Goal: Task Accomplishment & Management: Manage account settings

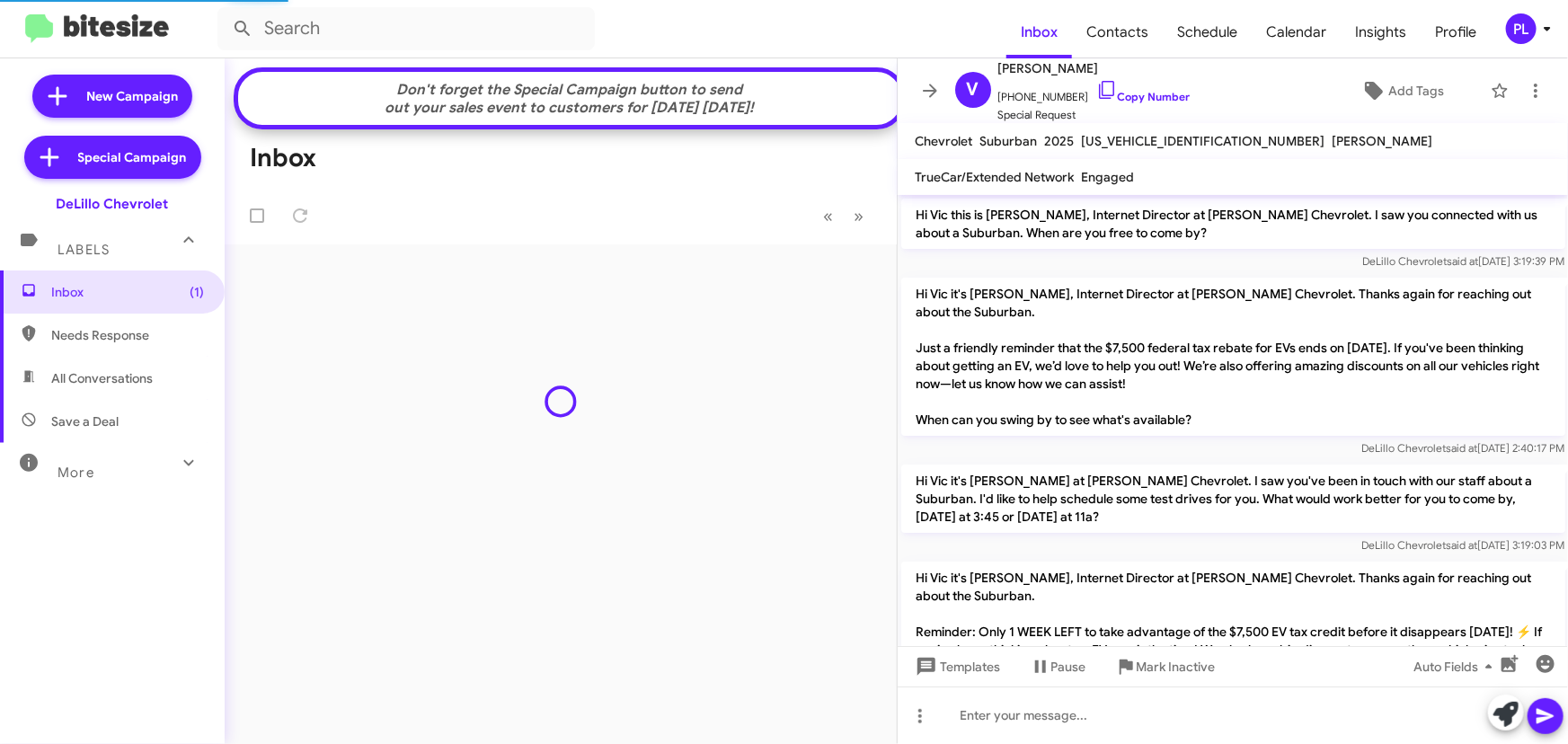
scroll to position [580, 0]
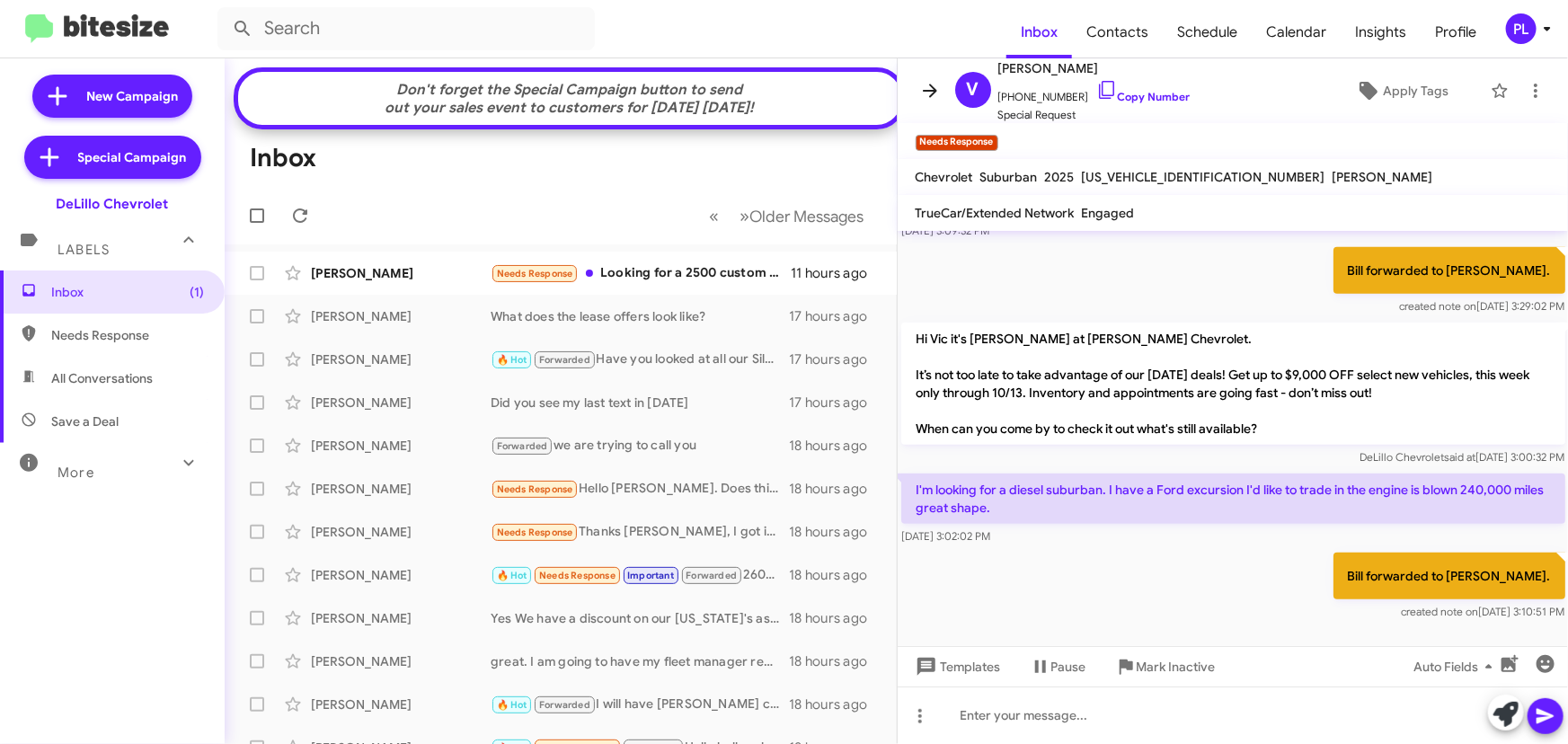
click at [932, 90] on icon at bounding box center [930, 90] width 14 height 13
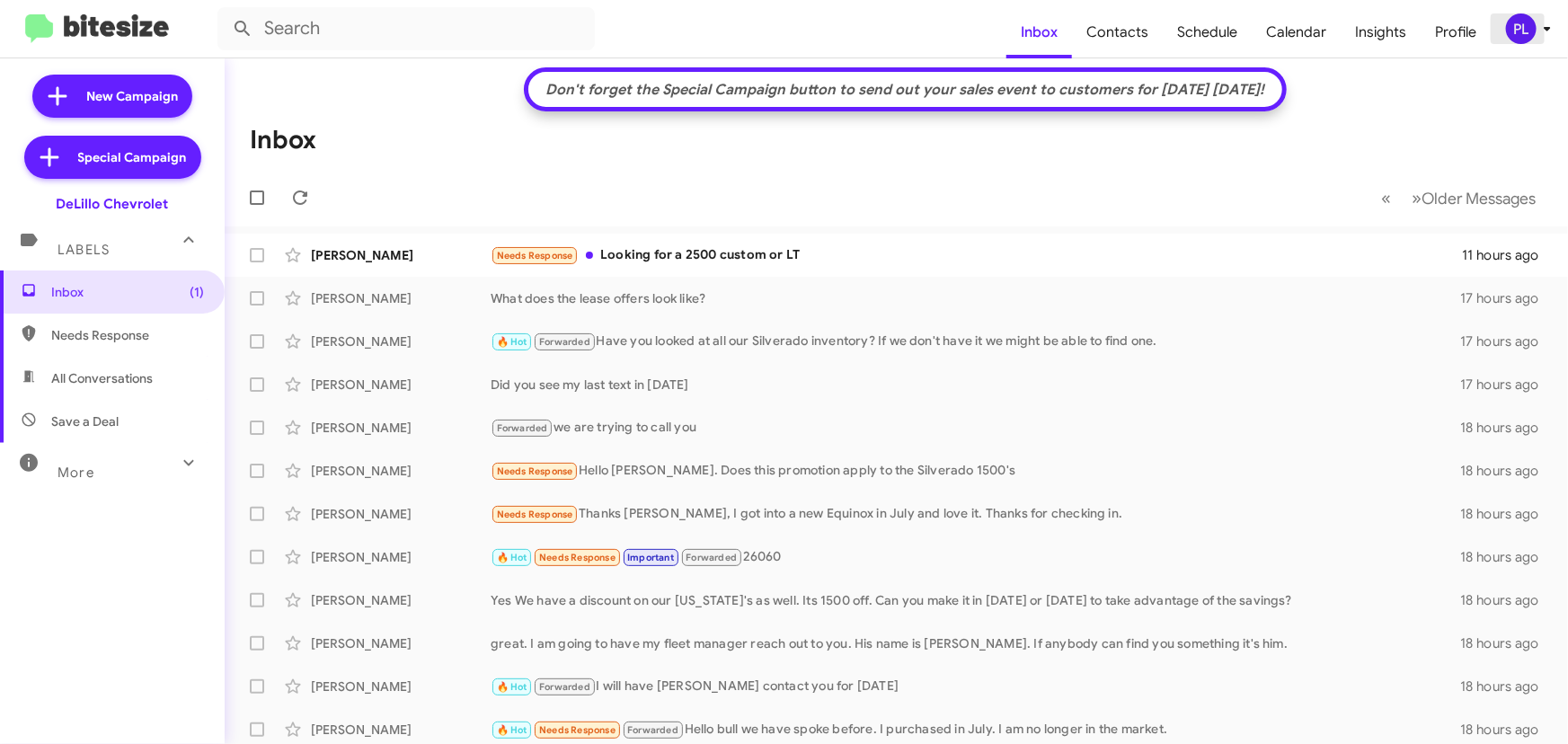
click at [1542, 29] on icon at bounding box center [1547, 29] width 22 height 22
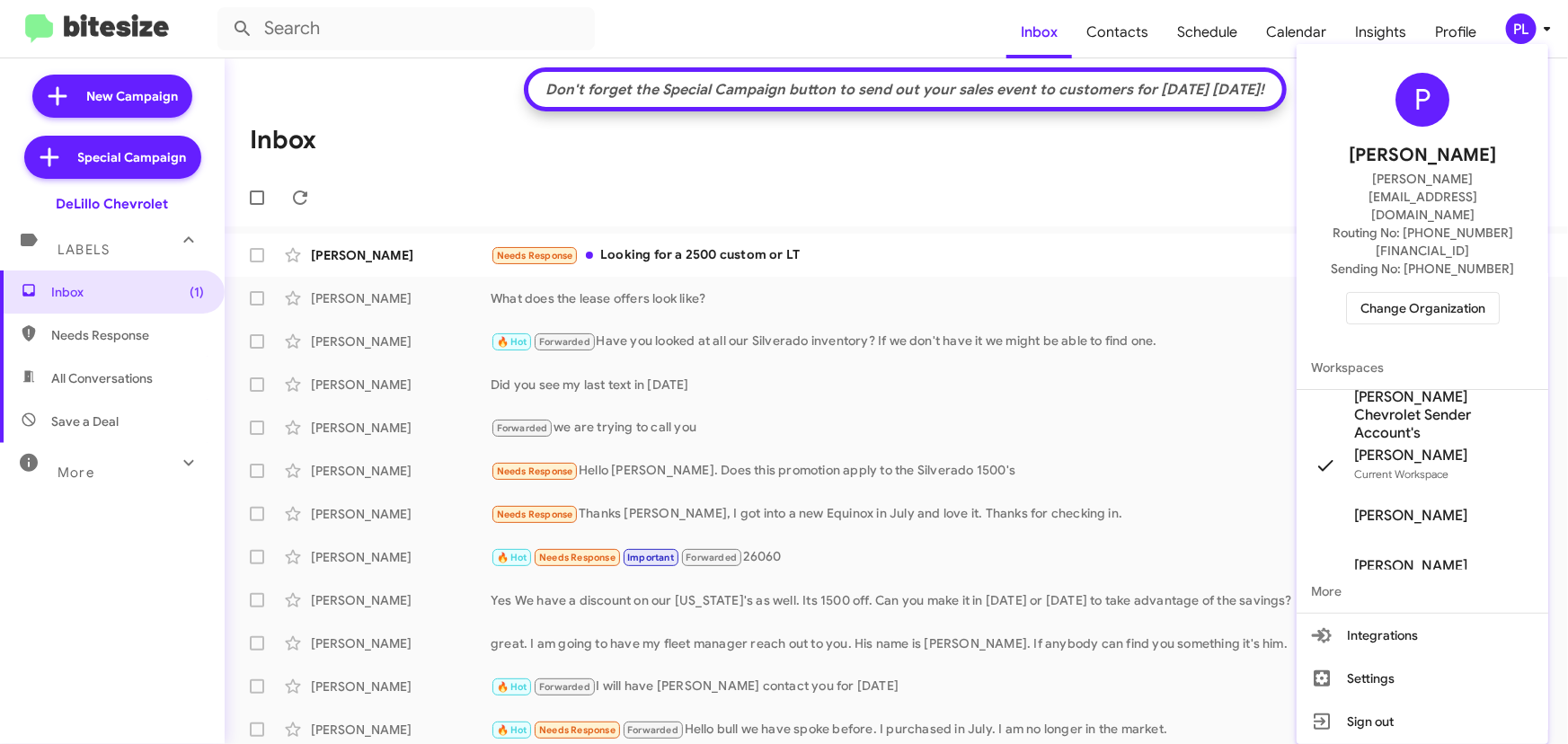
click at [1408, 292] on span "Change Organization" at bounding box center [1423, 308] width 125 height 31
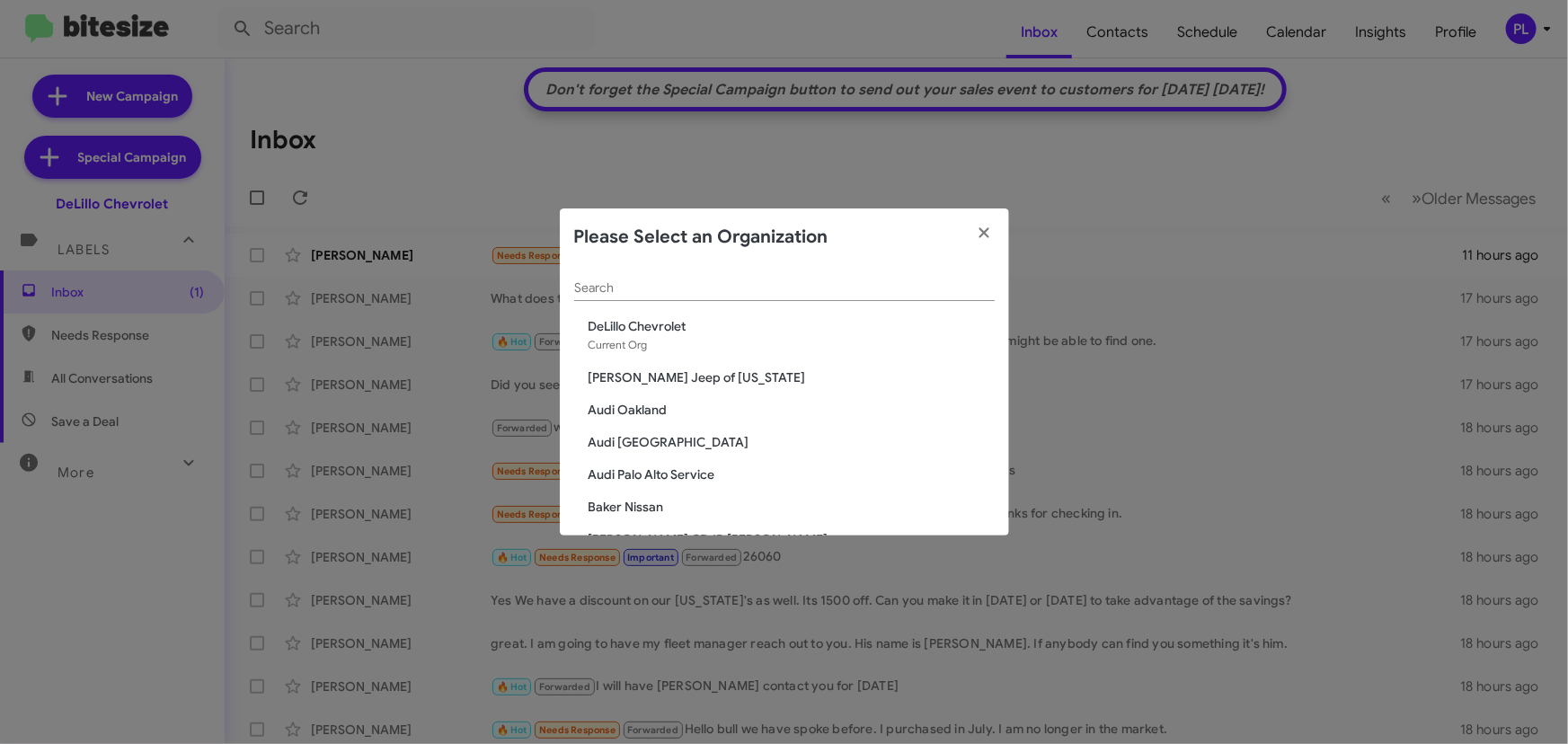
click at [666, 284] on input "Search" at bounding box center [784, 289] width 420 height 14
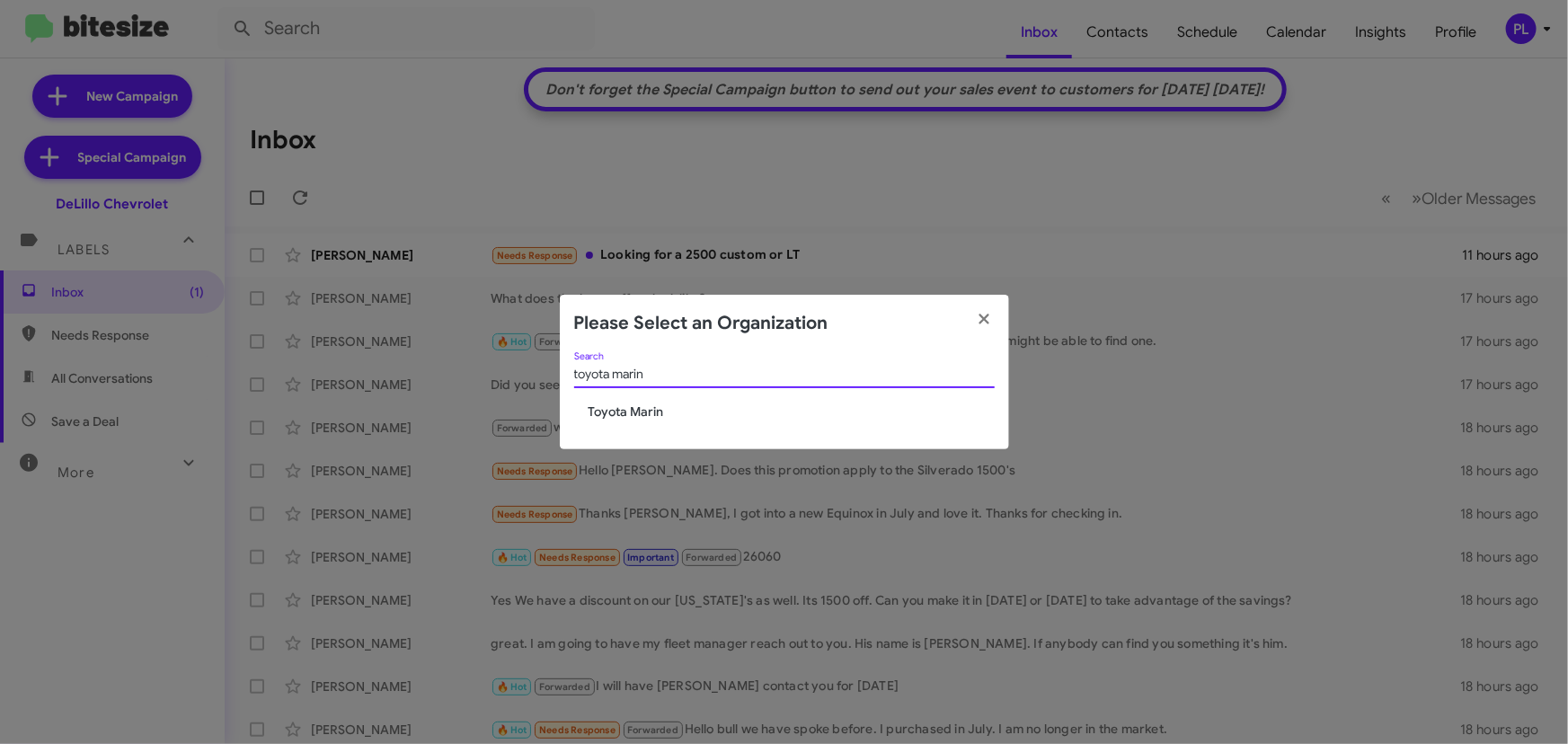
type input "toyota marin"
click at [619, 411] on span "Toyota Marin" at bounding box center [791, 411] width 406 height 18
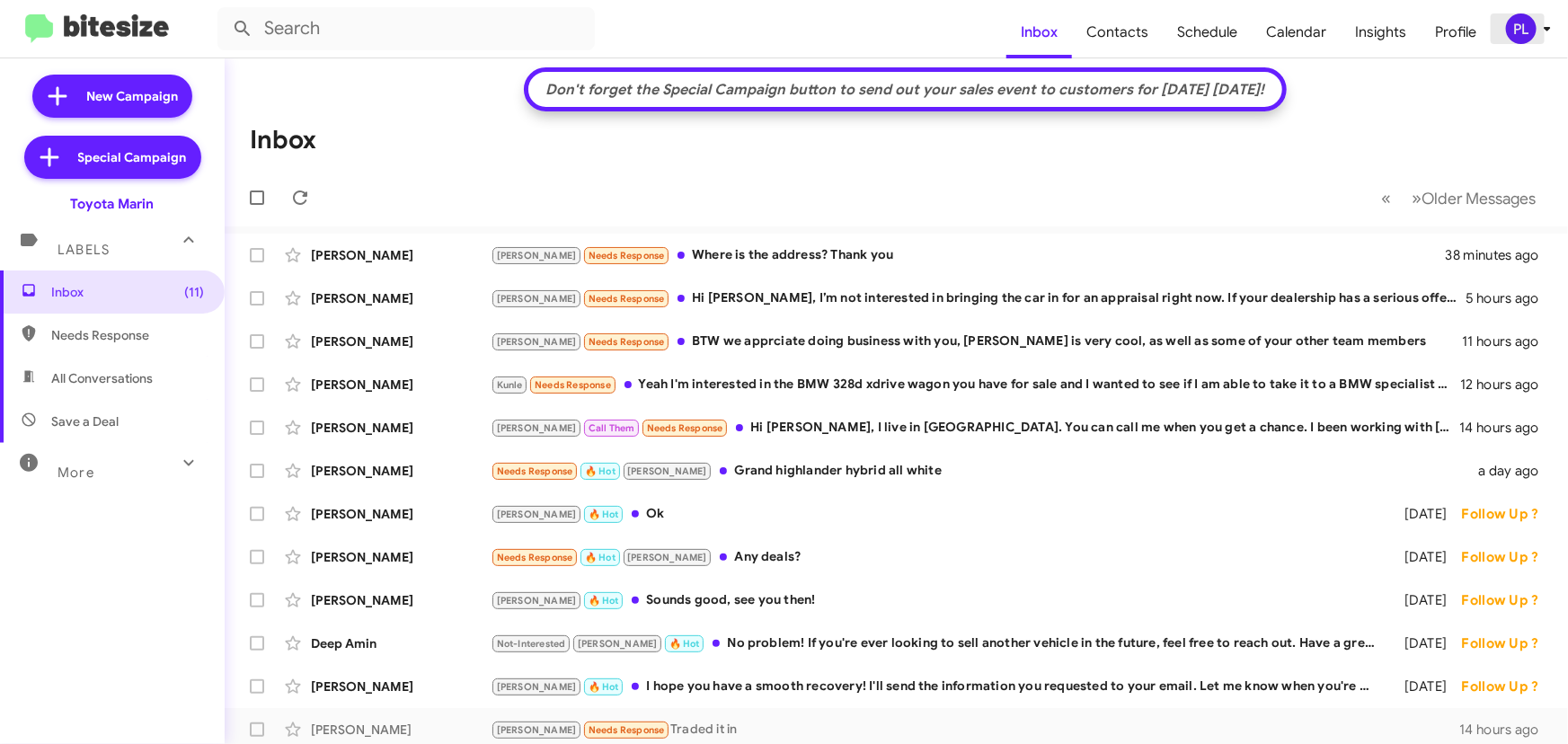
click at [1536, 38] on icon at bounding box center [1547, 29] width 22 height 22
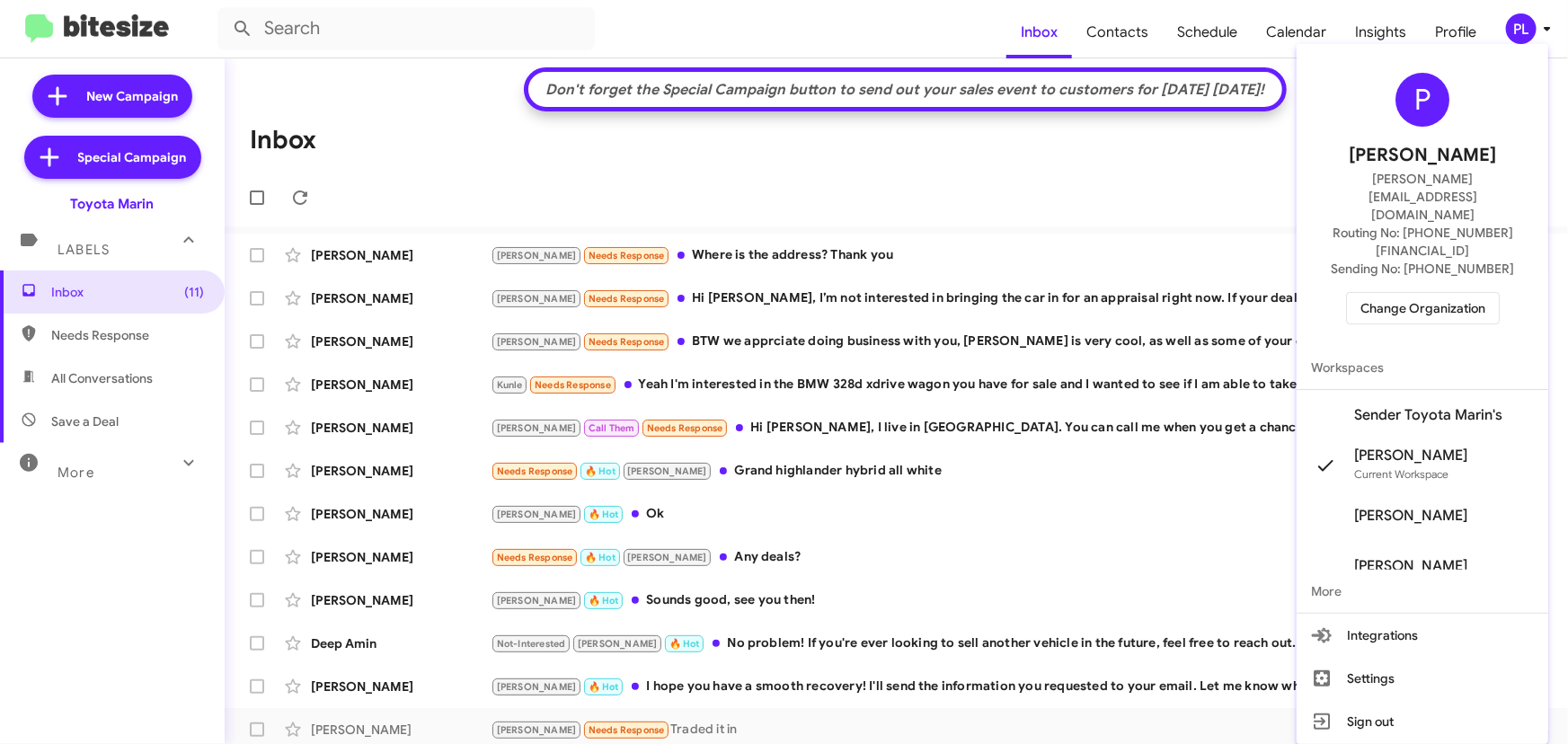
click at [1473, 292] on span "Change Organization" at bounding box center [1423, 308] width 125 height 31
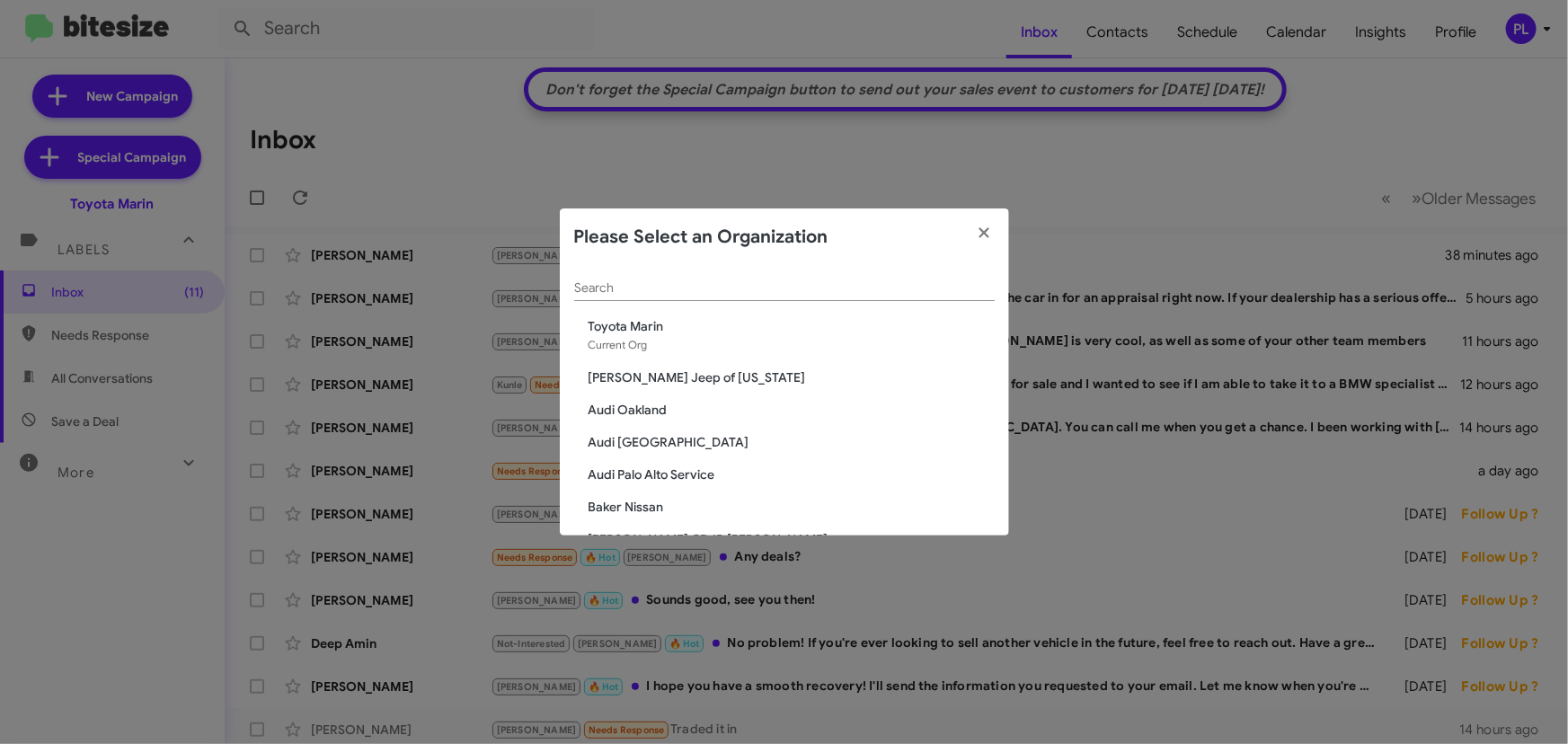
click at [763, 282] on input "Search" at bounding box center [784, 289] width 420 height 14
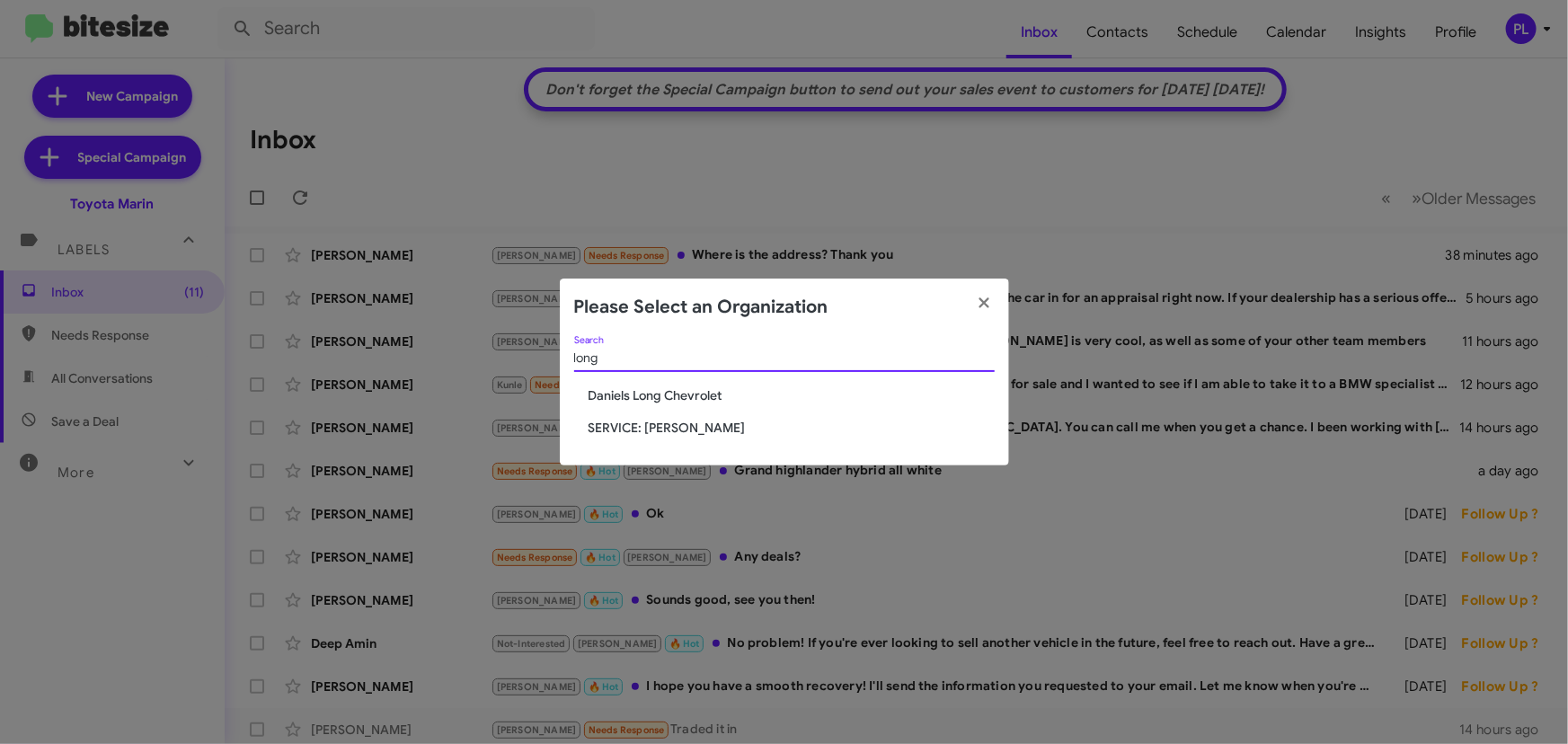
type input "long"
click at [649, 430] on span "SERVICE: Daniels Long" at bounding box center [791, 427] width 406 height 18
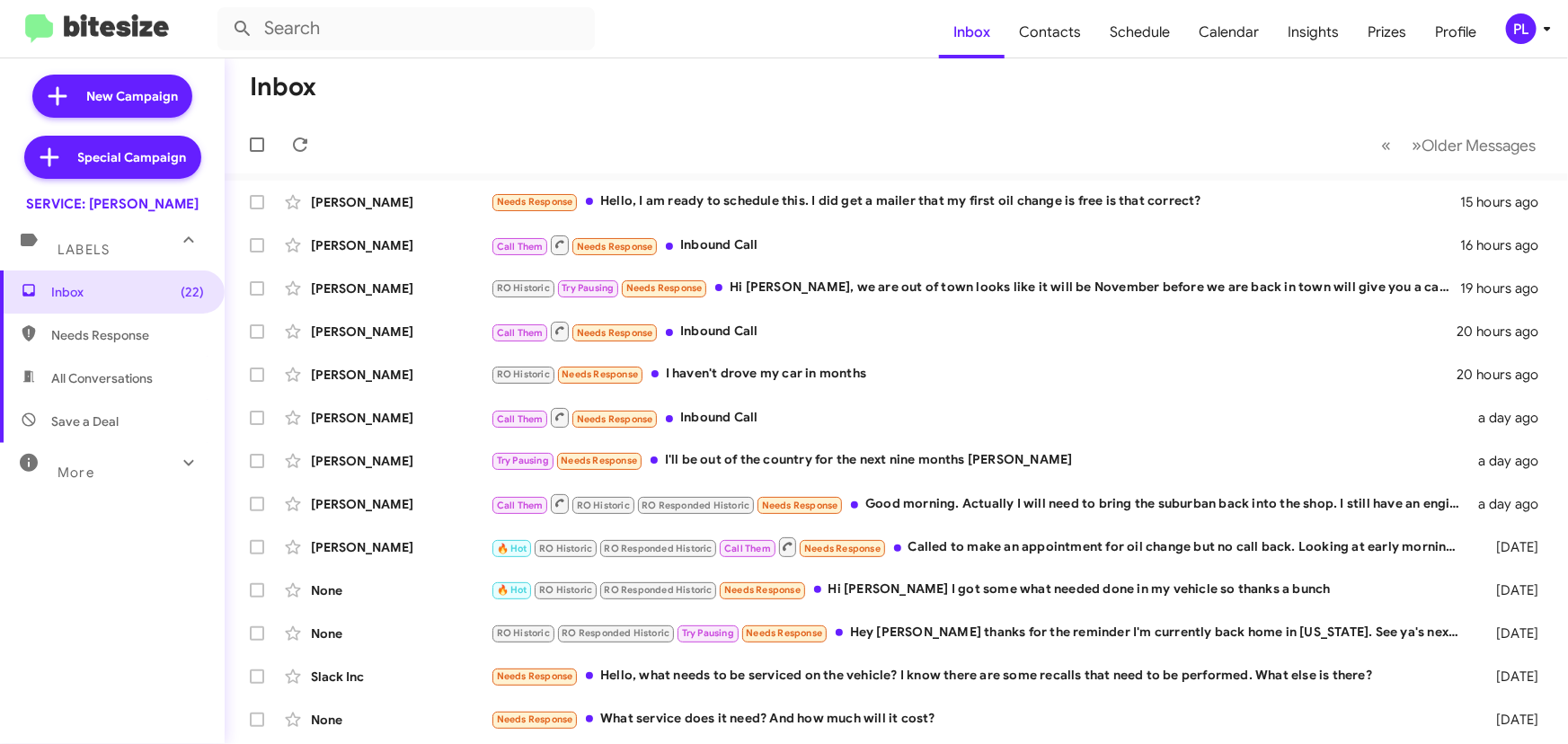
click at [1535, 25] on div "PL" at bounding box center [1521, 29] width 31 height 31
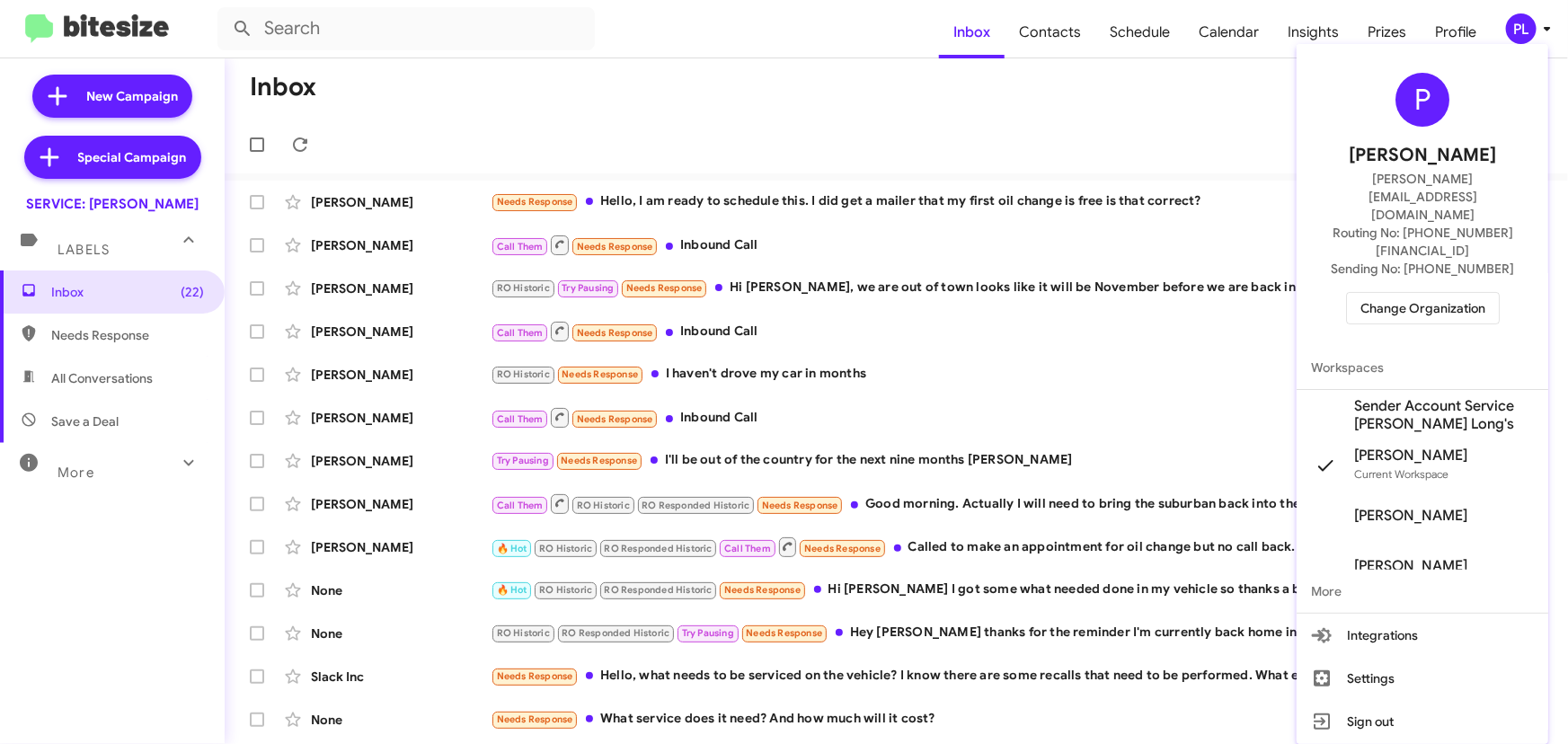
click at [1449, 292] on span "Change Organization" at bounding box center [1423, 308] width 125 height 31
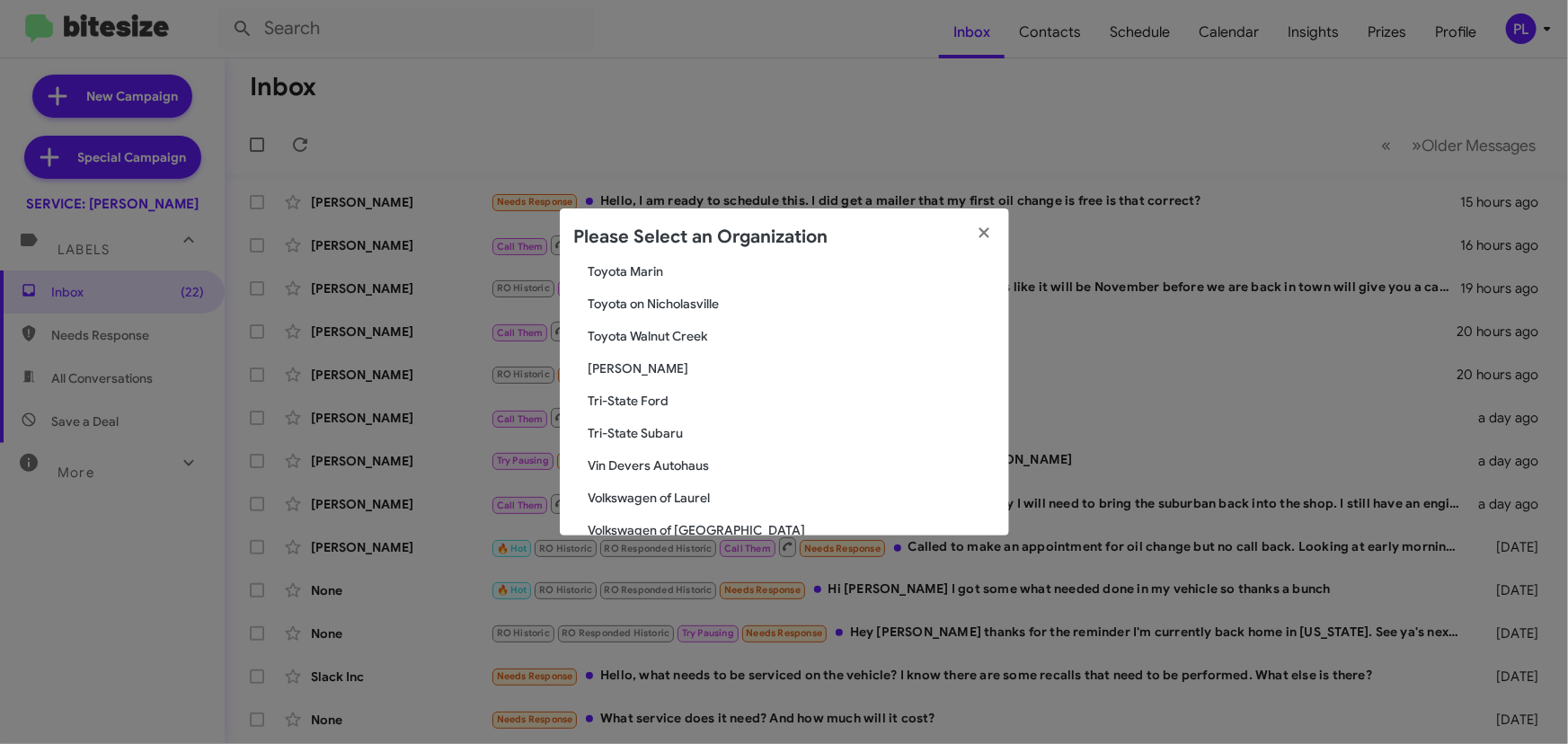
scroll to position [3028, 0]
click at [652, 357] on span "Tony Honda Sales" at bounding box center [791, 356] width 406 height 18
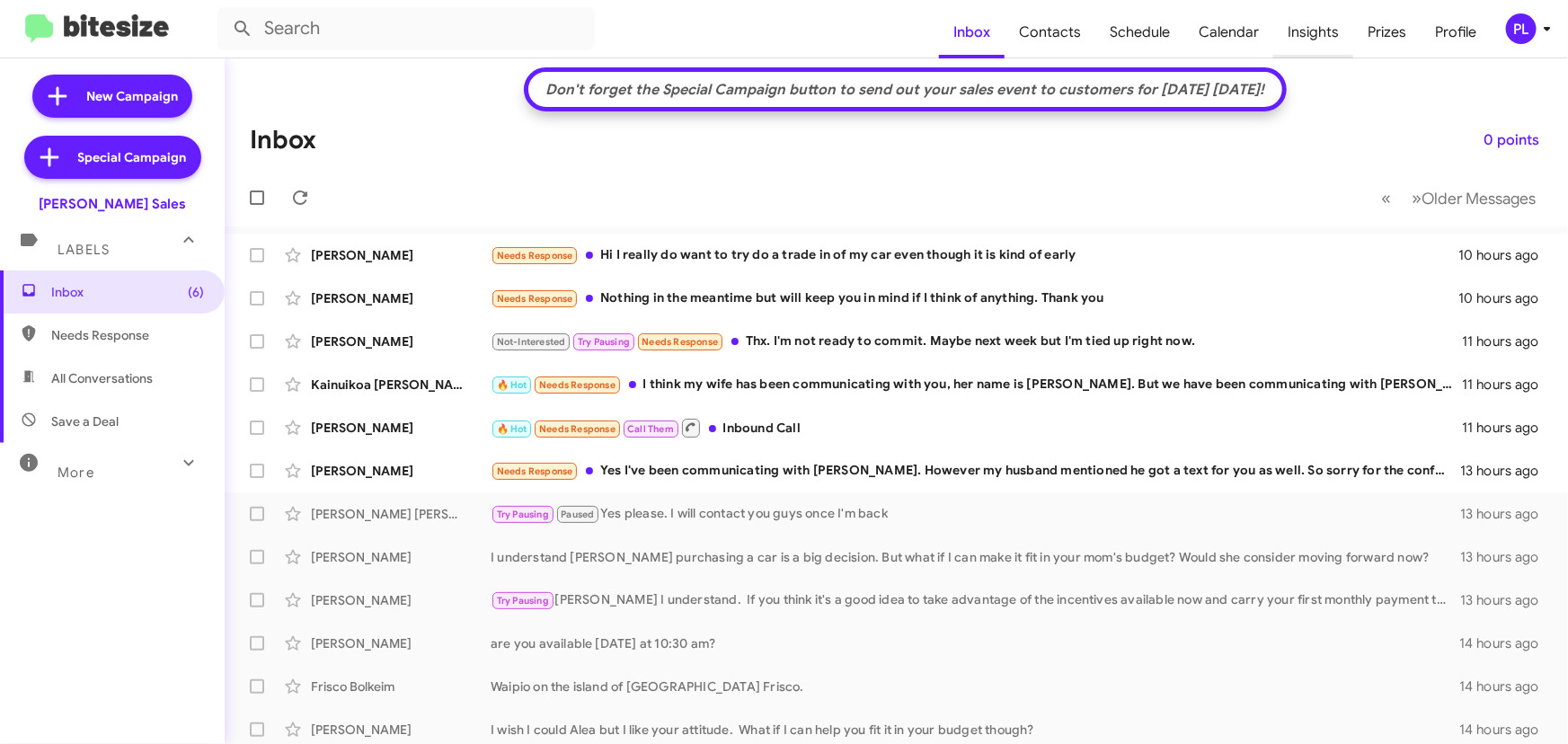
click at [1293, 40] on span "Insights" at bounding box center [1313, 32] width 80 height 52
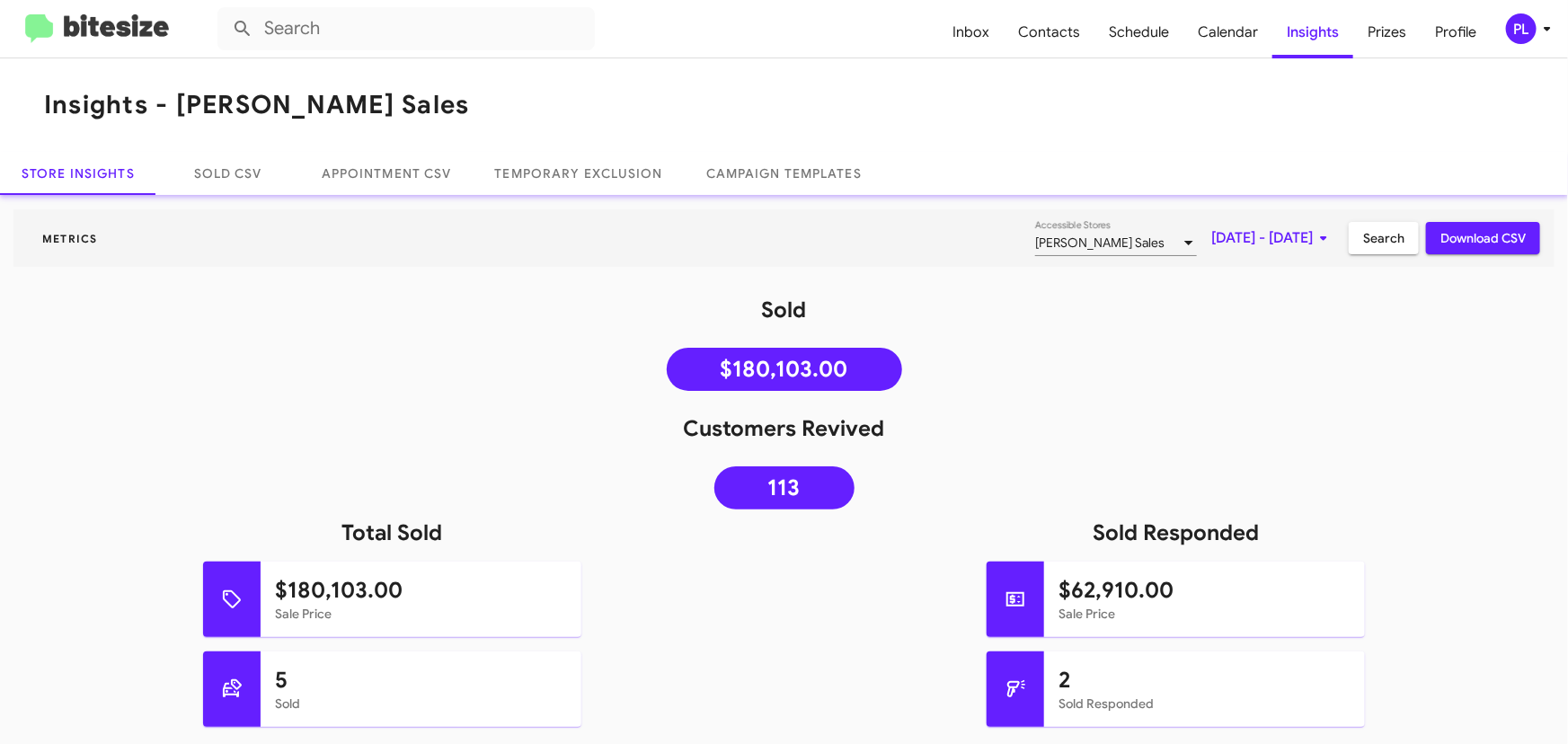
click at [1264, 244] on span "[DATE] - [DATE]" at bounding box center [1273, 238] width 123 height 32
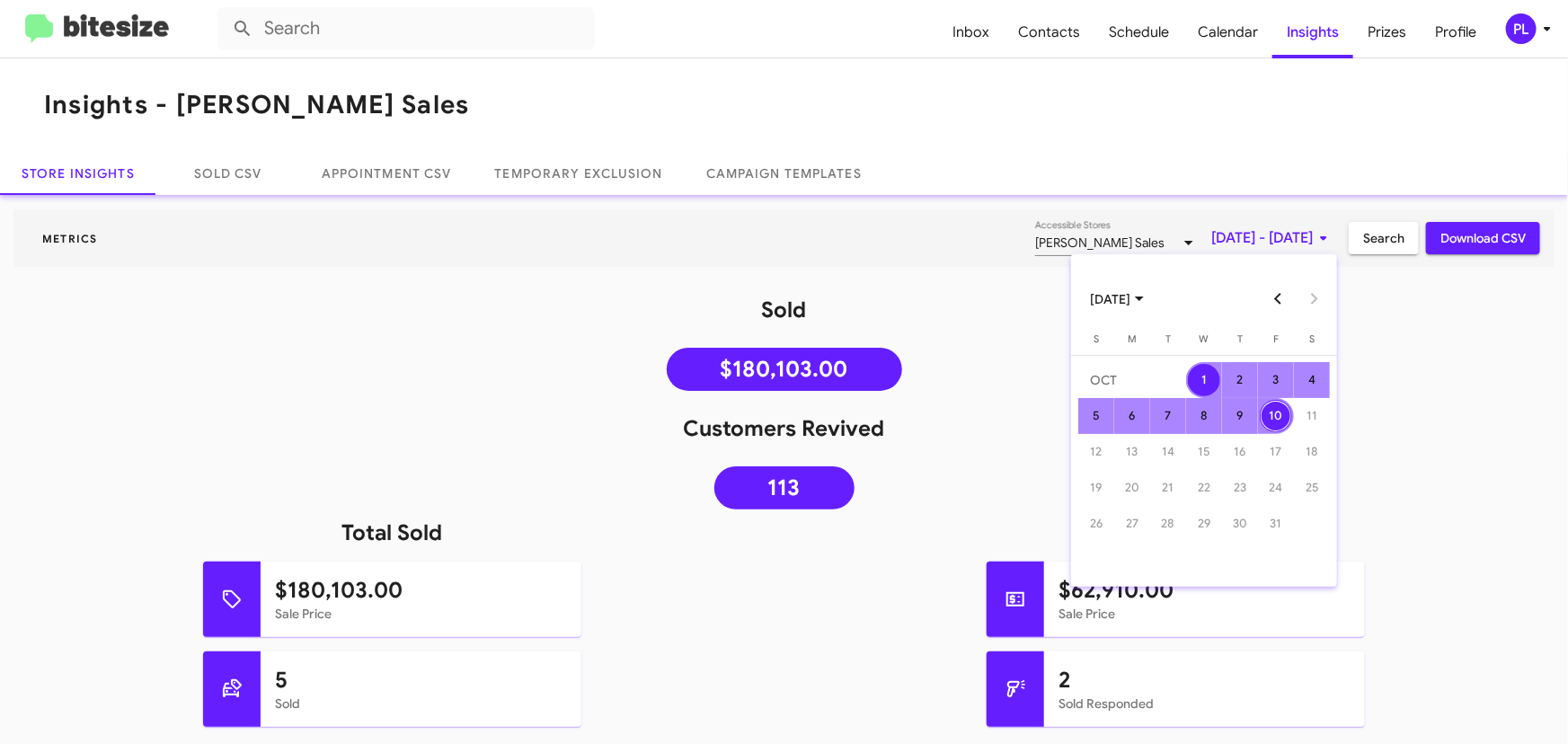
click at [1279, 300] on button "Previous month" at bounding box center [1279, 300] width 36 height 36
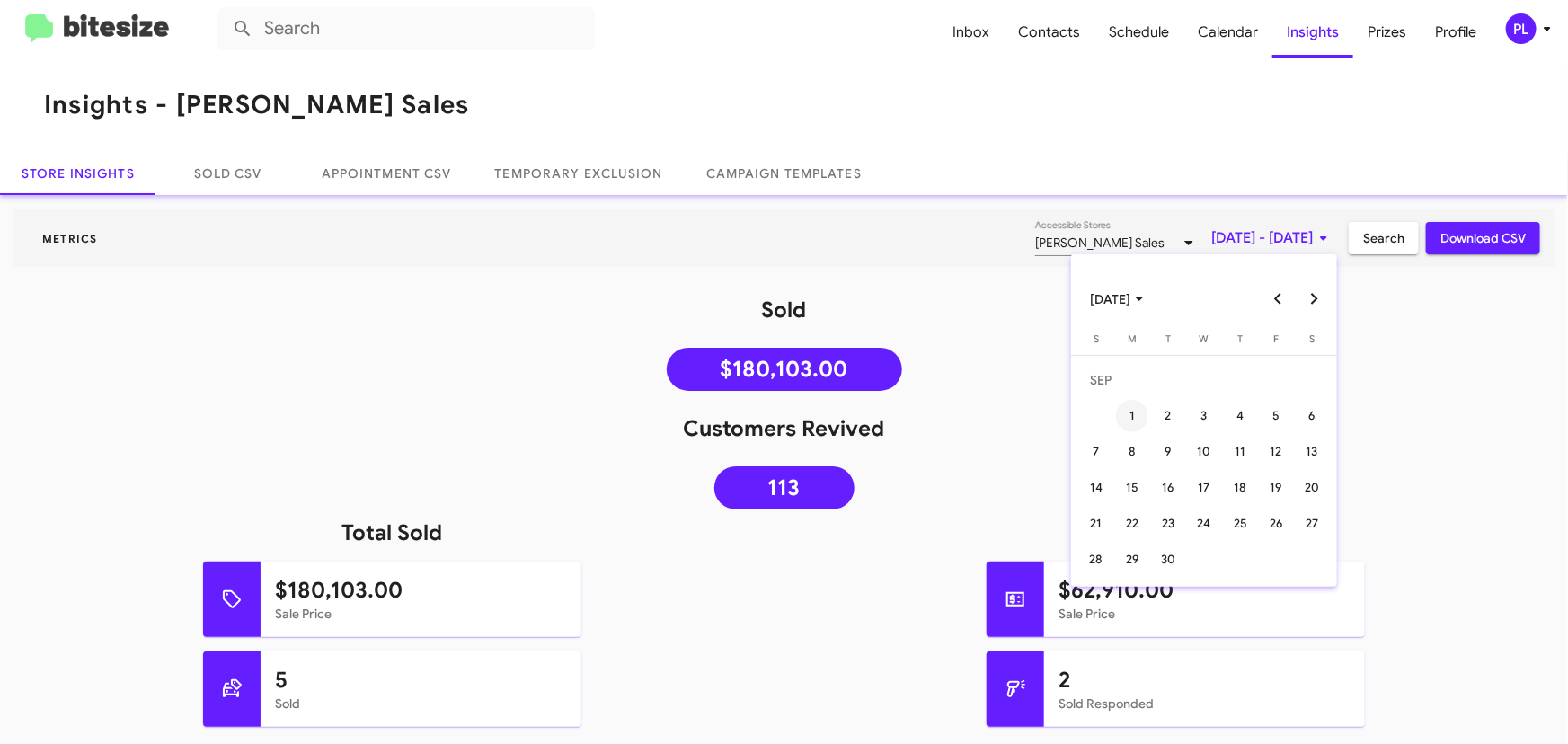
click at [1136, 408] on div "1" at bounding box center [1132, 416] width 32 height 32
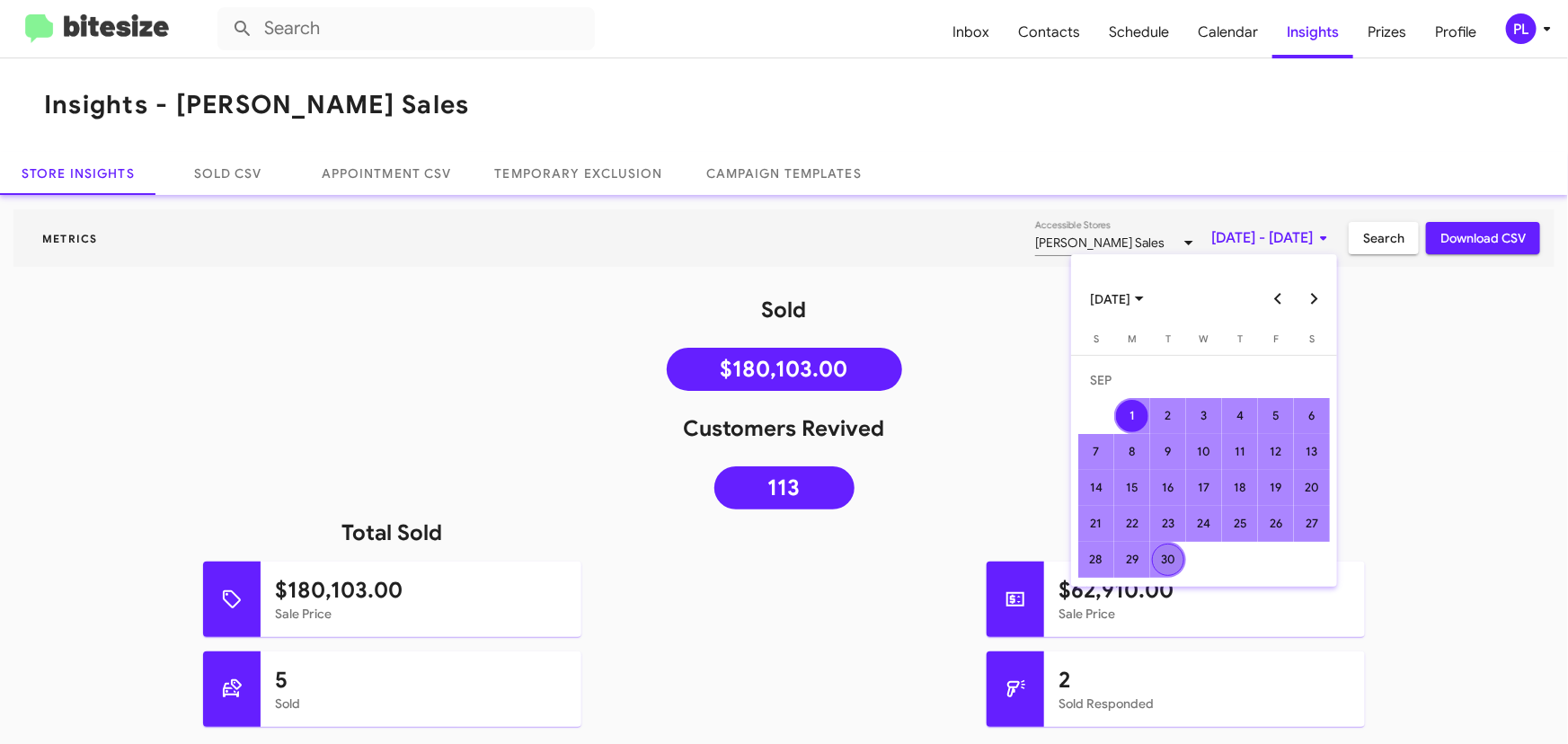
click at [1174, 551] on div "30" at bounding box center [1168, 560] width 32 height 32
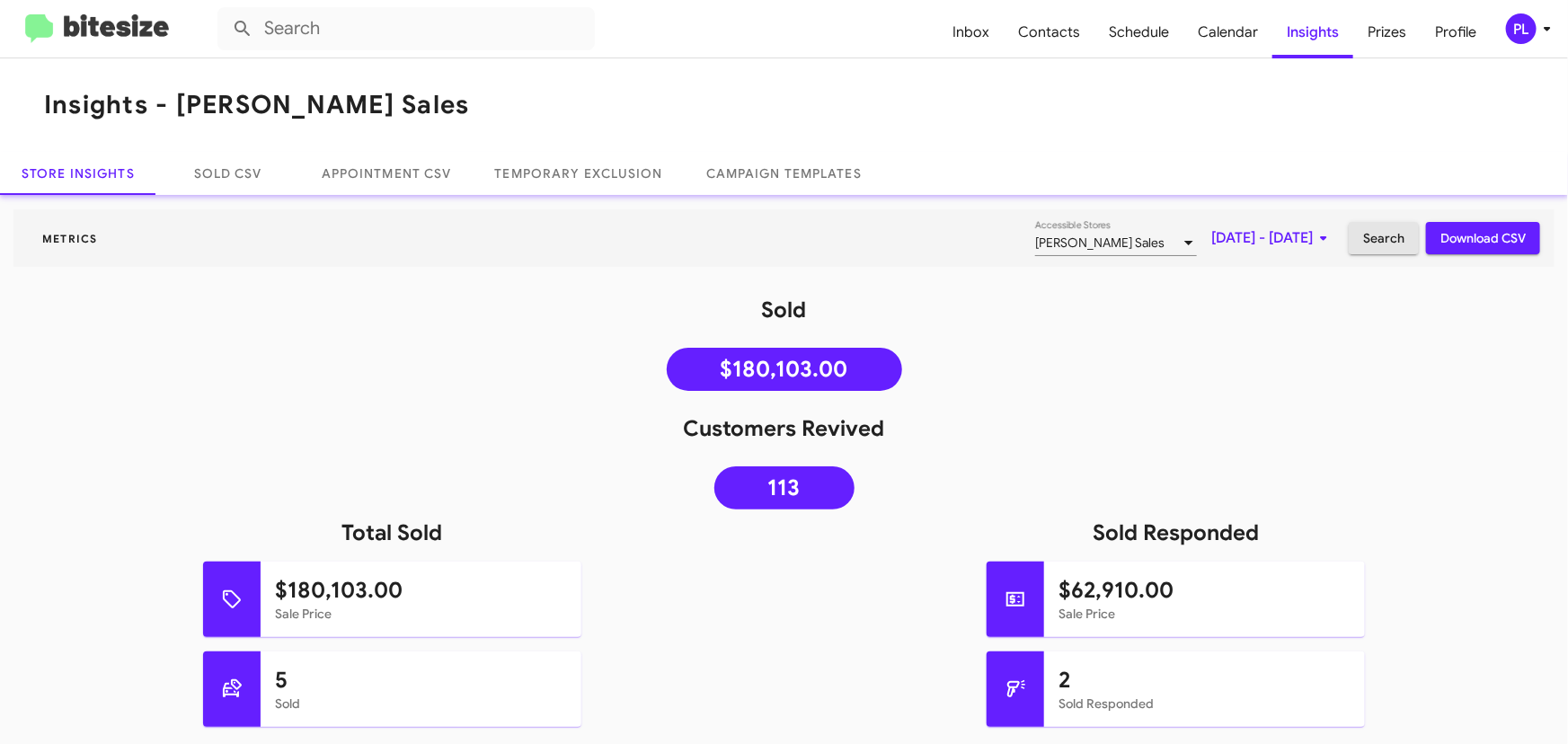
click at [1387, 248] on span "Search" at bounding box center [1384, 238] width 41 height 32
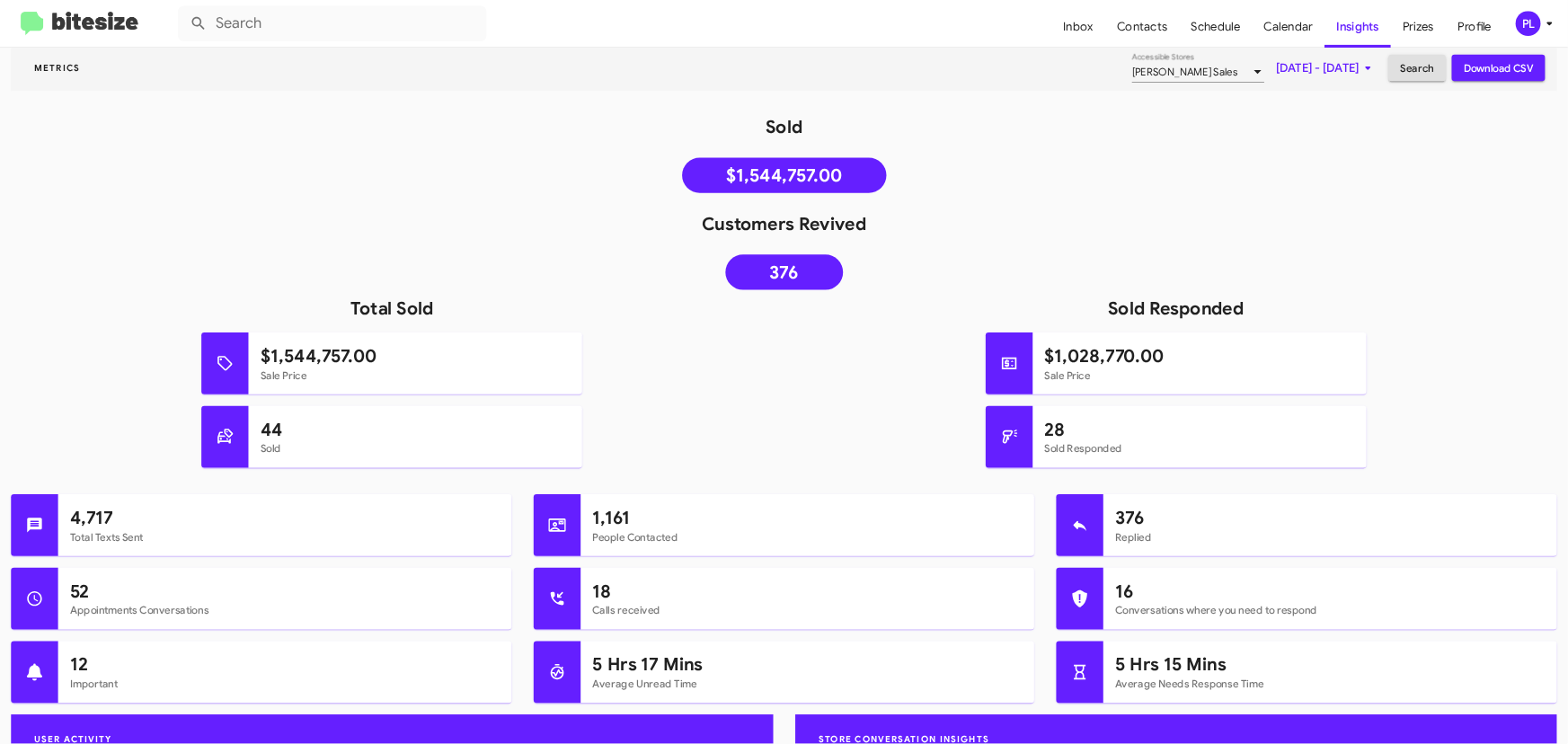
scroll to position [155, 0]
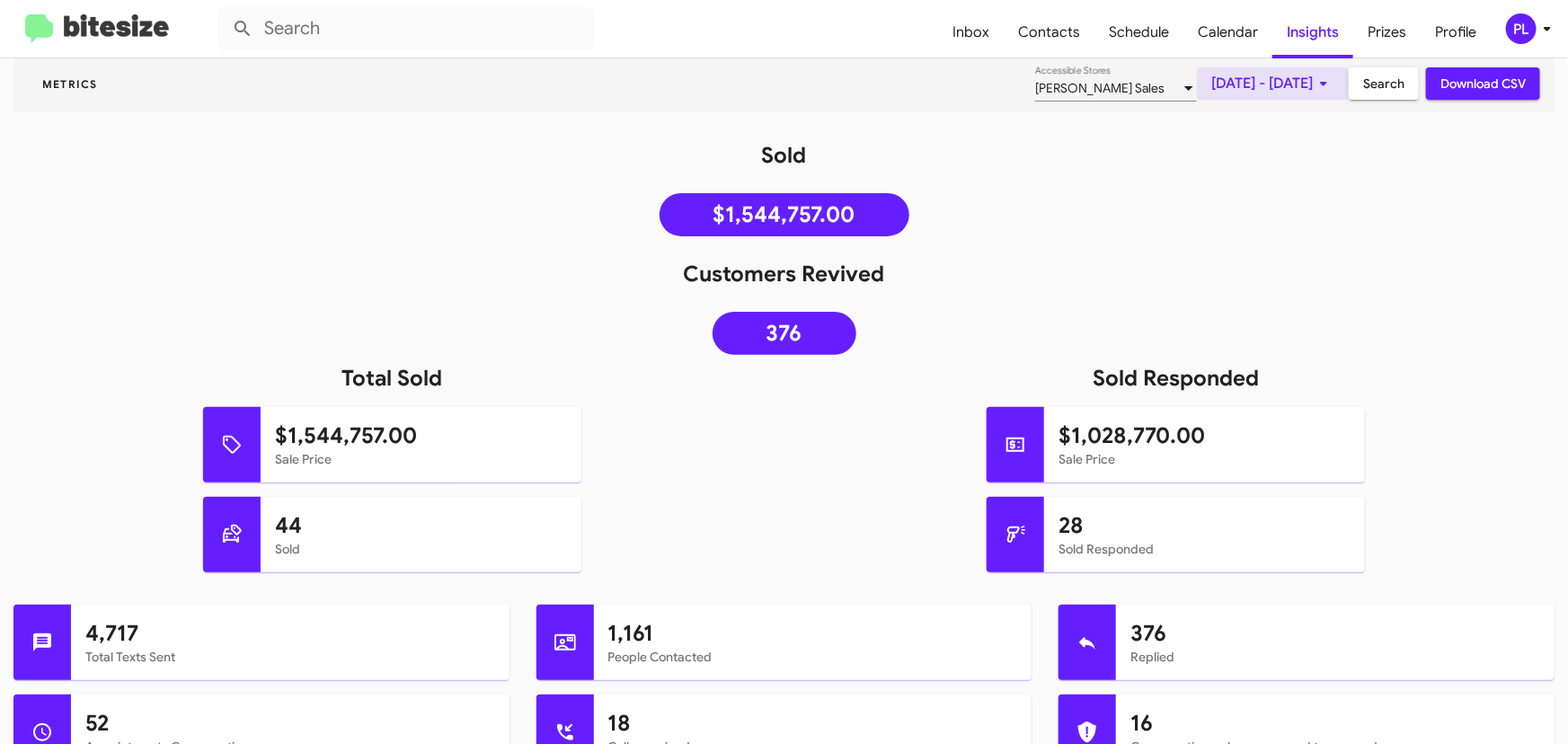
click at [1313, 87] on icon at bounding box center [1324, 84] width 22 height 22
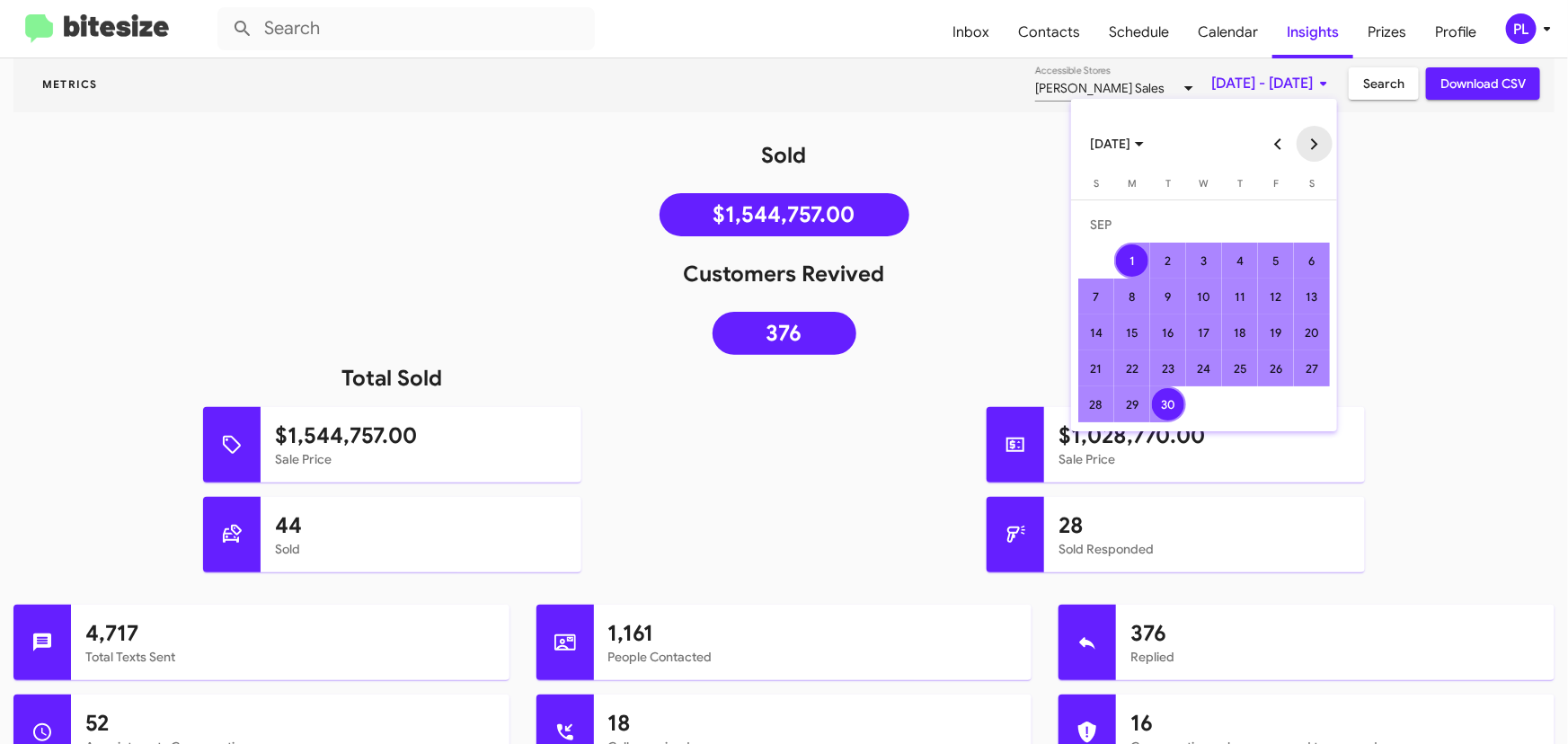
click at [1312, 144] on button "Next month" at bounding box center [1315, 144] width 36 height 36
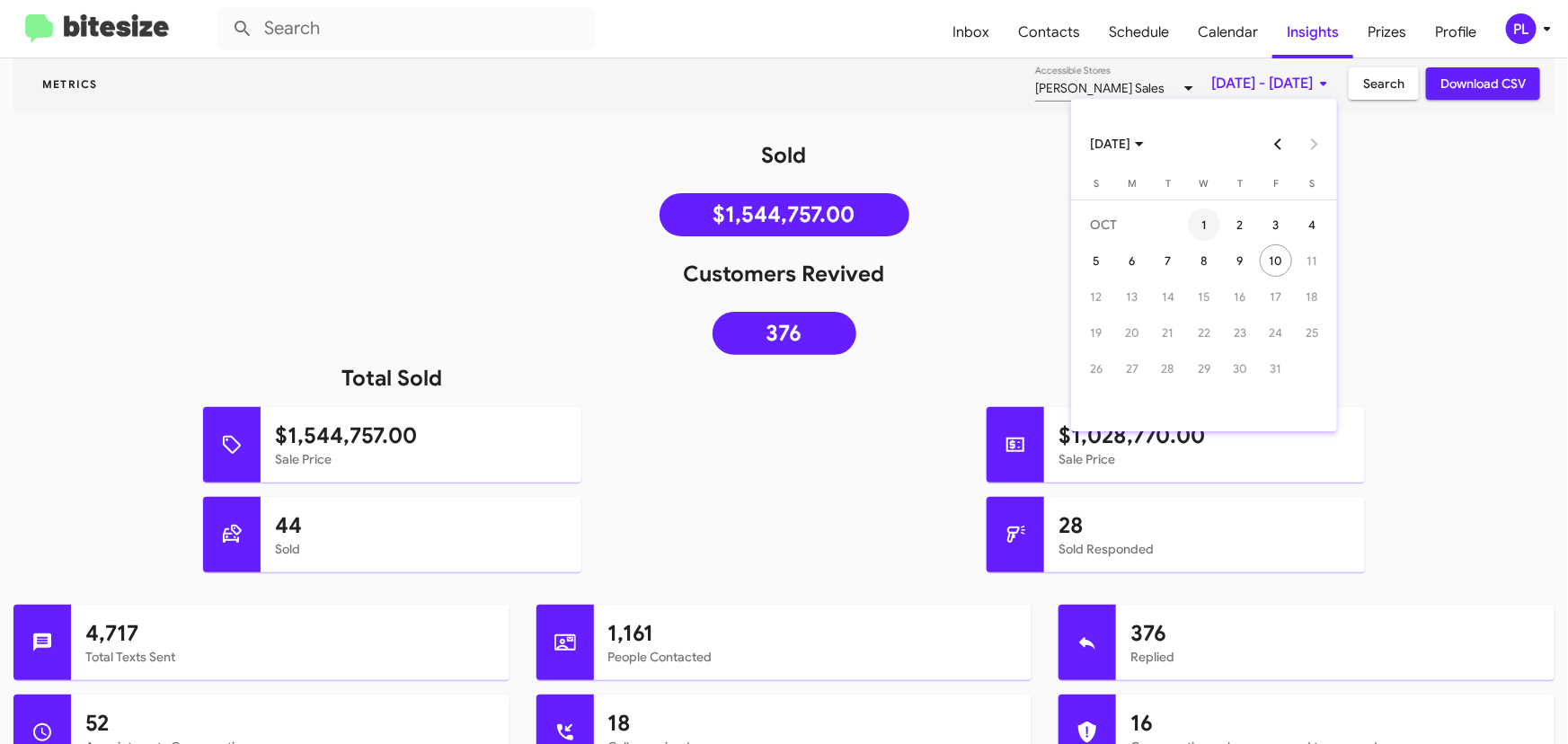
click at [1211, 224] on div "1" at bounding box center [1204, 225] width 32 height 32
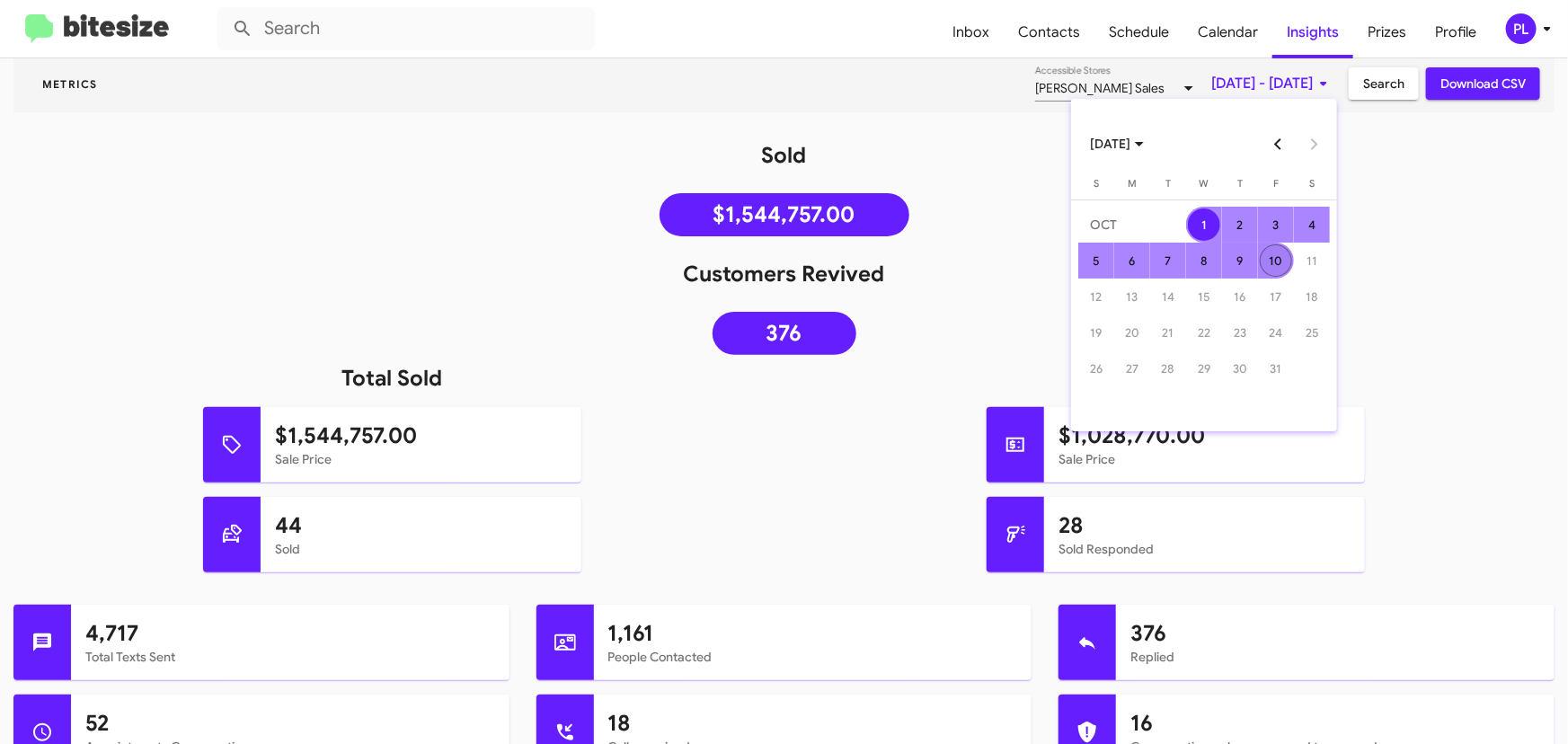
click at [1275, 267] on div "10" at bounding box center [1276, 261] width 32 height 32
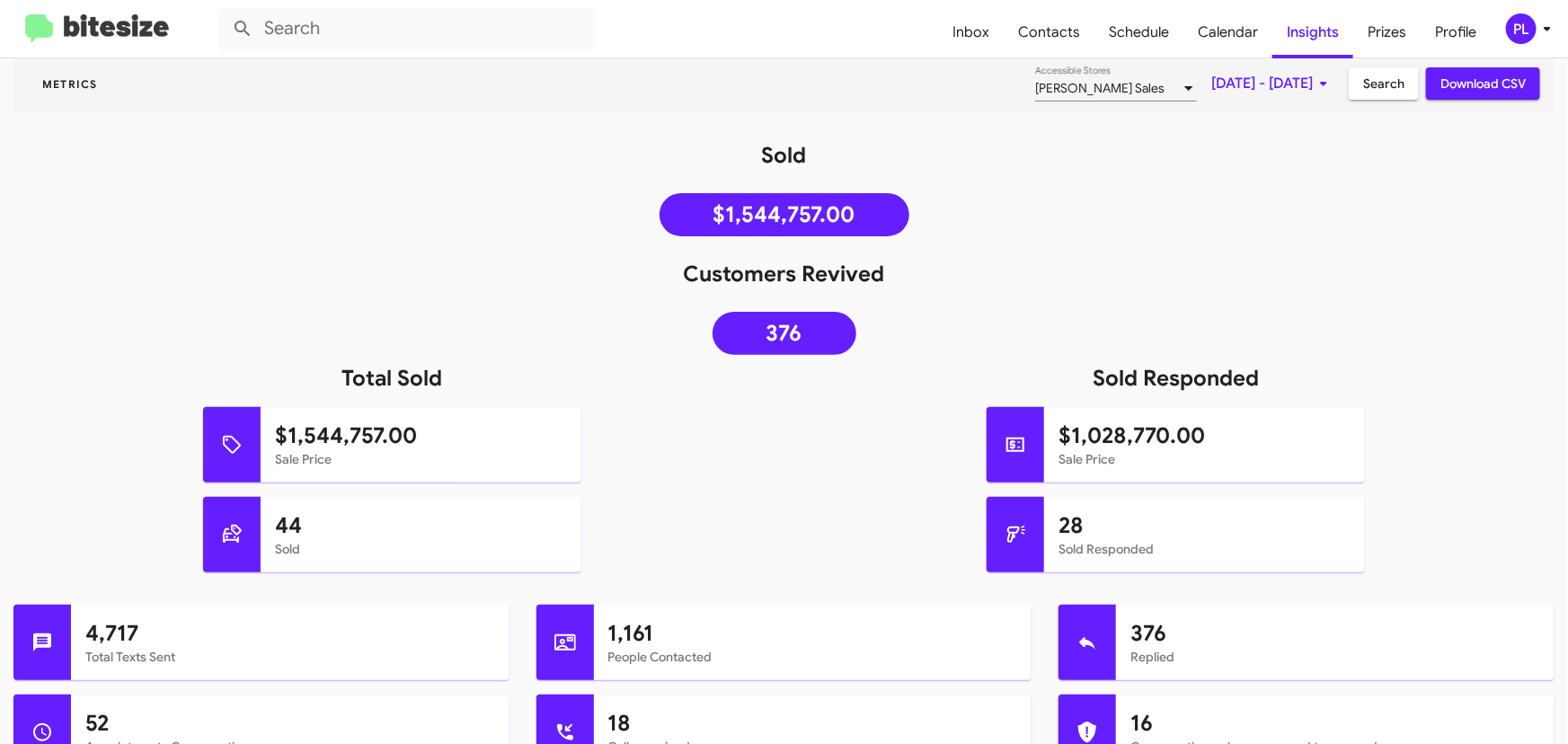
click at [1364, 74] on span "Search" at bounding box center [1384, 84] width 41 height 32
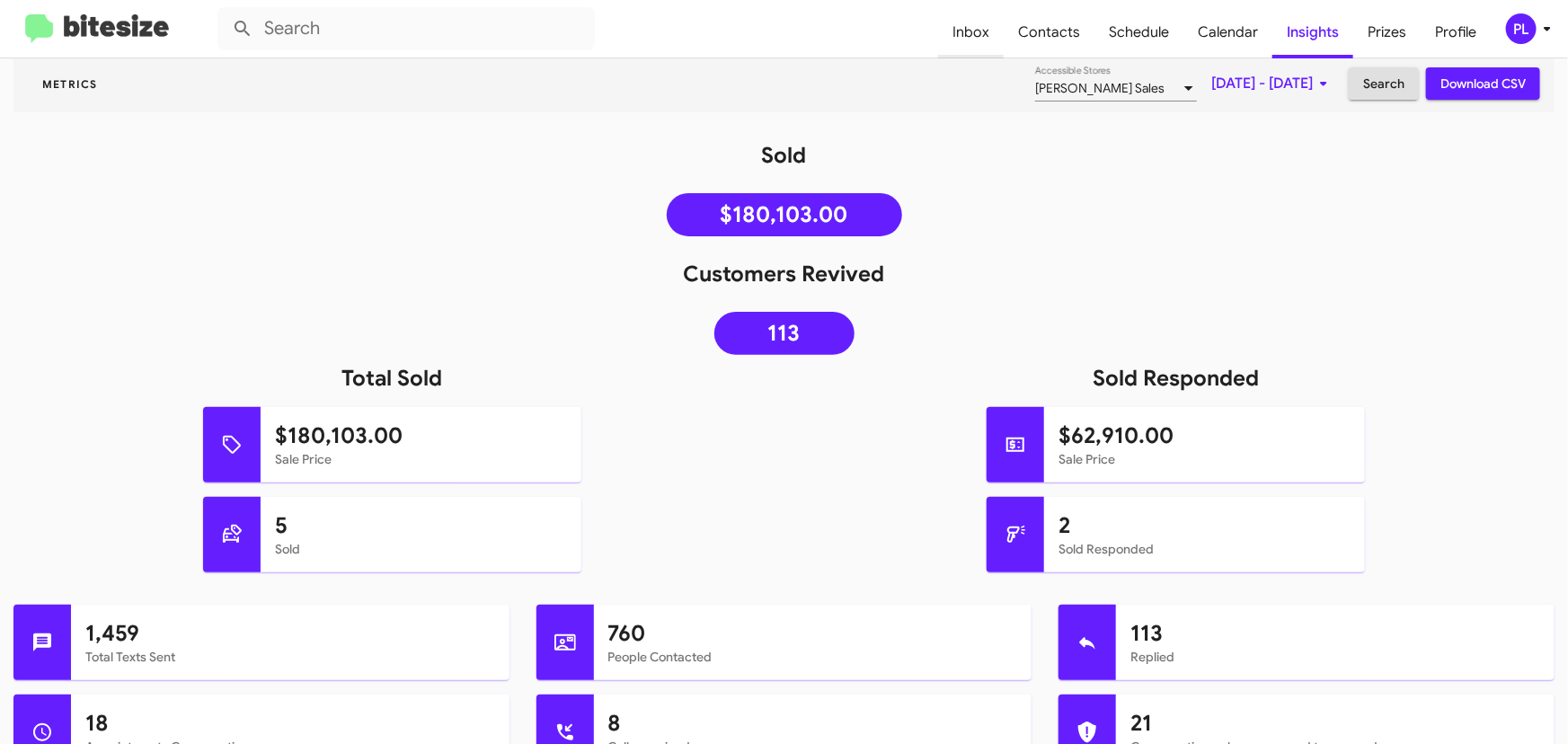
click at [981, 22] on span "Inbox" at bounding box center [970, 32] width 66 height 52
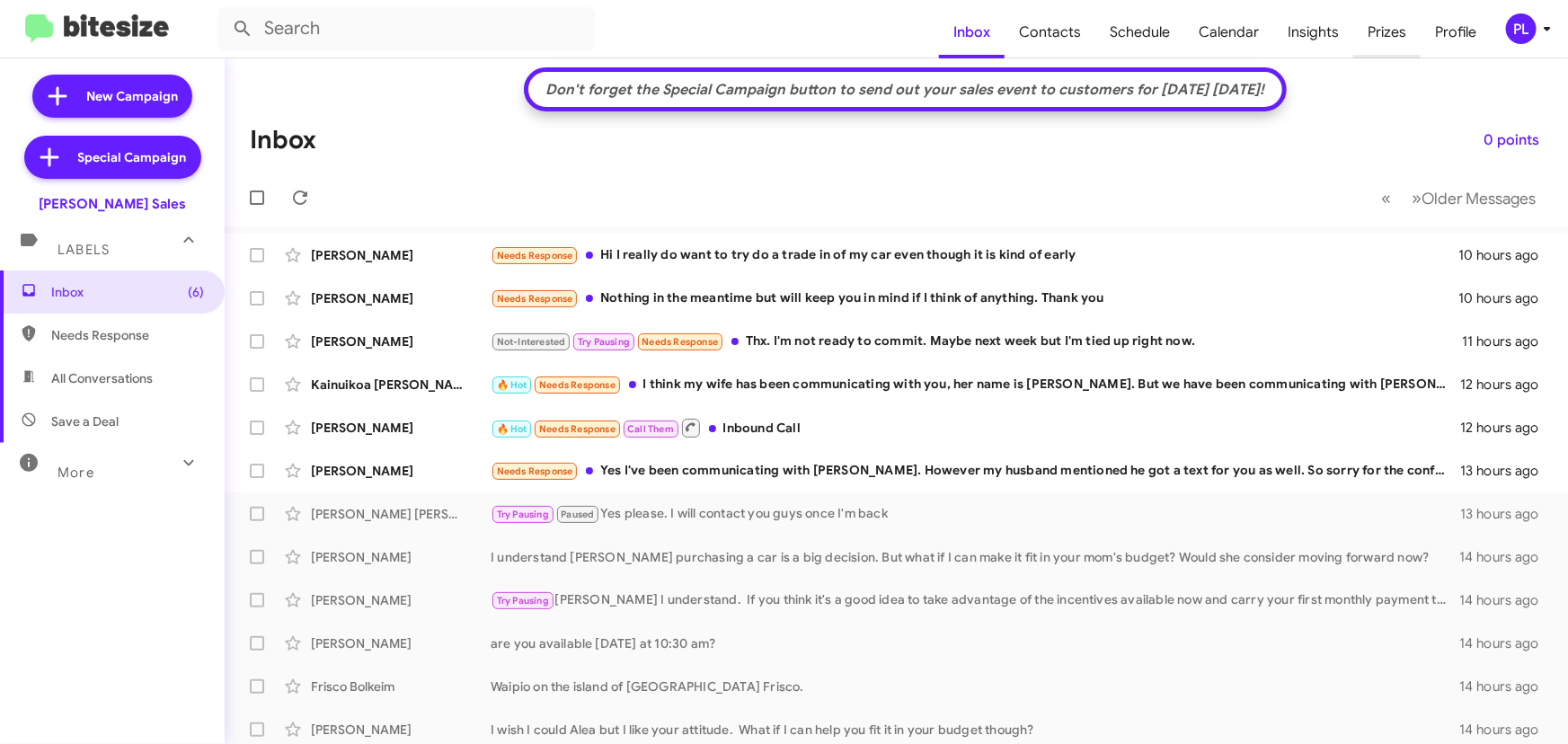
click at [1364, 26] on span "Prizes" at bounding box center [1387, 32] width 68 height 52
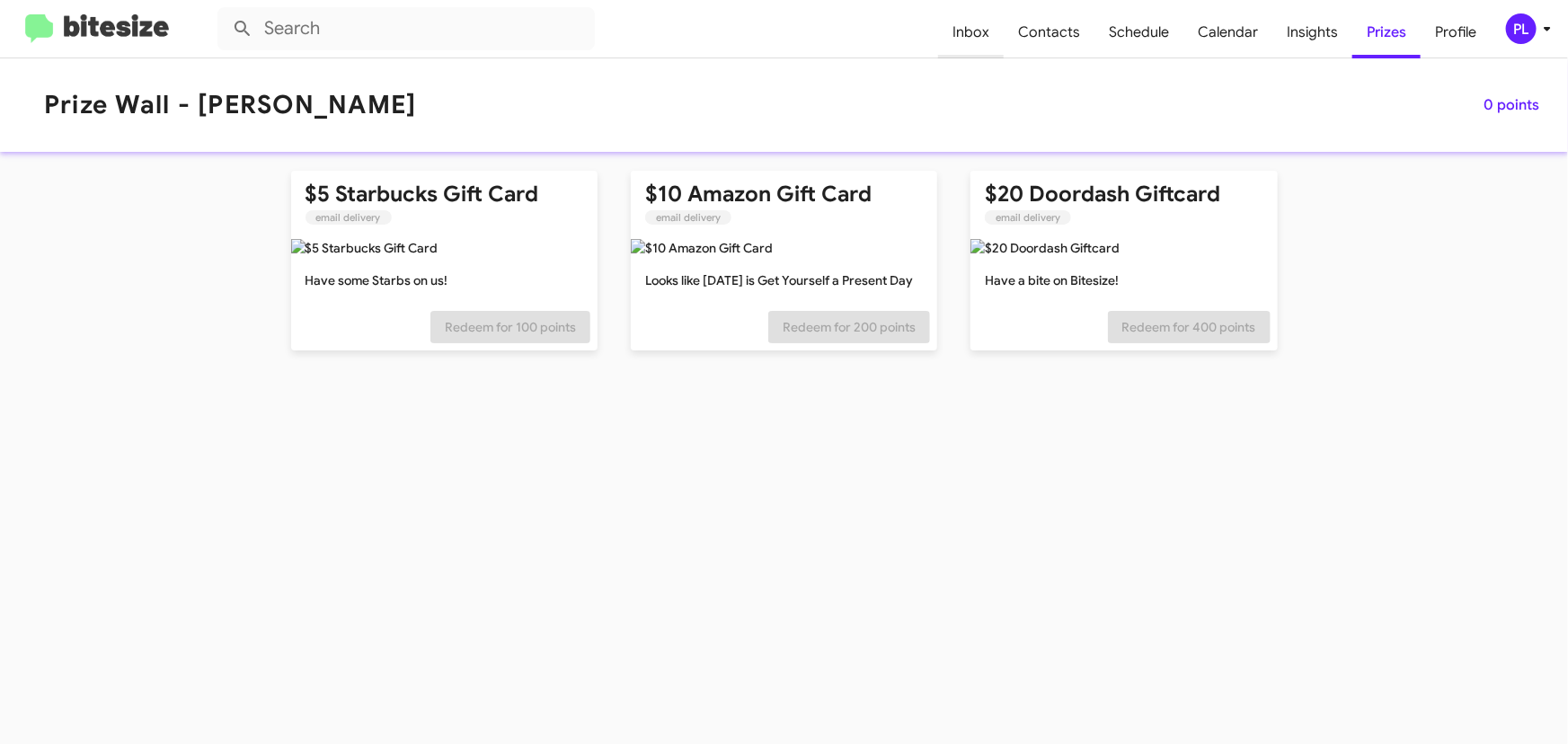
click at [965, 40] on span "Inbox" at bounding box center [970, 32] width 66 height 52
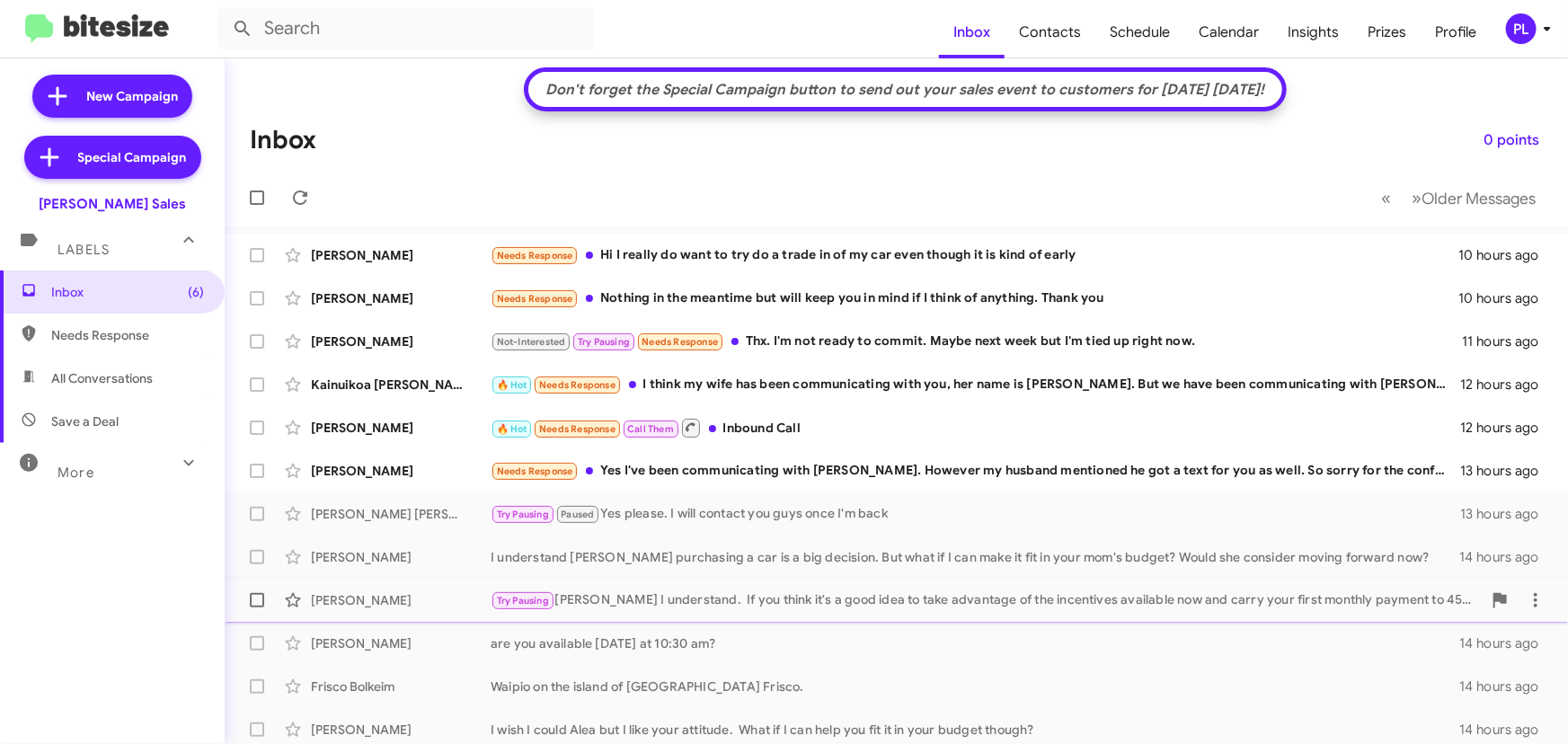
click at [615, 597] on div "Try Pausing Okay Albert I understand. If you think it's a good idea to take adv…" at bounding box center [986, 600] width 991 height 21
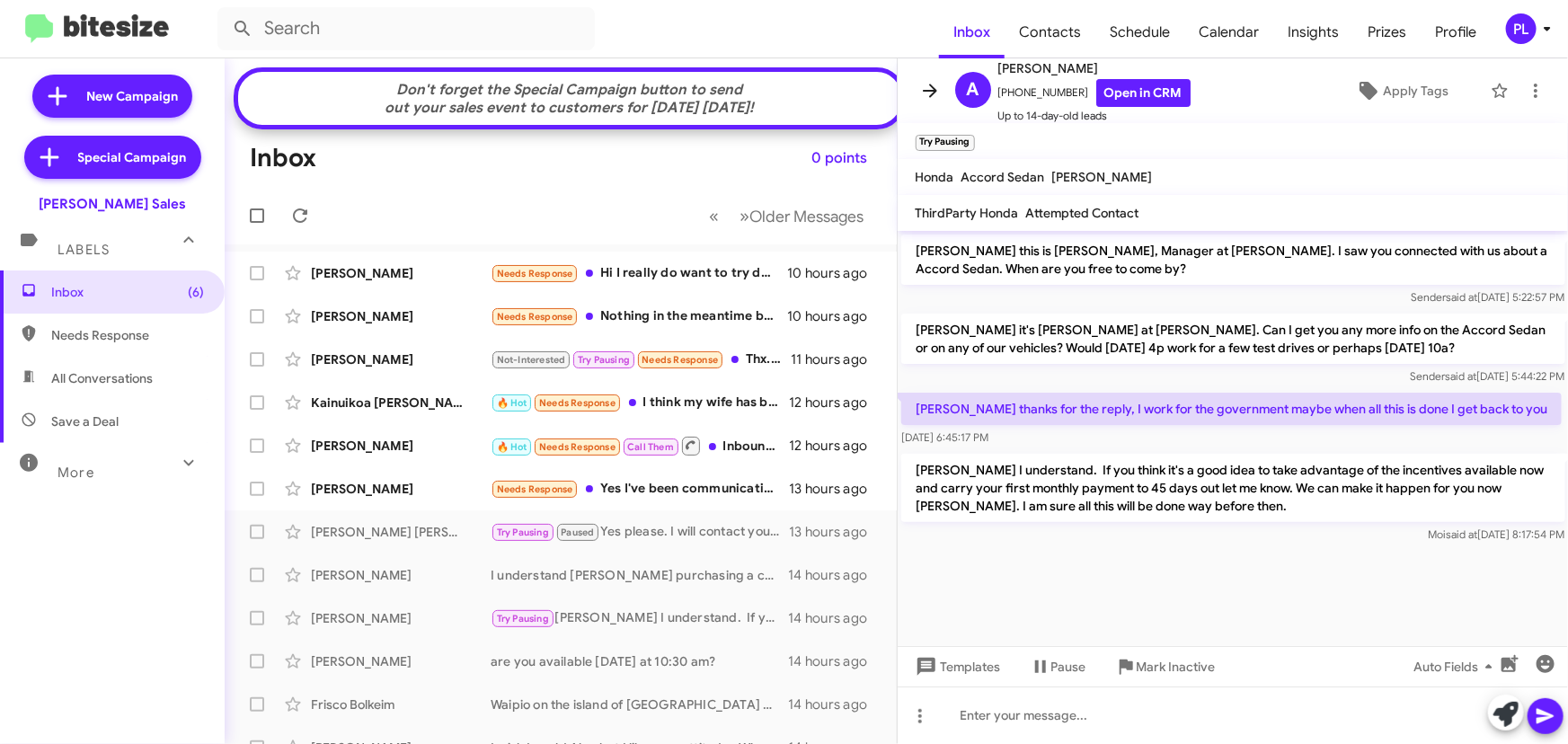
click at [923, 81] on icon at bounding box center [930, 91] width 22 height 22
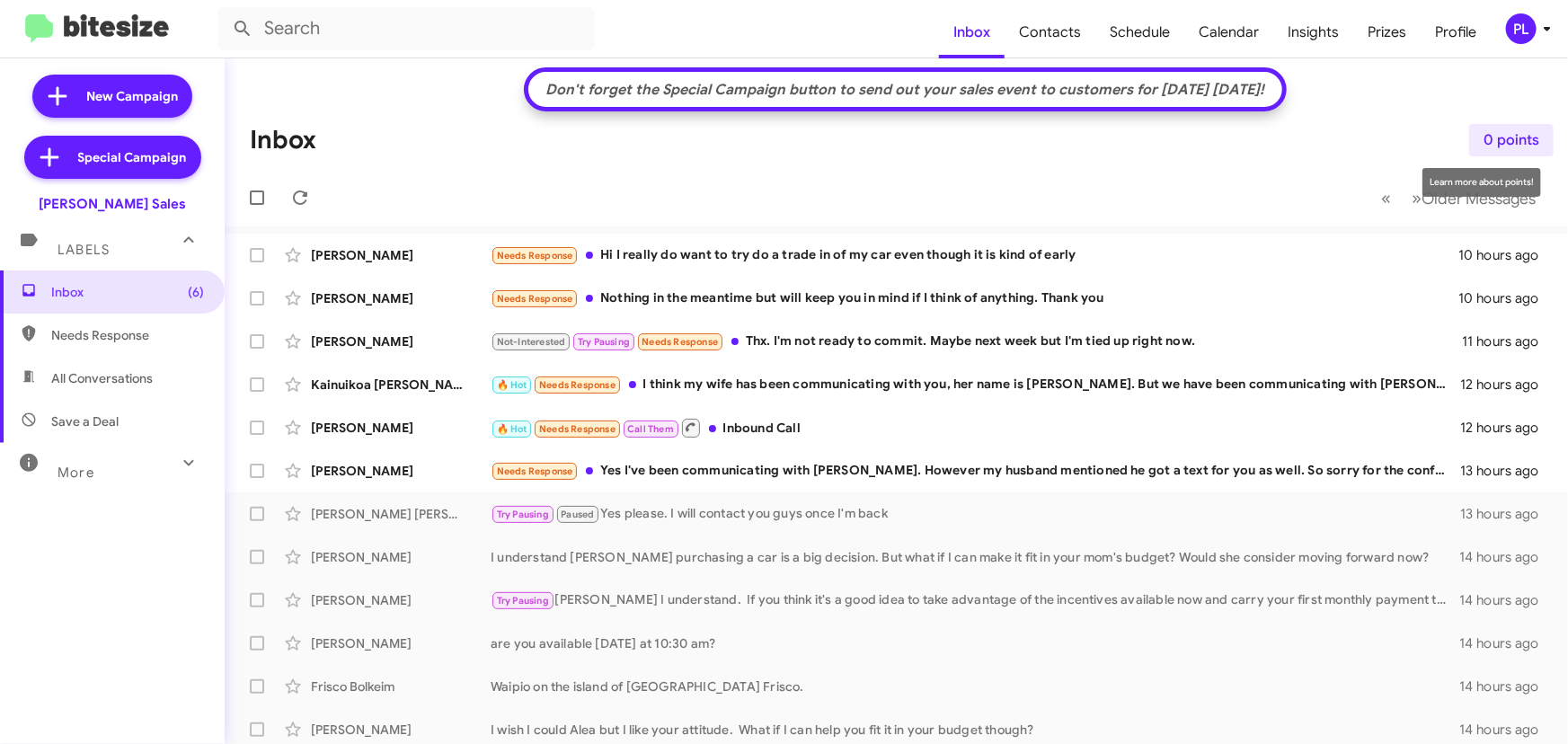
click at [1497, 144] on span "0 points" at bounding box center [1511, 140] width 56 height 32
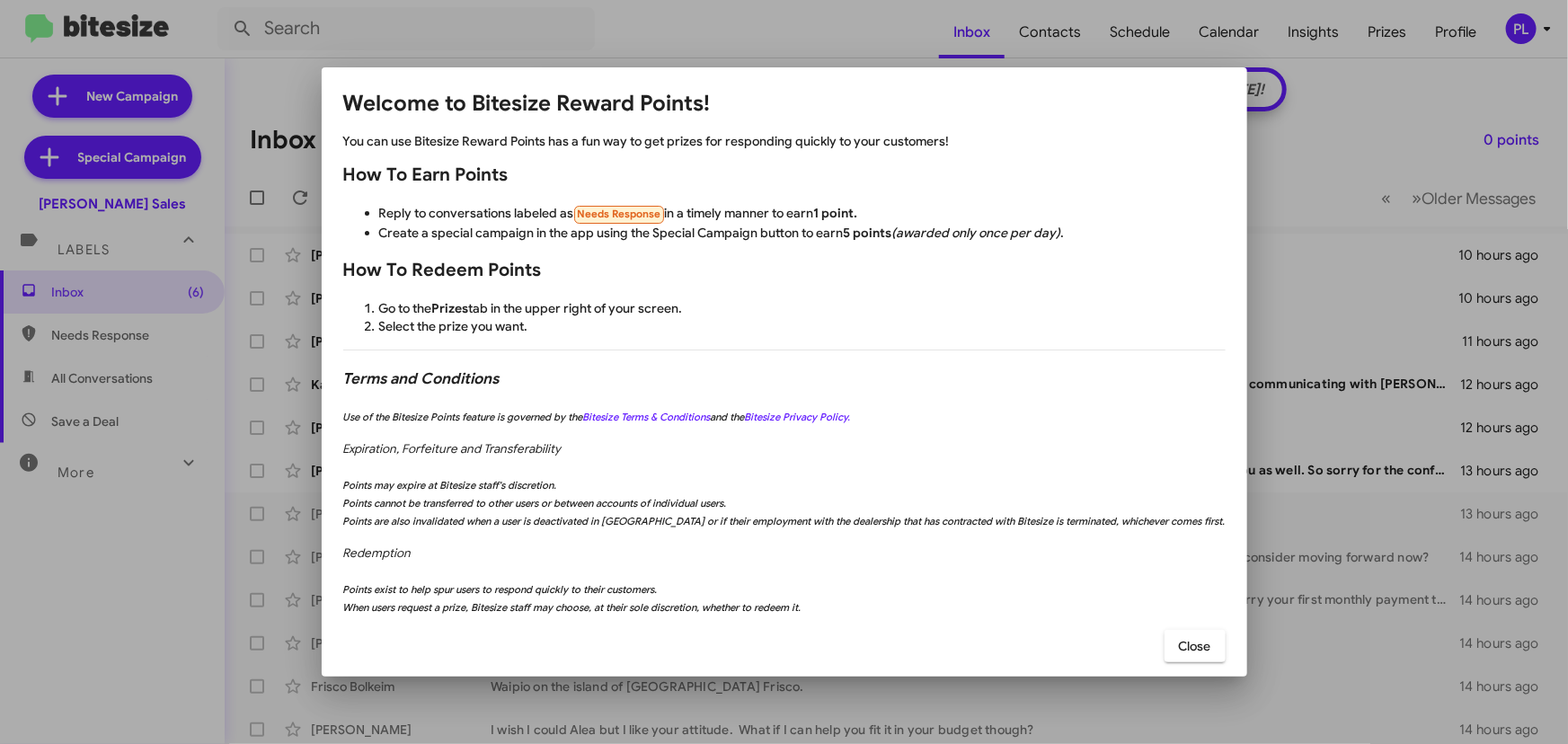
click at [1165, 653] on button "Close" at bounding box center [1195, 646] width 61 height 32
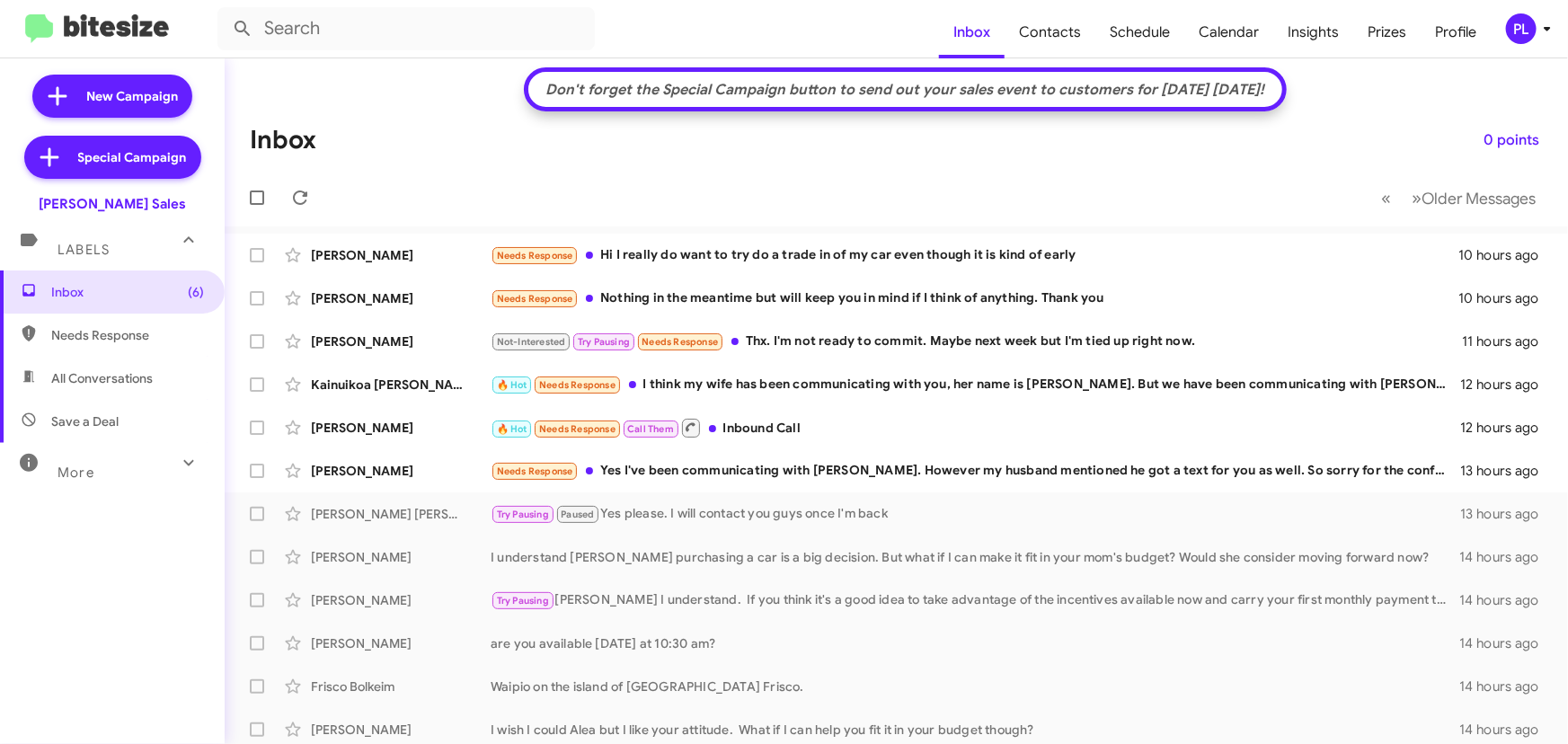
click at [1533, 32] on div "PL" at bounding box center [1521, 29] width 31 height 31
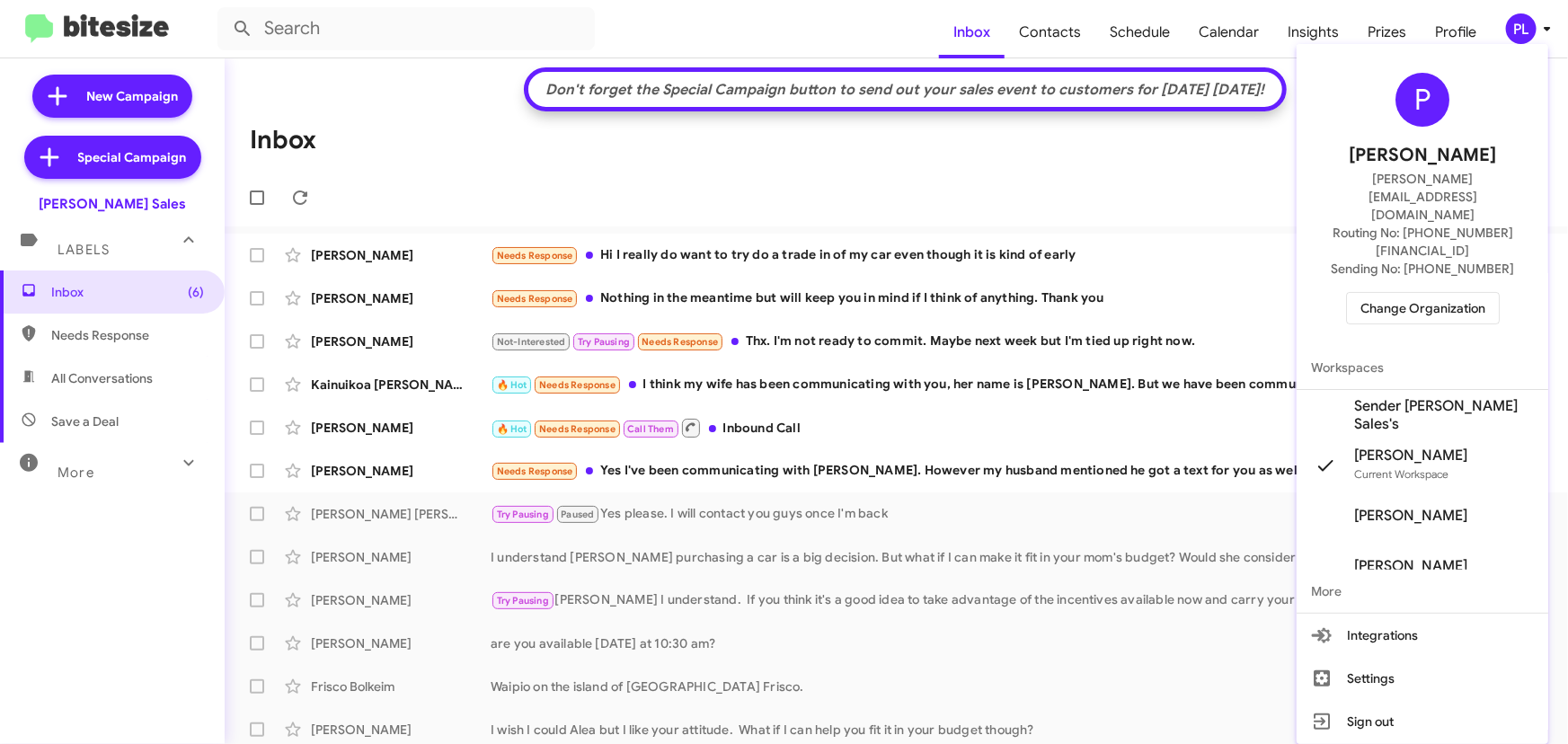
click at [1320, 31] on div at bounding box center [784, 372] width 1568 height 744
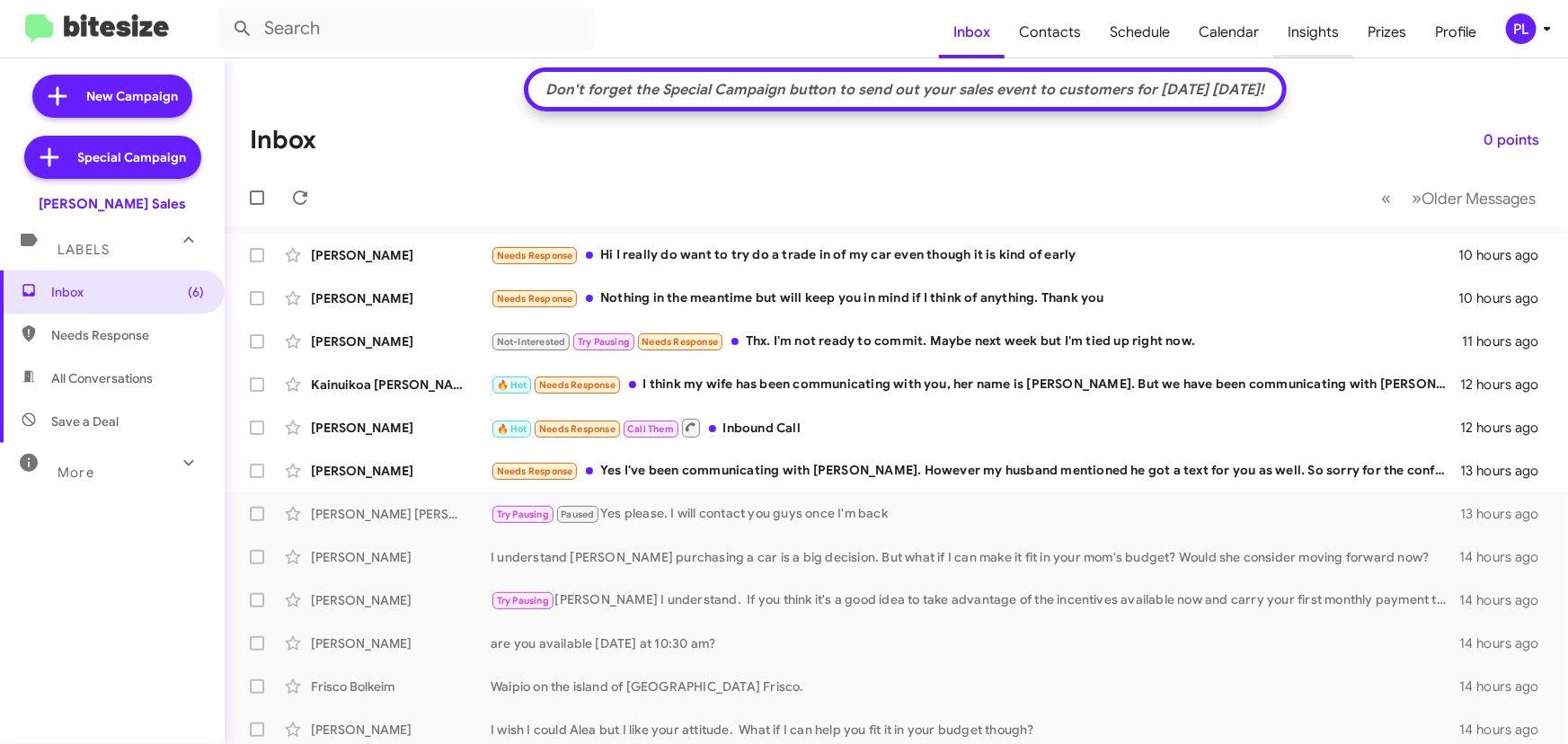
click at [1320, 31] on span "Insights" at bounding box center [1313, 32] width 80 height 52
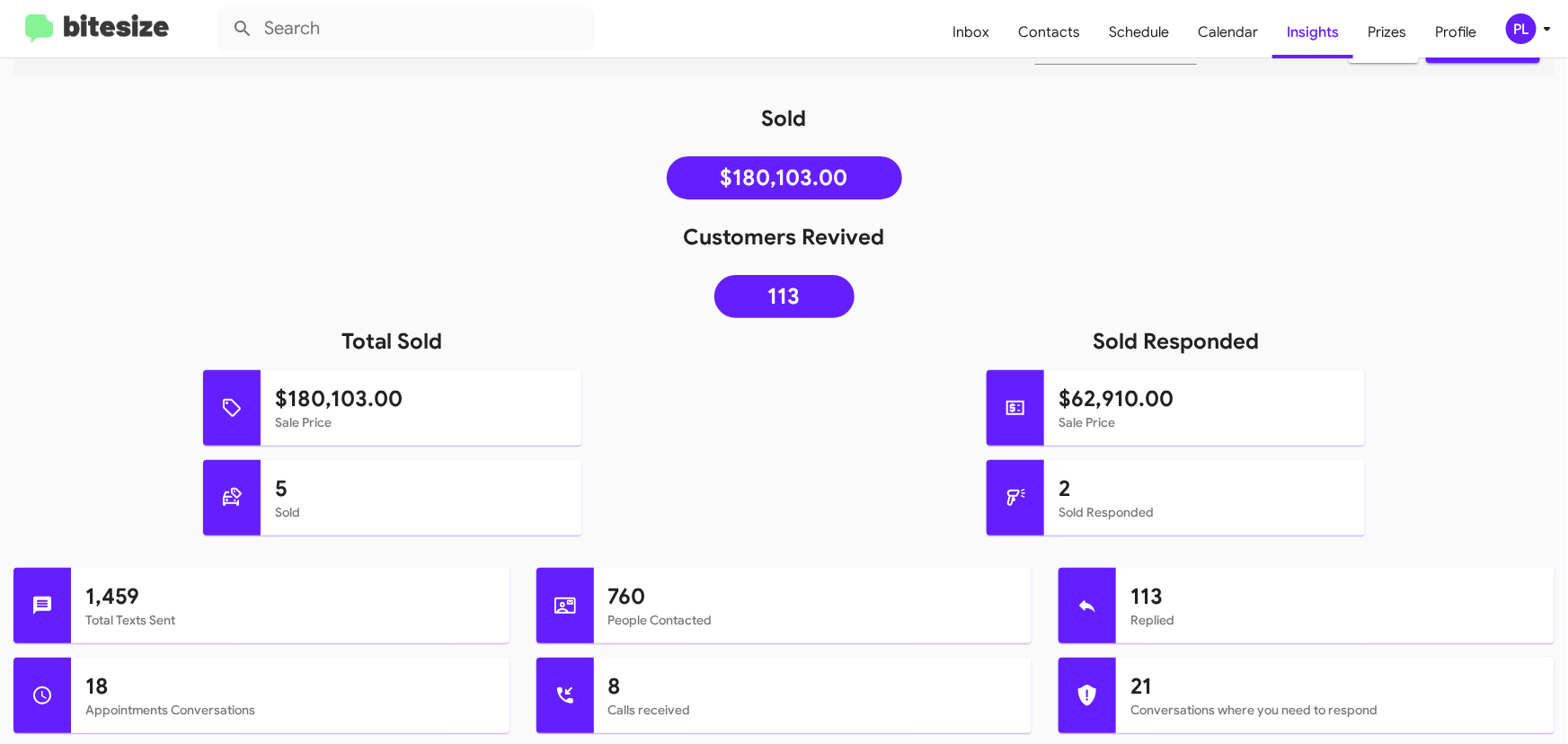
scroll to position [163, 0]
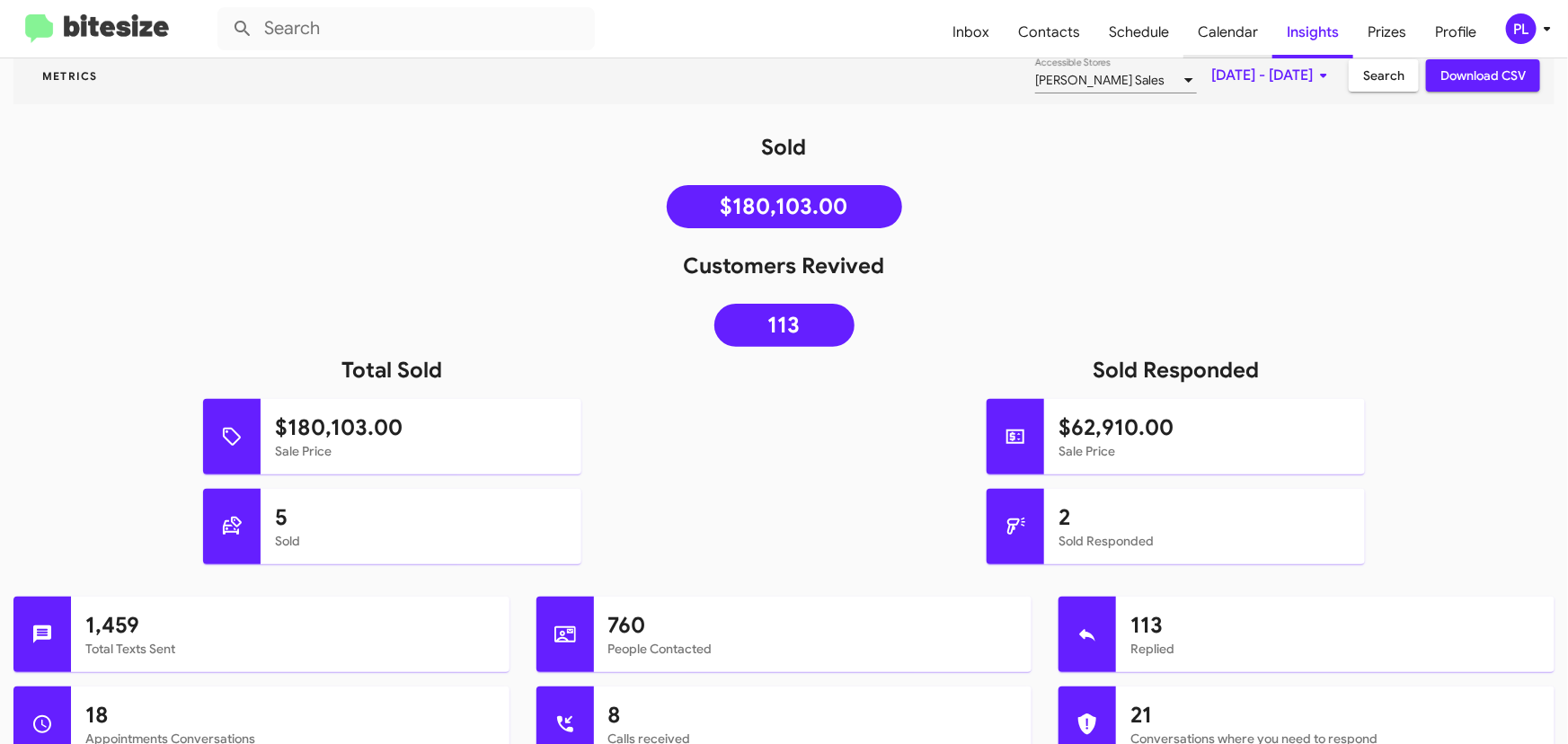
click at [1240, 31] on span "Calendar" at bounding box center [1228, 32] width 89 height 52
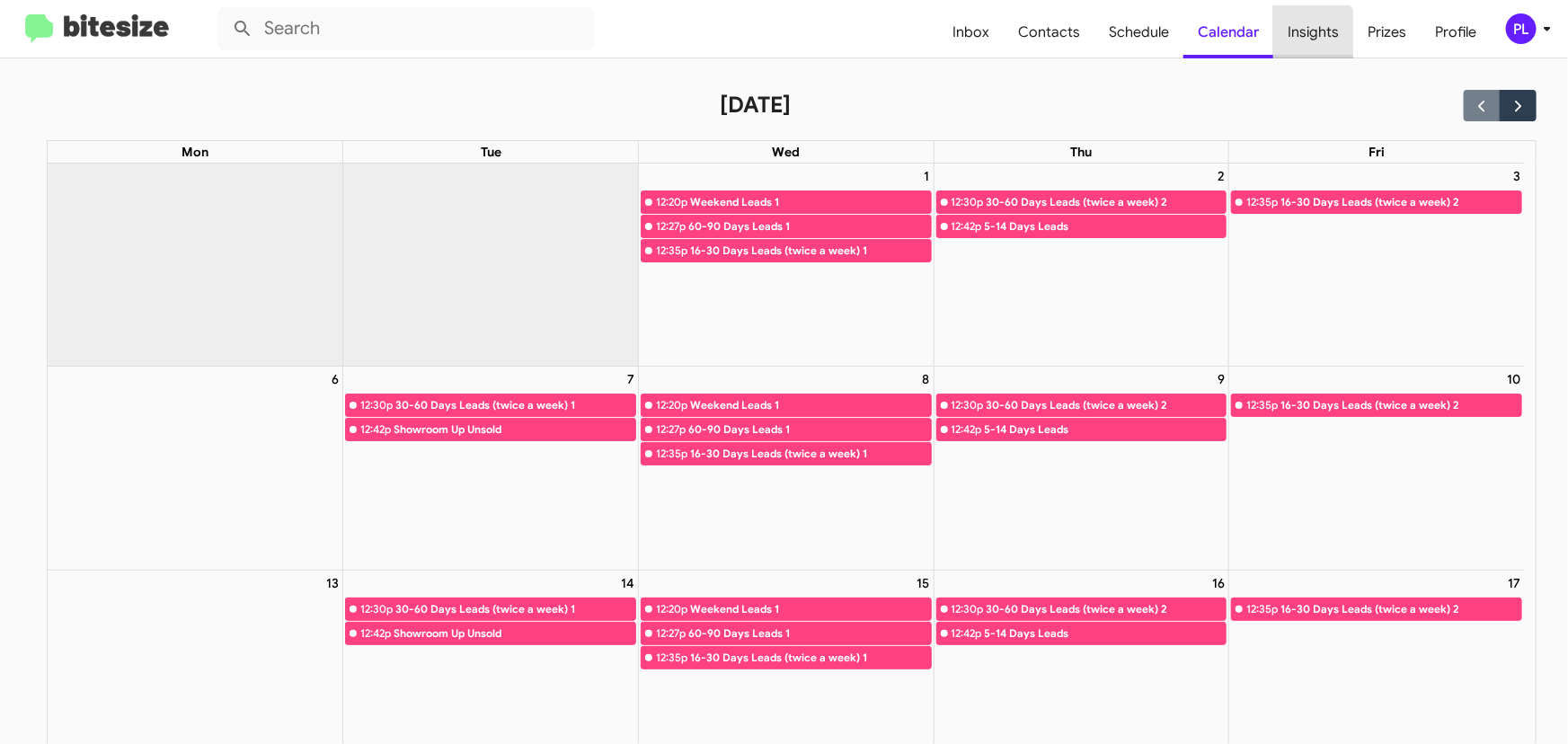
click at [1311, 45] on span "Insights" at bounding box center [1313, 32] width 80 height 52
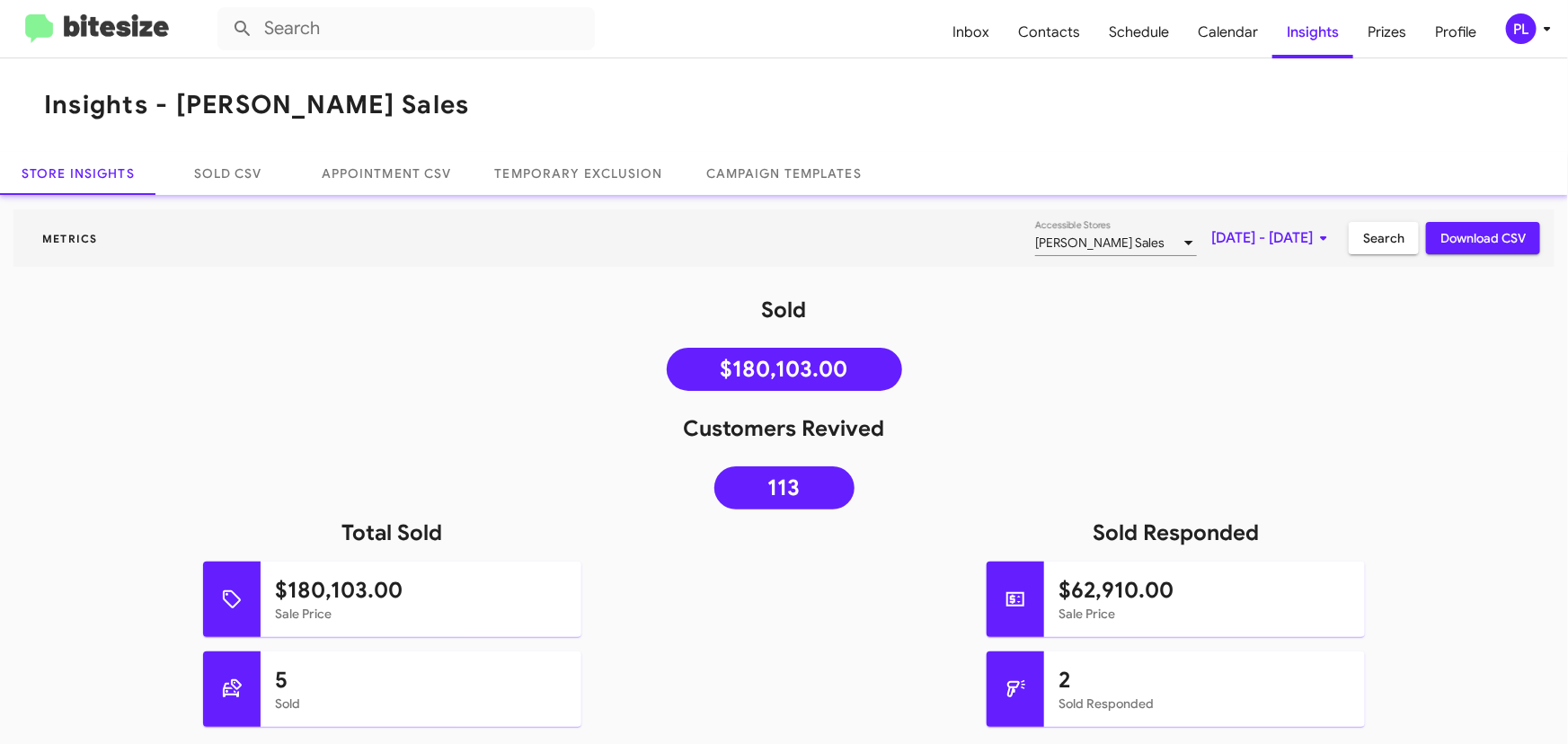
click at [1313, 243] on icon at bounding box center [1324, 238] width 22 height 22
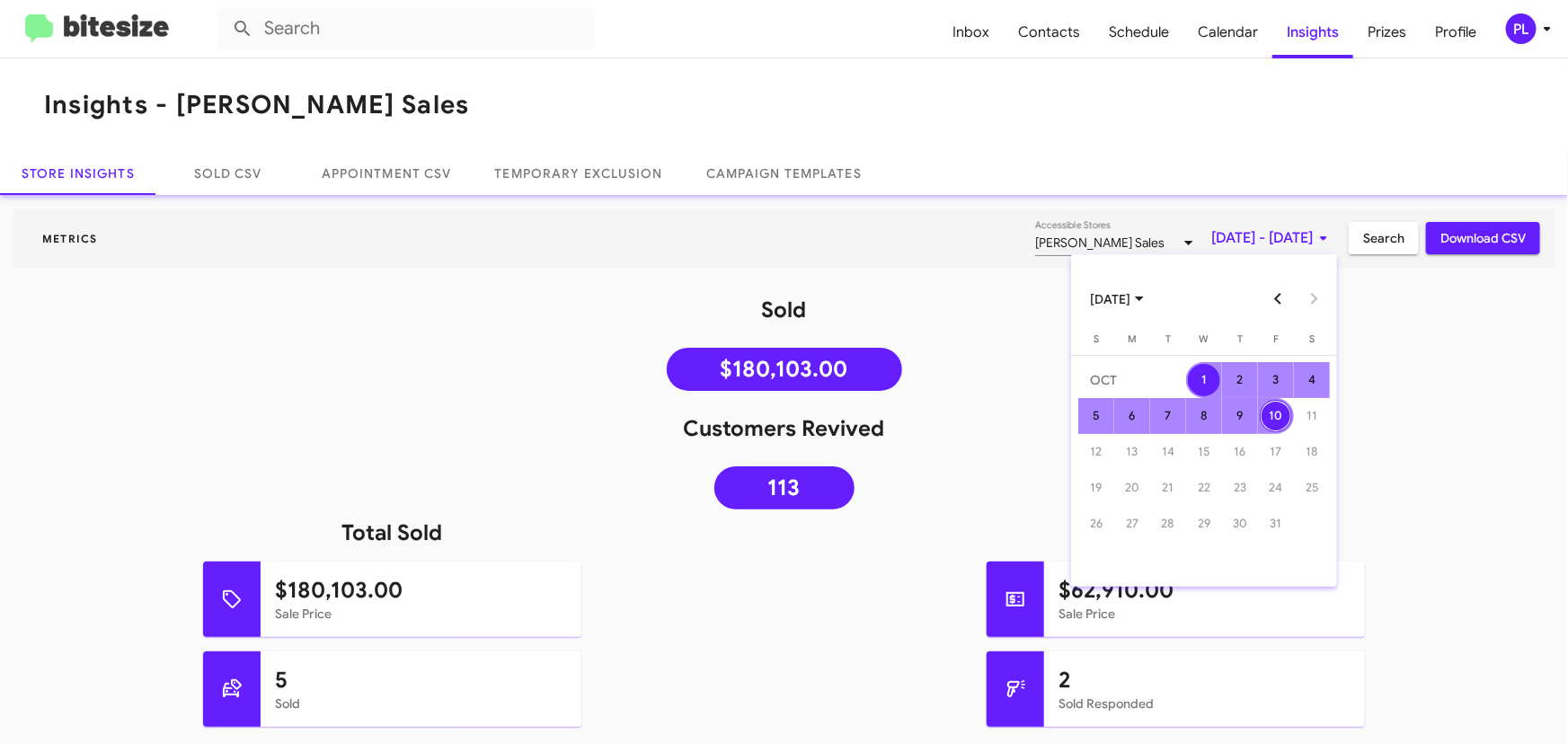
click at [1282, 300] on button "Previous month" at bounding box center [1279, 300] width 36 height 36
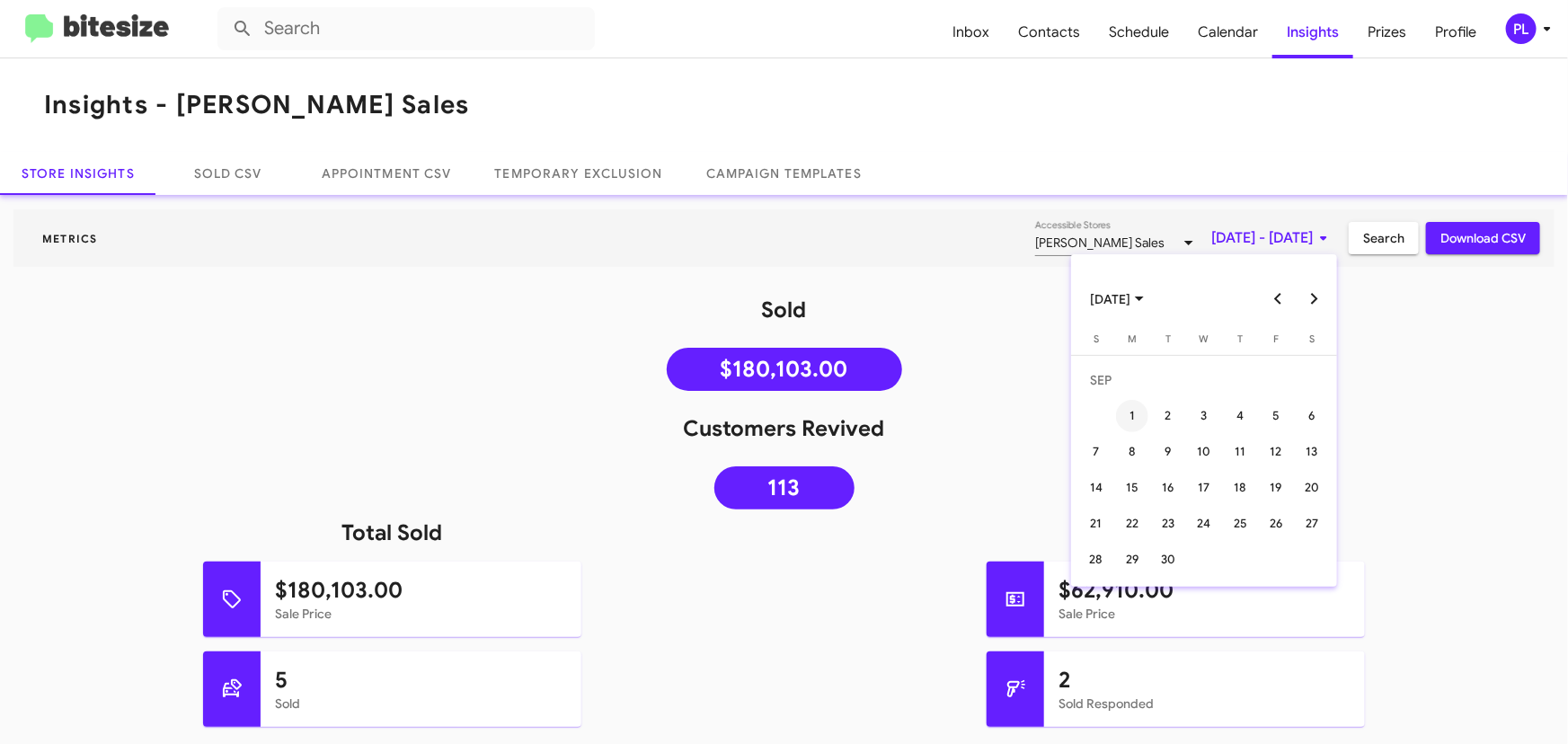
click at [1120, 420] on div "1" at bounding box center [1132, 416] width 32 height 32
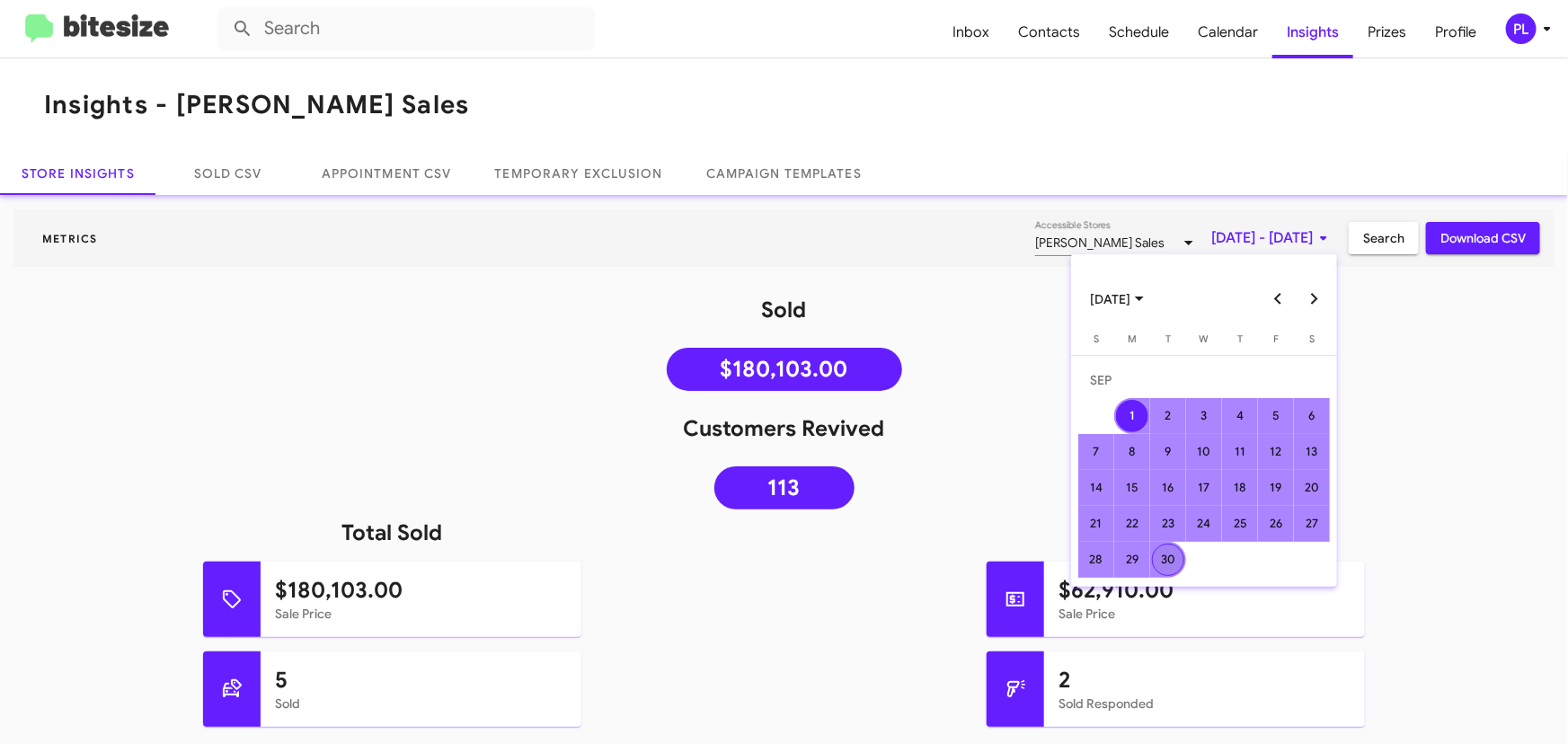
click at [1168, 556] on div "30" at bounding box center [1168, 560] width 32 height 32
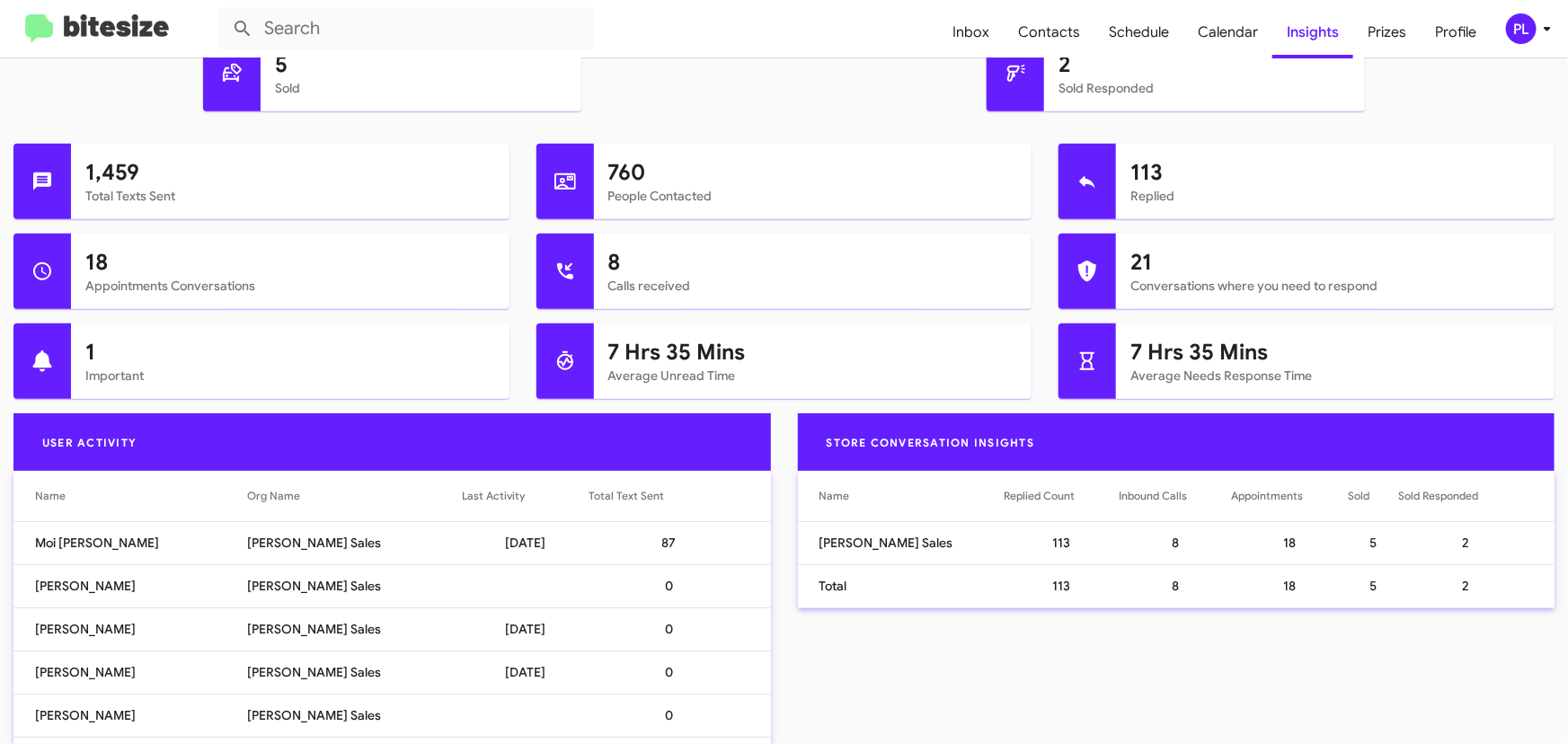
scroll to position [898, 0]
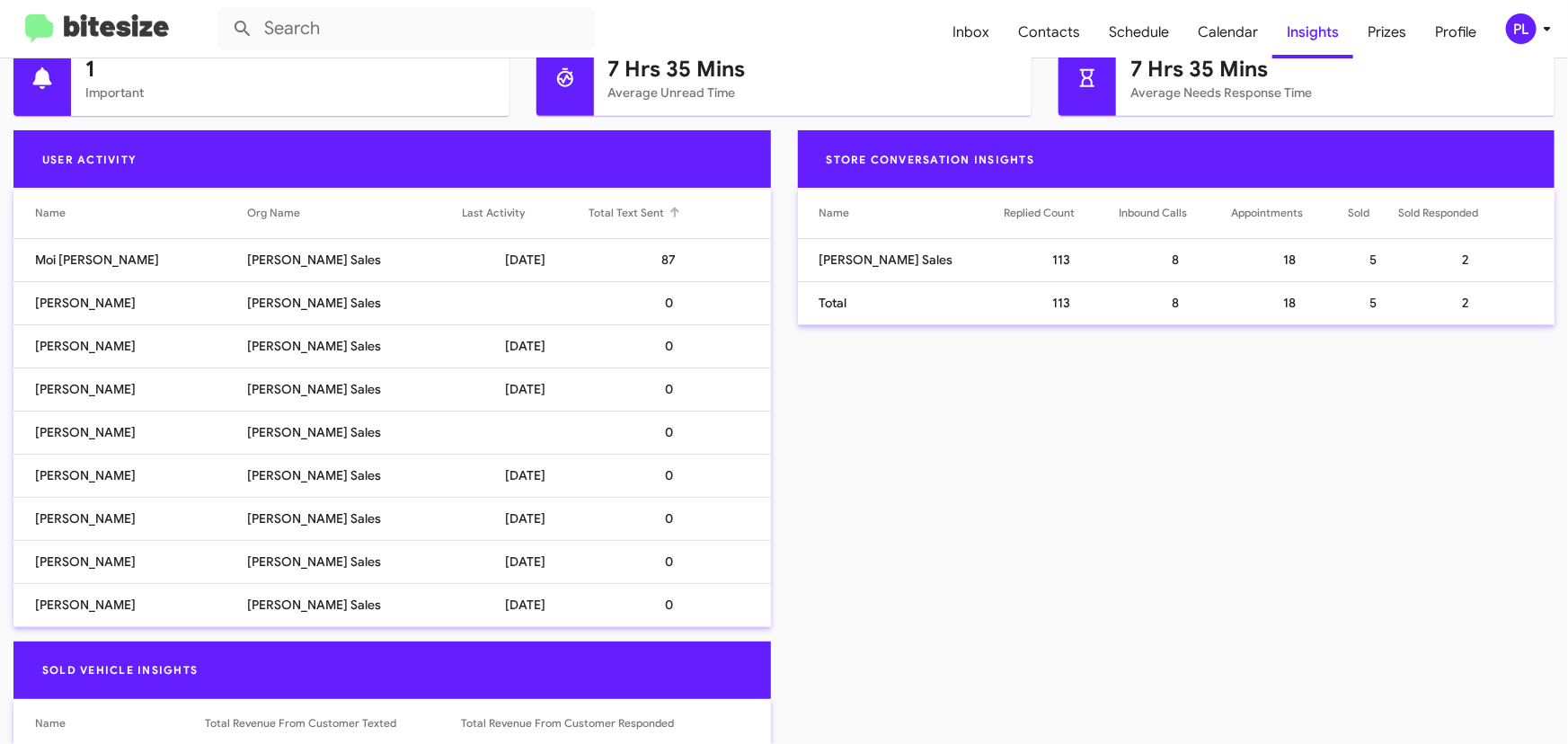
click at [670, 208] on div at bounding box center [675, 209] width 11 height 2
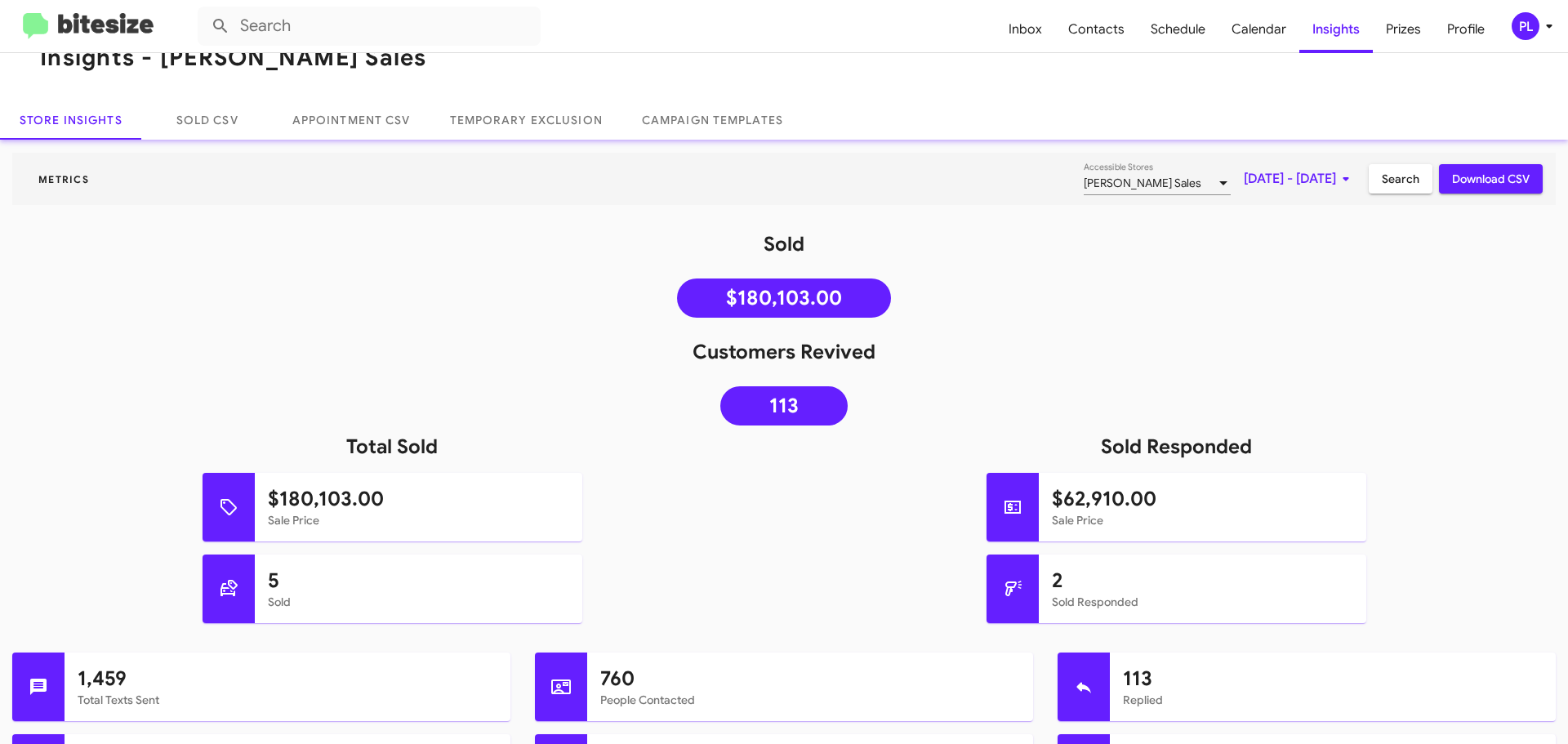
scroll to position [0, 0]
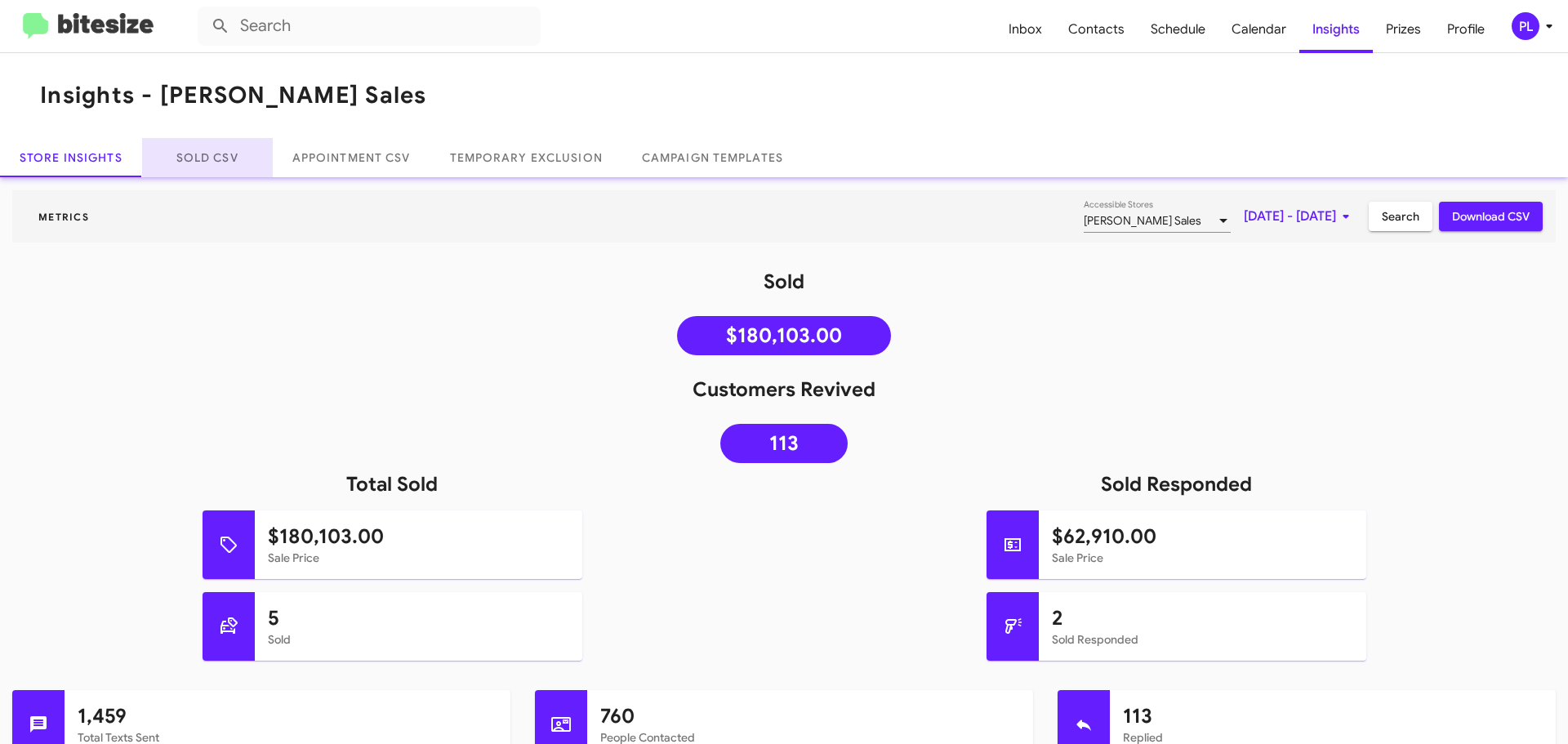
click at [222, 150] on link "Sold CSV" at bounding box center [208, 158] width 131 height 39
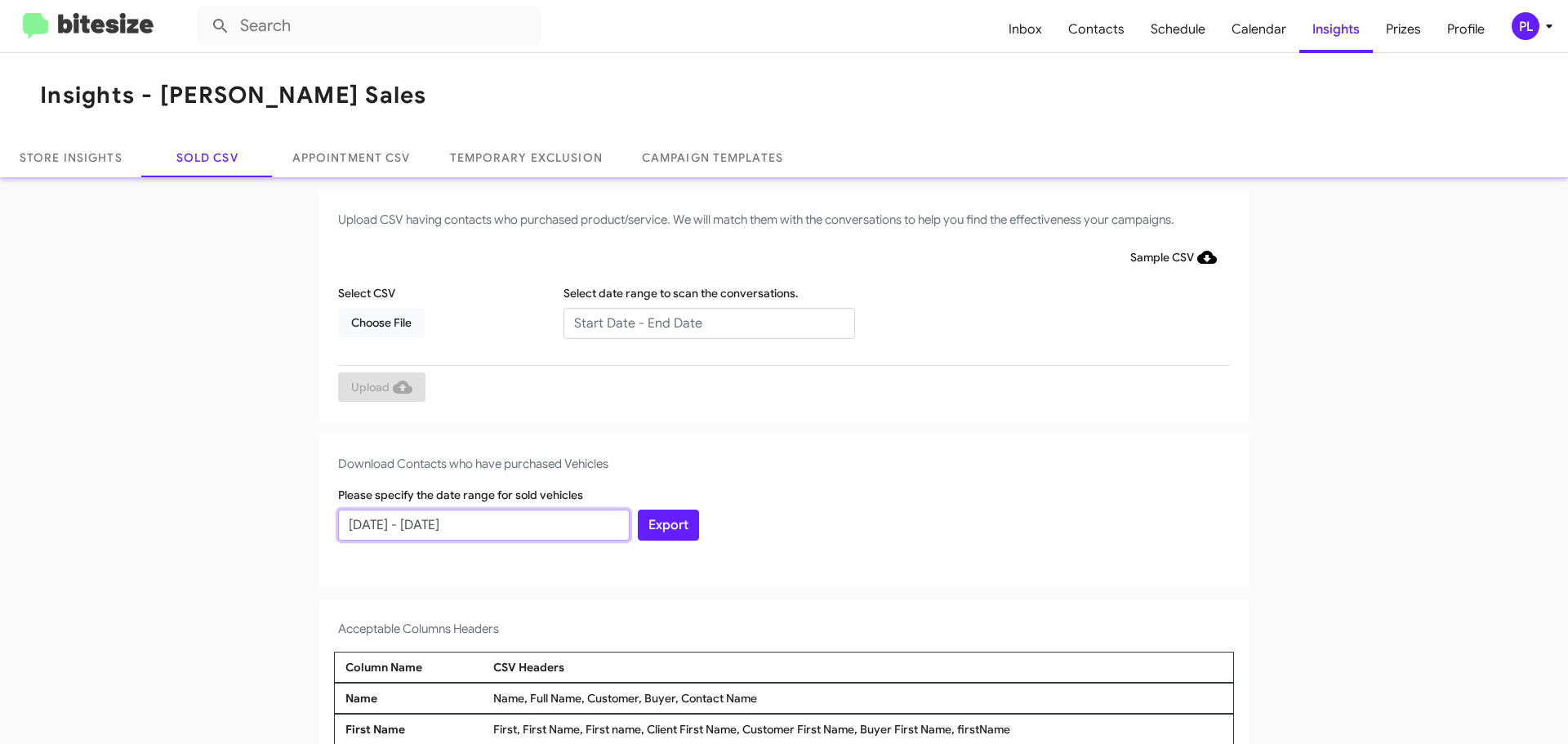
click at [517, 525] on input "09/10/2025 - 10/10/2025" at bounding box center [483, 525] width 291 height 31
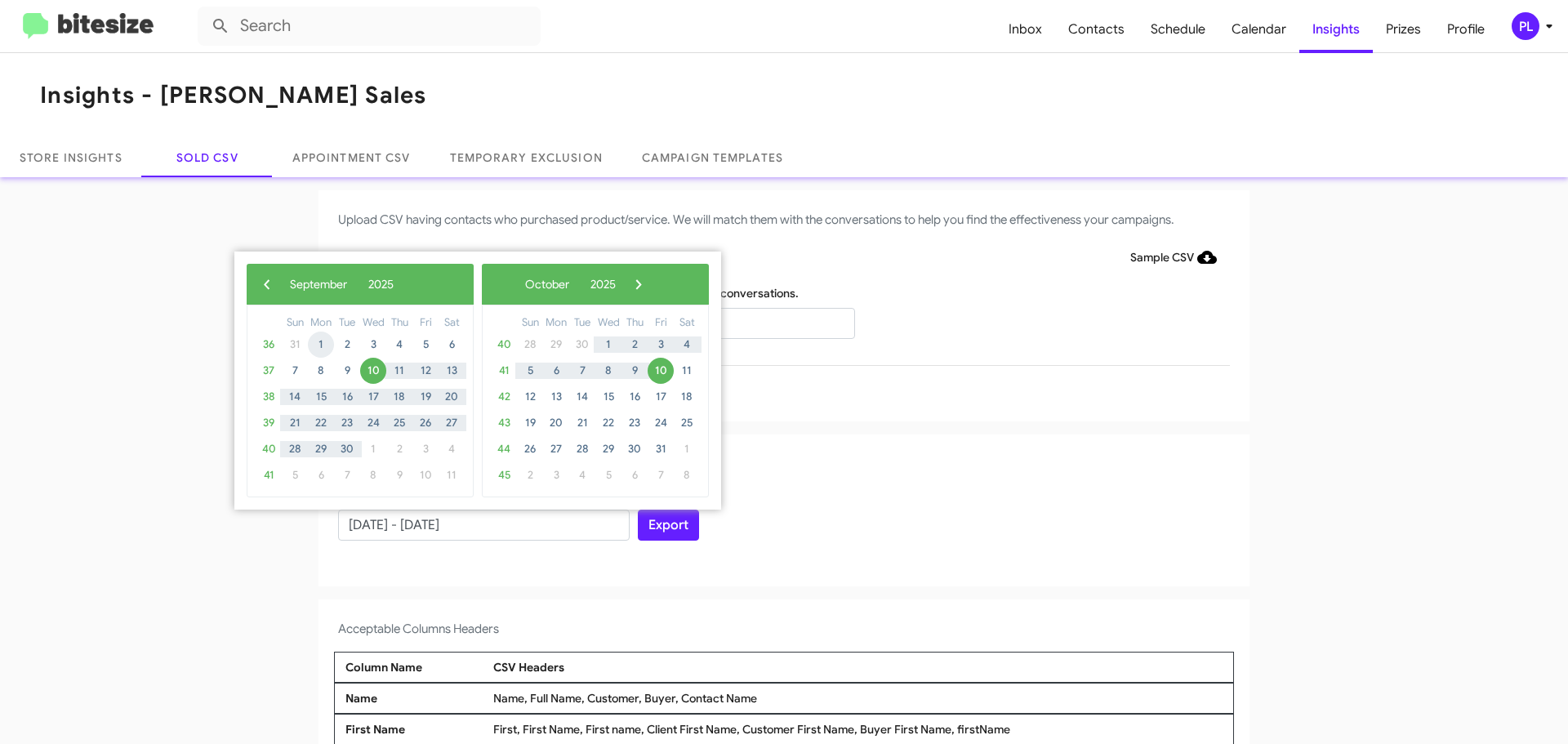
click at [317, 349] on span "1" at bounding box center [321, 344] width 26 height 26
click at [344, 446] on span "30" at bounding box center [347, 449] width 26 height 26
type input "09/01/2025 - 09/30/2025"
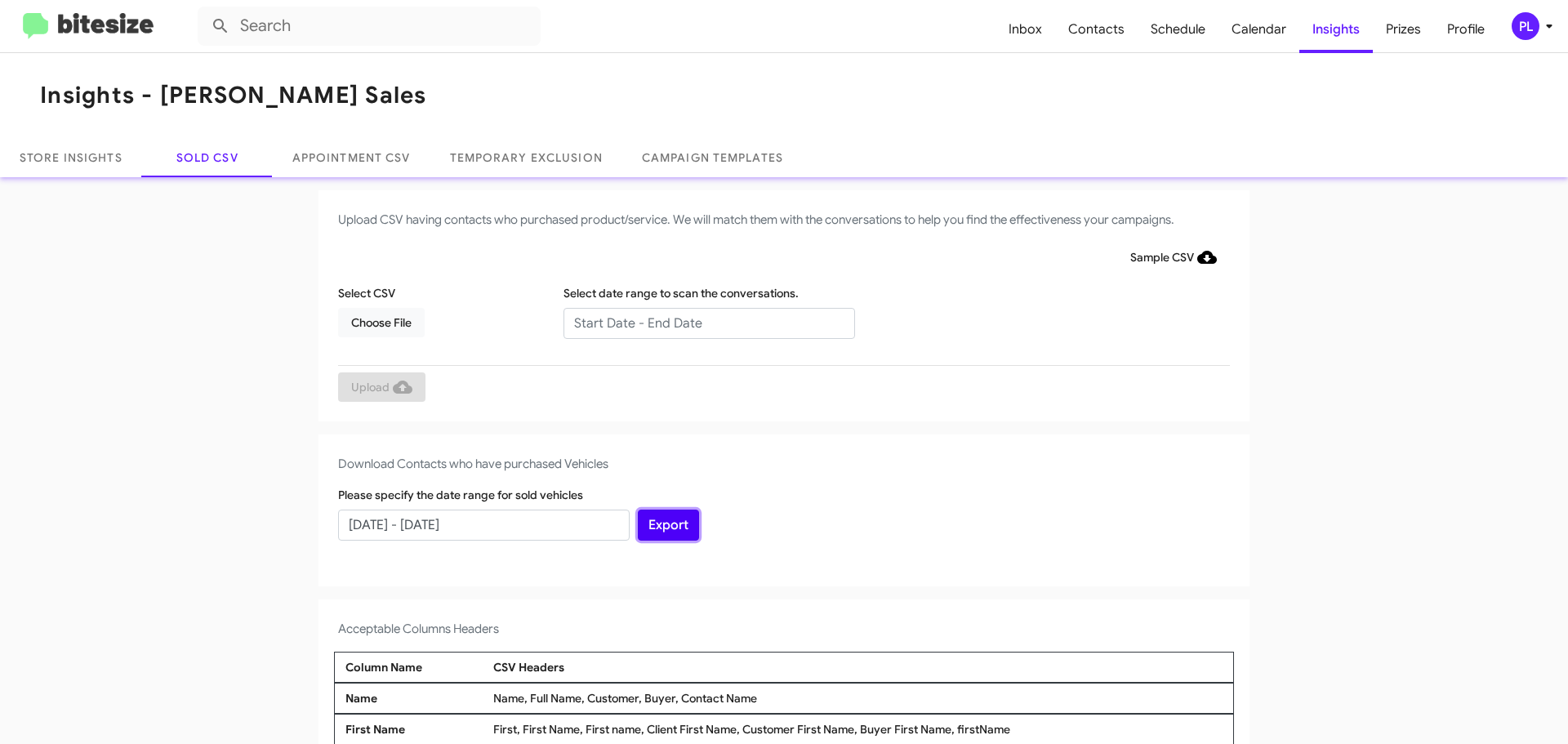
click at [664, 527] on button "Export" at bounding box center [668, 525] width 61 height 31
click at [1033, 29] on span "Inbox" at bounding box center [1025, 29] width 60 height 47
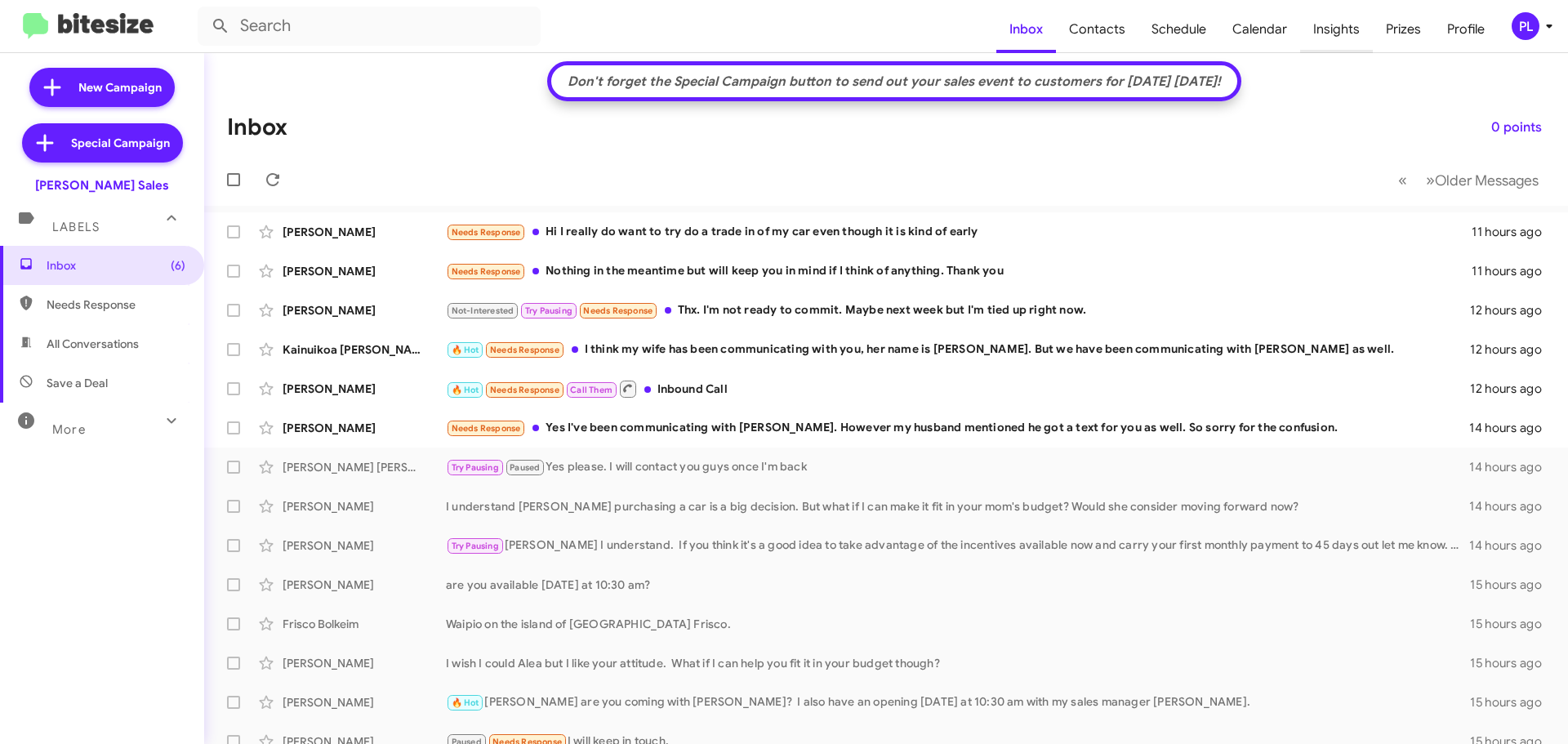
click at [1329, 31] on span "Insights" at bounding box center [1337, 29] width 73 height 47
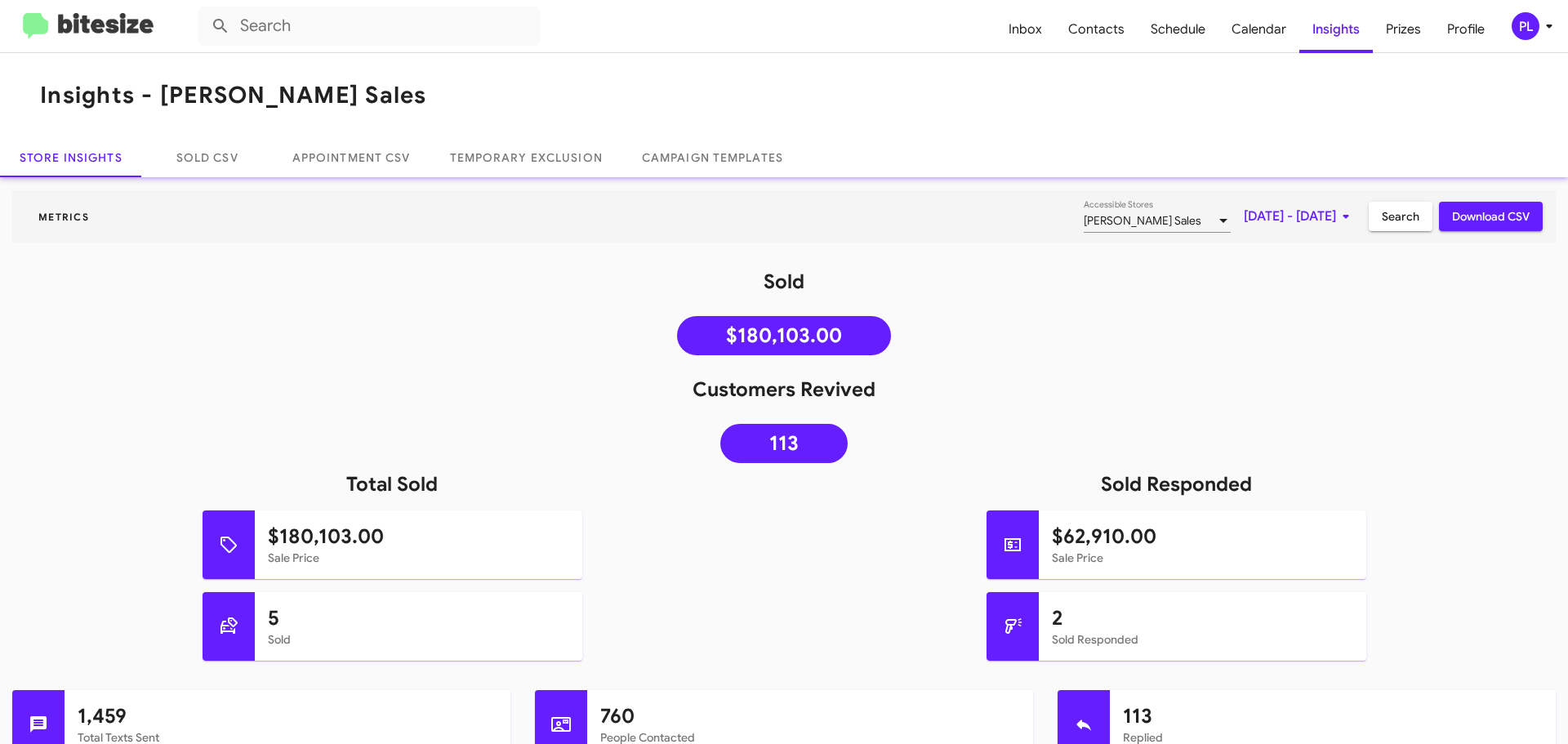
click at [1296, 217] on span "Oct 1, 2025 - Oct 10, 2025" at bounding box center [1300, 217] width 112 height 29
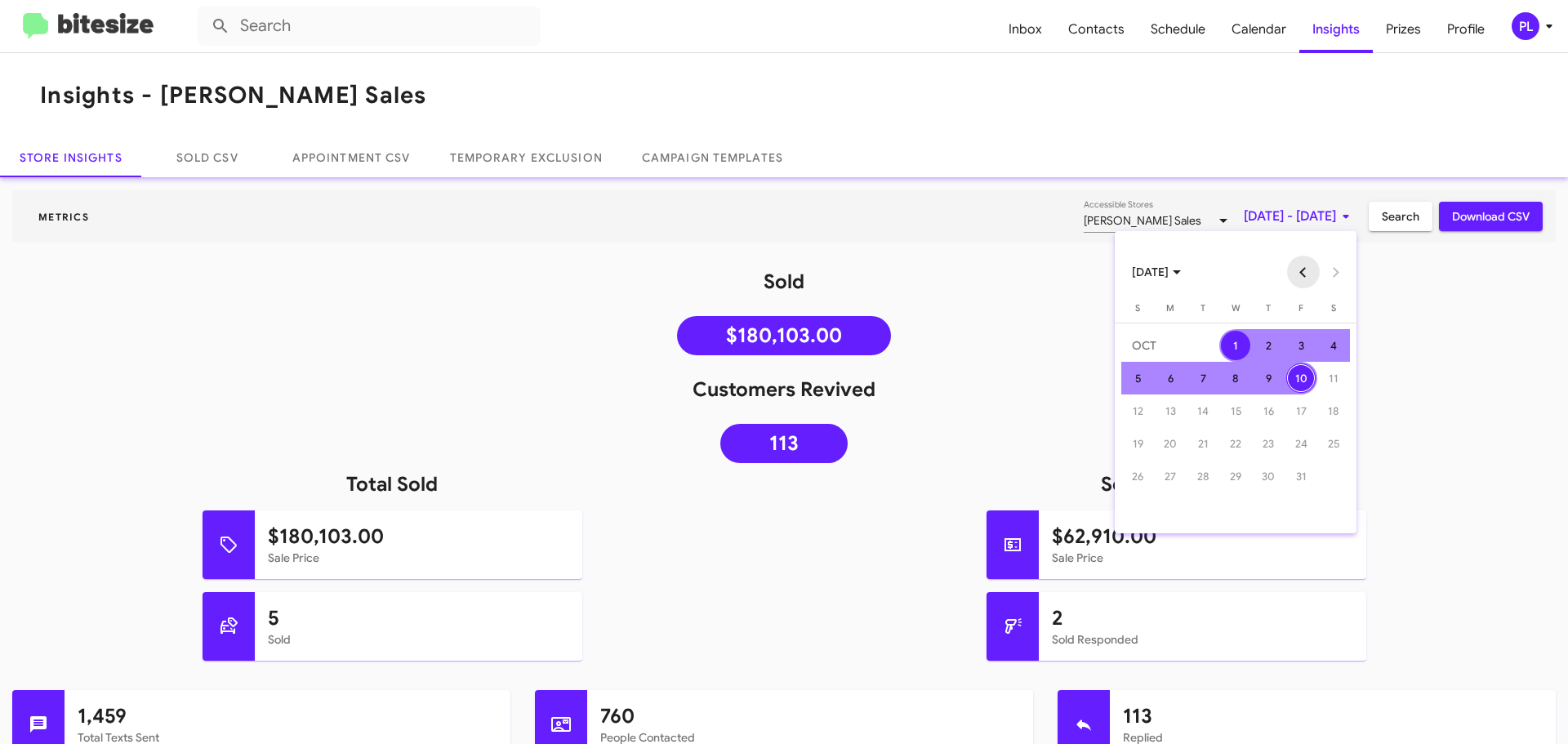
click at [1298, 276] on button "Previous month" at bounding box center [1304, 272] width 33 height 33
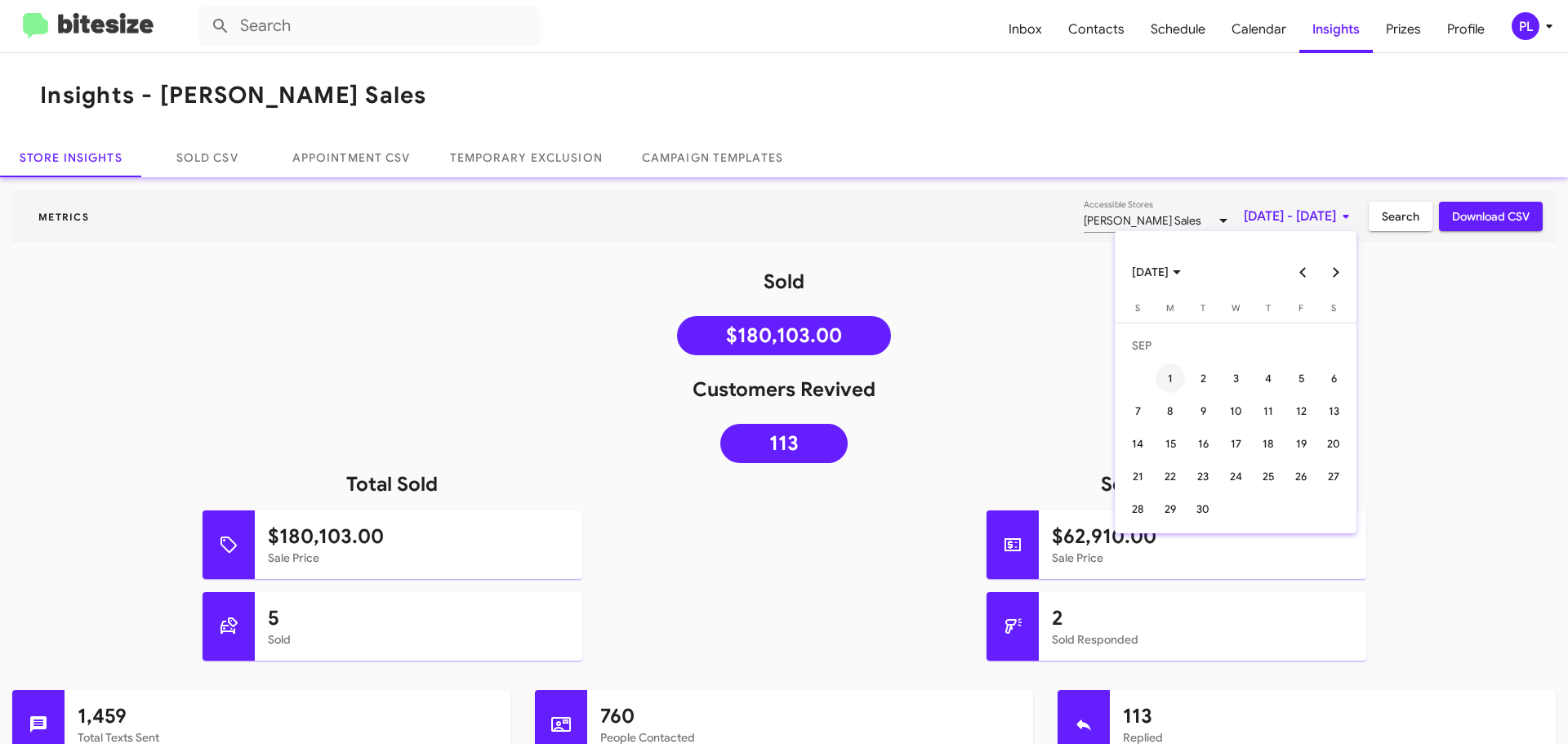
click at [1179, 373] on div "1" at bounding box center [1170, 378] width 29 height 29
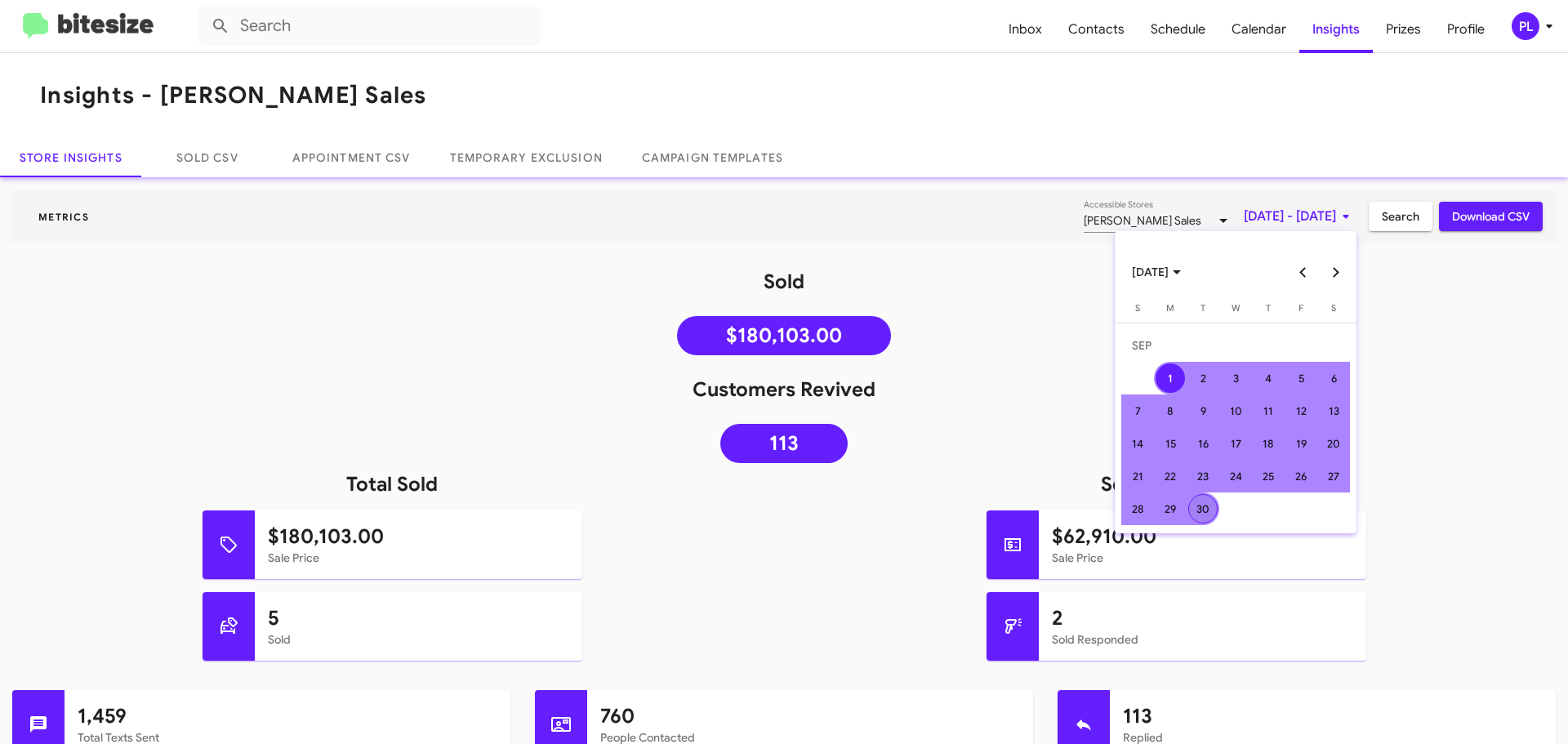
click at [1211, 513] on div "30" at bounding box center [1203, 509] width 29 height 29
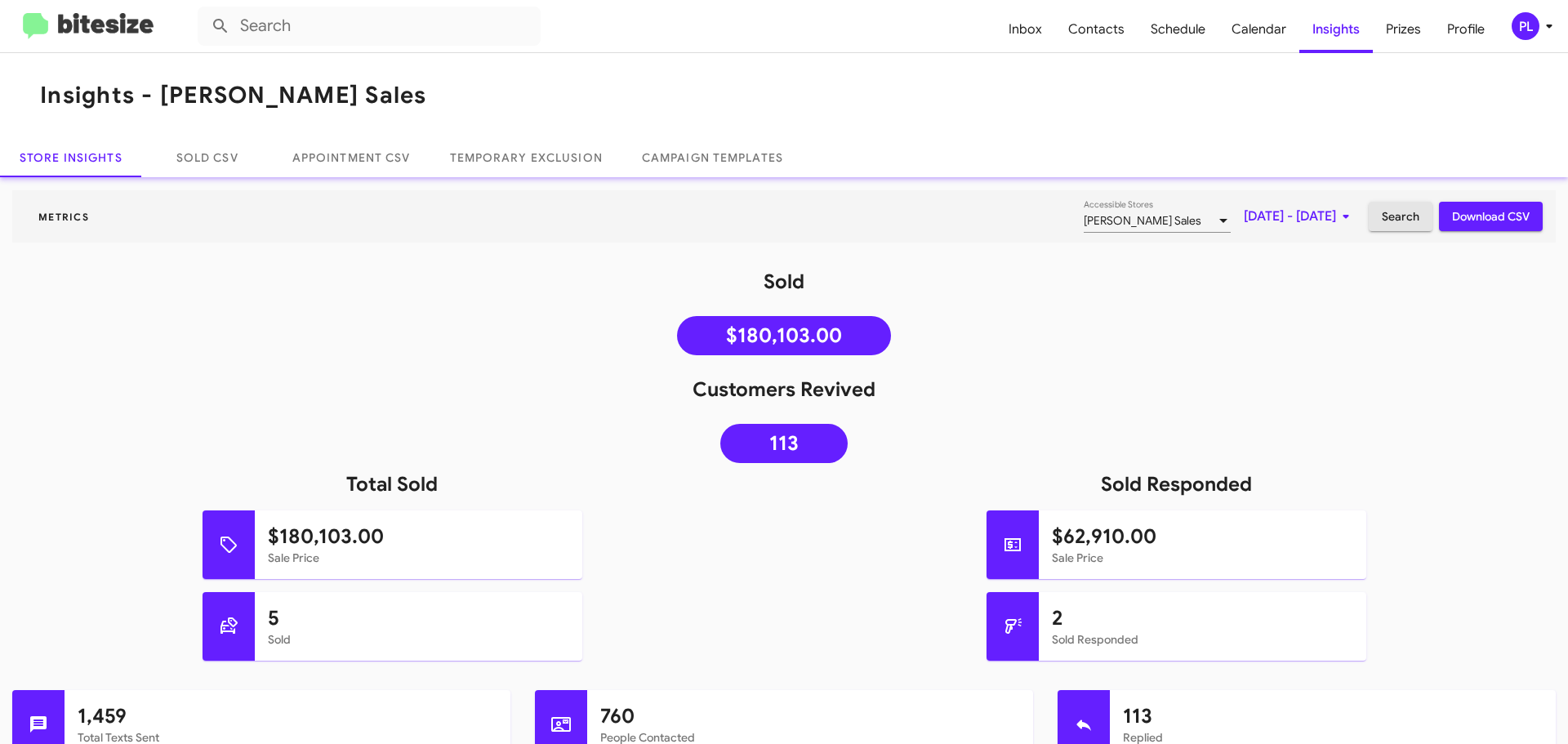
click at [1382, 222] on span "Search" at bounding box center [1400, 217] width 38 height 29
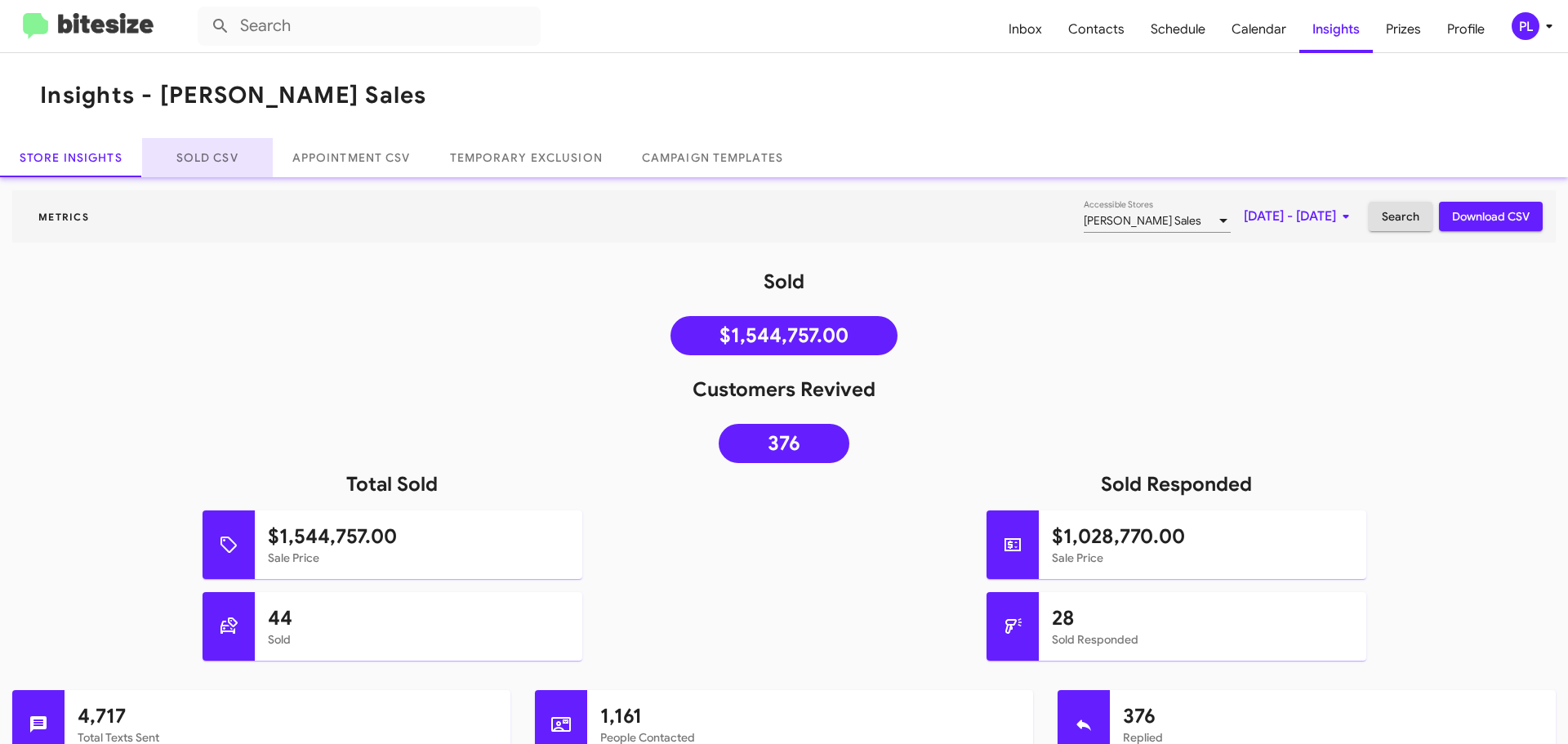
click at [198, 163] on link "Sold CSV" at bounding box center [208, 158] width 131 height 39
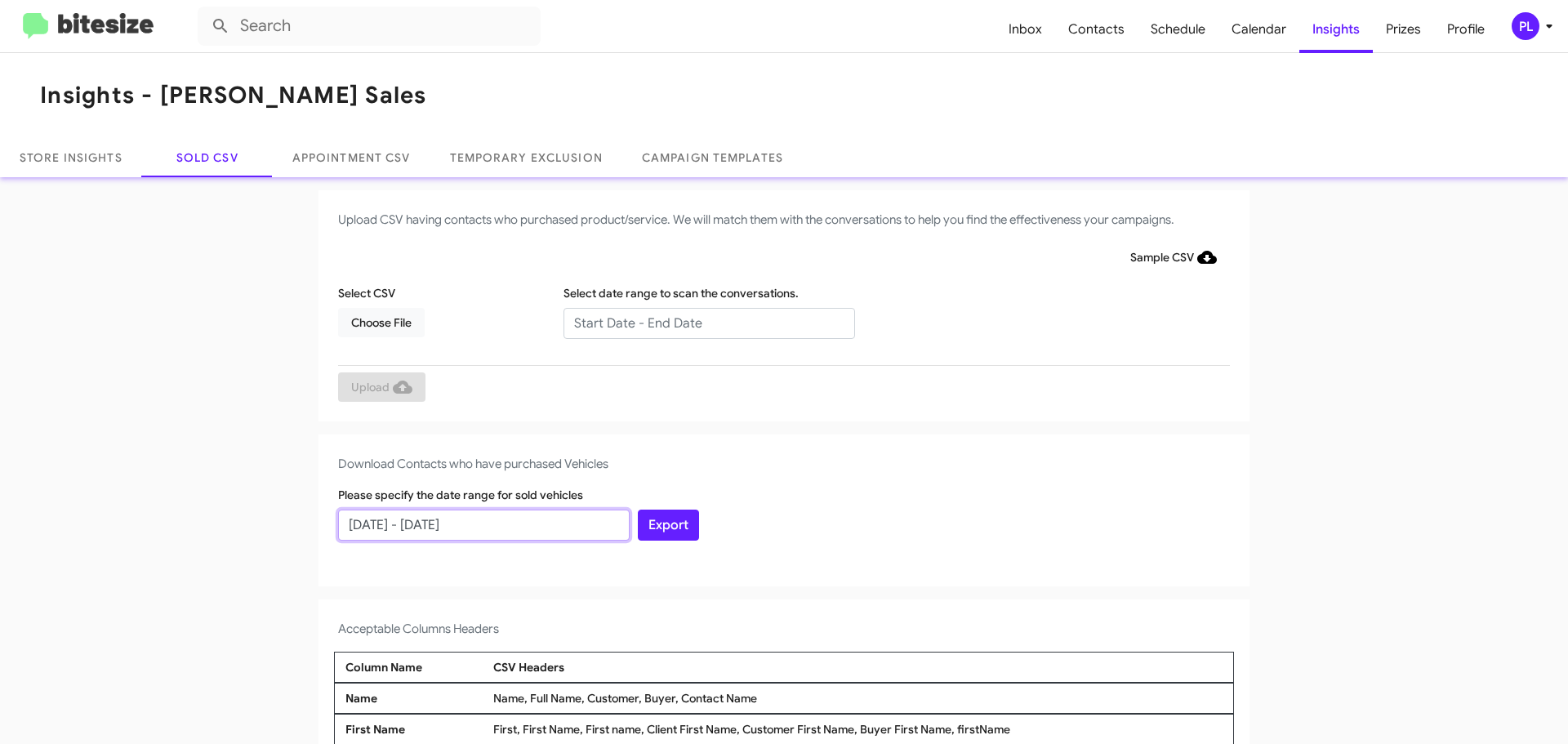
drag, startPoint x: 534, startPoint y: 522, endPoint x: 332, endPoint y: 519, distance: 202.0
click at [338, 519] on input "09/10/2025 - 10/10/2025" at bounding box center [483, 525] width 291 height 31
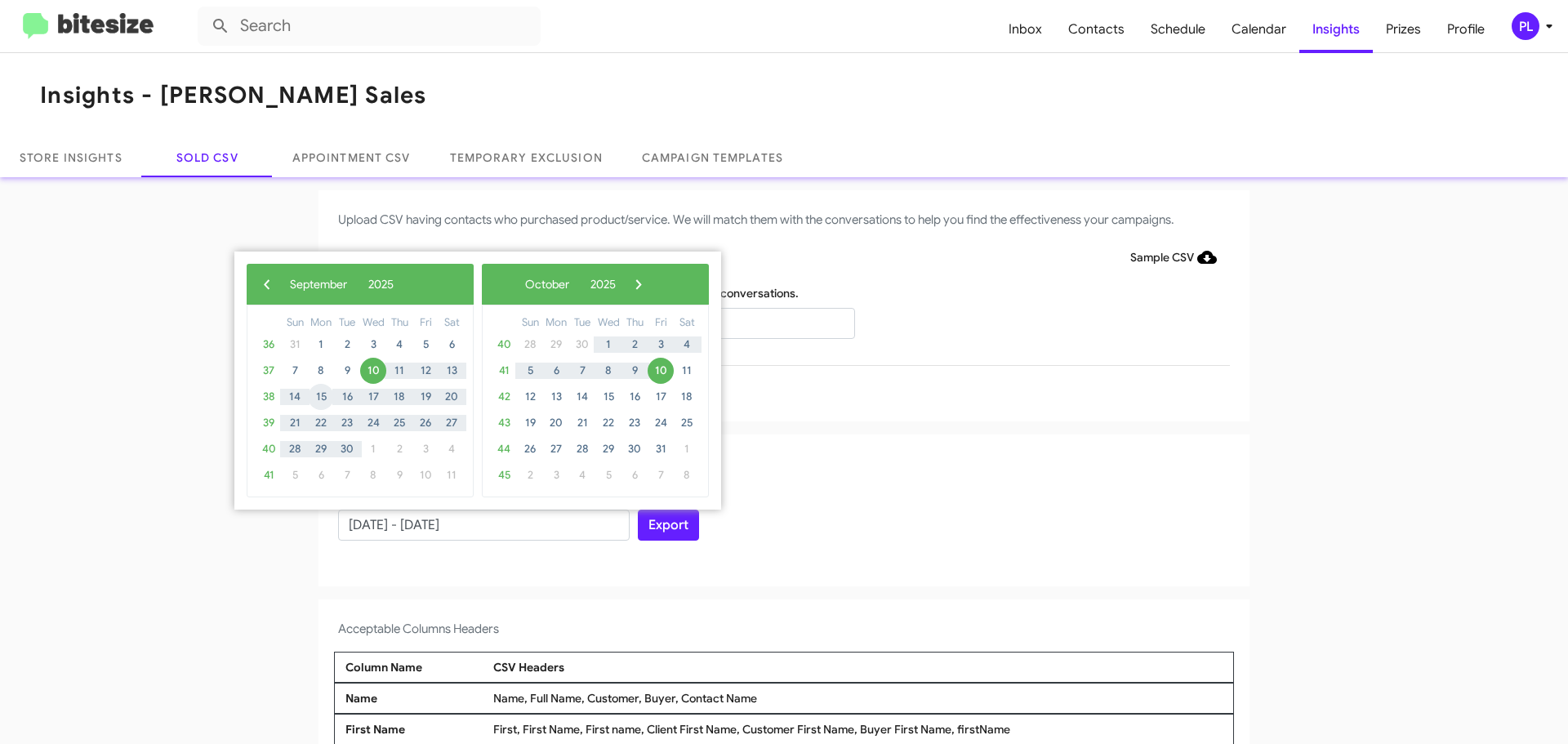
click at [195, 434] on app-sold-csv "Upload CSV having contacts who purchased product/service. We will match them wi…" at bounding box center [784, 603] width 1568 height 827
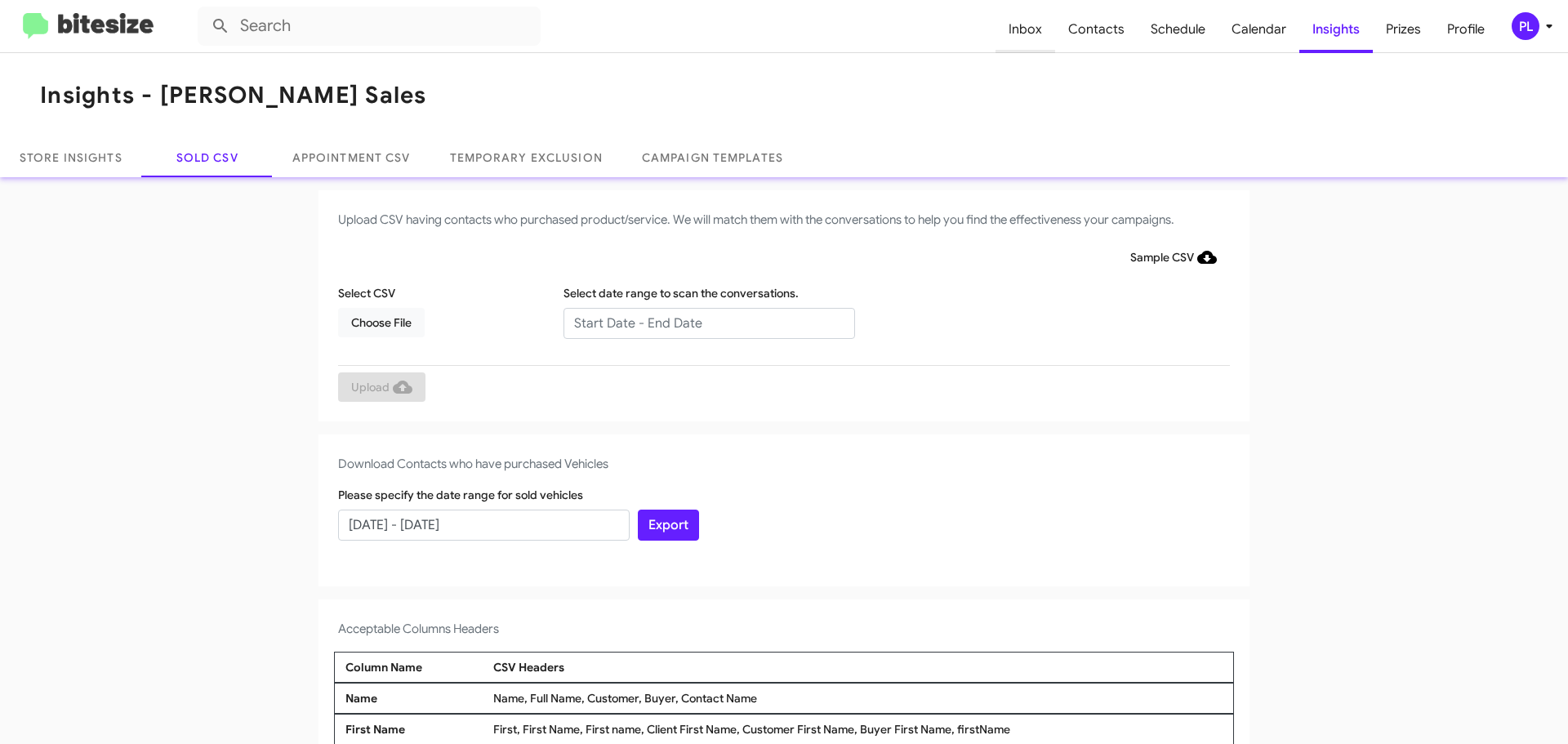
click at [1037, 25] on span "Inbox" at bounding box center [1025, 29] width 60 height 47
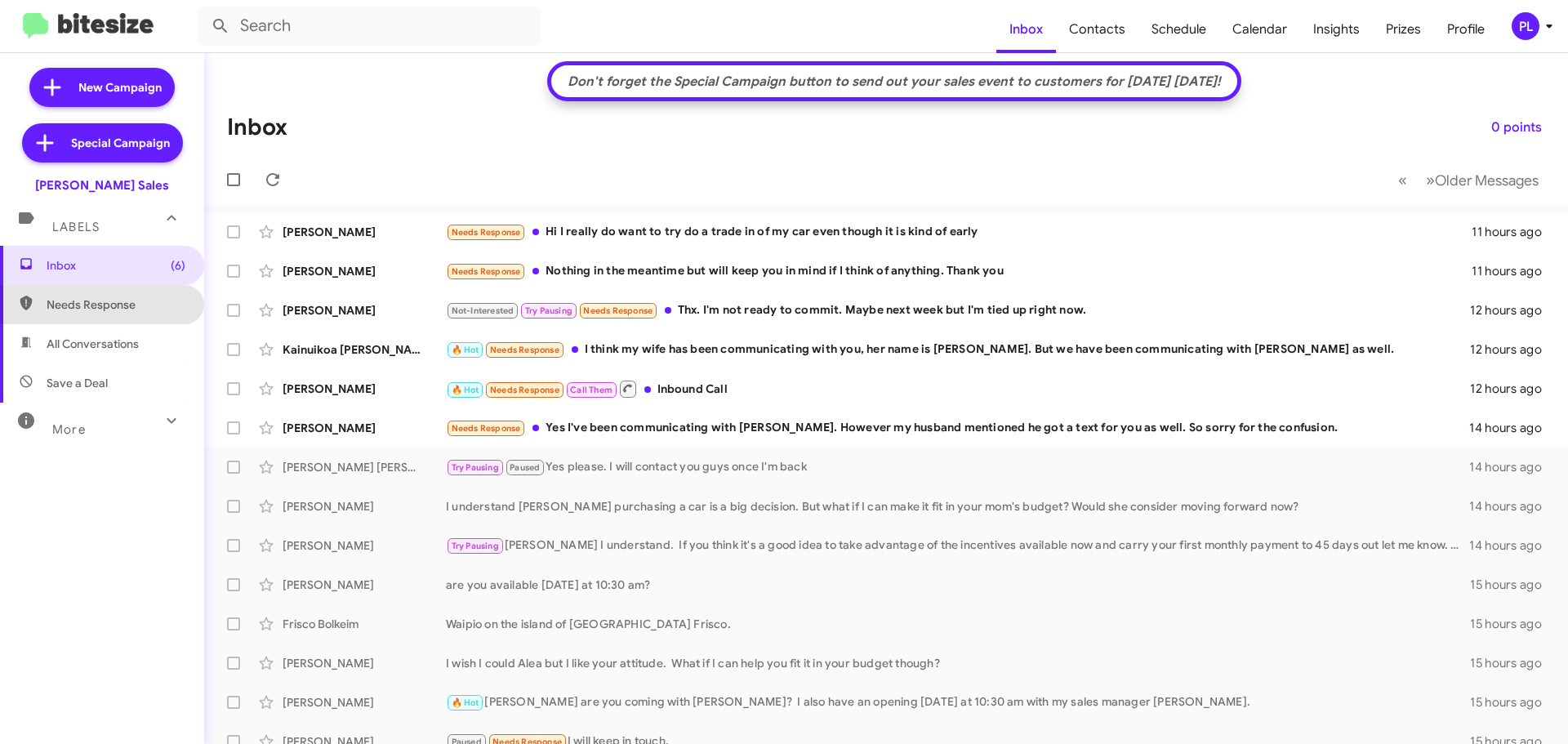
click at [113, 308] on span "Needs Response" at bounding box center [116, 304] width 139 height 16
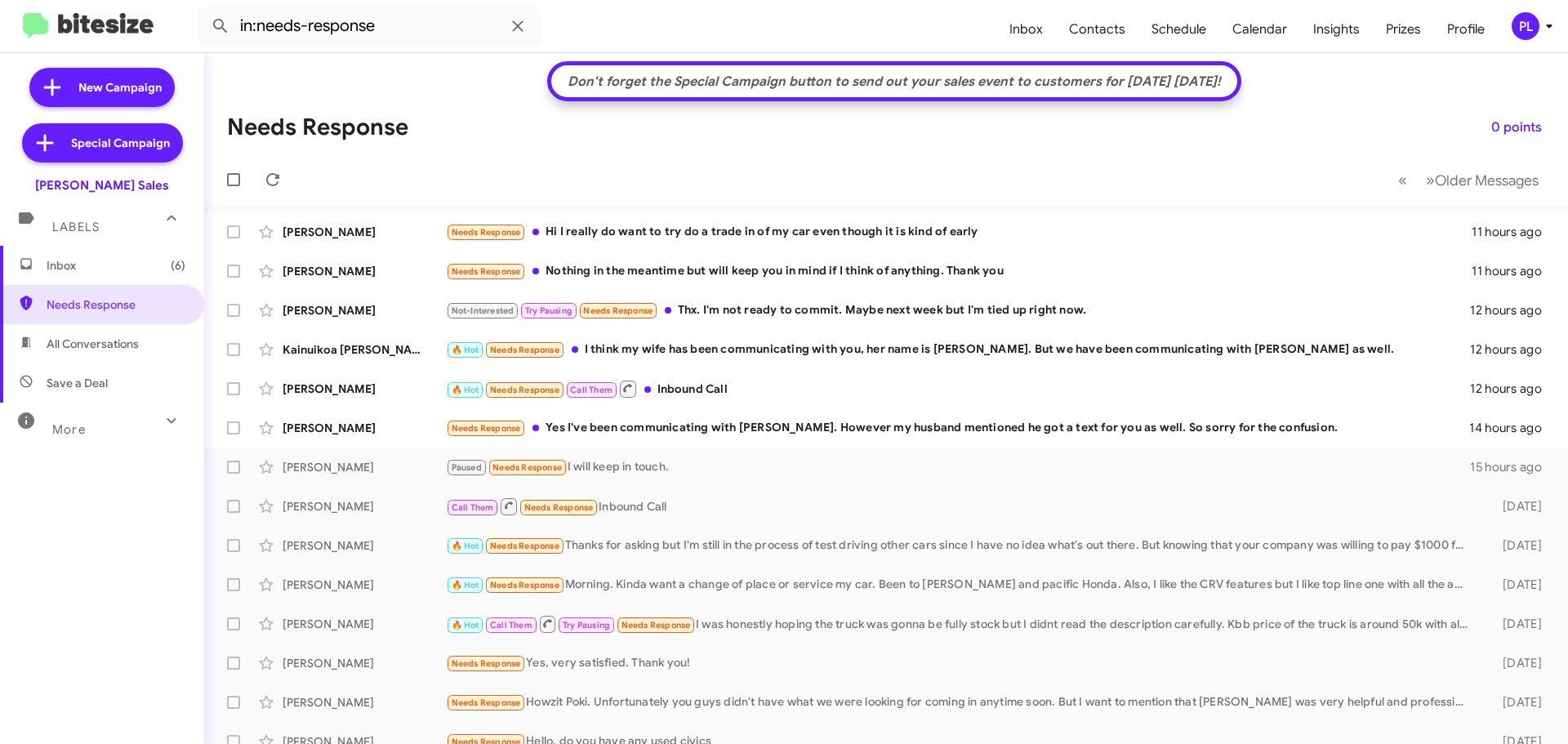
click at [89, 379] on span "Save a Deal" at bounding box center [77, 383] width 61 height 16
type input "in:not-interested"
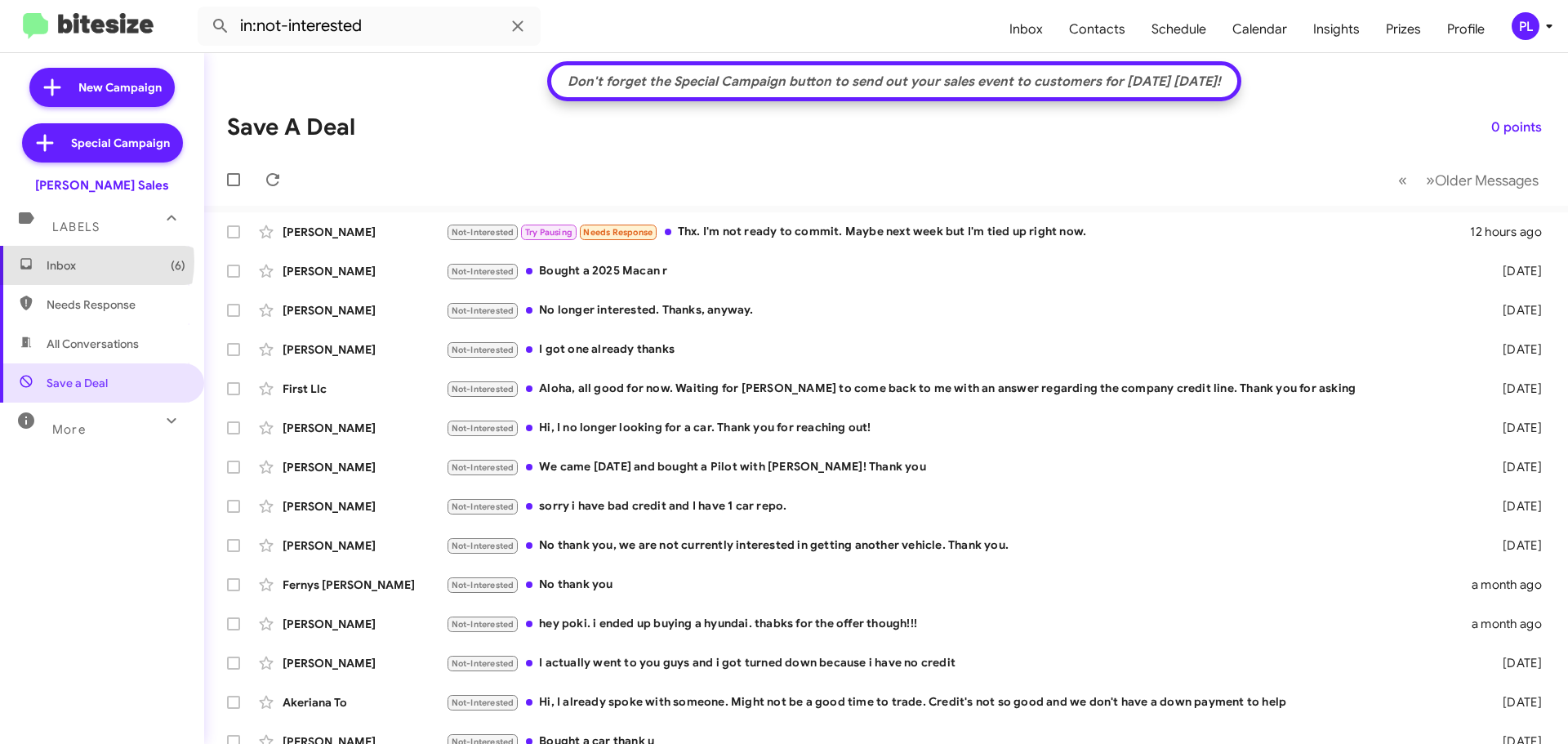
click at [84, 262] on span "Inbox (6)" at bounding box center [116, 266] width 139 height 16
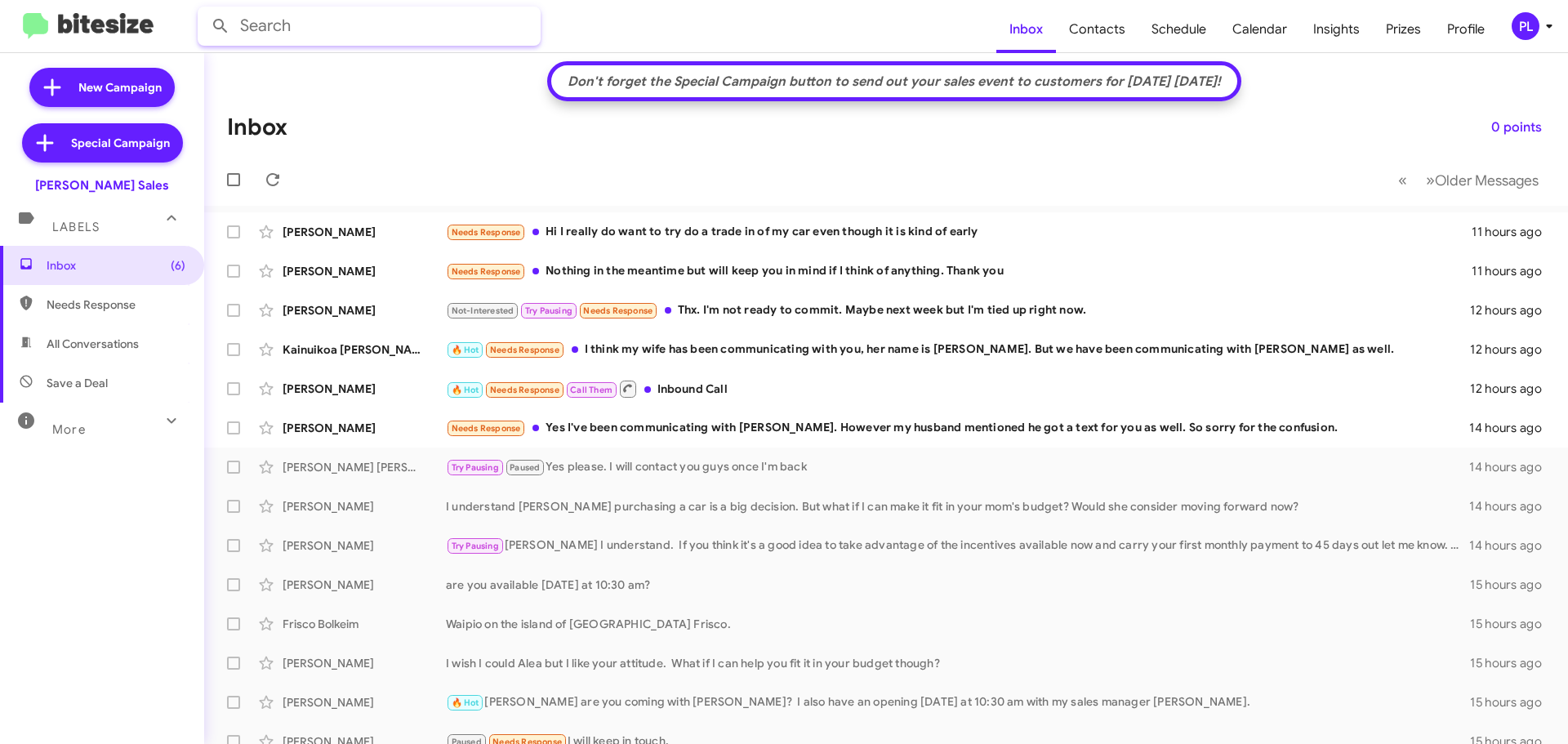
click at [294, 19] on input "text" at bounding box center [369, 26] width 343 height 39
click at [204, 10] on button at bounding box center [221, 26] width 33 height 33
drag, startPoint x: 287, startPoint y: 29, endPoint x: 195, endPoint y: 19, distance: 92.5
click at [195, 19] on mat-toolbar "tnaka Inbox Contacts Schedule Calendar Insights Prizes Profile PL" at bounding box center [784, 26] width 1568 height 52
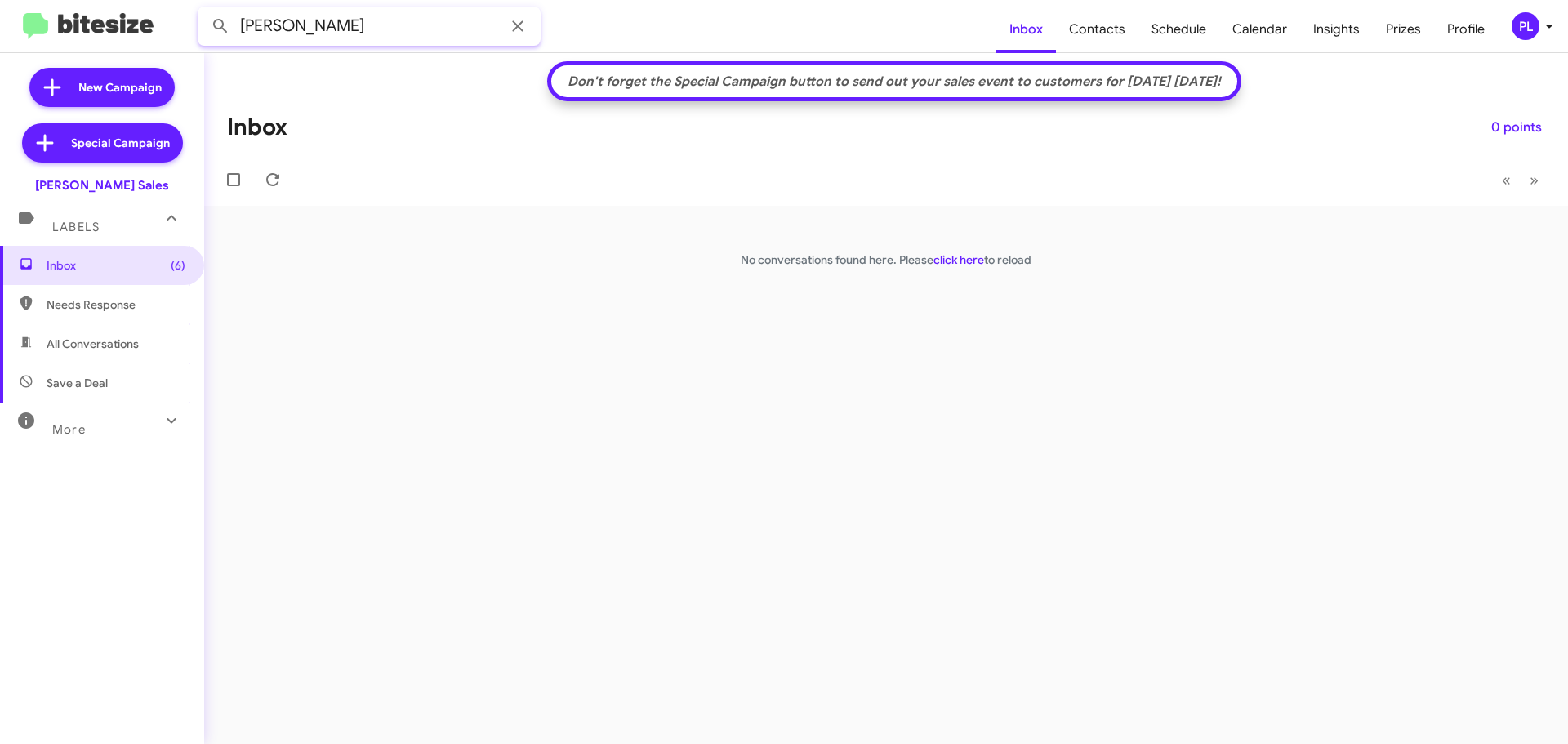
click at [204, 10] on button at bounding box center [221, 26] width 33 height 33
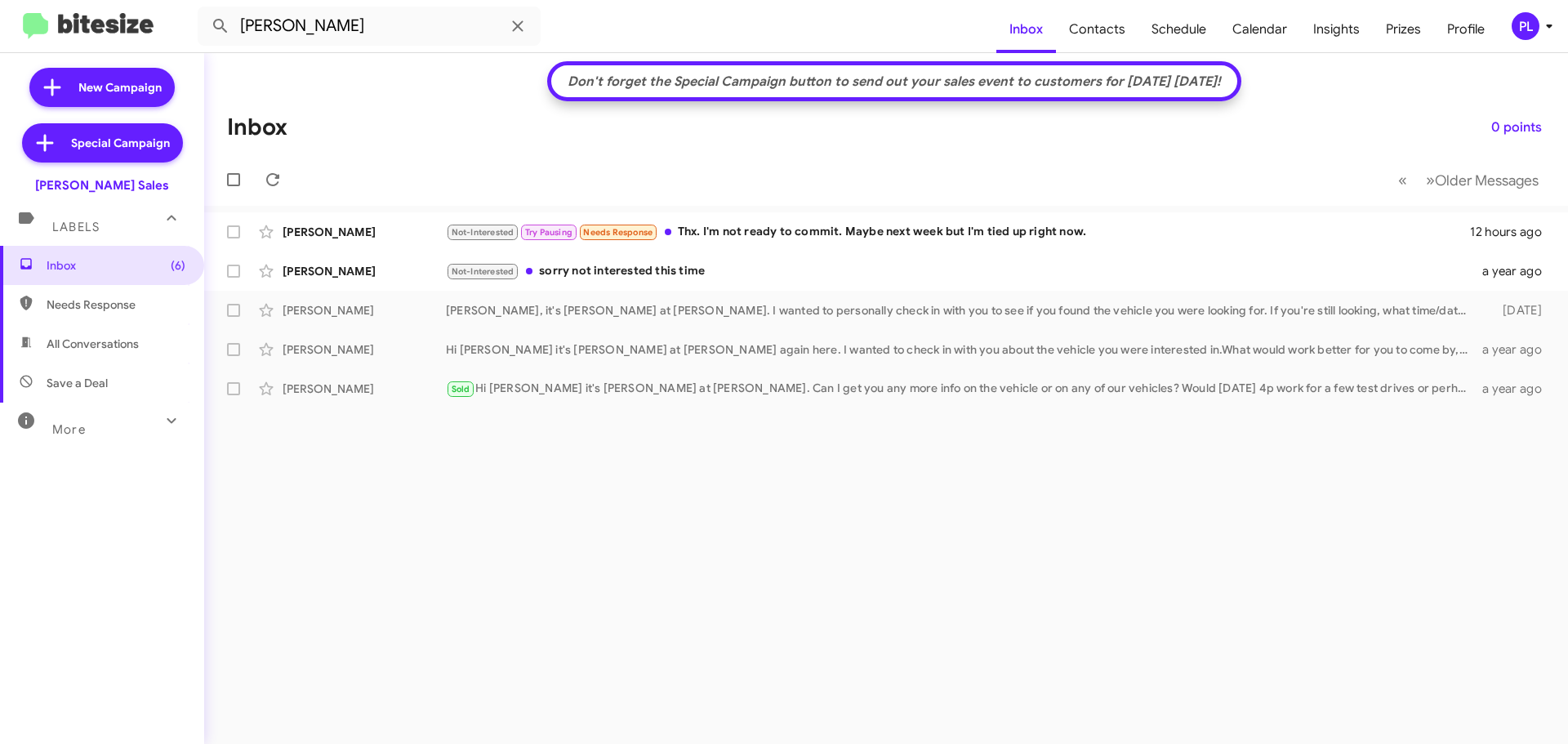
click at [768, 582] on div "Don't forget the Special Campaign button to send out your sales event to custom…" at bounding box center [886, 398] width 1364 height 691
drag, startPoint x: 554, startPoint y: 534, endPoint x: 641, endPoint y: 544, distance: 87.6
click at [555, 534] on div "Don't forget the Special Campaign button to send out your sales event to custom…" at bounding box center [886, 398] width 1364 height 691
click at [92, 385] on span "Save a Deal" at bounding box center [77, 383] width 61 height 16
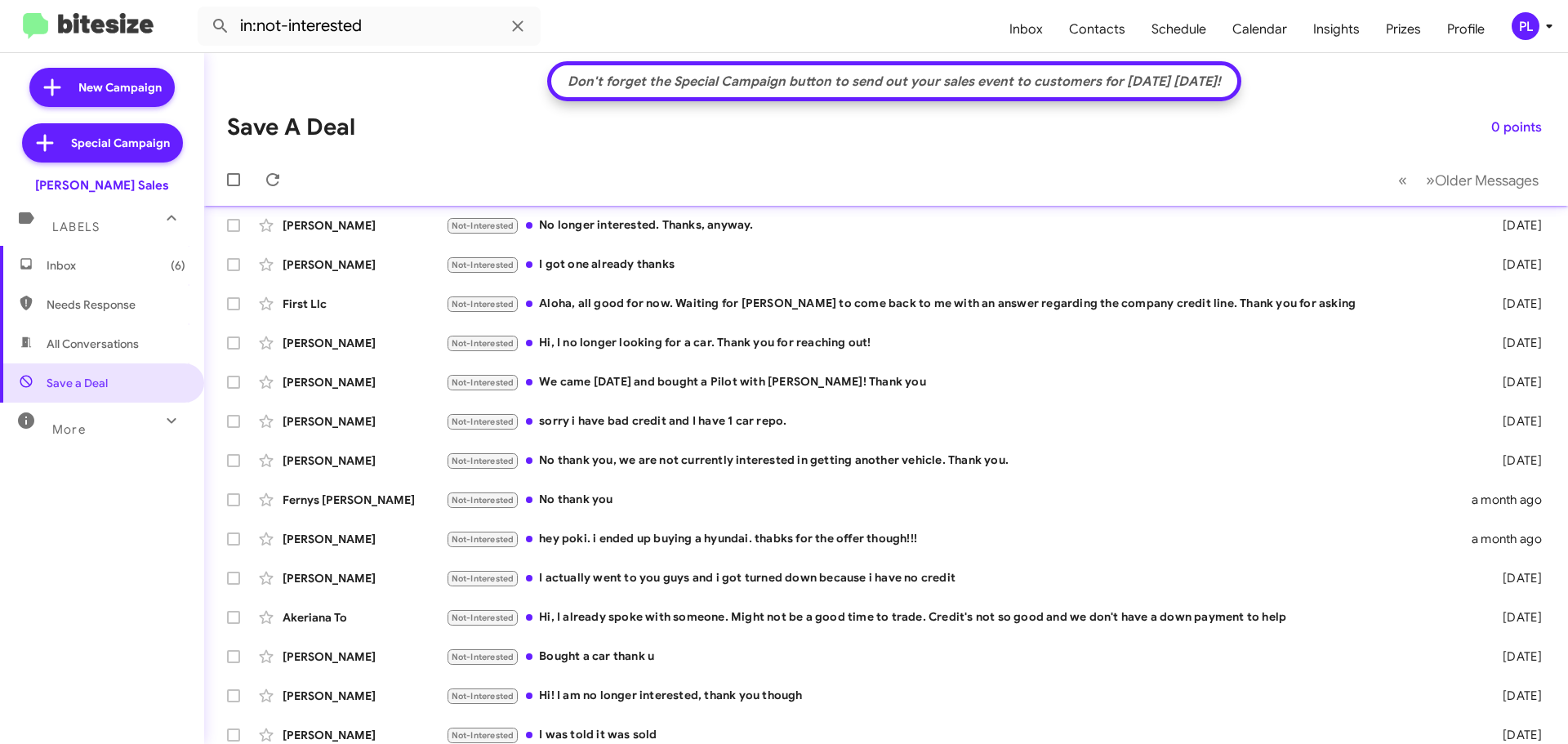
scroll to position [7, 0]
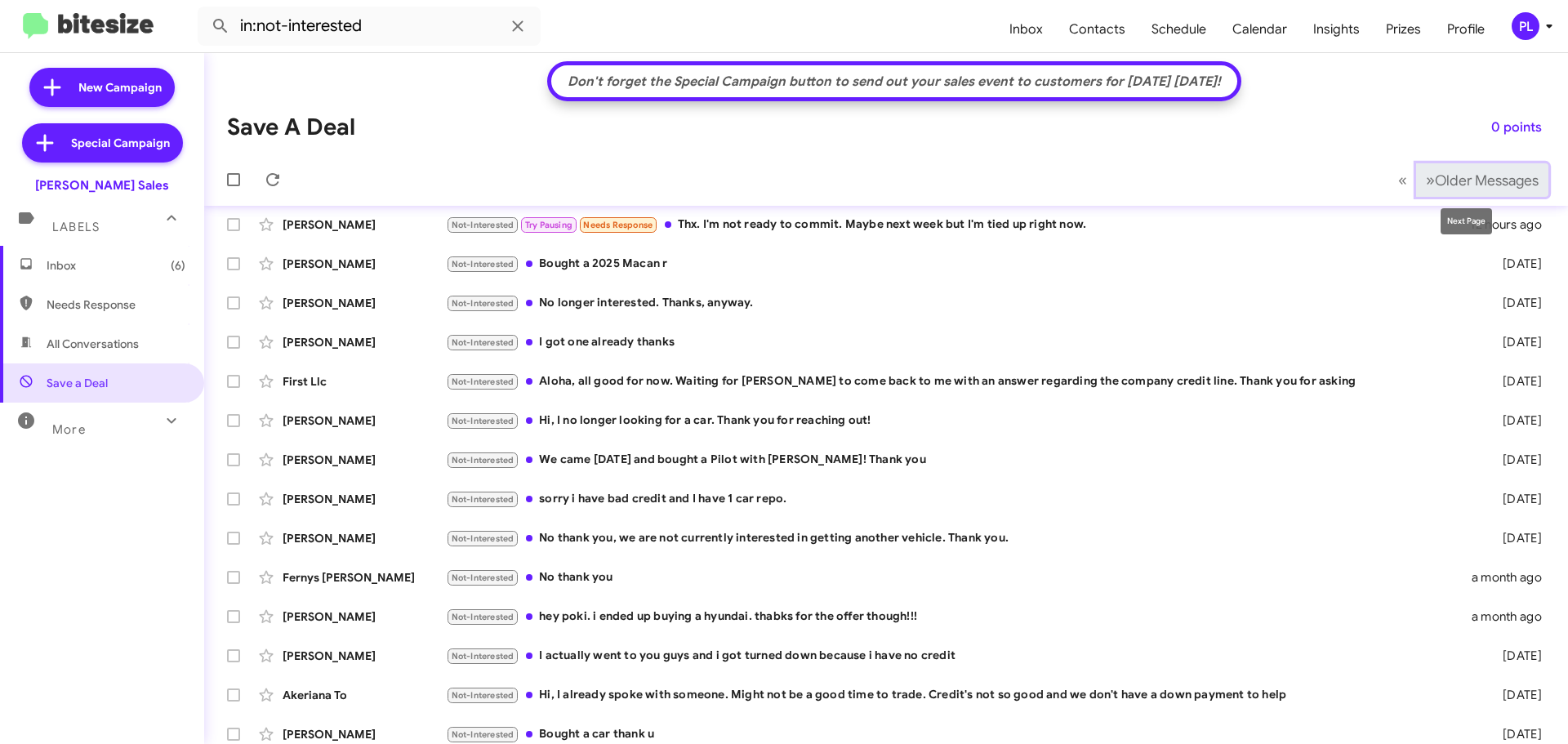
click at [1424, 173] on span "Older Messages" at bounding box center [1486, 181] width 104 height 18
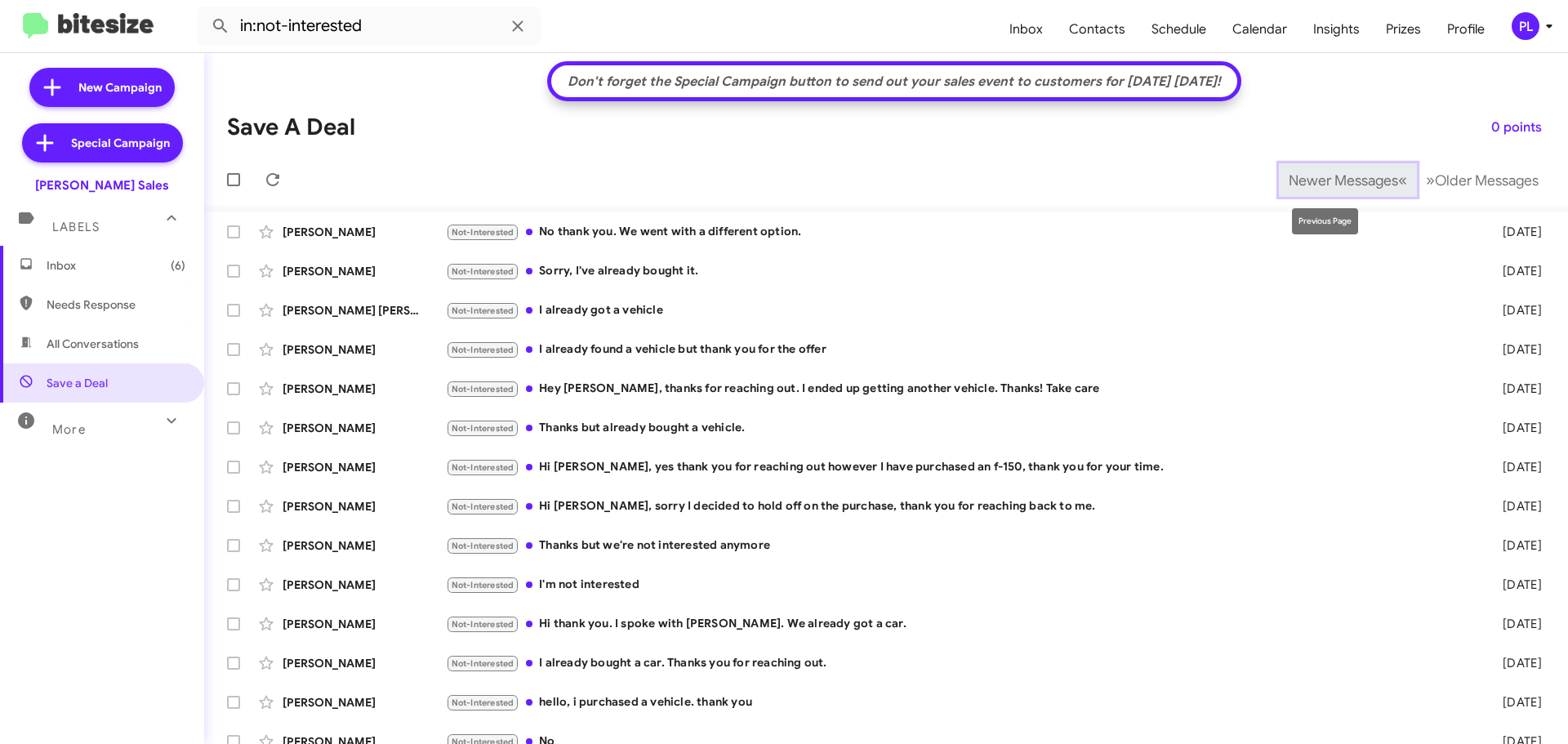
click at [1325, 169] on button "Newer Messages « Previous" at bounding box center [1348, 180] width 138 height 34
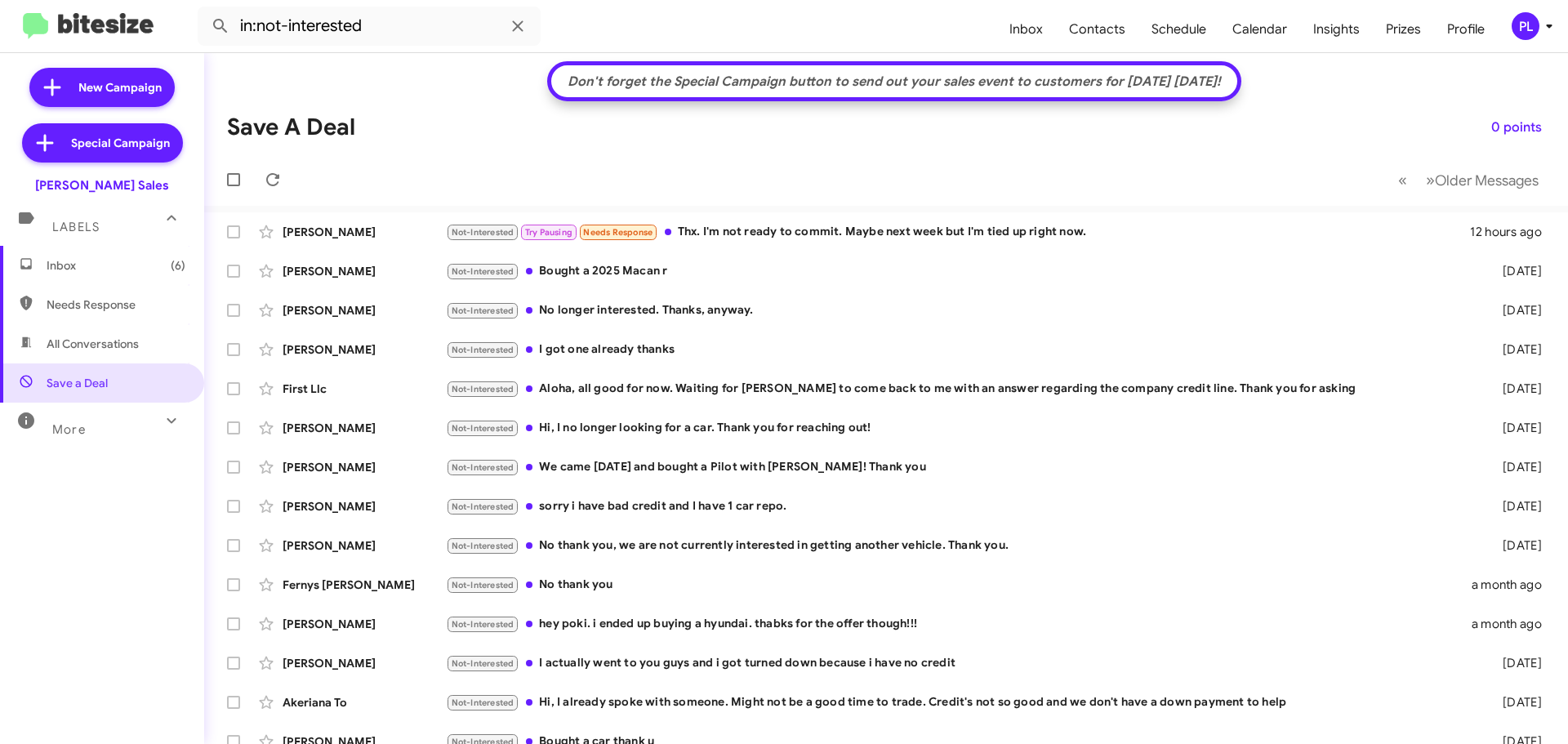
click at [111, 430] on div "More" at bounding box center [86, 422] width 146 height 30
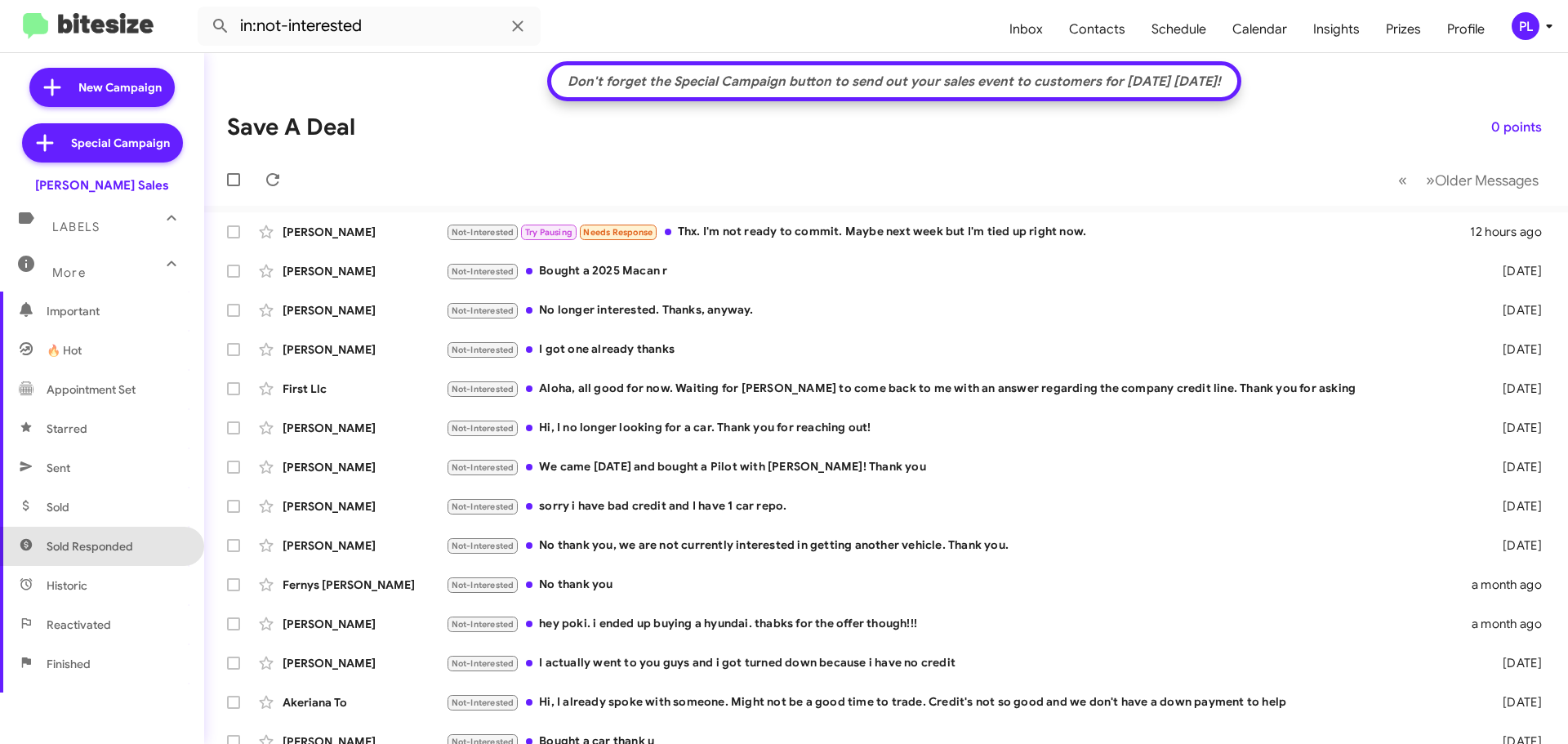
click at [115, 536] on span "Sold Responded" at bounding box center [102, 546] width 204 height 39
type input "in:sold-verified"
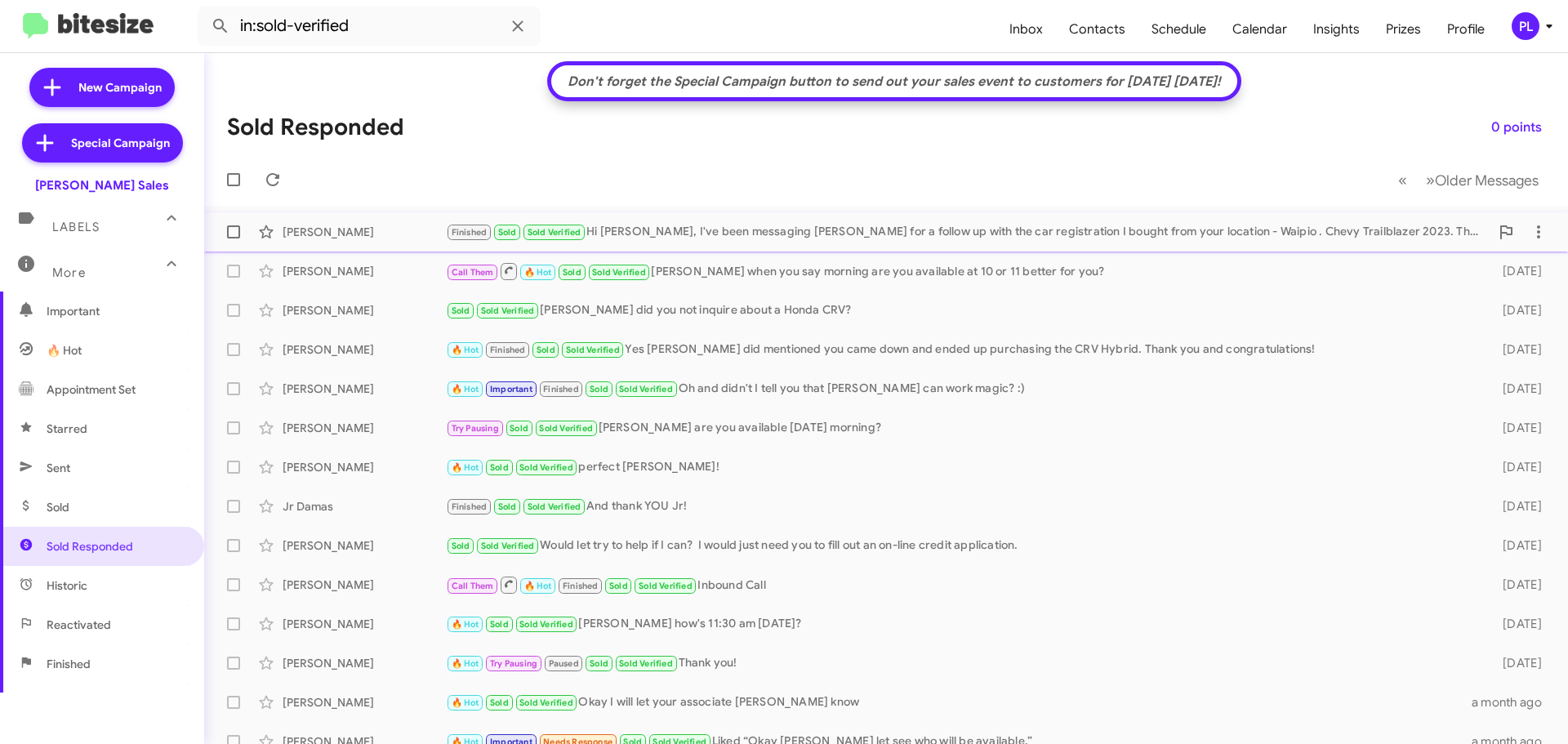
click at [653, 233] on div "Finished Sold Sold Verified Hi Poki, I've been messaging Allan for a follow up …" at bounding box center [968, 232] width 1044 height 19
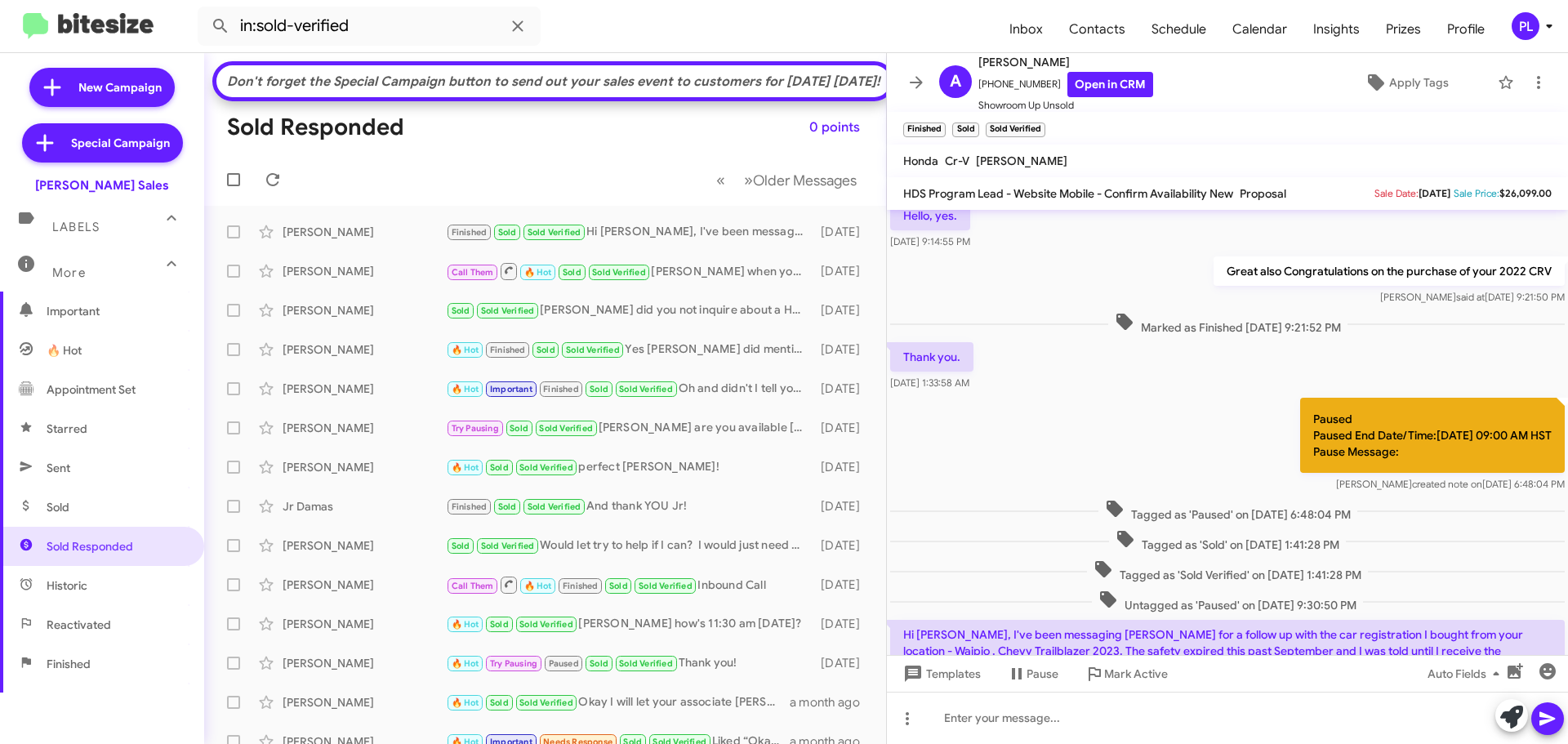
scroll to position [164, 0]
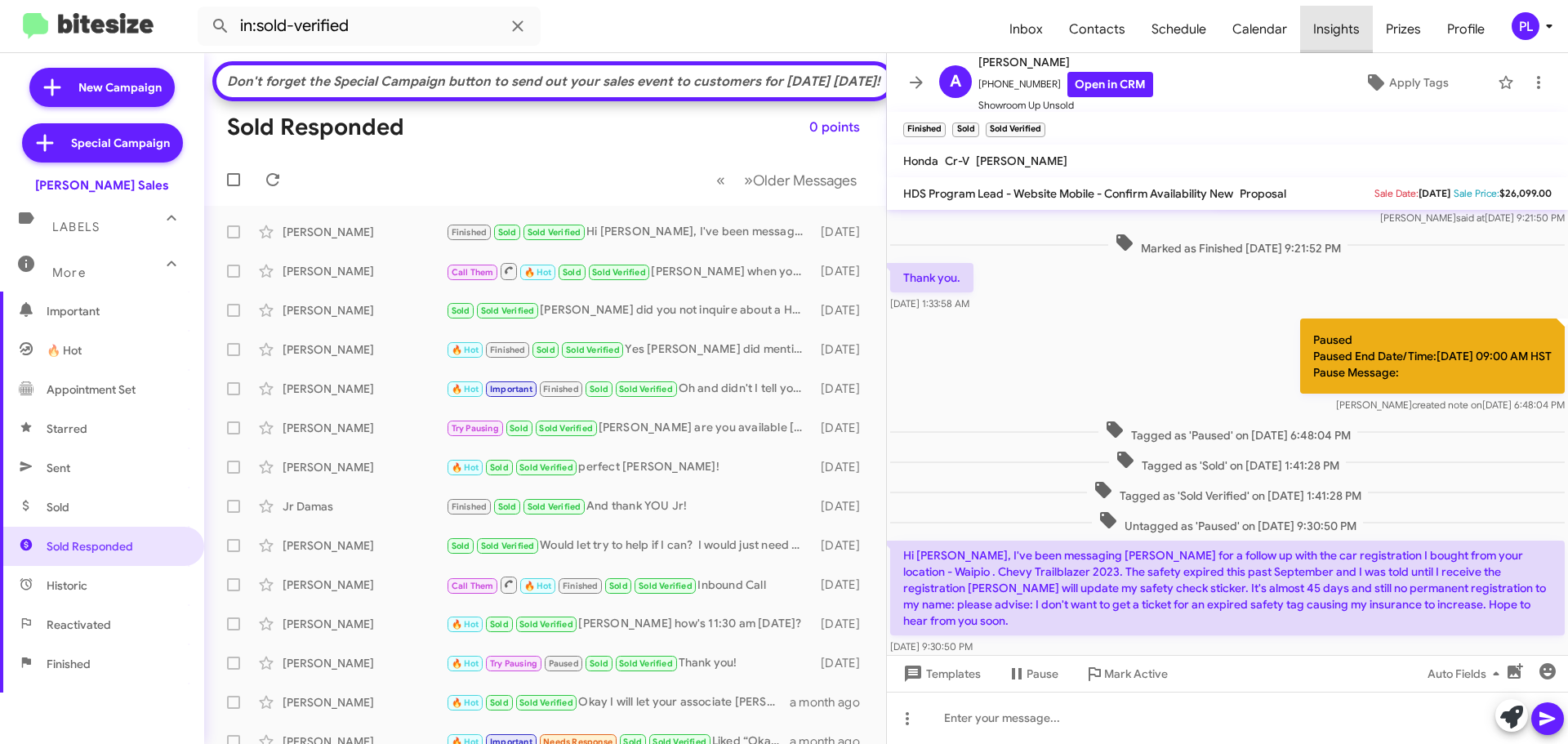
click at [1357, 29] on span "Insights" at bounding box center [1337, 29] width 73 height 47
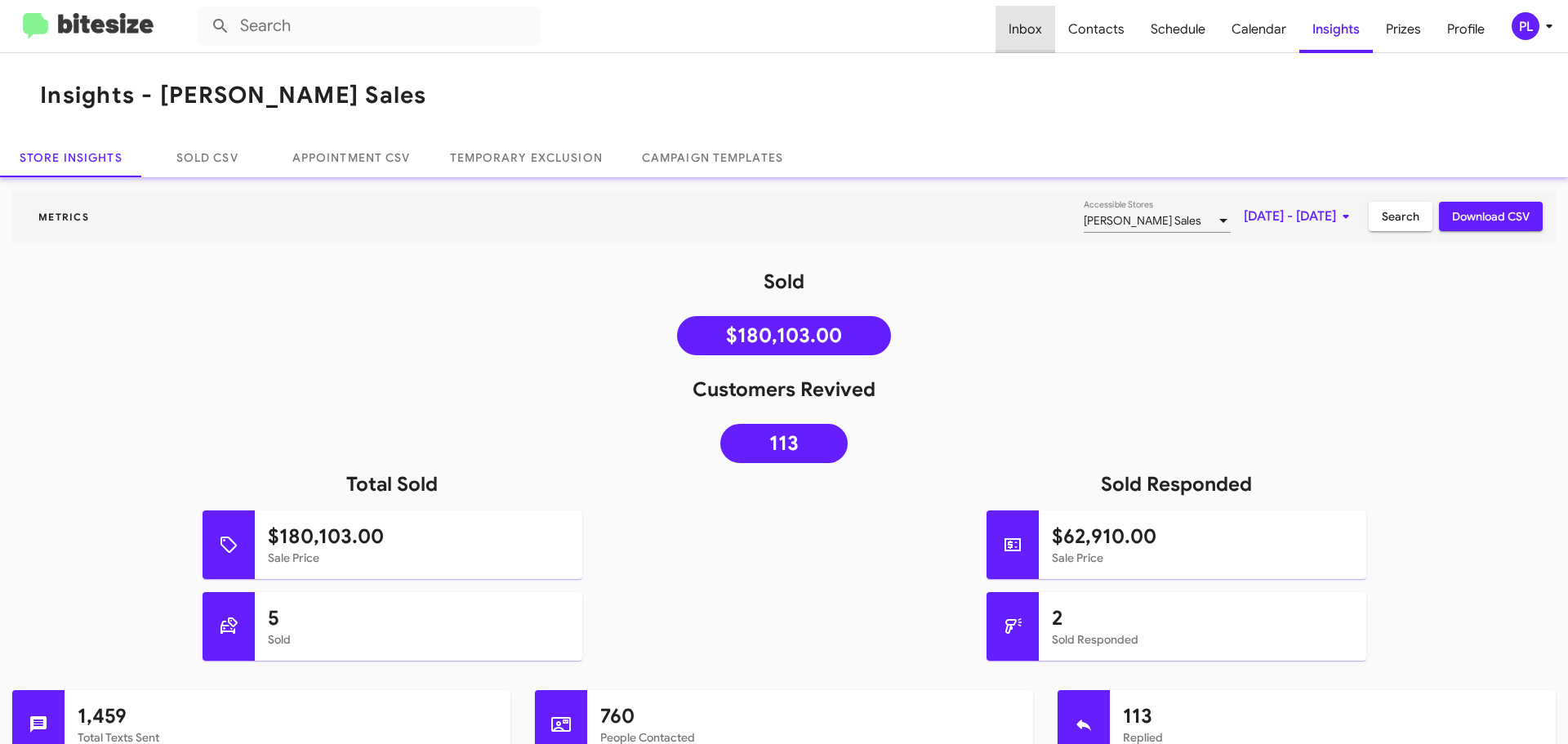
click at [1042, 20] on span "Inbox" at bounding box center [1025, 29] width 60 height 47
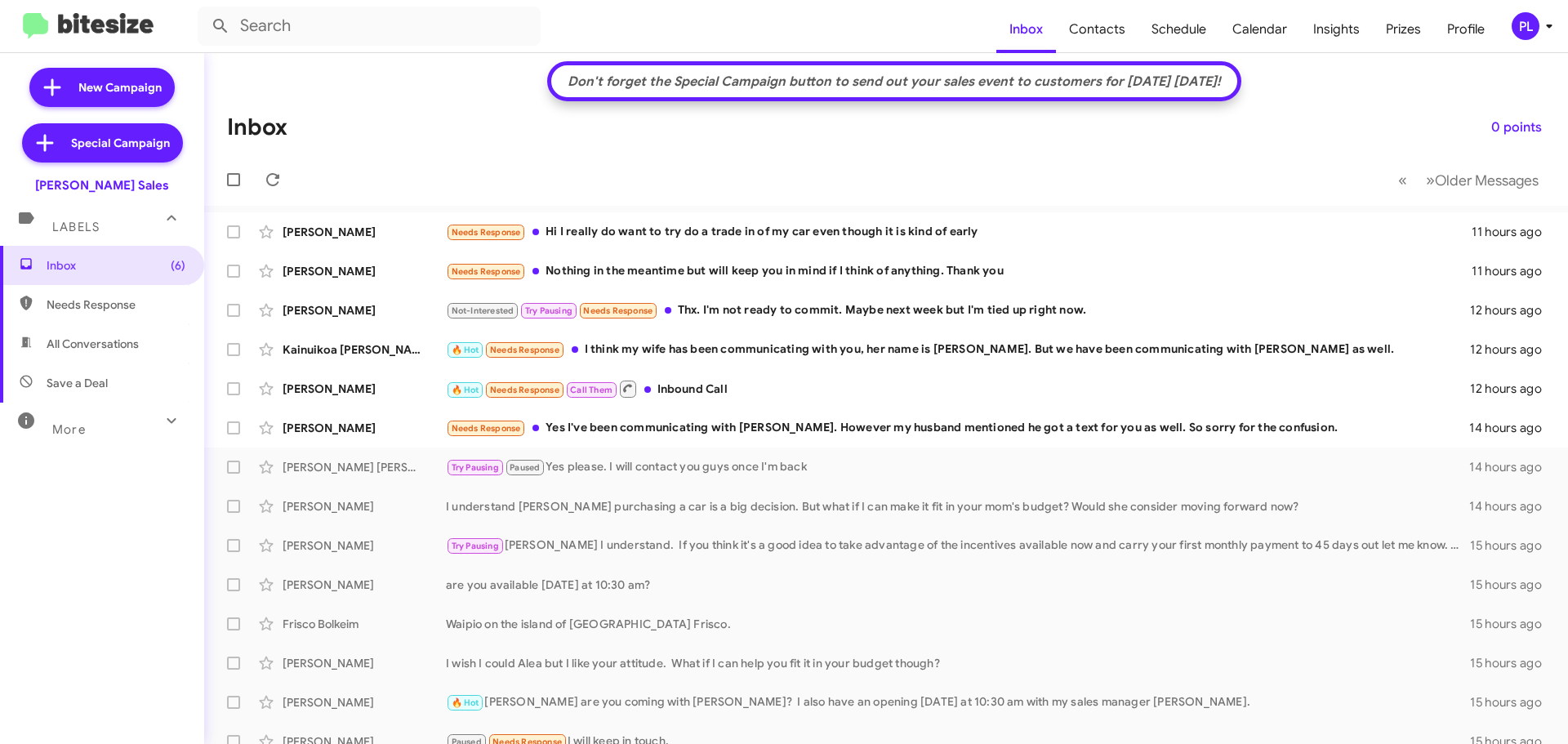
click at [108, 436] on div "More" at bounding box center [86, 422] width 146 height 30
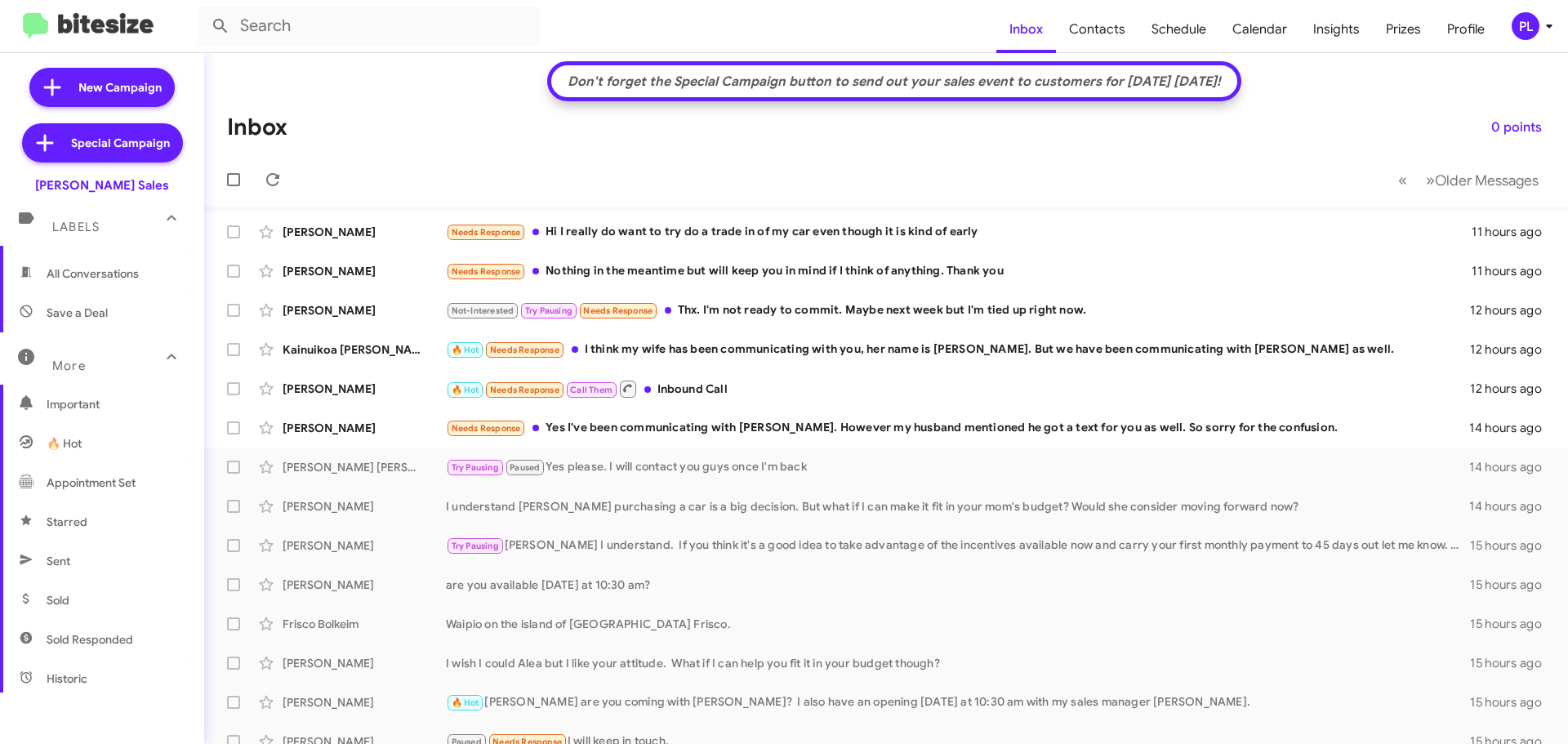
scroll to position [164, 0]
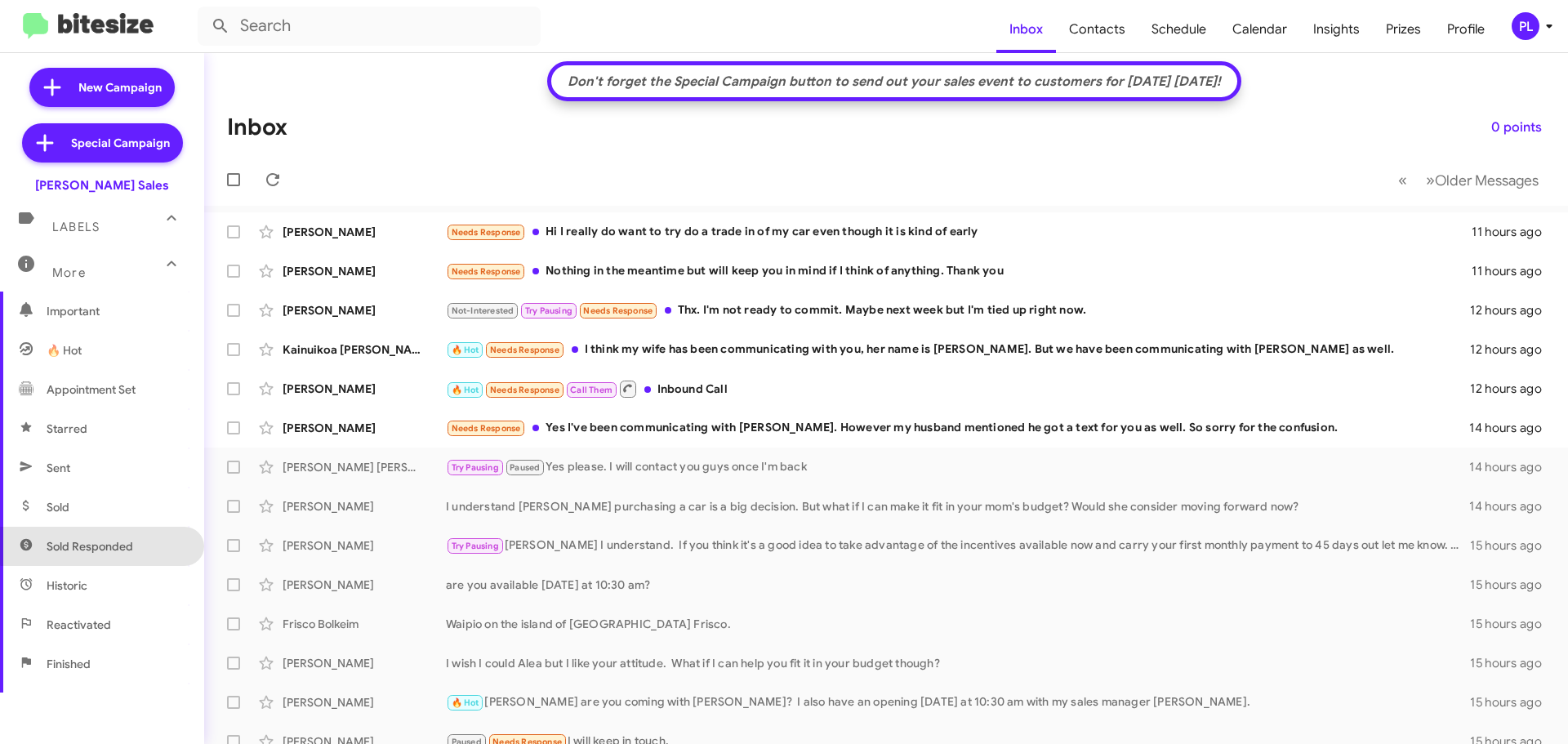
click at [107, 535] on span "Sold Responded" at bounding box center [102, 546] width 204 height 39
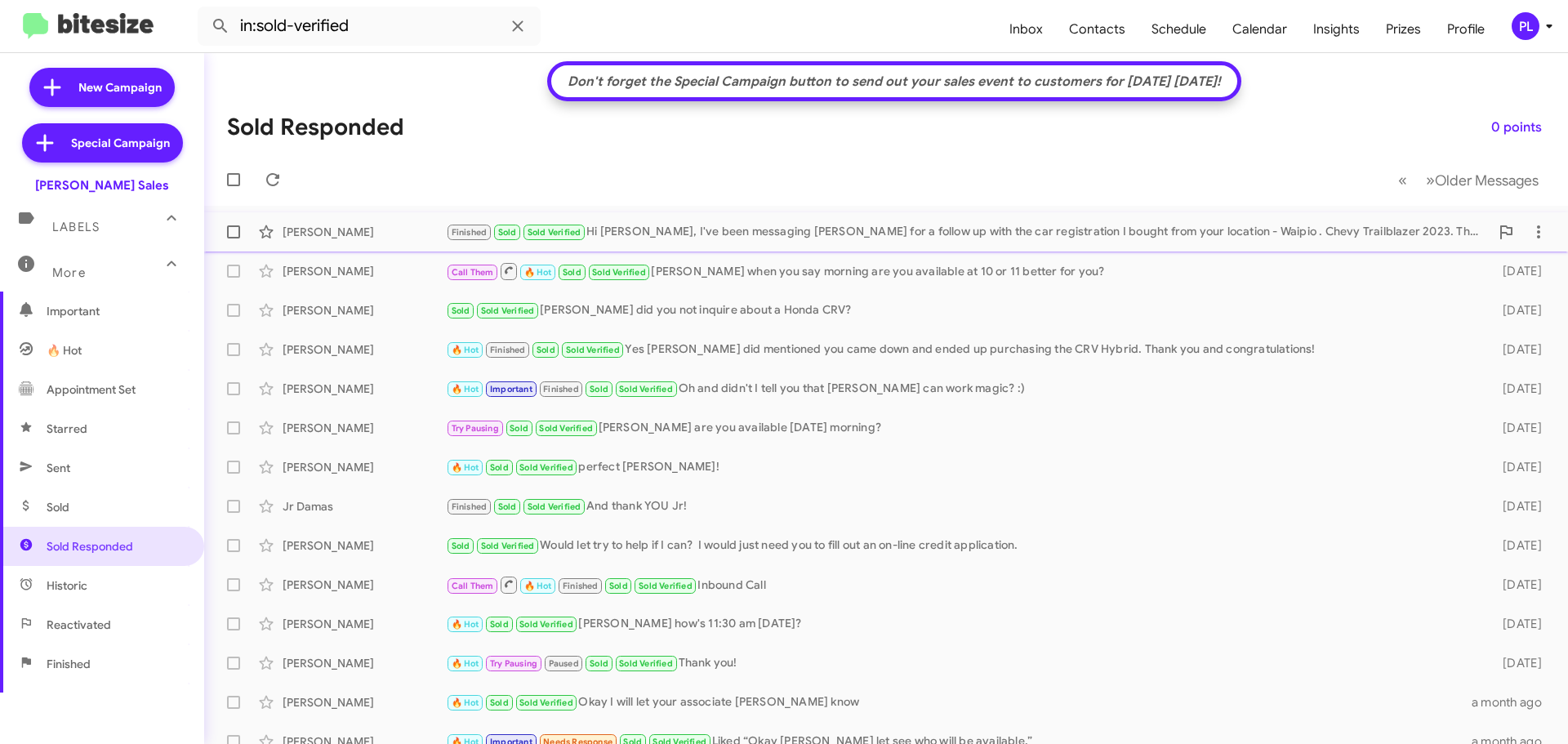
click at [856, 233] on div "Finished Sold Sold Verified Hi Poki, I've been messaging Allan for a follow up …" at bounding box center [968, 232] width 1044 height 19
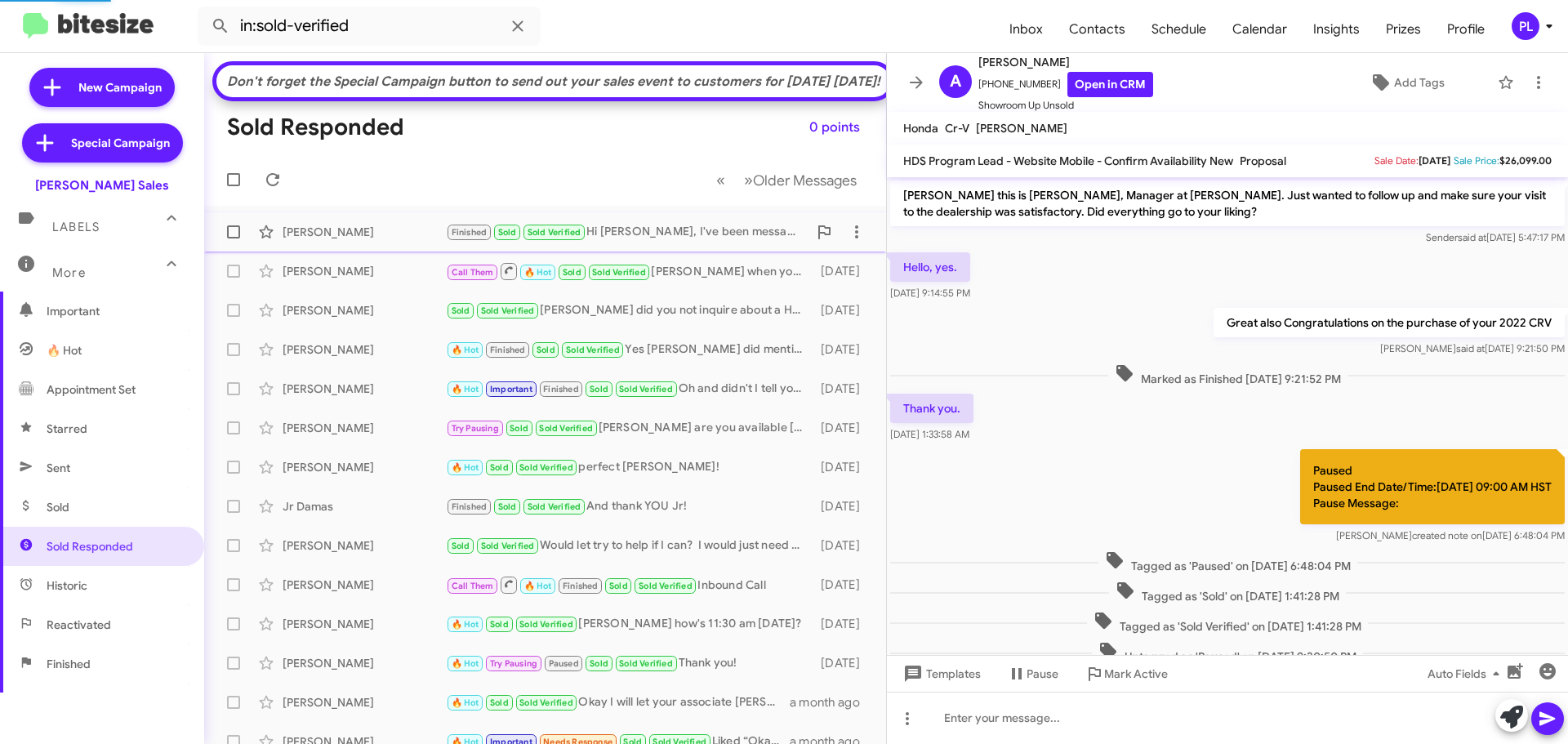
scroll to position [231, 0]
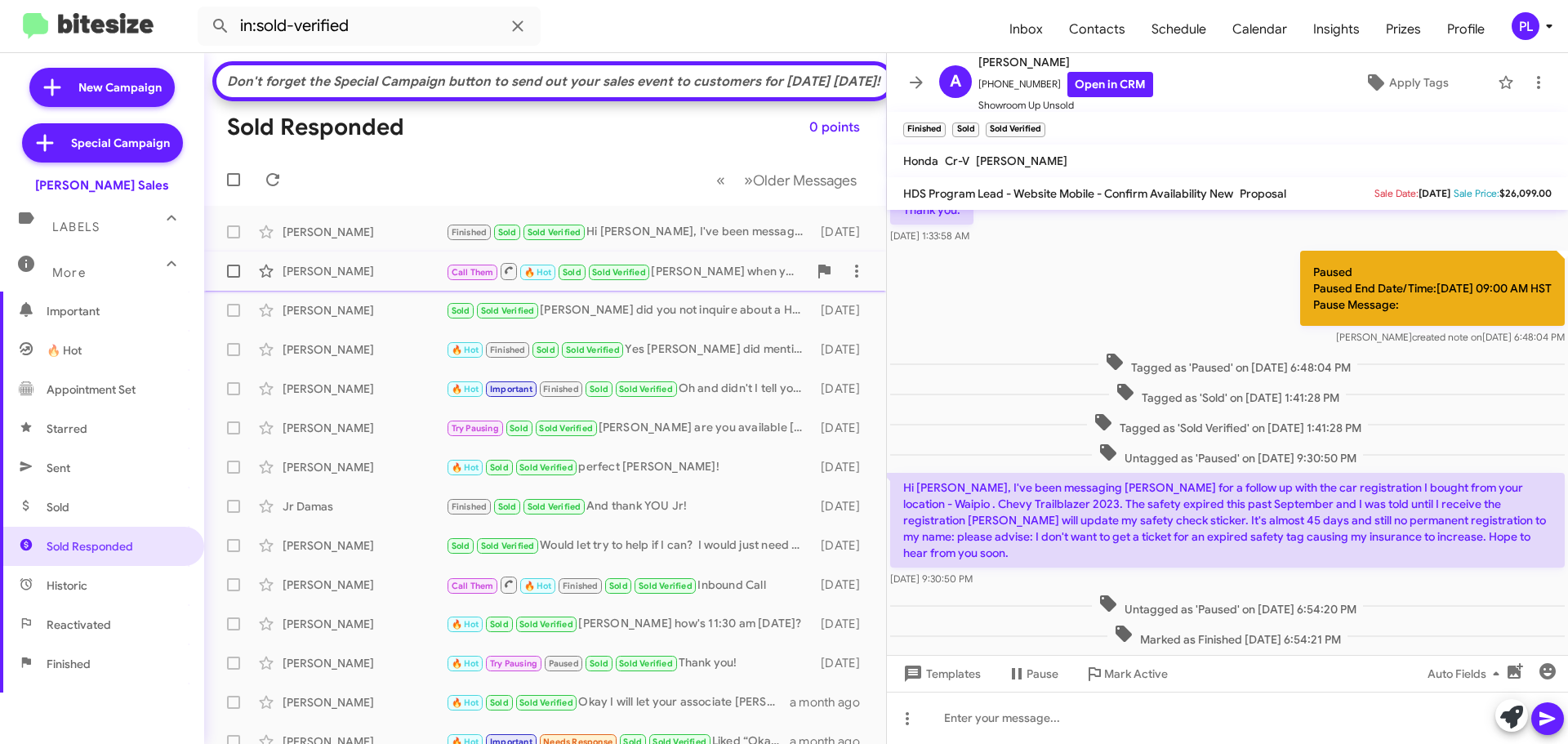
click at [358, 279] on div "Robert Mcdermott" at bounding box center [364, 271] width 164 height 16
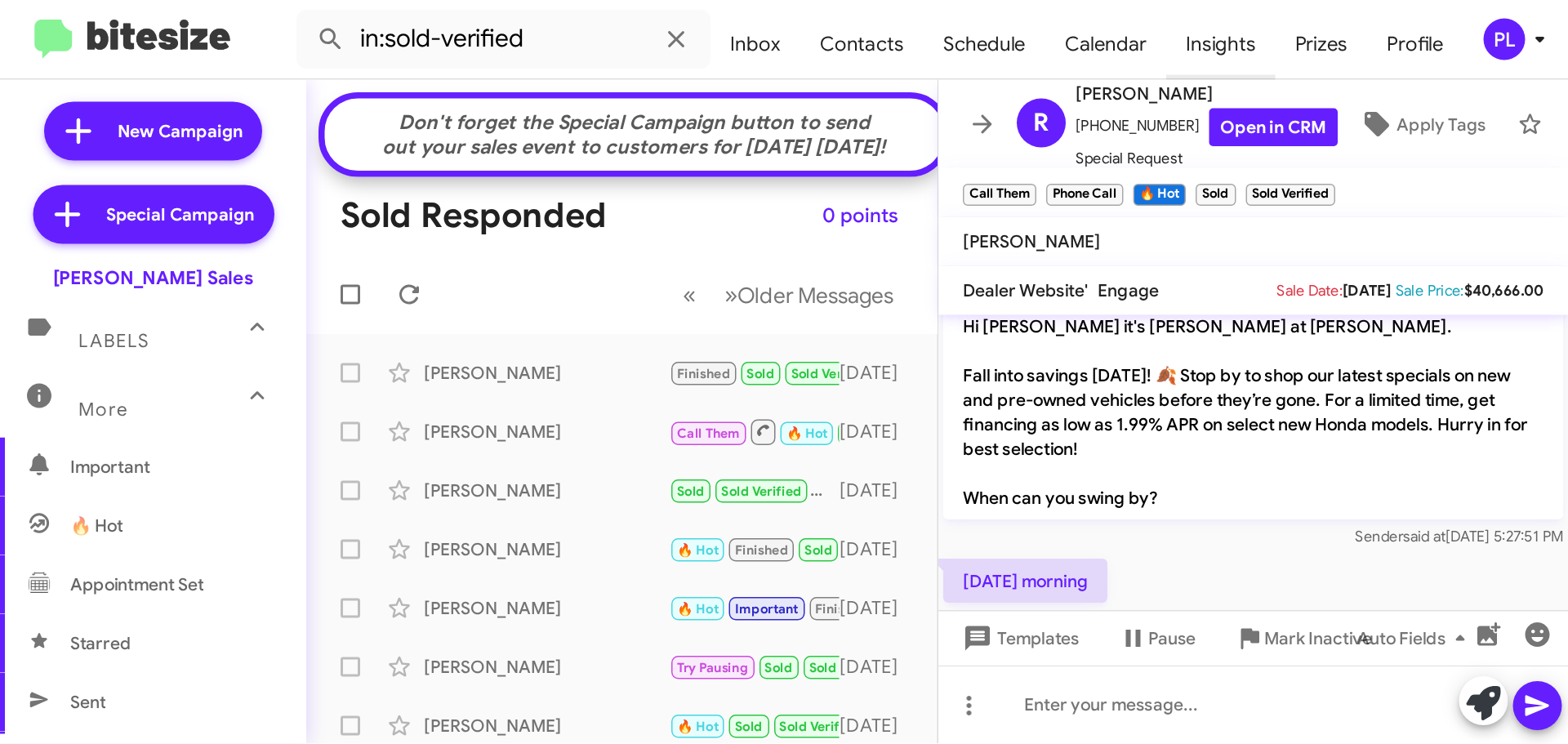
scroll to position [29, 0]
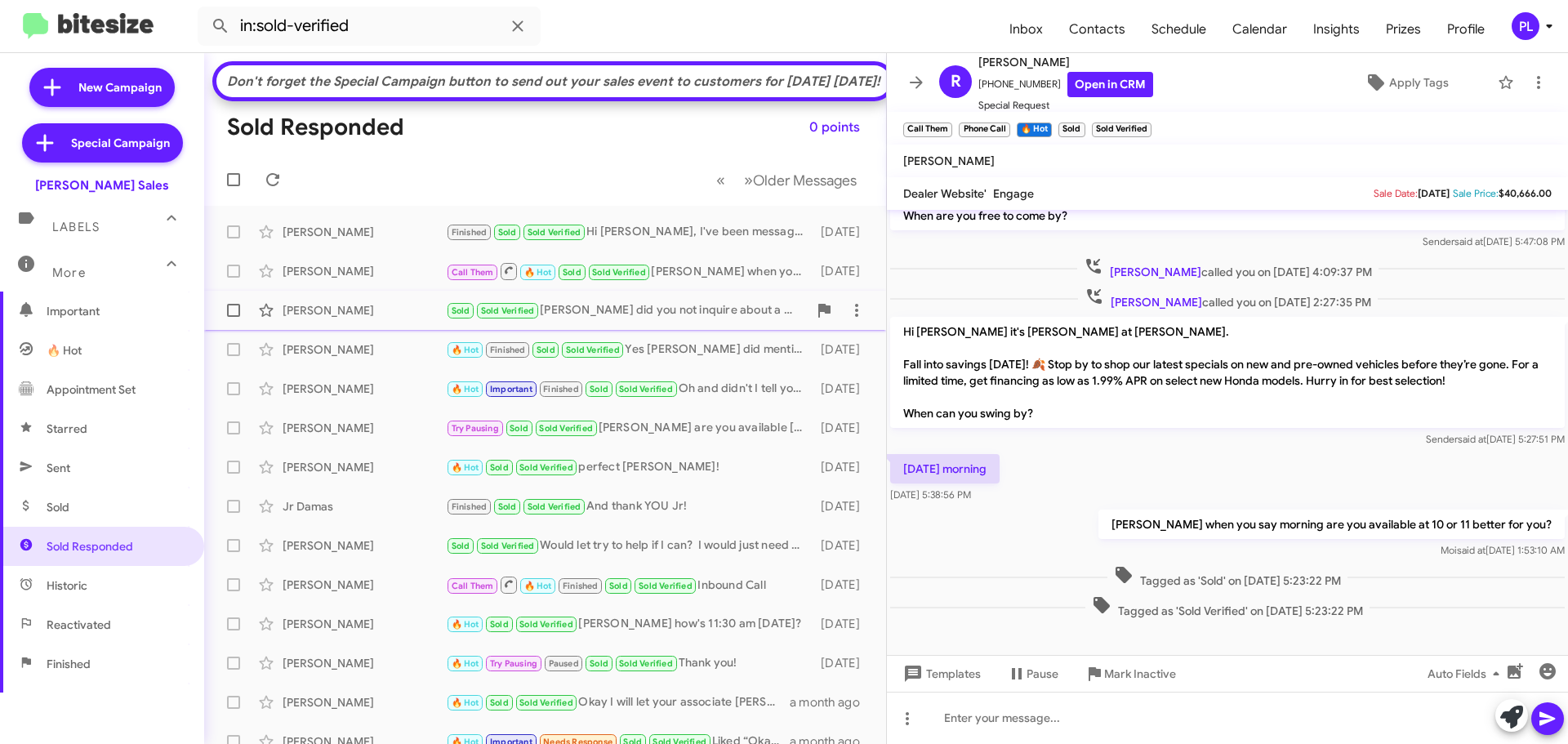
click at [348, 326] on div "Jennifer Valenzuela Sold Sold Verified Jennifer did you not inquire about a Hon…" at bounding box center [546, 310] width 656 height 33
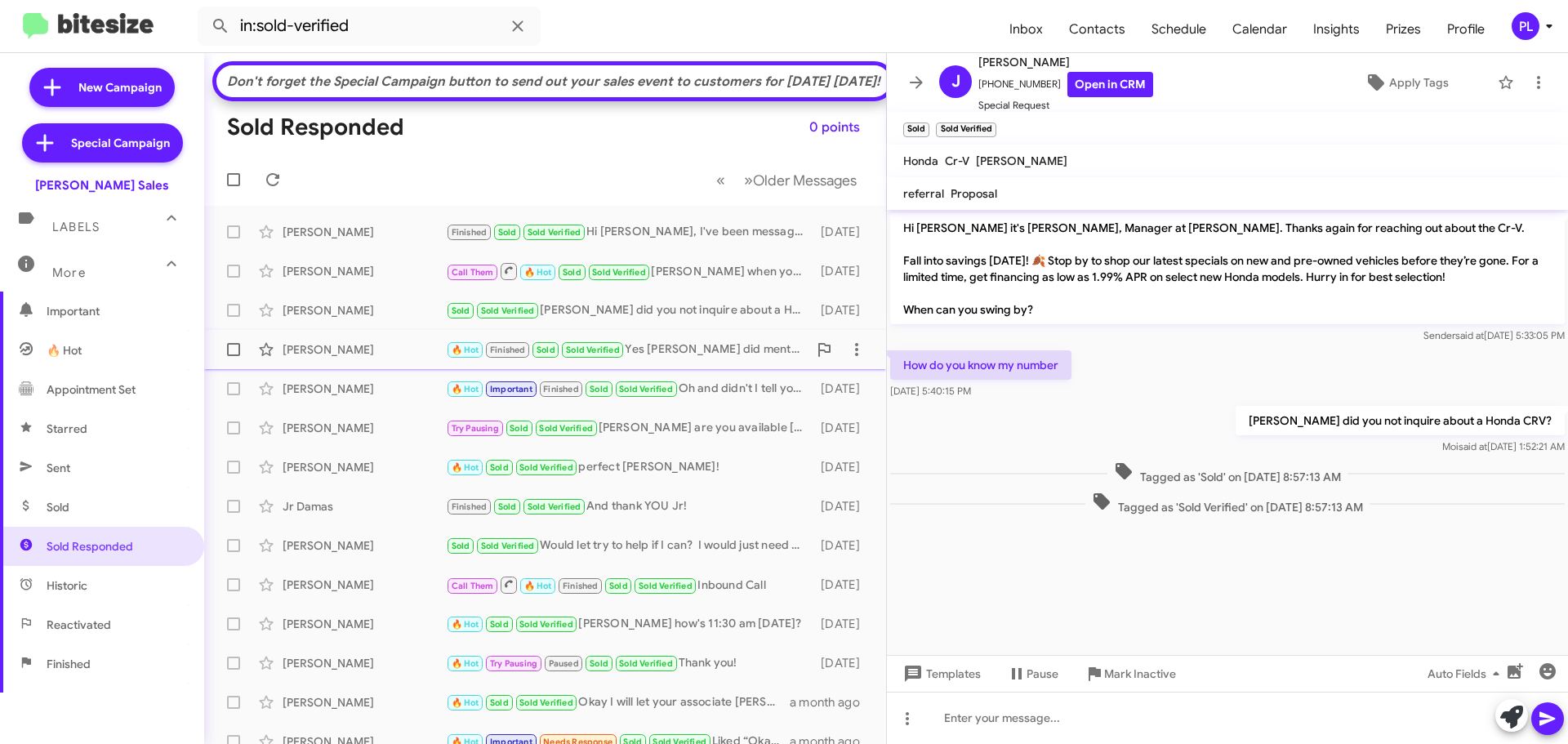
click at [342, 357] on div "Radha Saseendrakumar" at bounding box center [364, 349] width 164 height 16
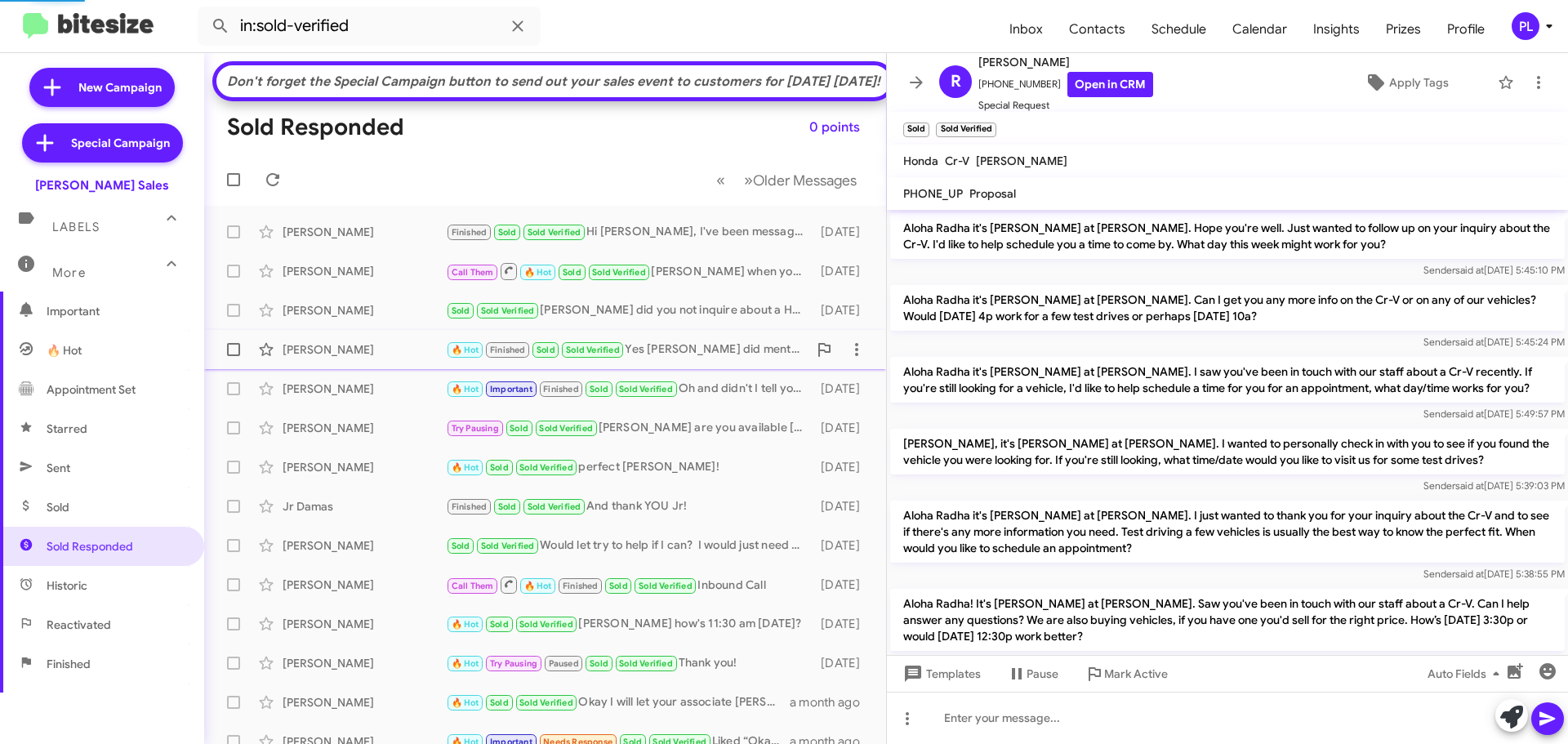
scroll to position [932, 0]
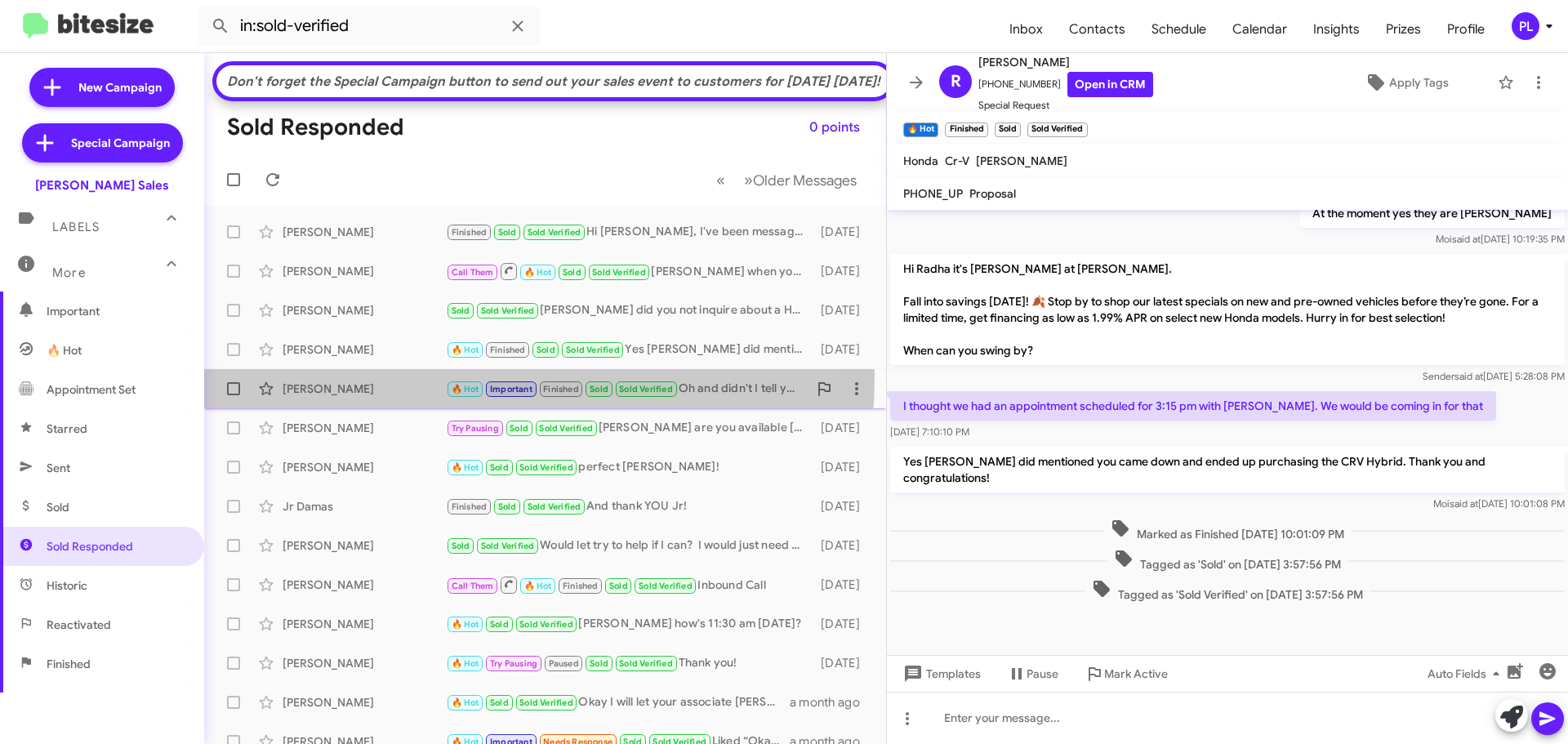
click at [339, 403] on div "Jerica Keba 🔥 Hot Important Finished Sold Sold Verified Oh and didn't I tell yo…" at bounding box center [546, 388] width 656 height 33
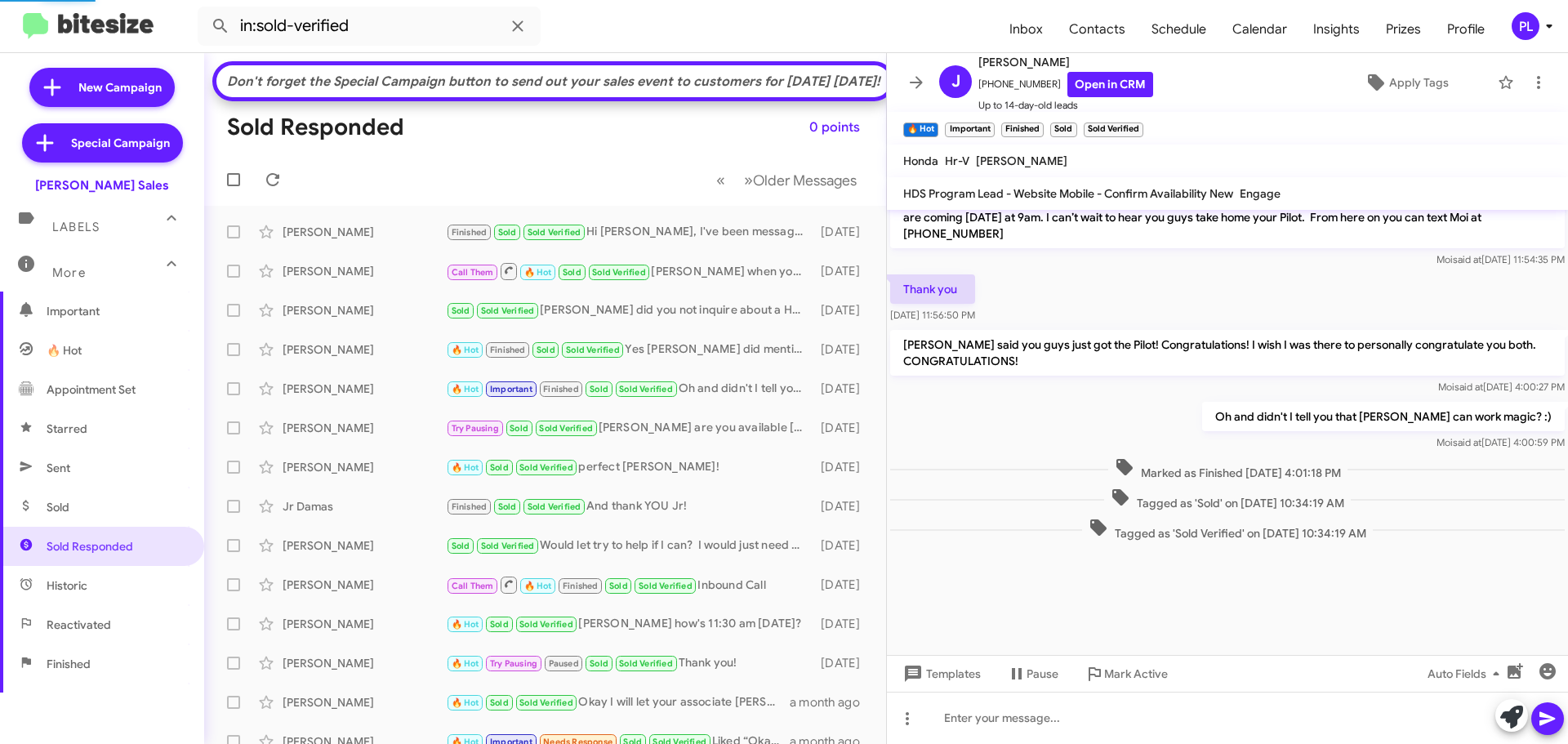
scroll to position [1397, 0]
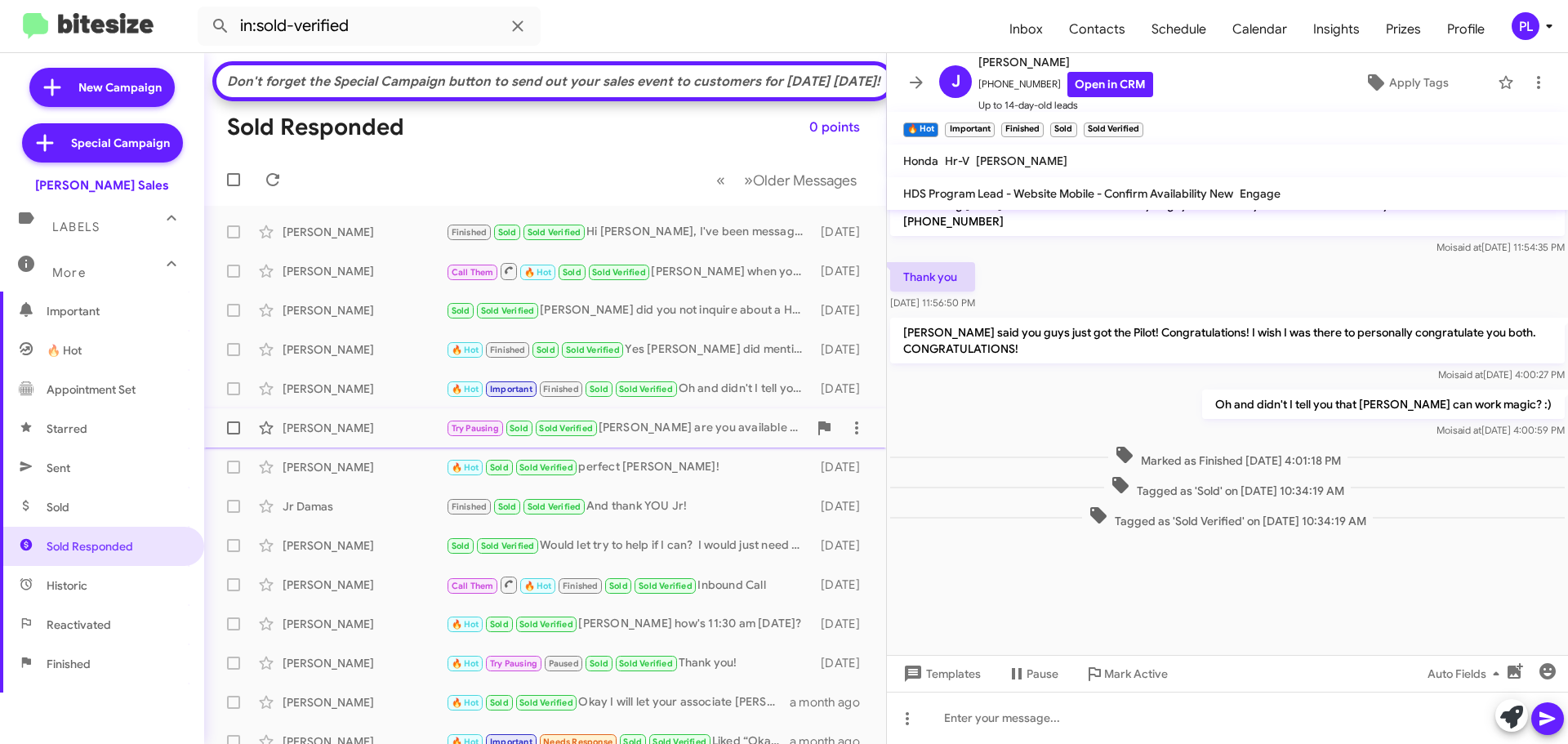
click at [371, 436] on div "Chelsea Silva" at bounding box center [364, 428] width 164 height 16
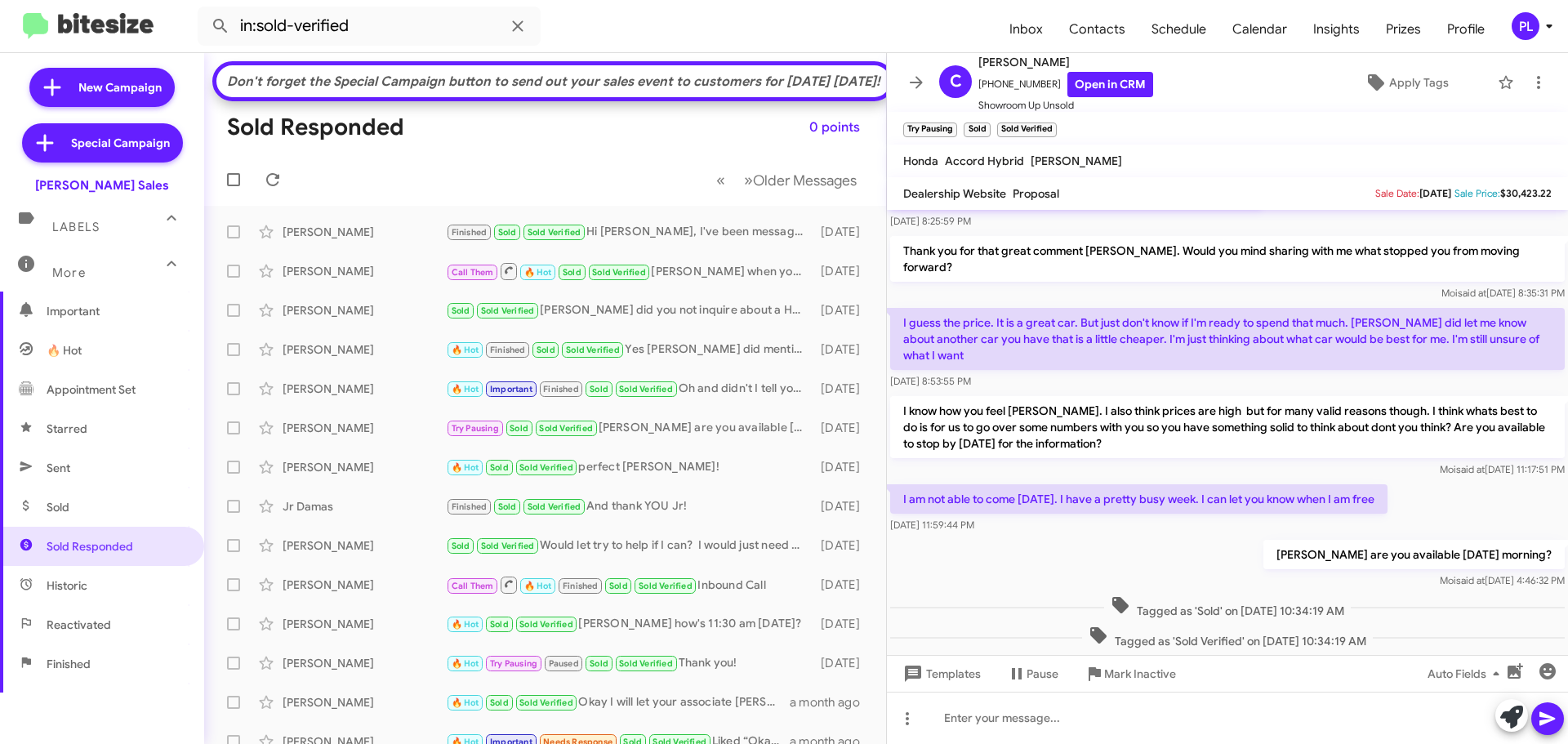
scroll to position [106, 0]
click at [368, 475] on div "Marcie Mcmillon" at bounding box center [364, 467] width 164 height 16
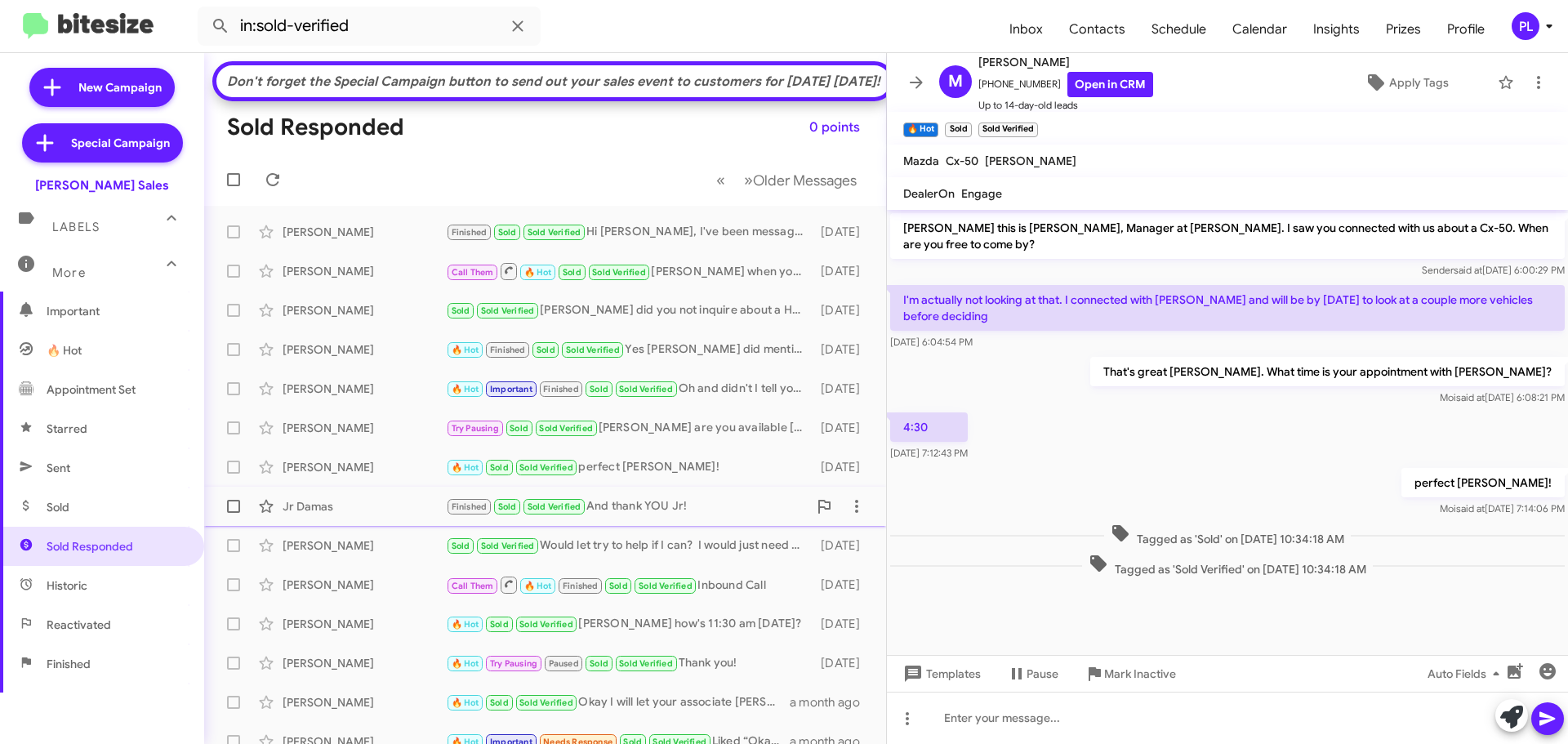
click at [371, 514] on div "Jr Damas" at bounding box center [364, 506] width 164 height 16
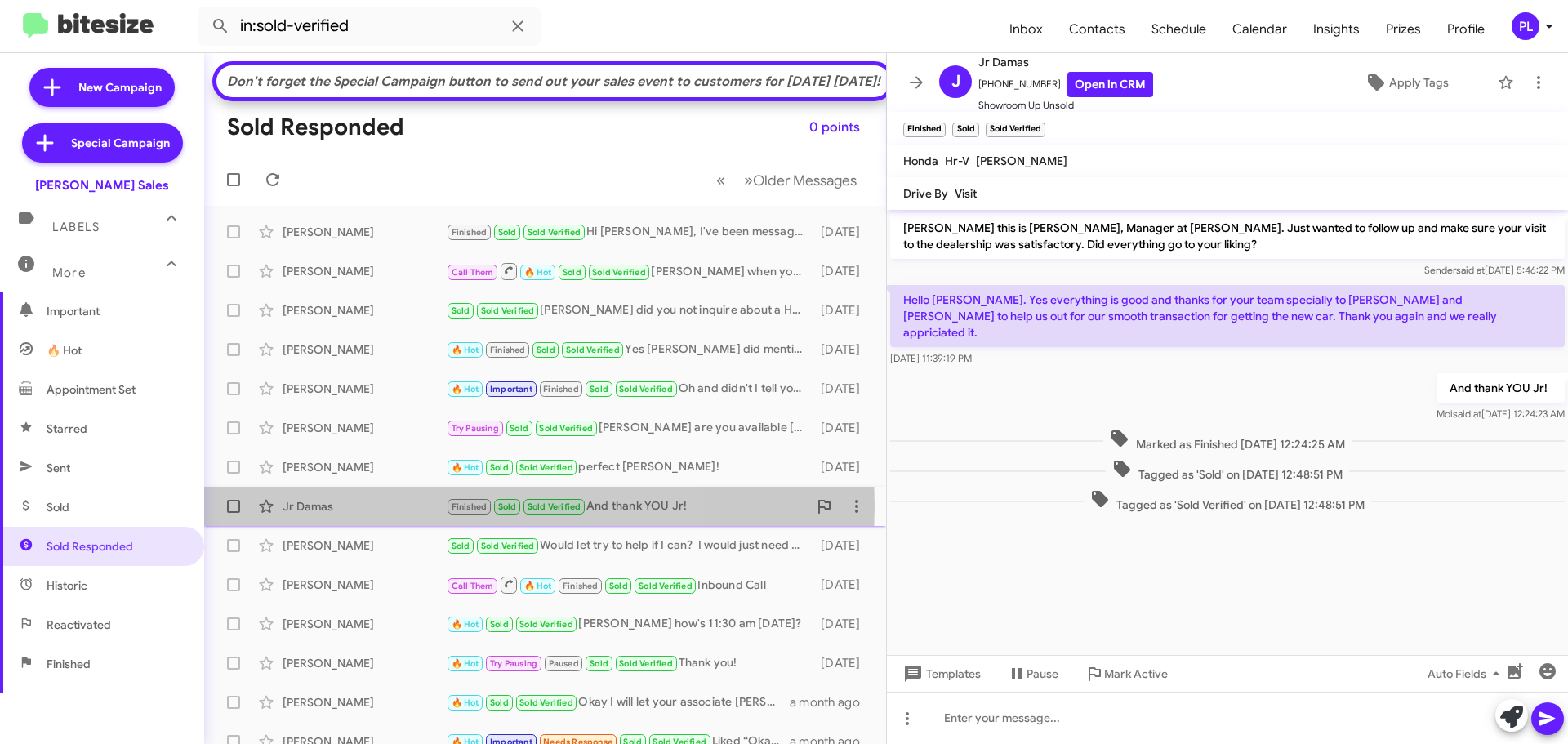
click at [370, 514] on div "Jr Damas" at bounding box center [364, 506] width 164 height 16
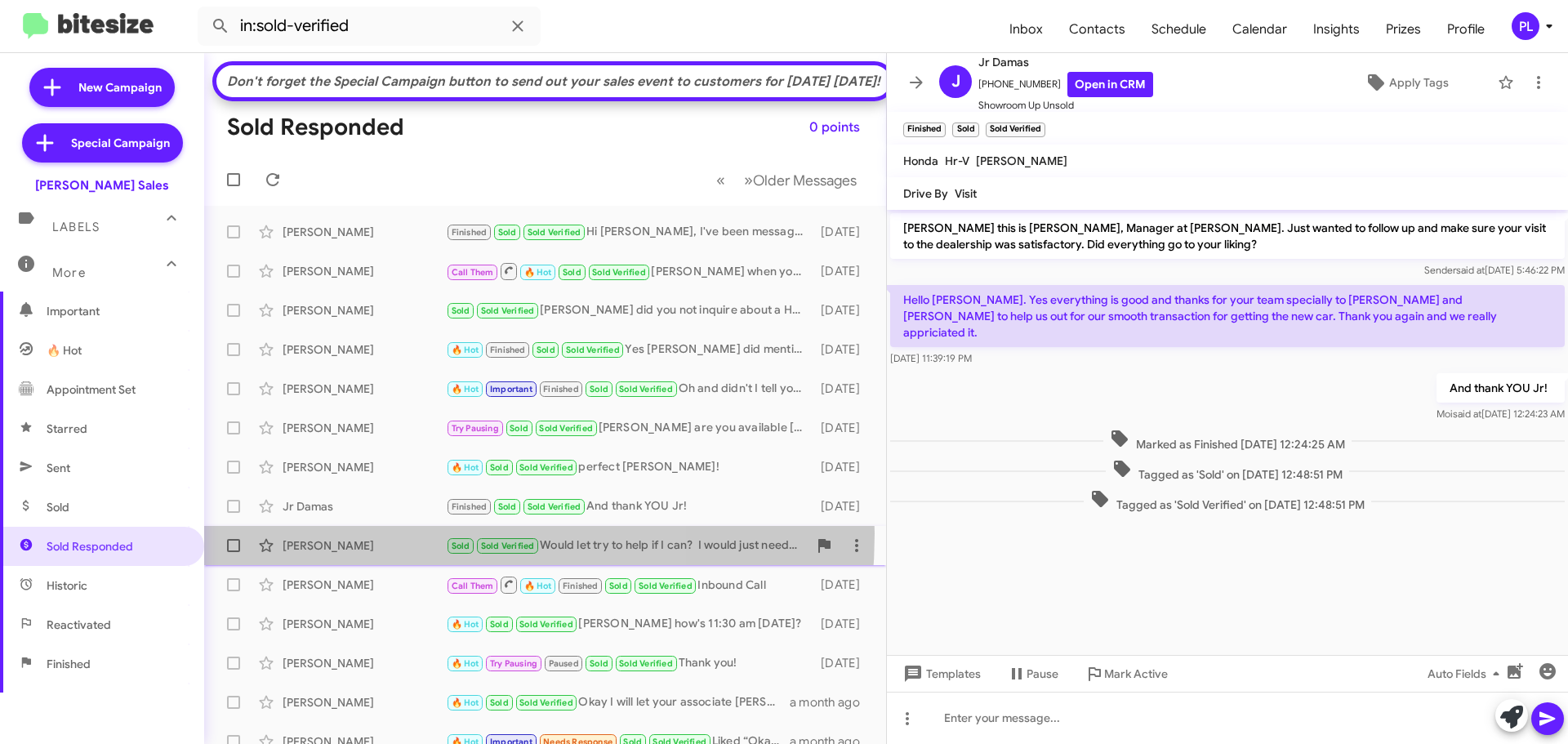
click at [365, 562] on div "Janell Cadiente Sold Sold Verified Would let try to help if I can? I would just…" at bounding box center [546, 545] width 656 height 33
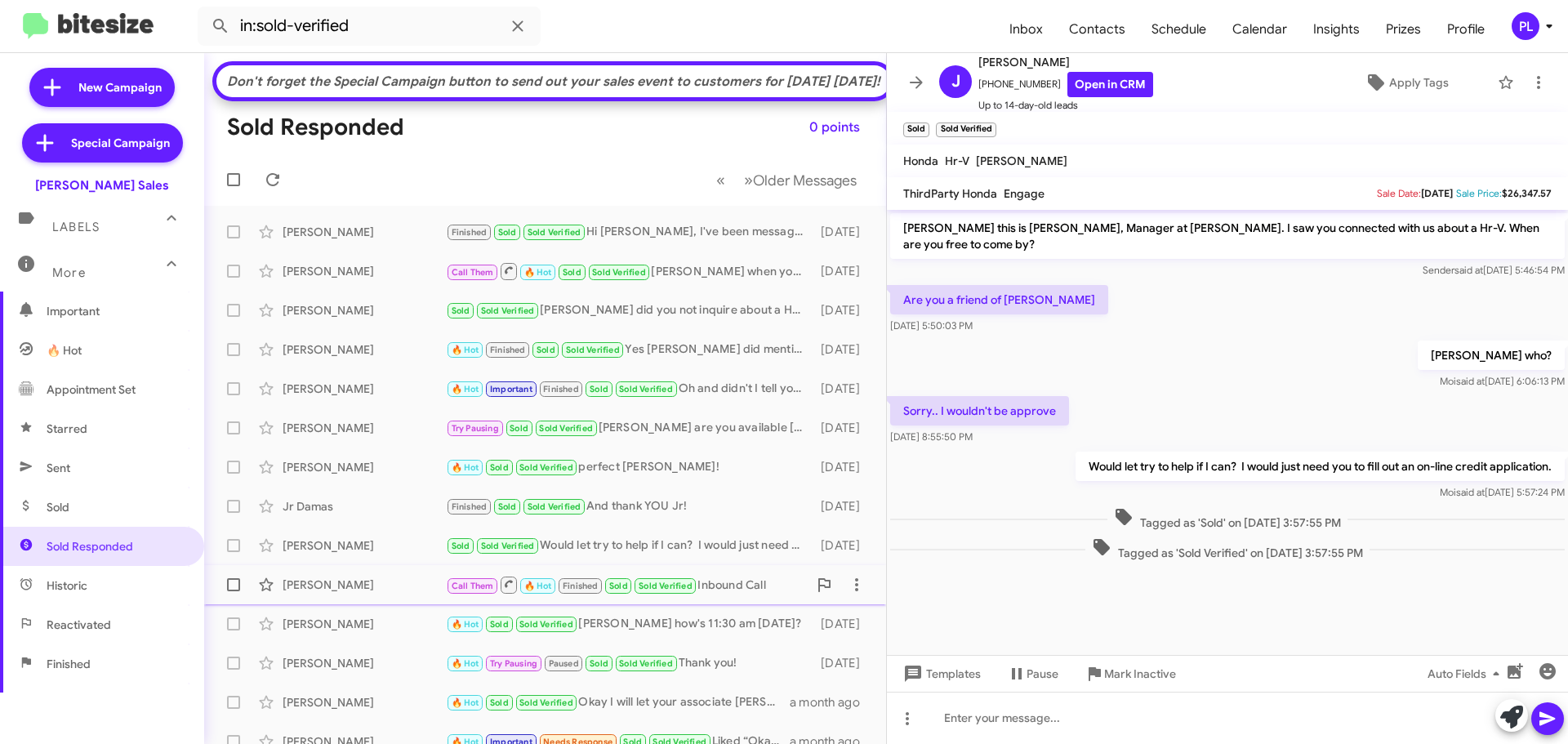
click at [353, 601] on div "Arlene Sunada Call Them 🔥 Hot Finished Sold Sold Verified Inbound Call 21 days …" at bounding box center [546, 585] width 656 height 33
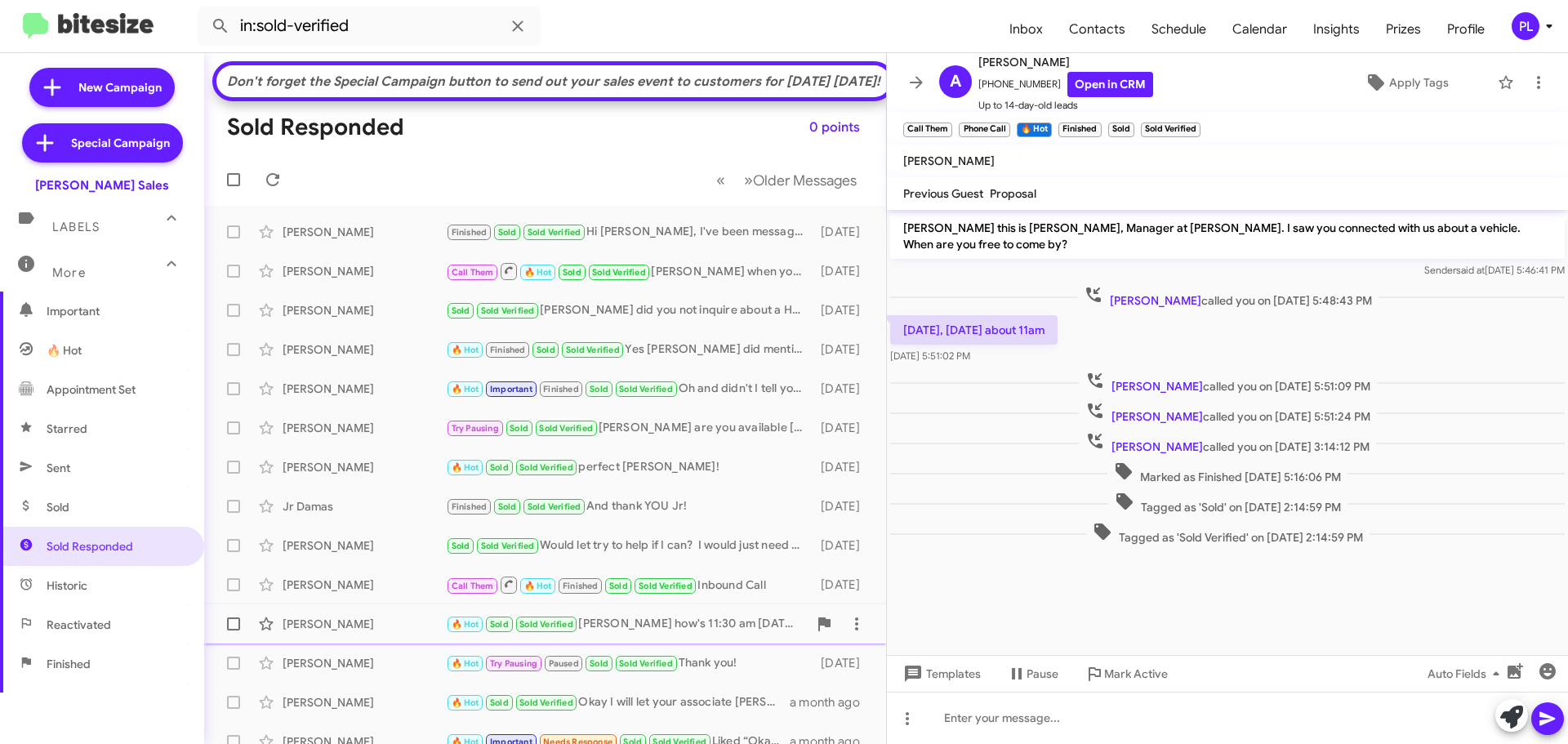
click at [317, 640] on div "Christopher Southard 🔥 Hot Sold Sold Verified Christopher how's 11:30 am tomorr…" at bounding box center [546, 624] width 656 height 33
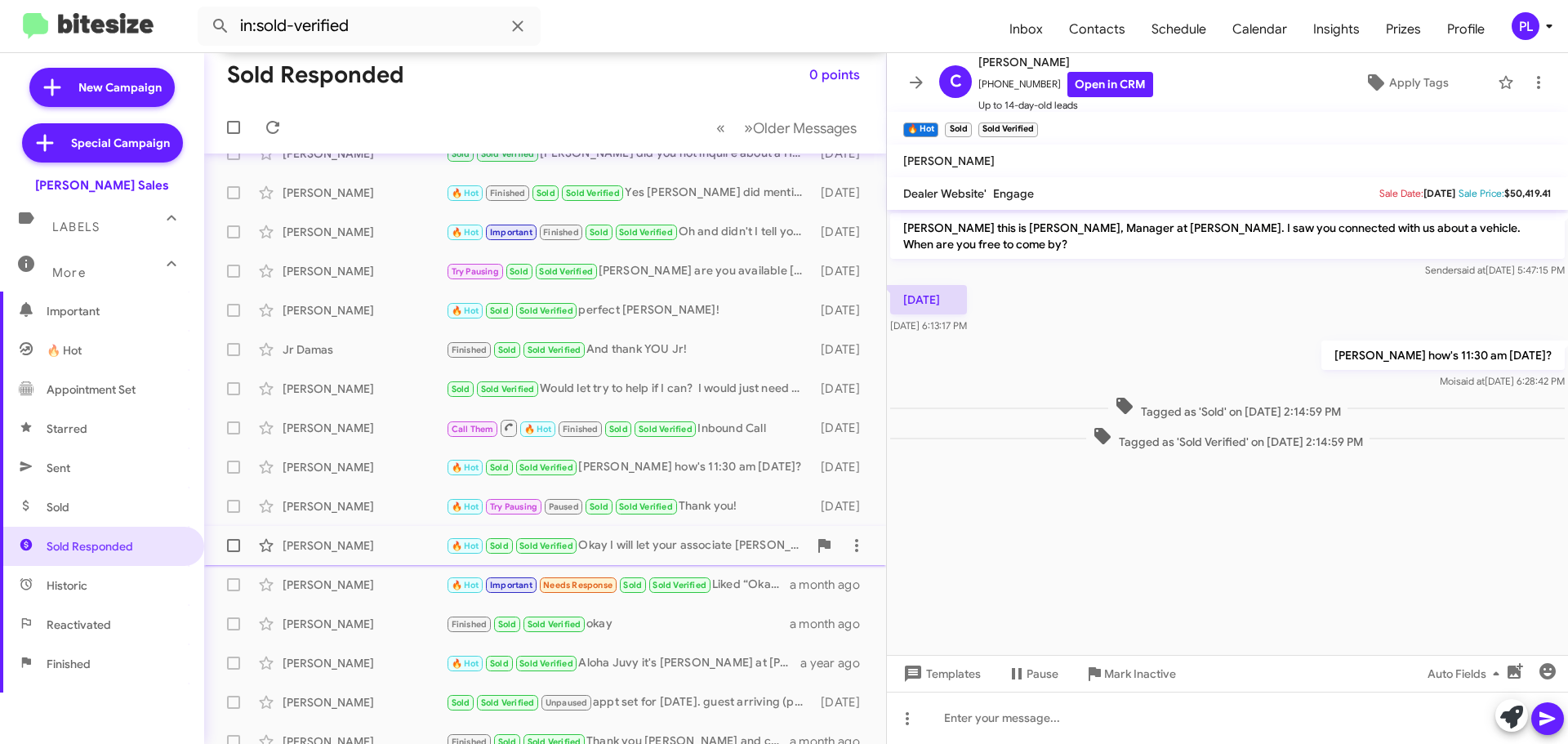
scroll to position [164, 0]
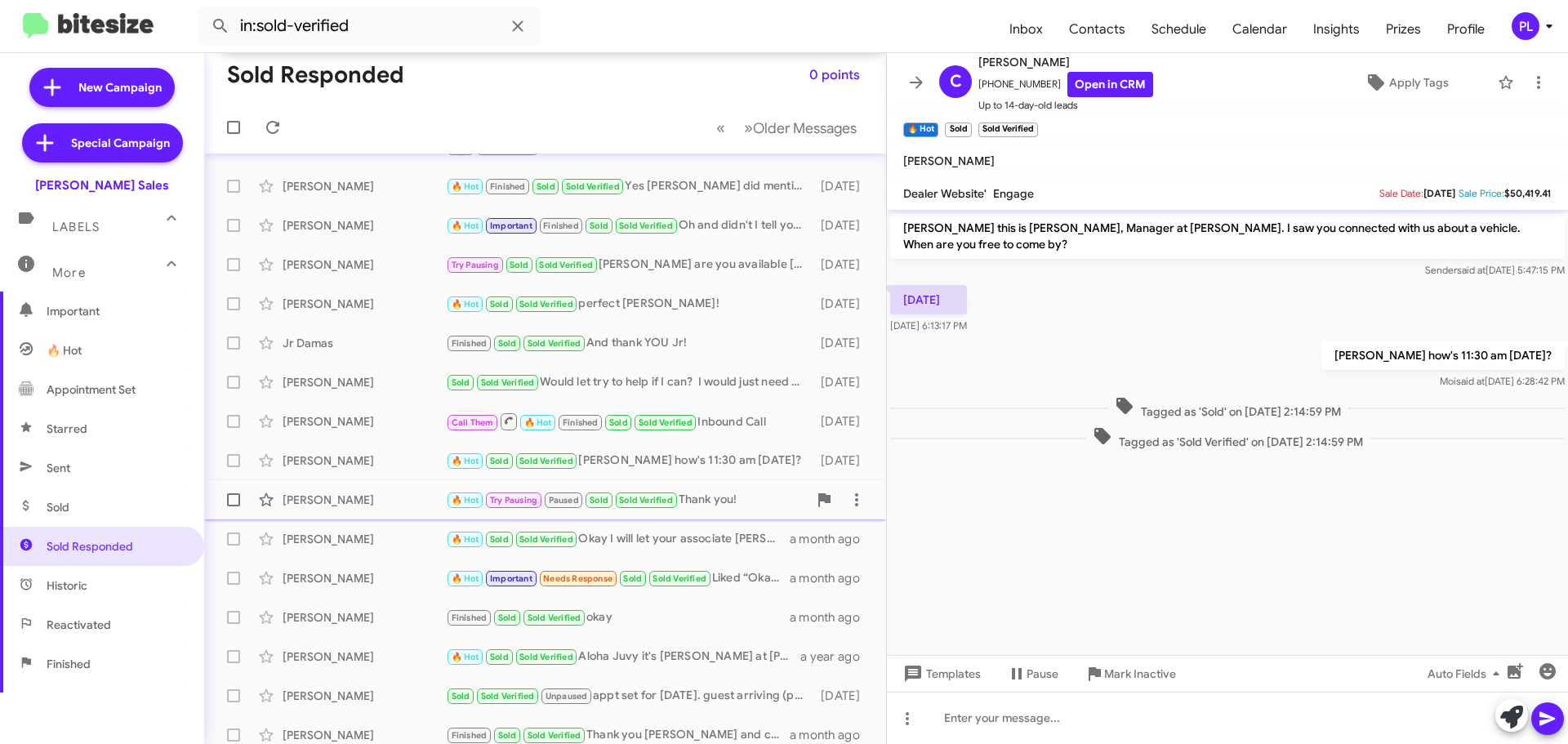
click at [336, 508] on div "Jana Cabrera" at bounding box center [364, 500] width 164 height 16
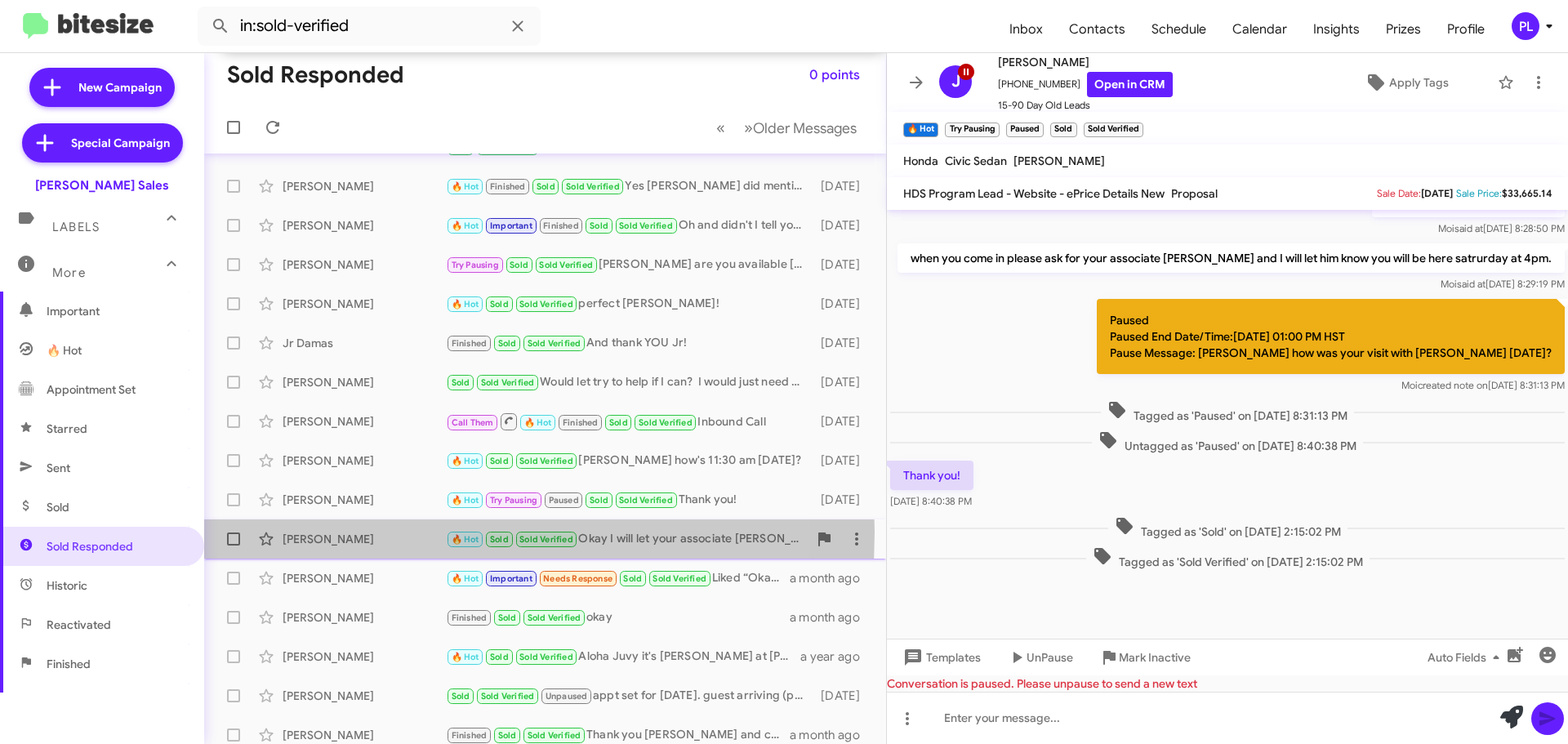
click at [323, 547] on div "Jacob Reyes" at bounding box center [364, 539] width 164 height 16
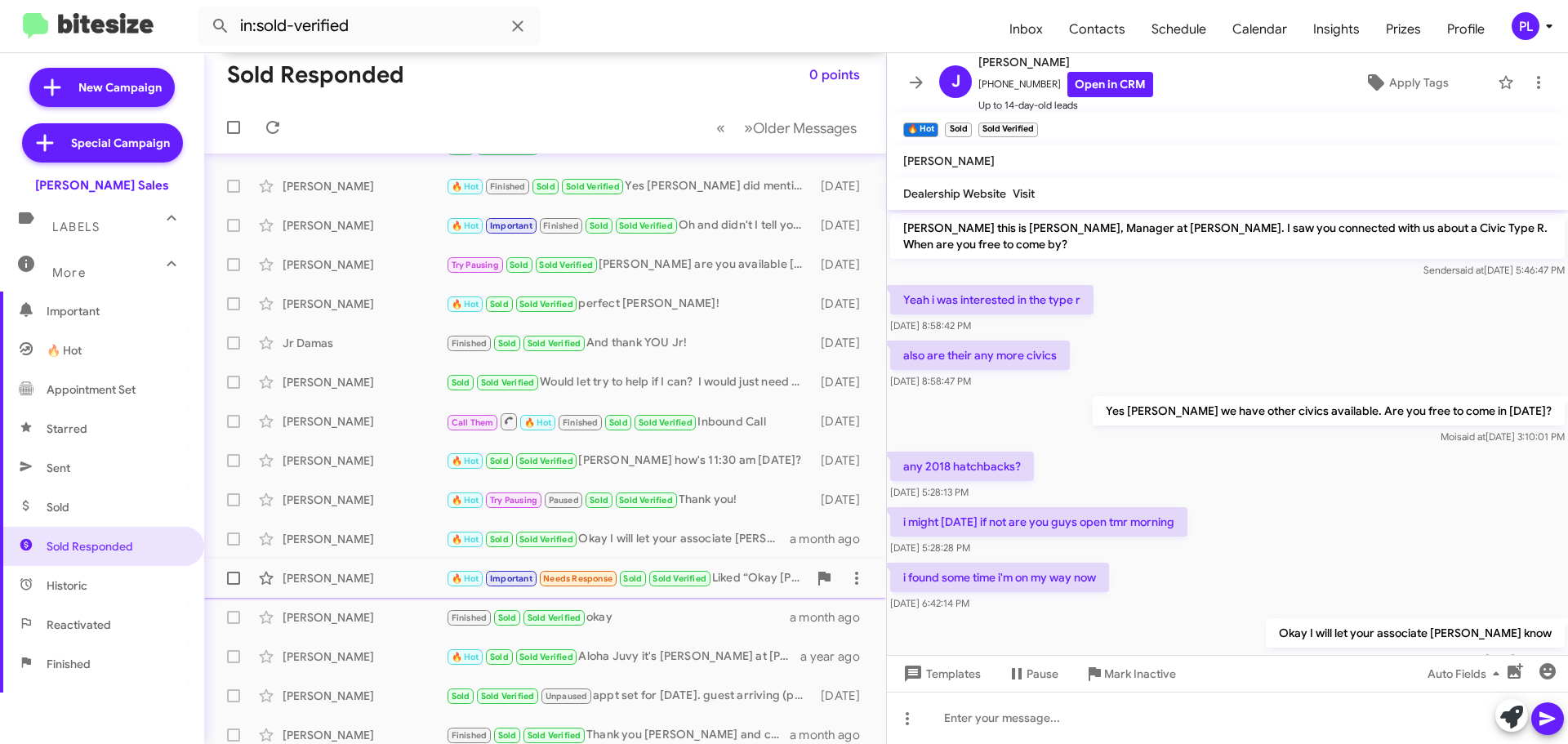
click at [356, 594] on div "Greg Williams 🔥 Hot Important Needs Response Sold Sold Verified Liked “Okay Gre…" at bounding box center [546, 578] width 656 height 33
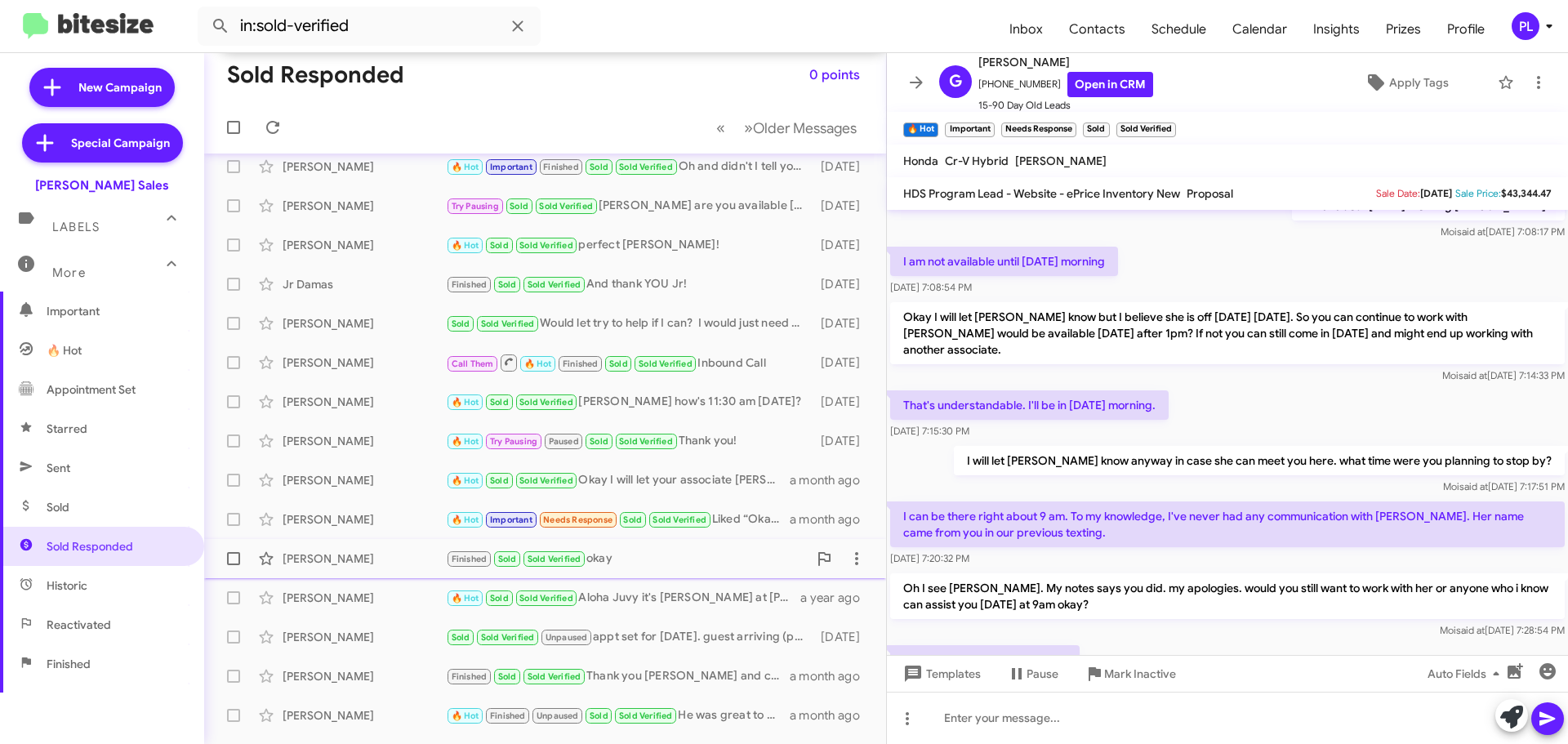
scroll to position [280, 0]
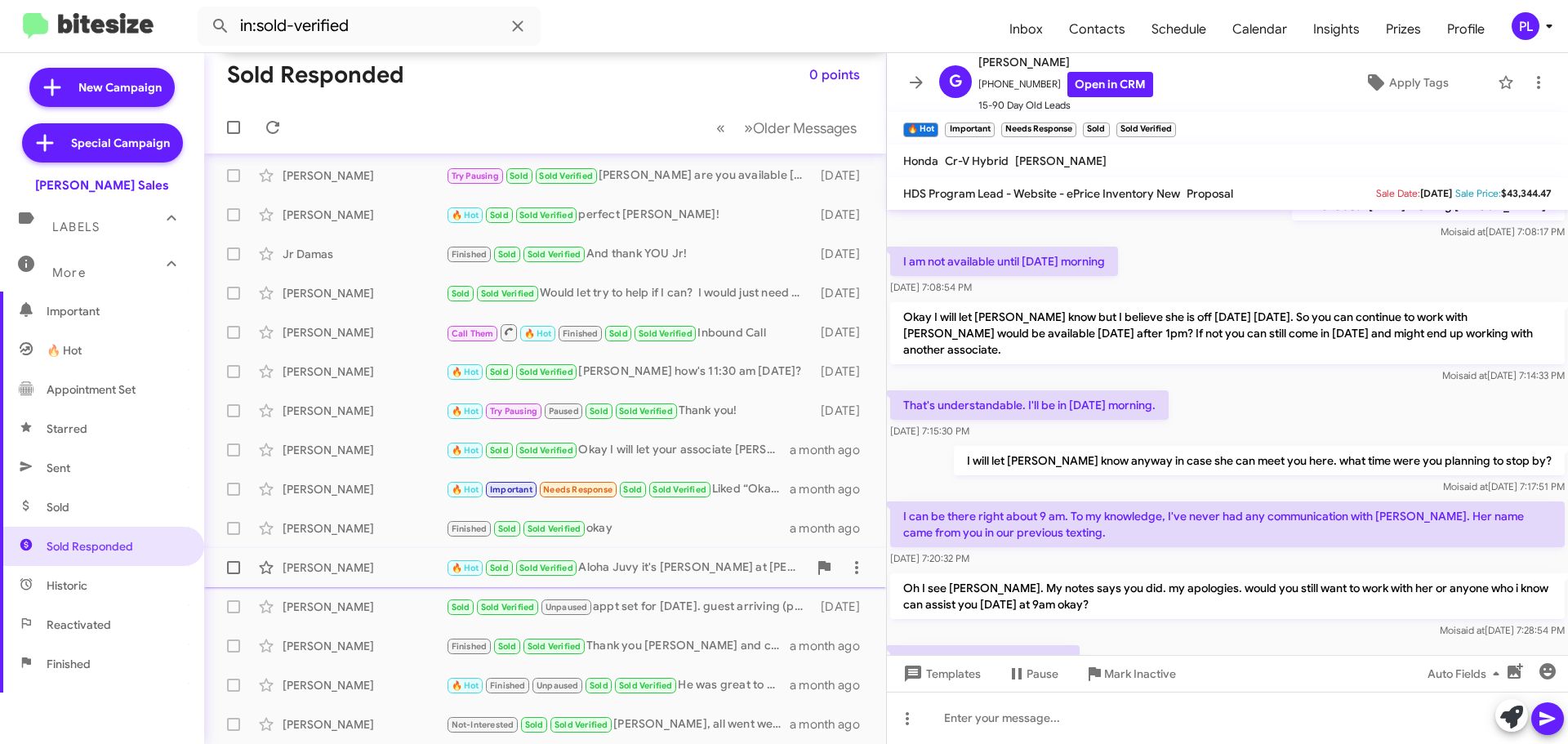
click at [364, 561] on div "Juvy Pascual" at bounding box center [364, 567] width 164 height 16
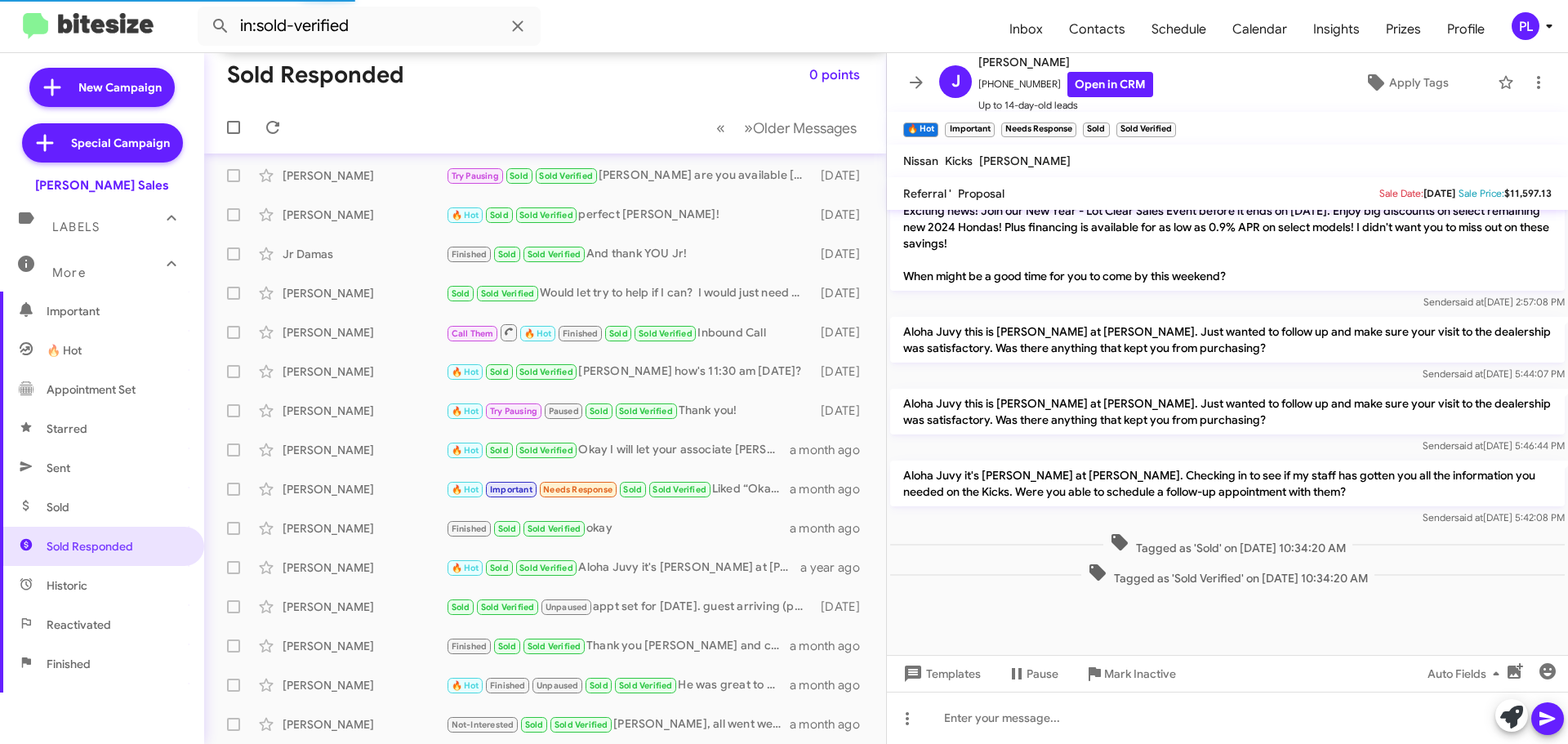
scroll to position [752, 0]
click at [358, 645] on div "Cynthia Jeffers" at bounding box center [364, 646] width 164 height 16
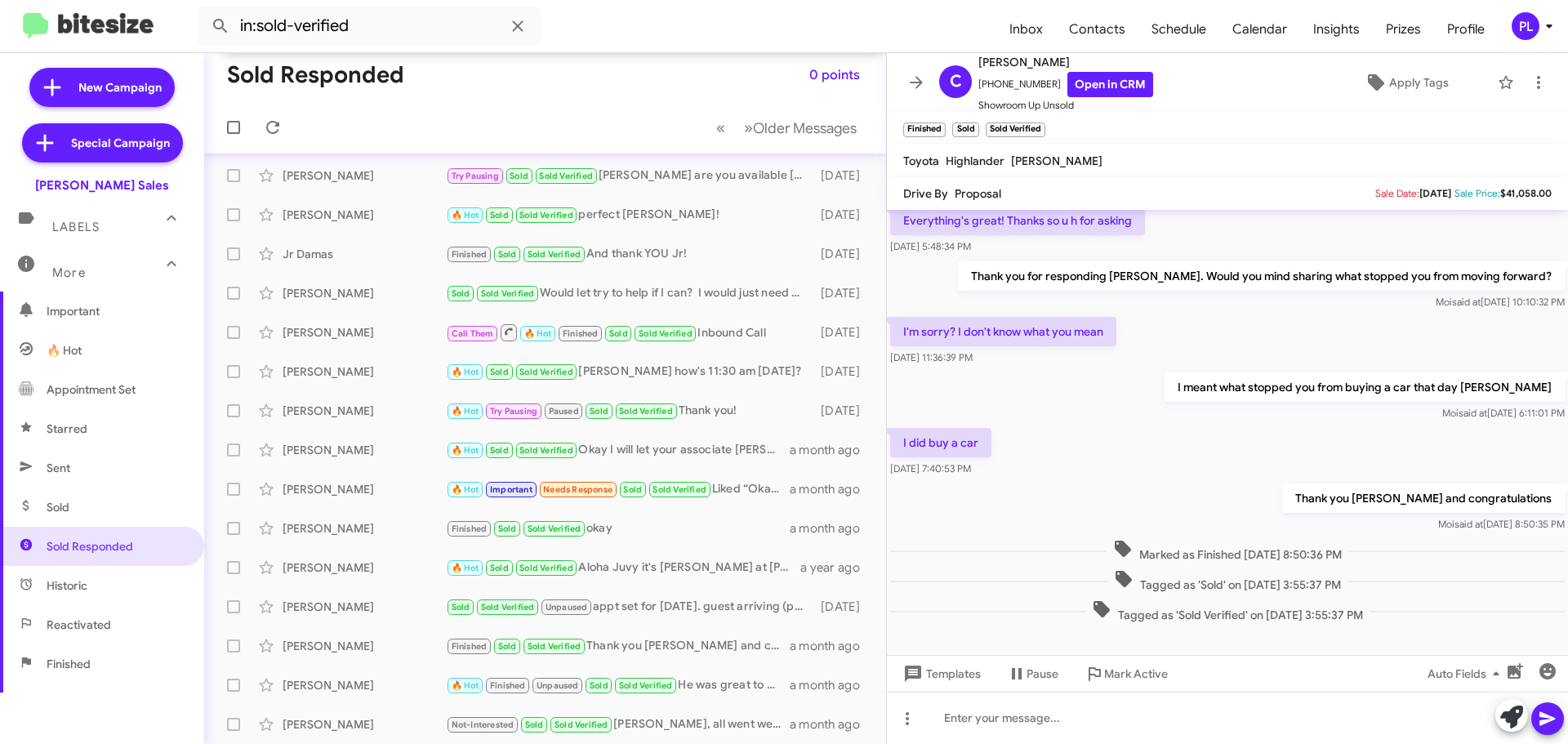
scroll to position [92, 0]
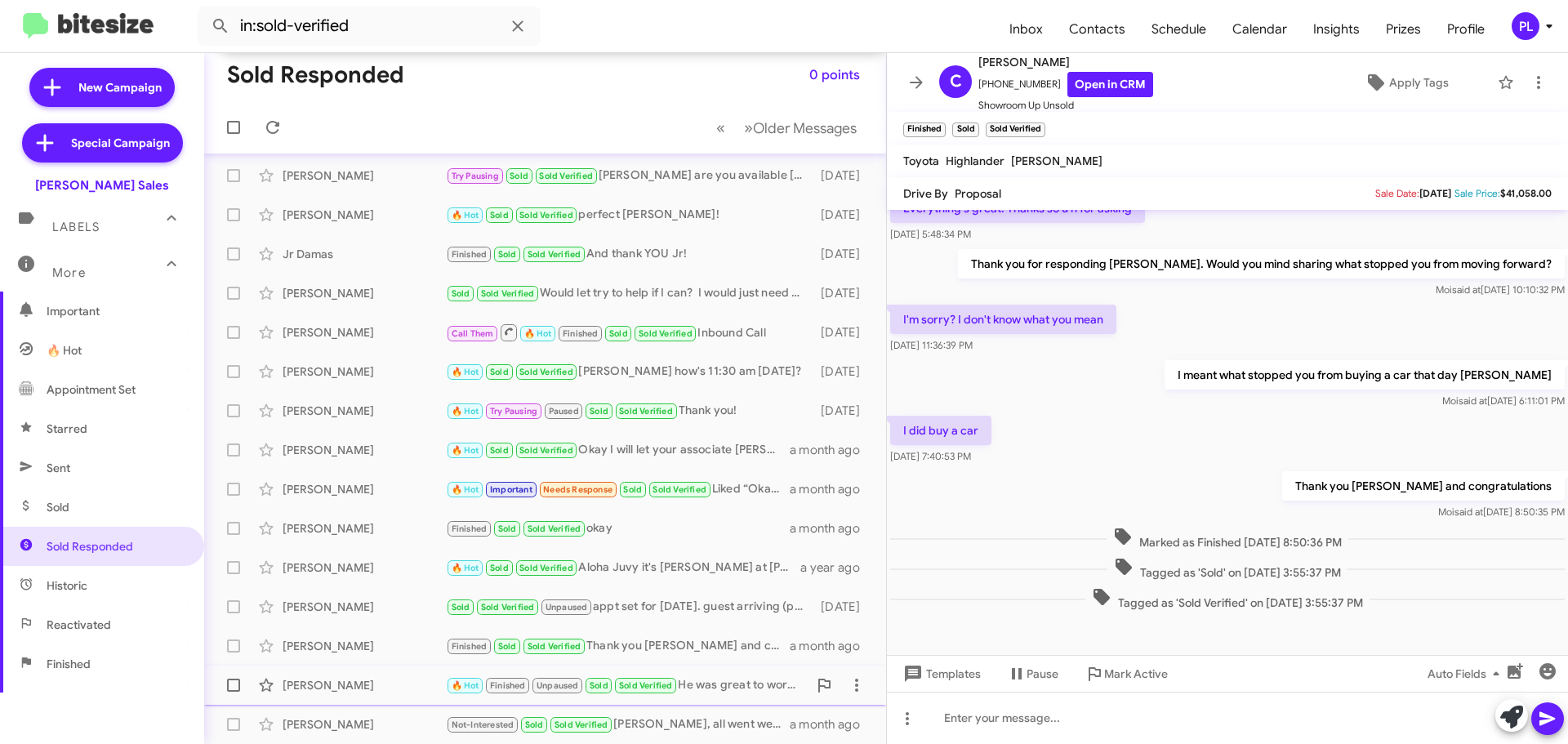
click at [332, 675] on div "Kim Eddinger 🔥 Hot Finished Unpaused Sold Sold Verified He was great to work wi…" at bounding box center [546, 685] width 656 height 33
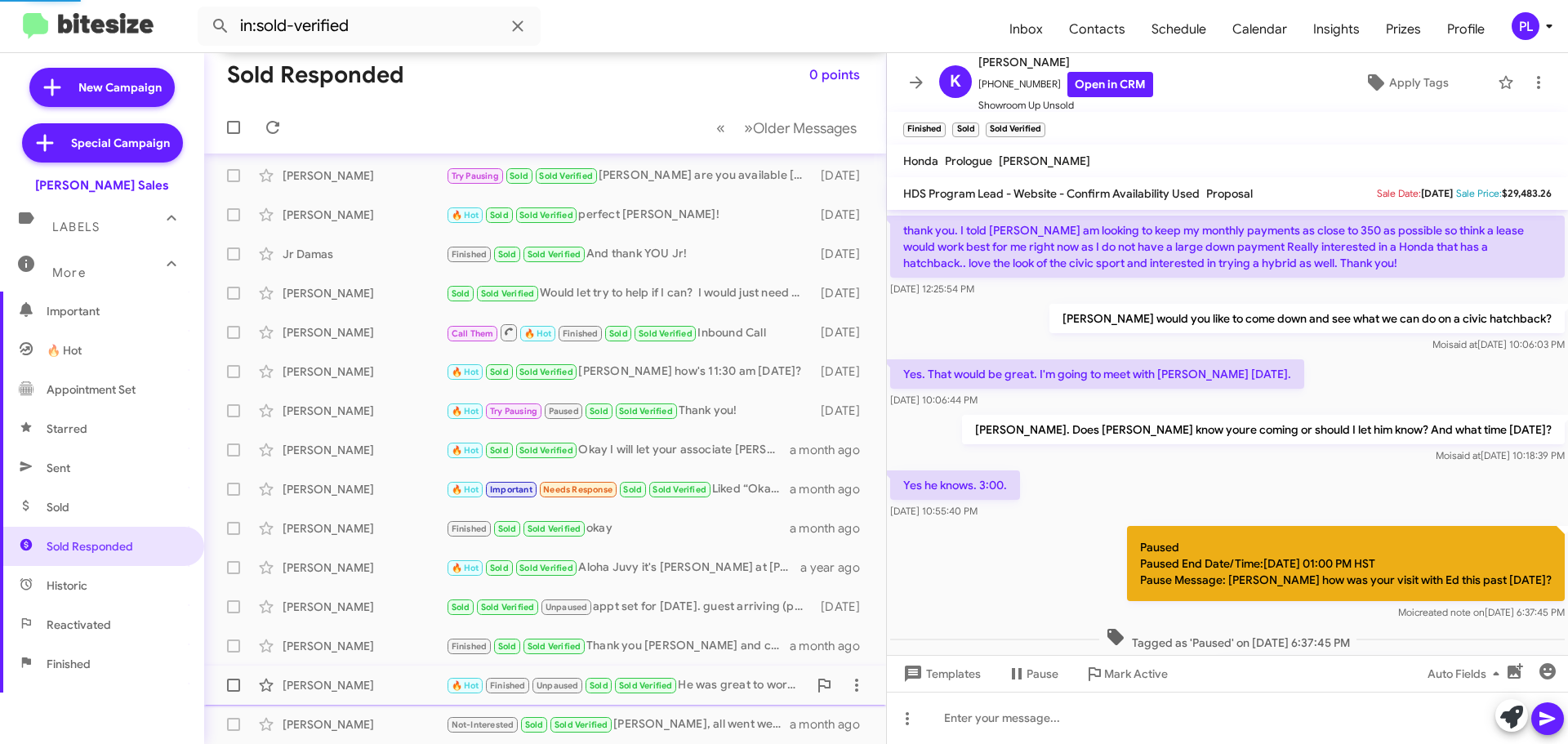
scroll to position [477, 0]
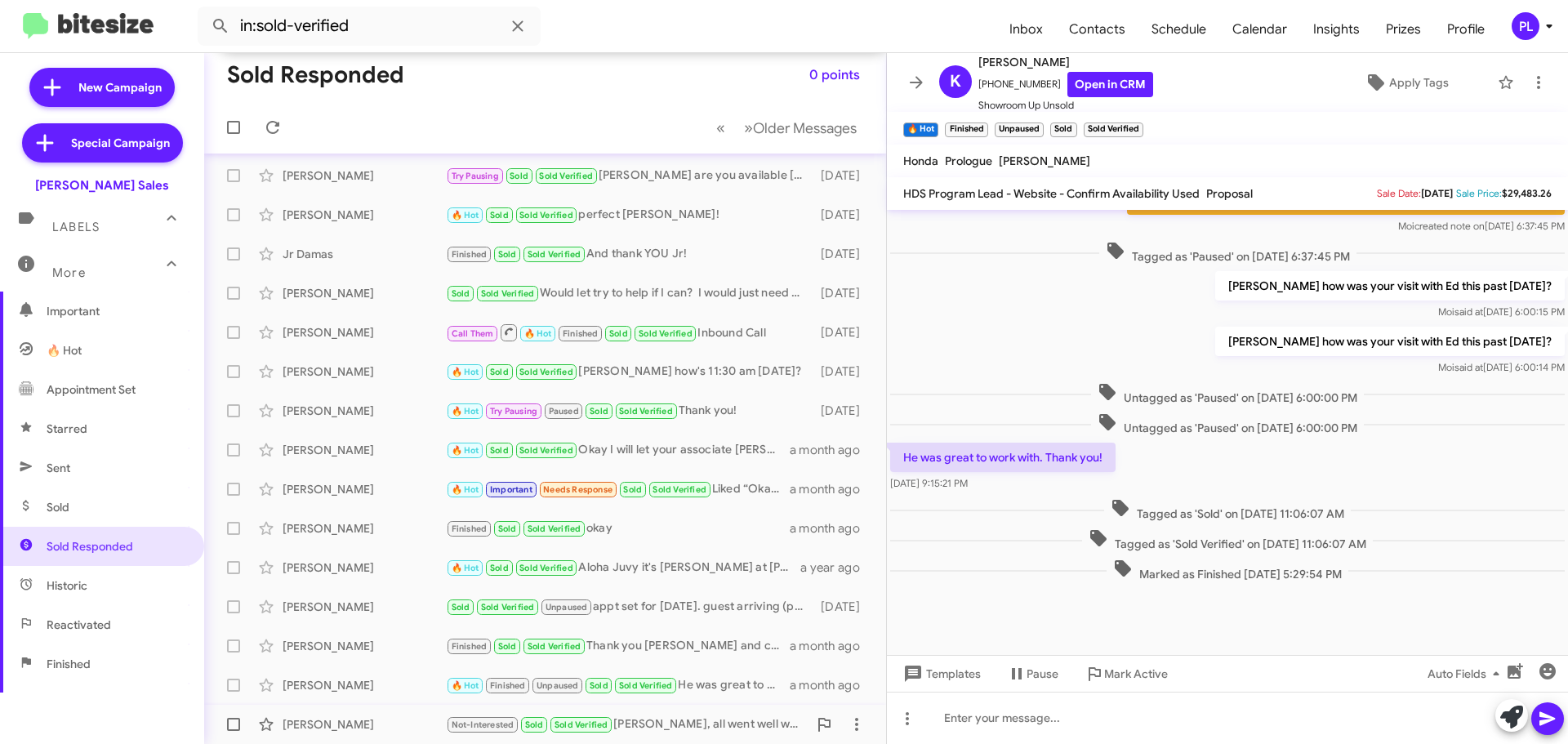
click at [314, 675] on div "Arian Fernandez" at bounding box center [364, 724] width 164 height 16
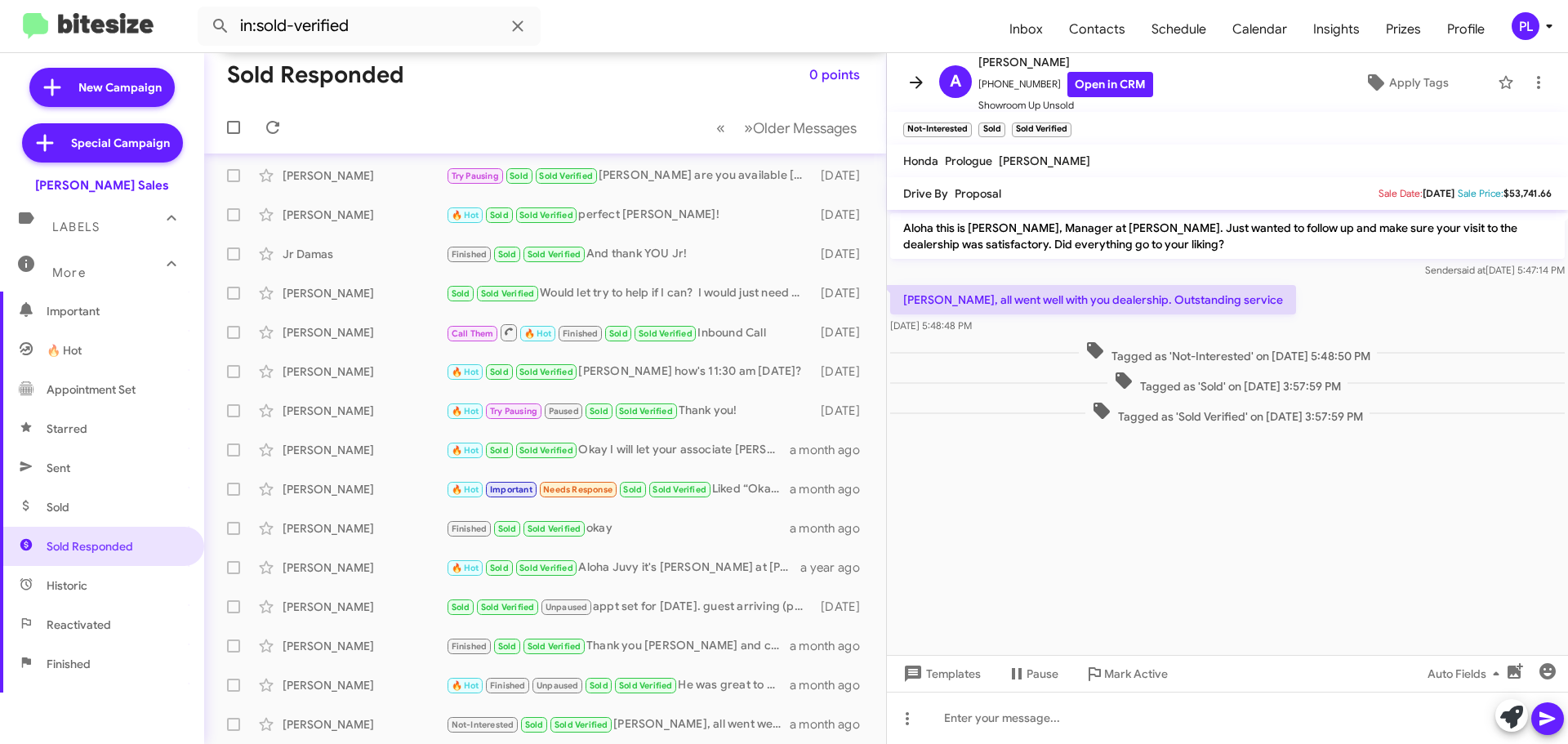
click at [922, 82] on icon at bounding box center [916, 83] width 20 height 20
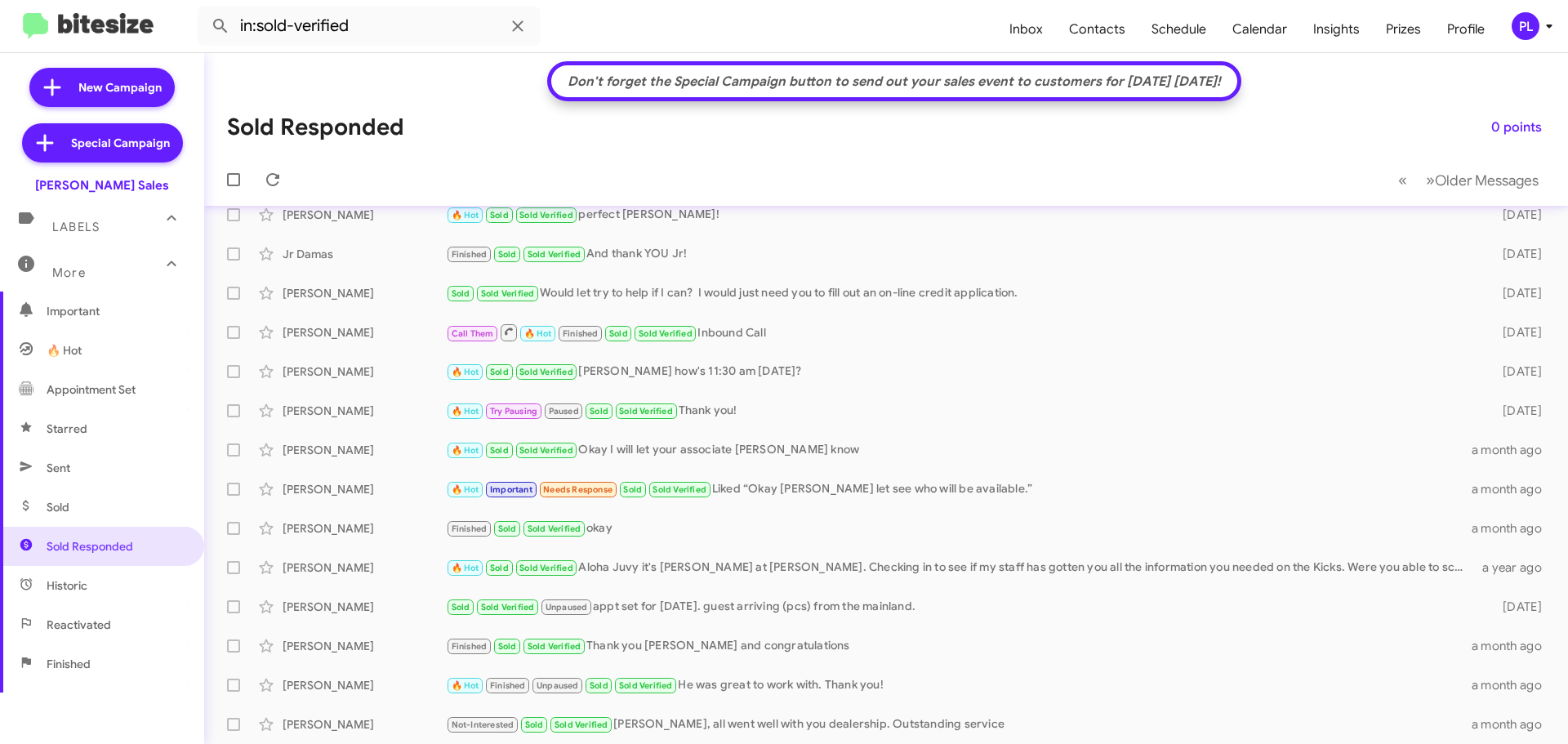
scroll to position [253, 0]
click at [353, 675] on div "Arian Fernandez" at bounding box center [364, 724] width 164 height 16
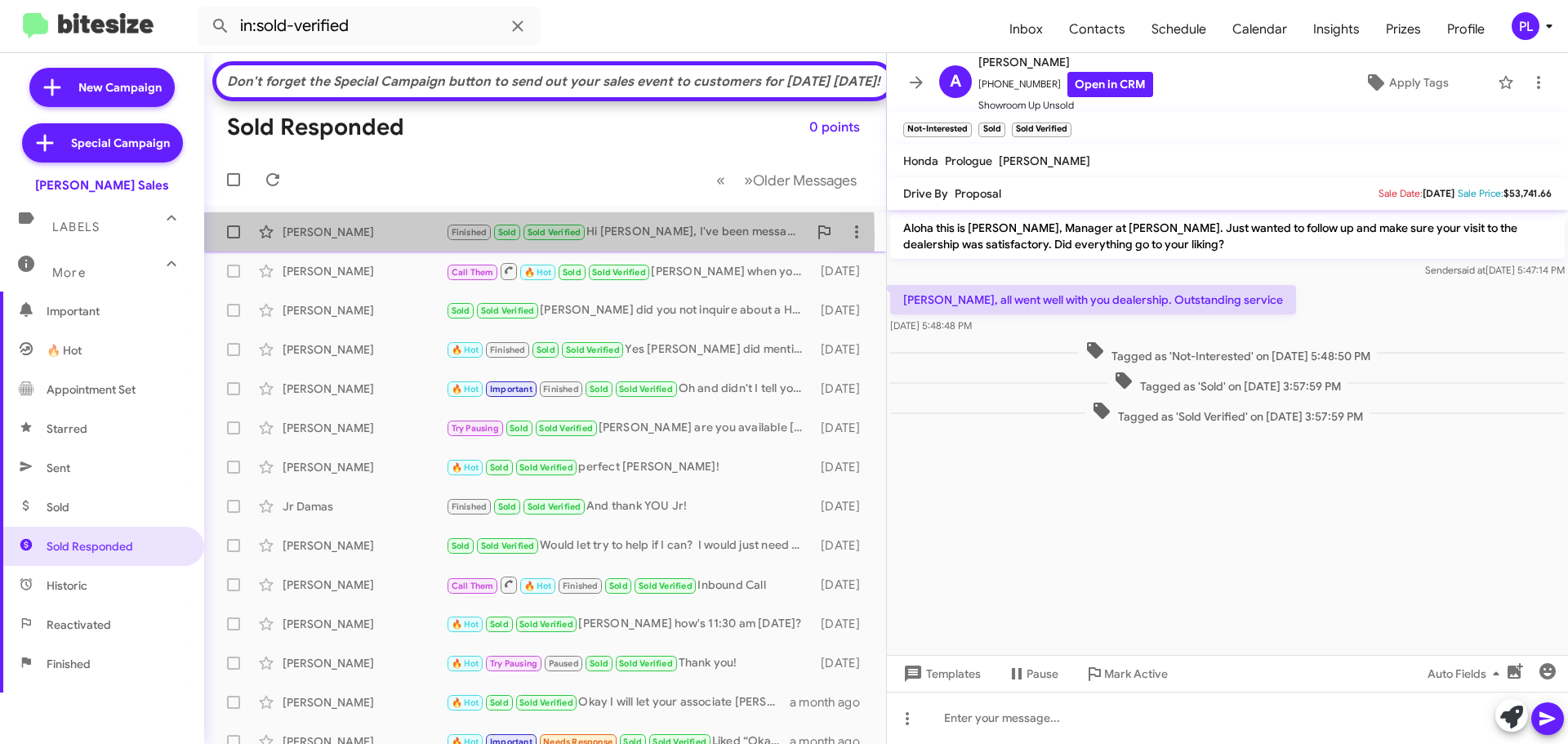
click at [337, 240] on div "Ateliana Sooto-Sagaga" at bounding box center [364, 232] width 164 height 16
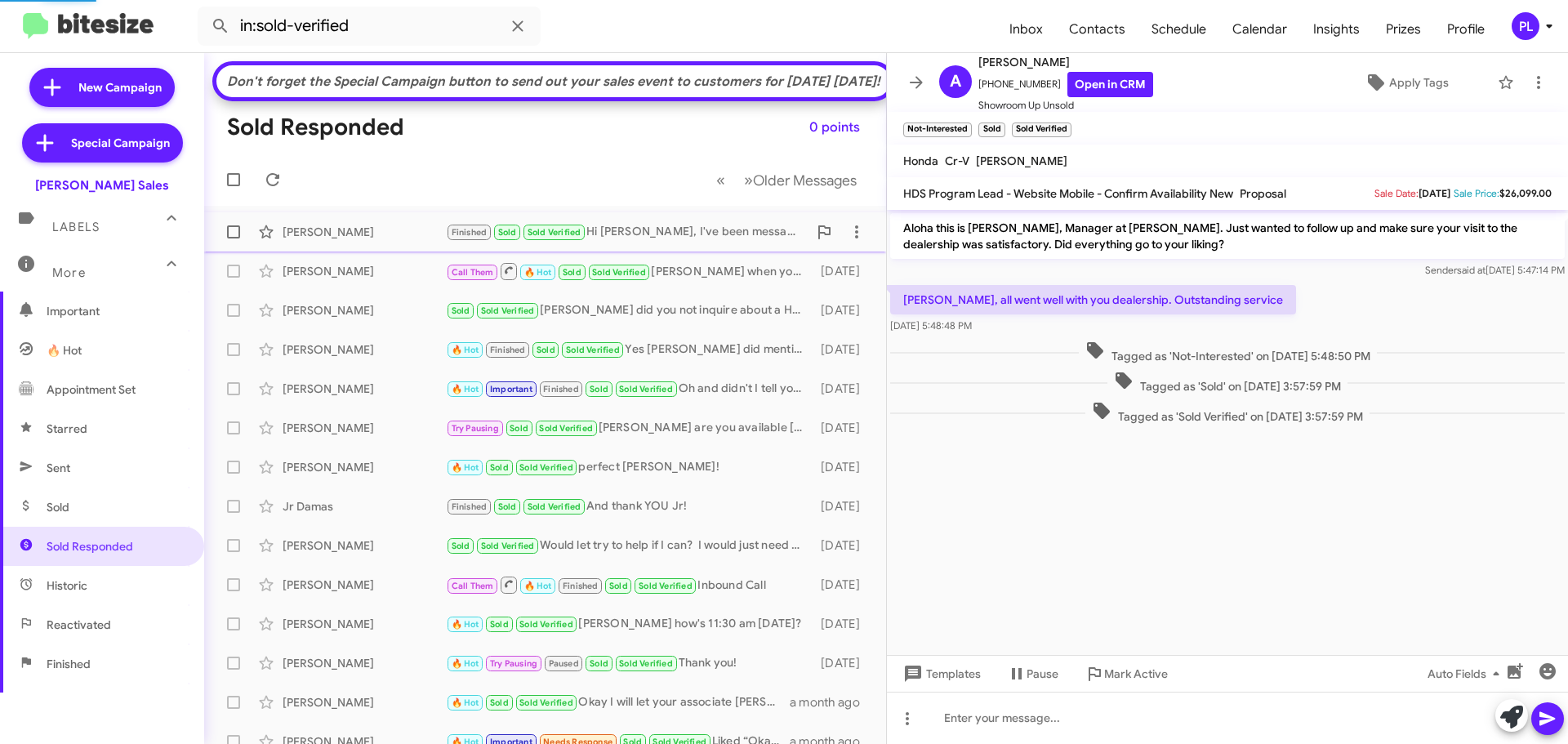
scroll to position [263, 0]
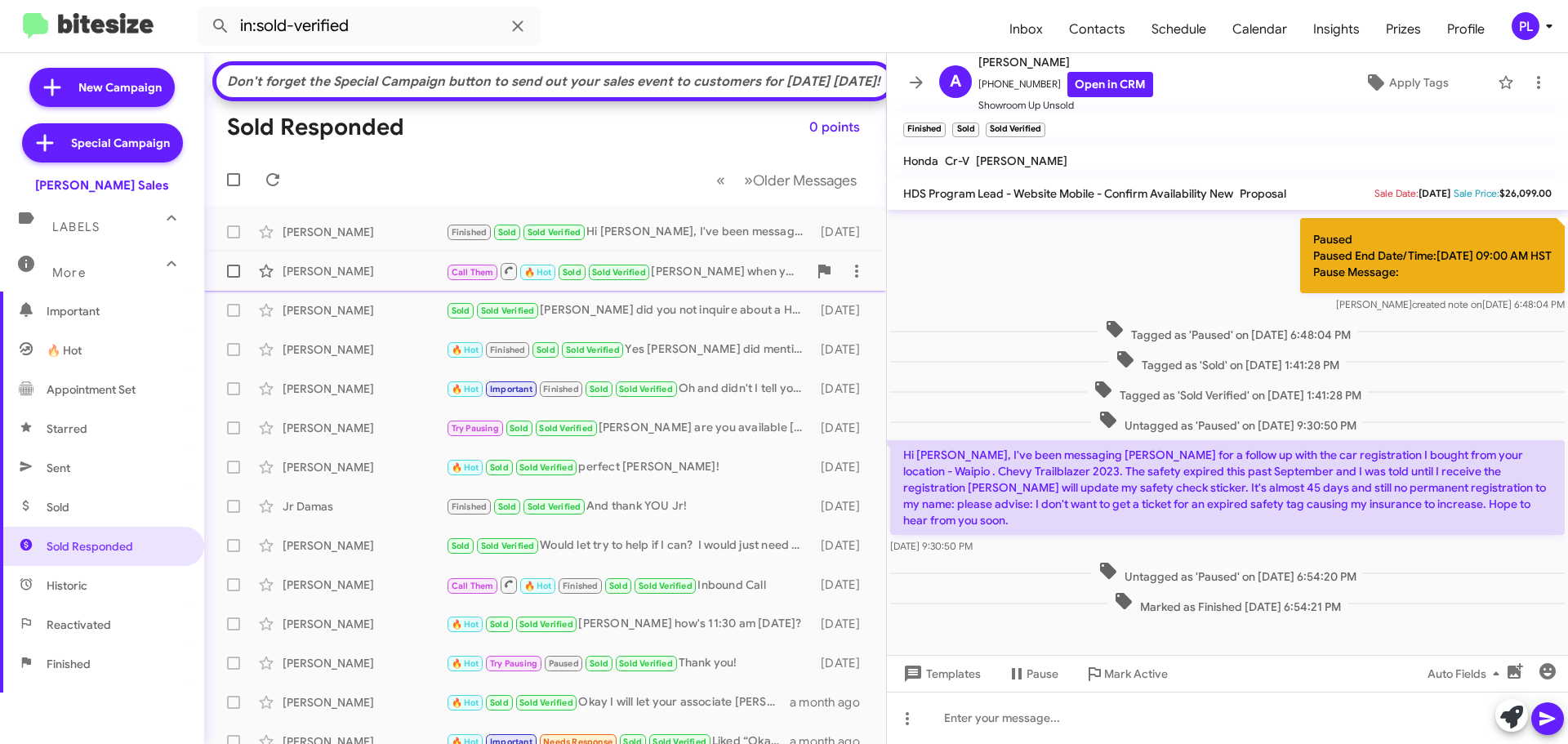
click at [335, 279] on div "Robert Mcdermott" at bounding box center [364, 271] width 164 height 16
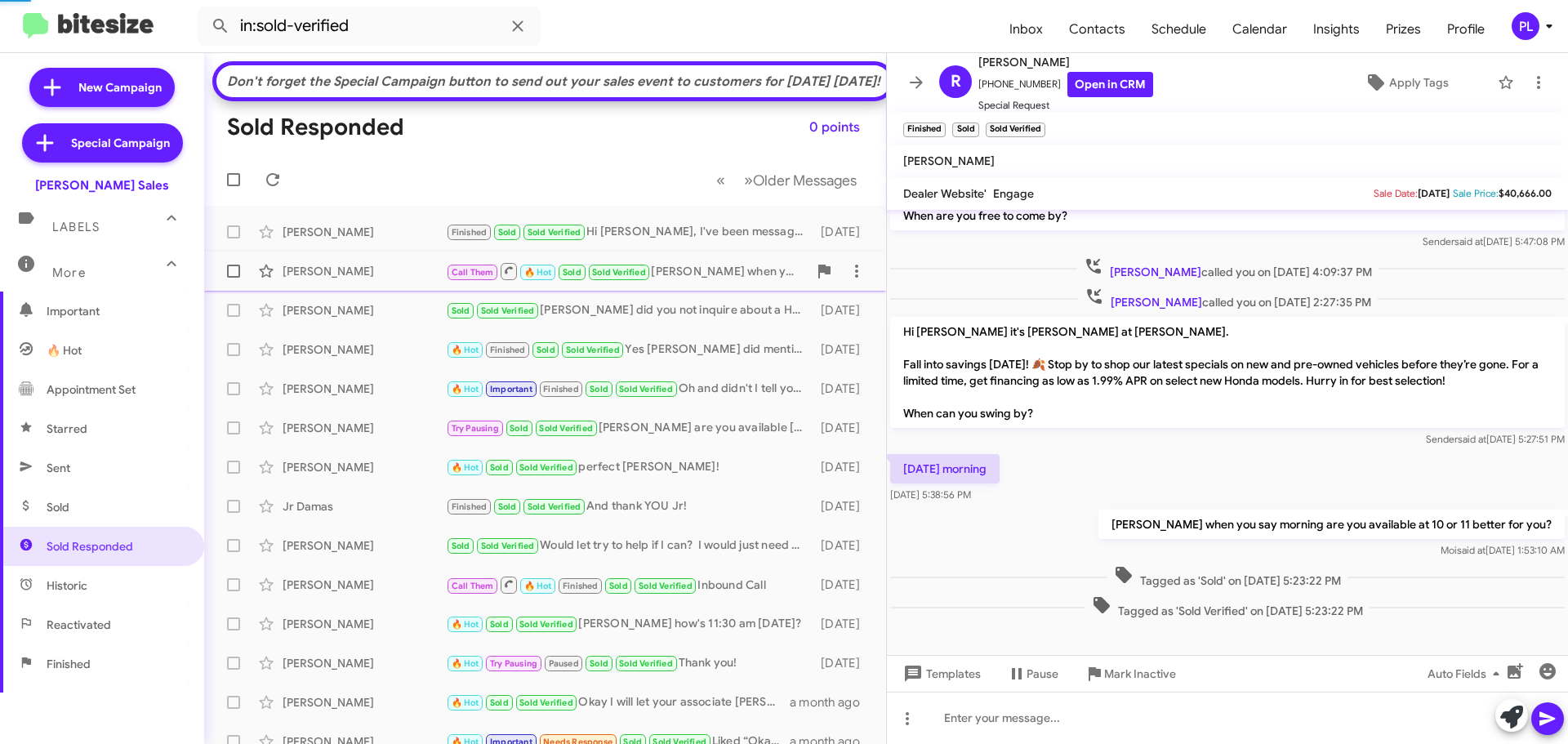
scroll to position [29, 0]
click at [335, 326] on div "Jennifer Valenzuela Sold Sold Verified Jennifer did you not inquire about a Hon…" at bounding box center [546, 310] width 656 height 33
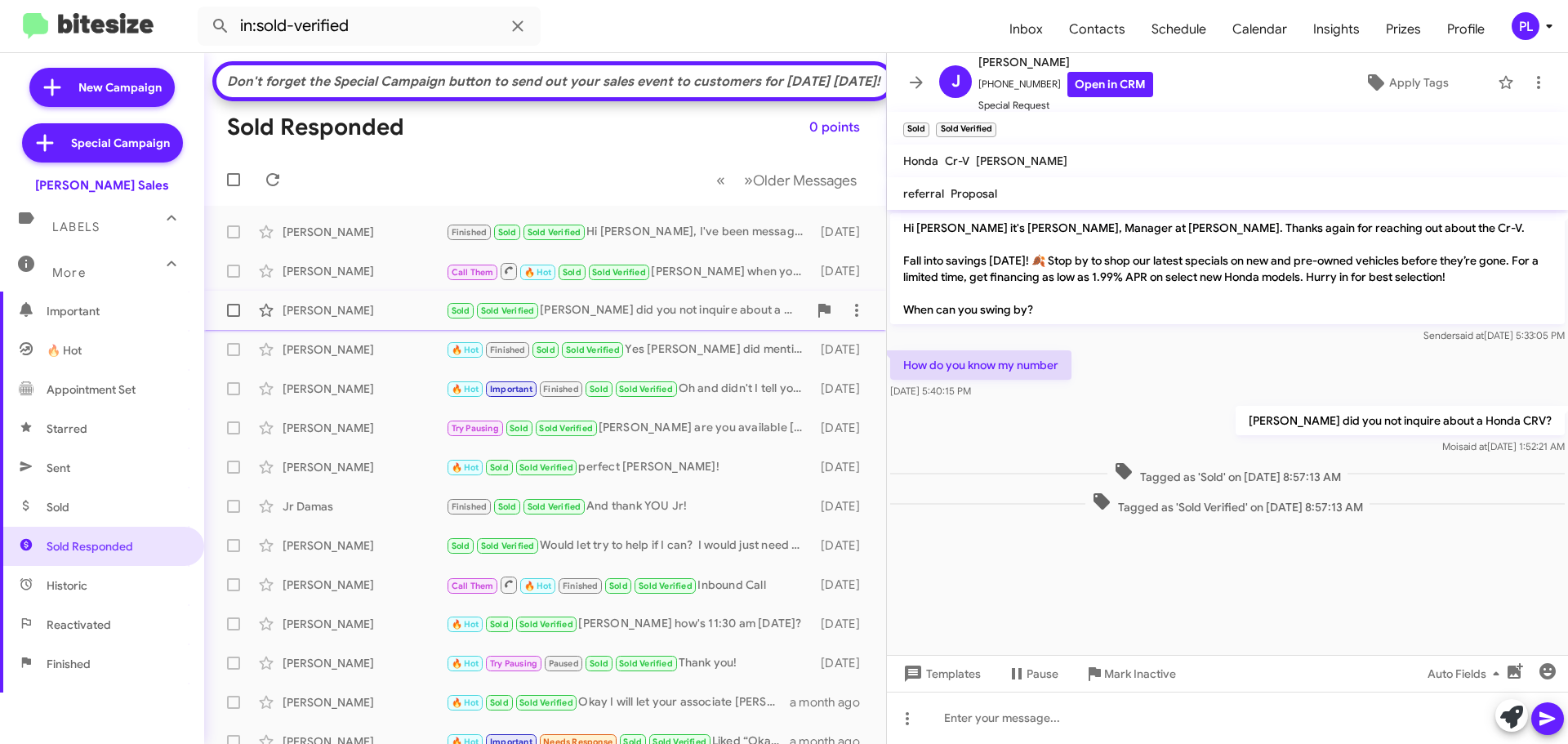
click at [342, 326] on div "Jennifer Valenzuela Sold Sold Verified Jennifer did you not inquire about a Hon…" at bounding box center [546, 310] width 656 height 33
click at [341, 357] on div "Radha Saseendrakumar" at bounding box center [364, 349] width 164 height 16
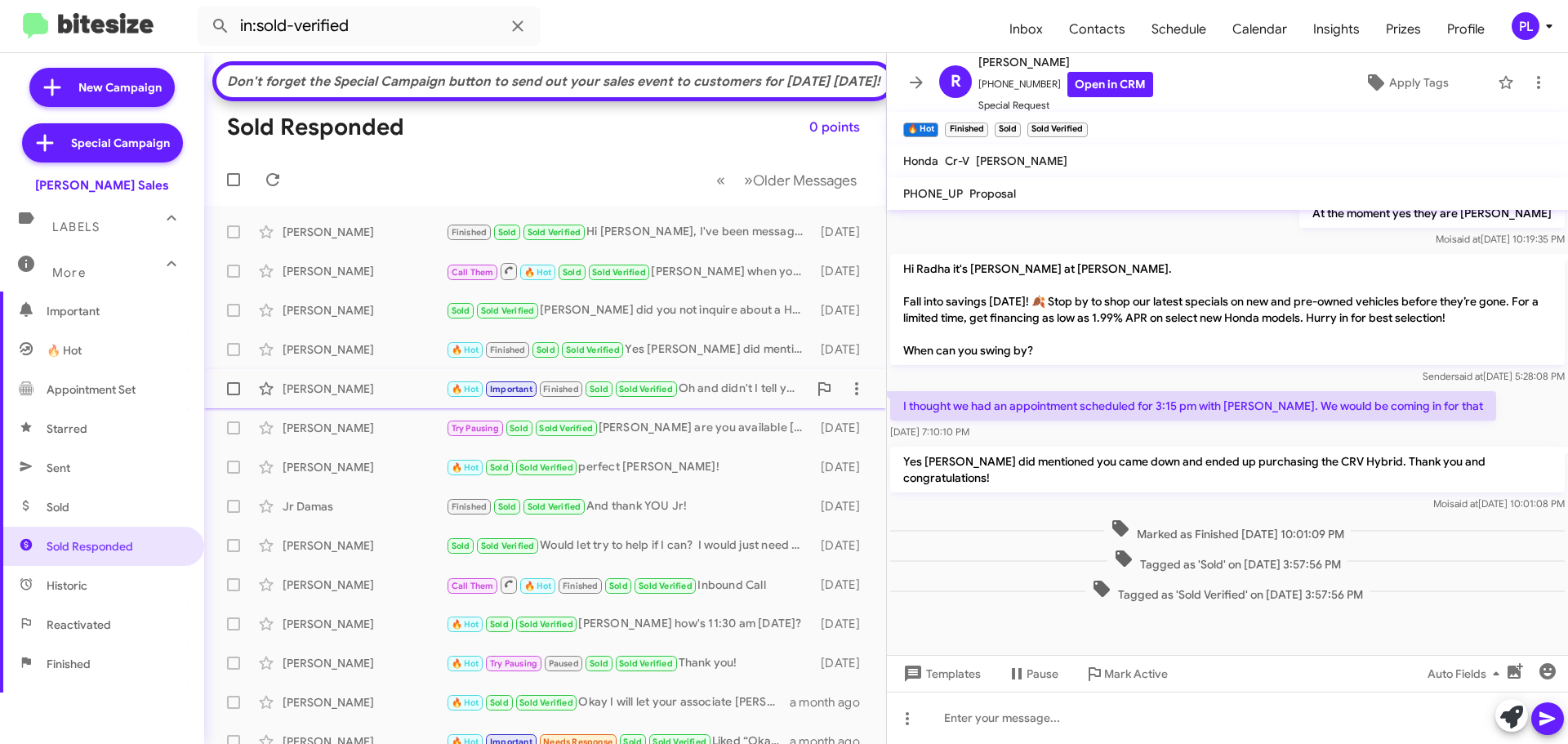
click at [347, 397] on div "Jerica Keba" at bounding box center [364, 388] width 164 height 16
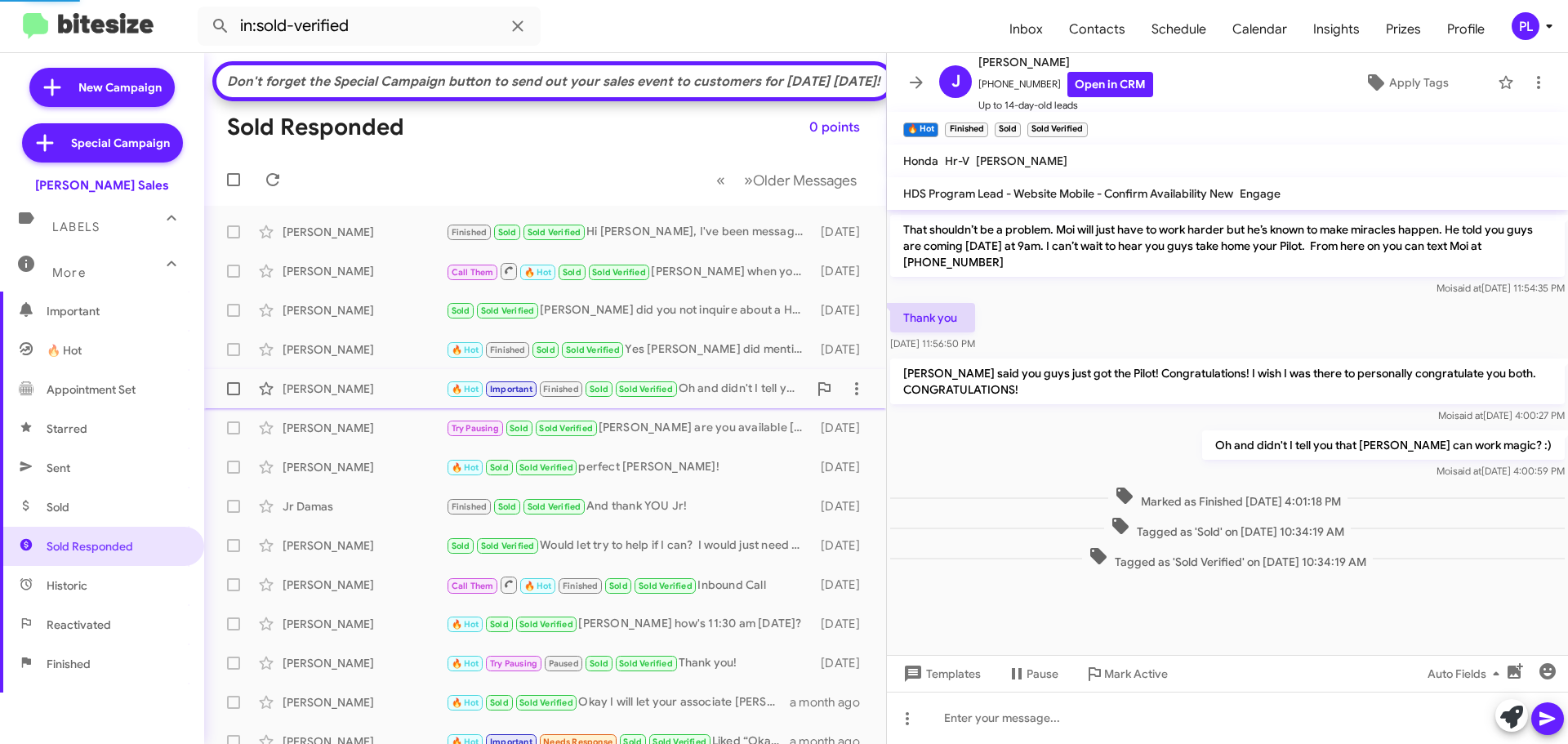
scroll to position [769, 0]
click at [353, 444] on div "Chelsea Silva Try Pausing Sold Sold Verified Chelsea are you available tomorrow…" at bounding box center [546, 428] width 656 height 33
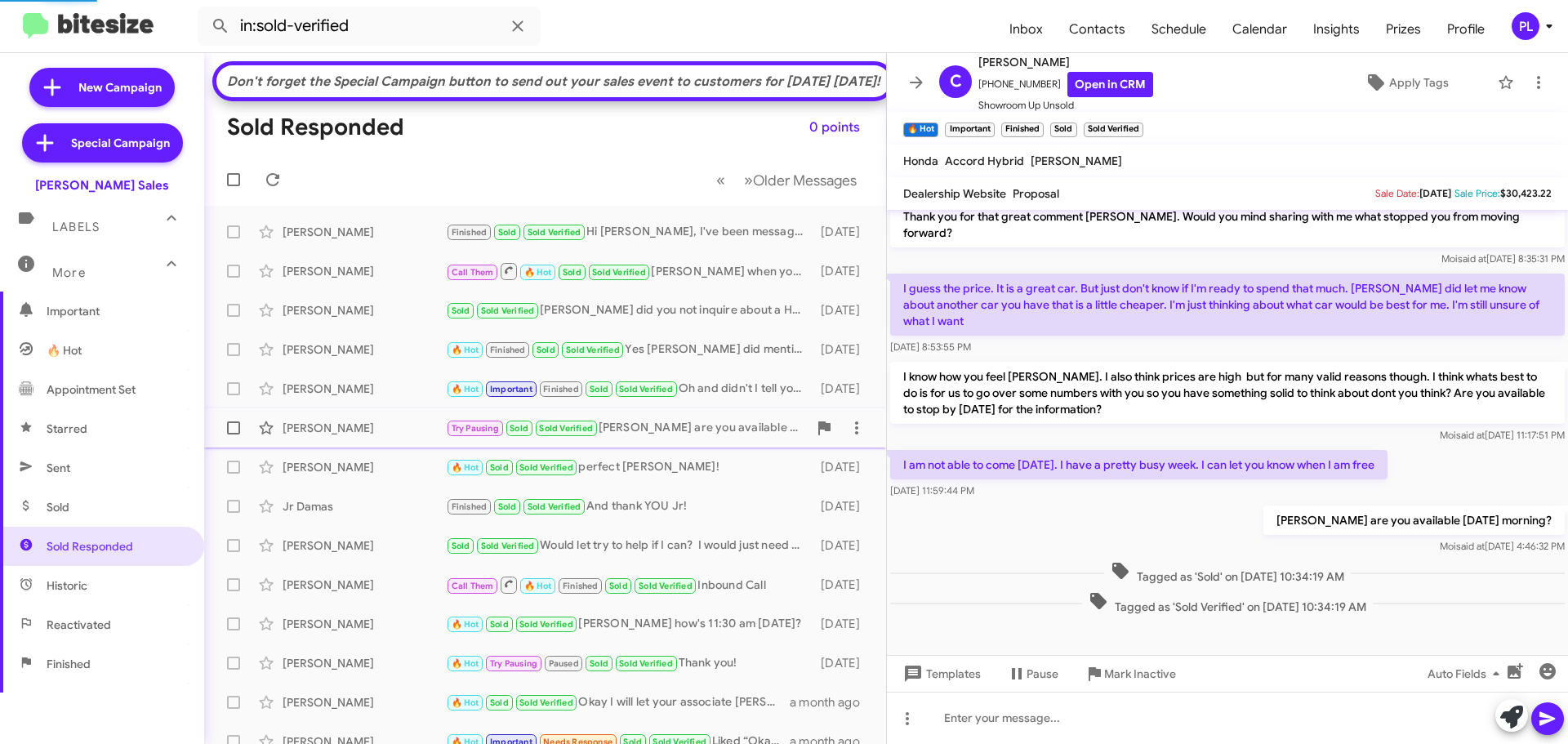
scroll to position [106, 0]
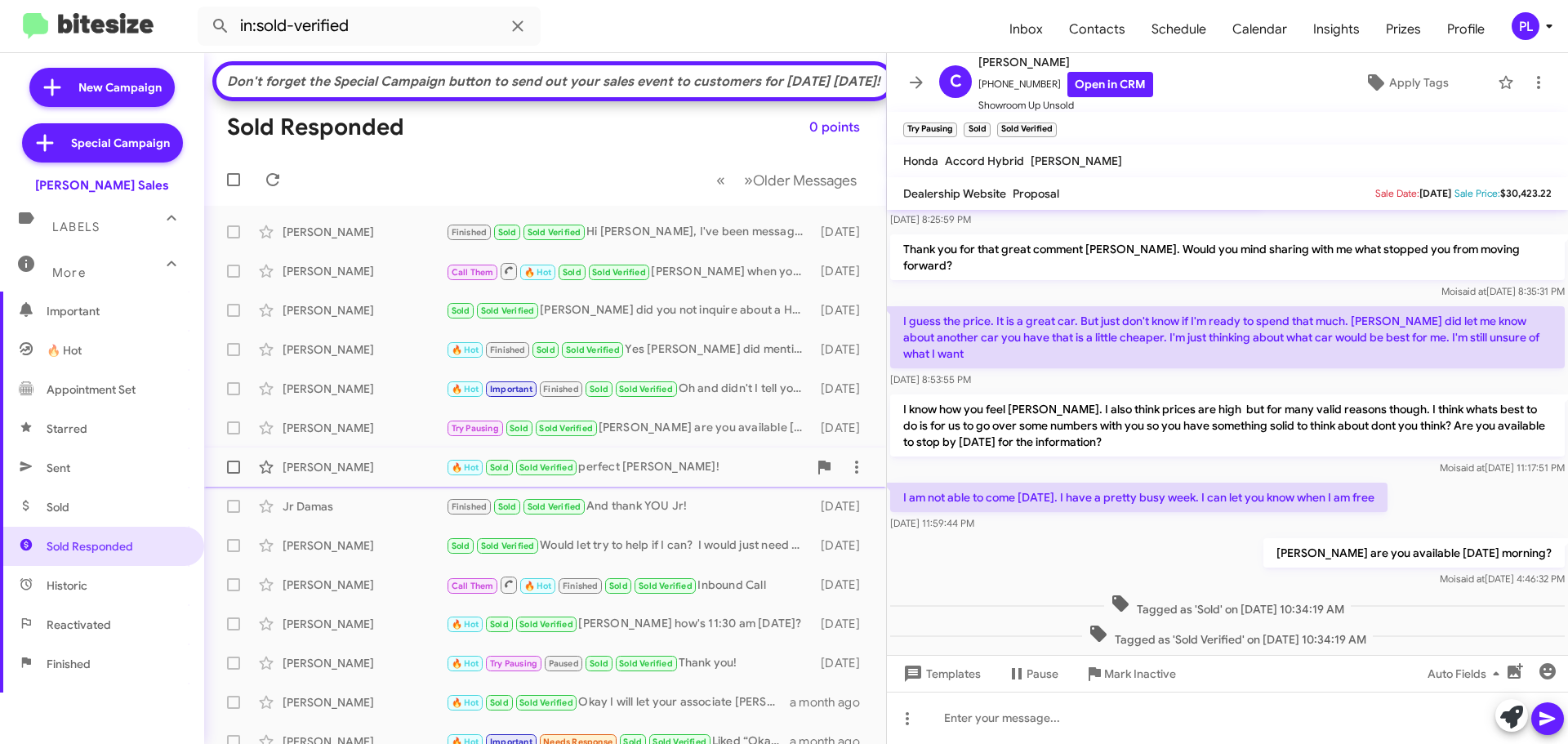
click at [344, 483] on div "Marcie Mcmillon 🔥 Hot Sold Sold Verified perfect Marcie! 15 days ago" at bounding box center [546, 467] width 656 height 33
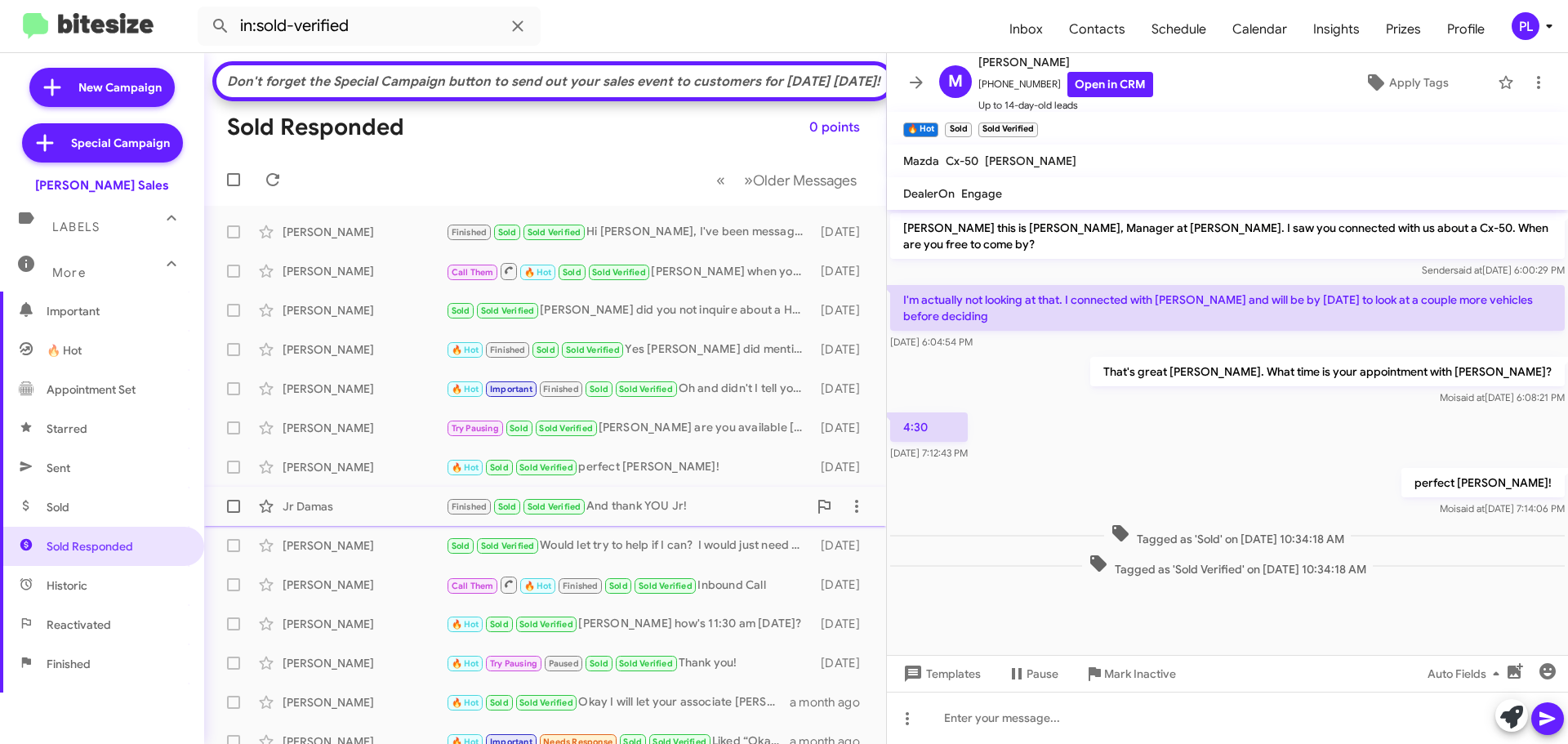
click at [340, 520] on div "Jr Damas Finished Sold Sold Verified And thank YOU Jr! 16 days ago" at bounding box center [546, 506] width 656 height 33
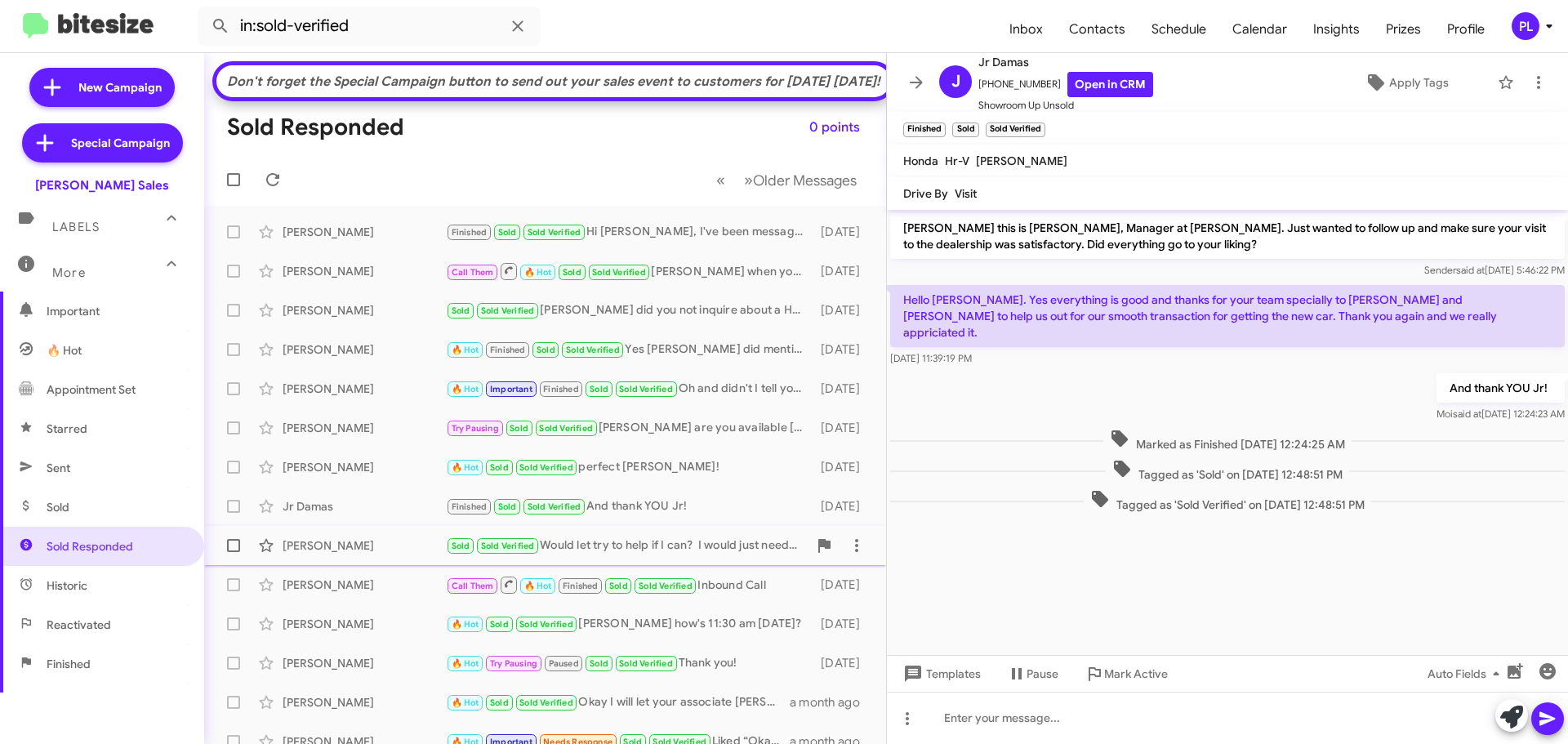
click at [331, 562] on div "Janell Cadiente Sold Sold Verified Would let try to help if I can? I would just…" at bounding box center [546, 545] width 656 height 33
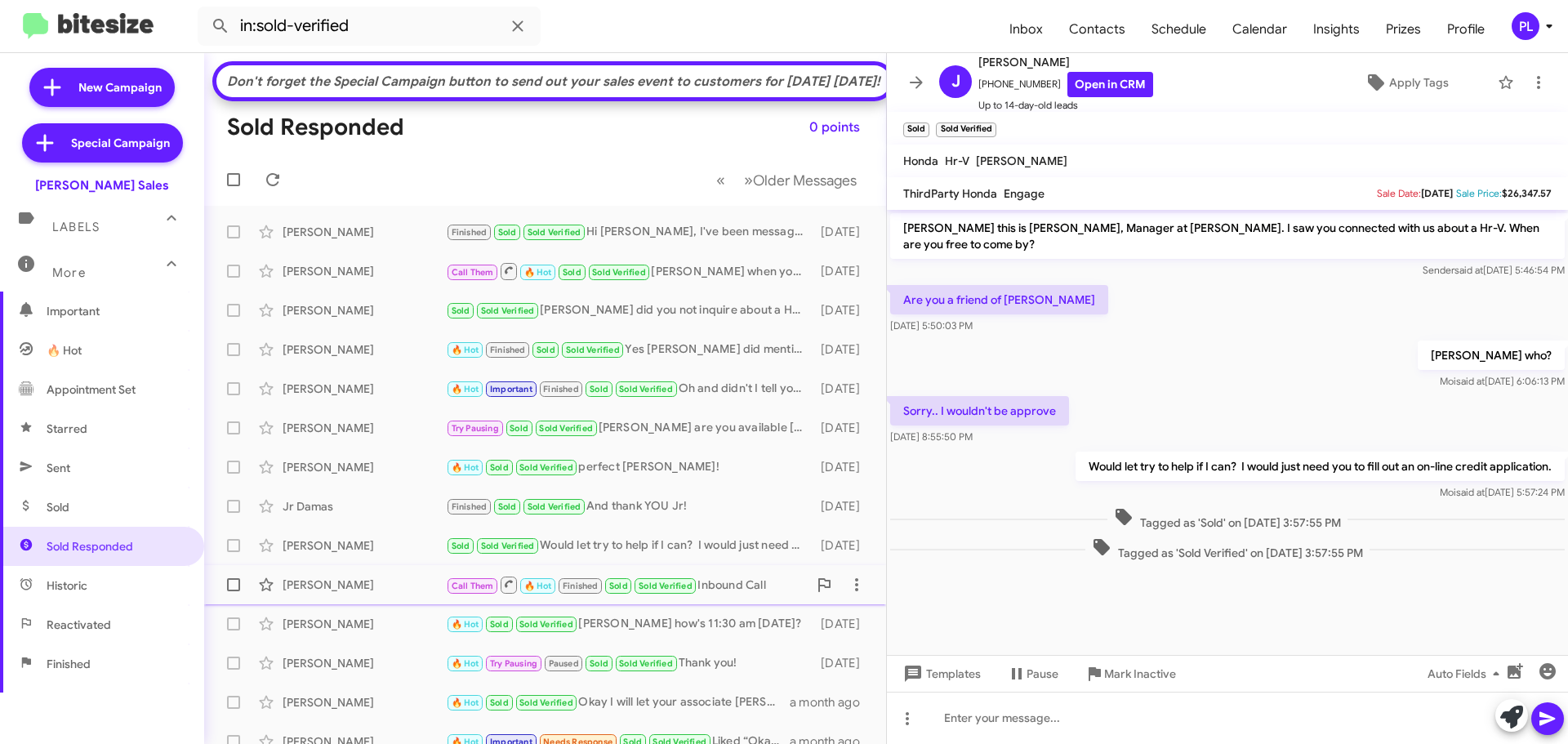
click at [325, 601] on div "Arlene Sunada Call Them 🔥 Hot Finished Sold Sold Verified Inbound Call 21 days …" at bounding box center [546, 585] width 656 height 33
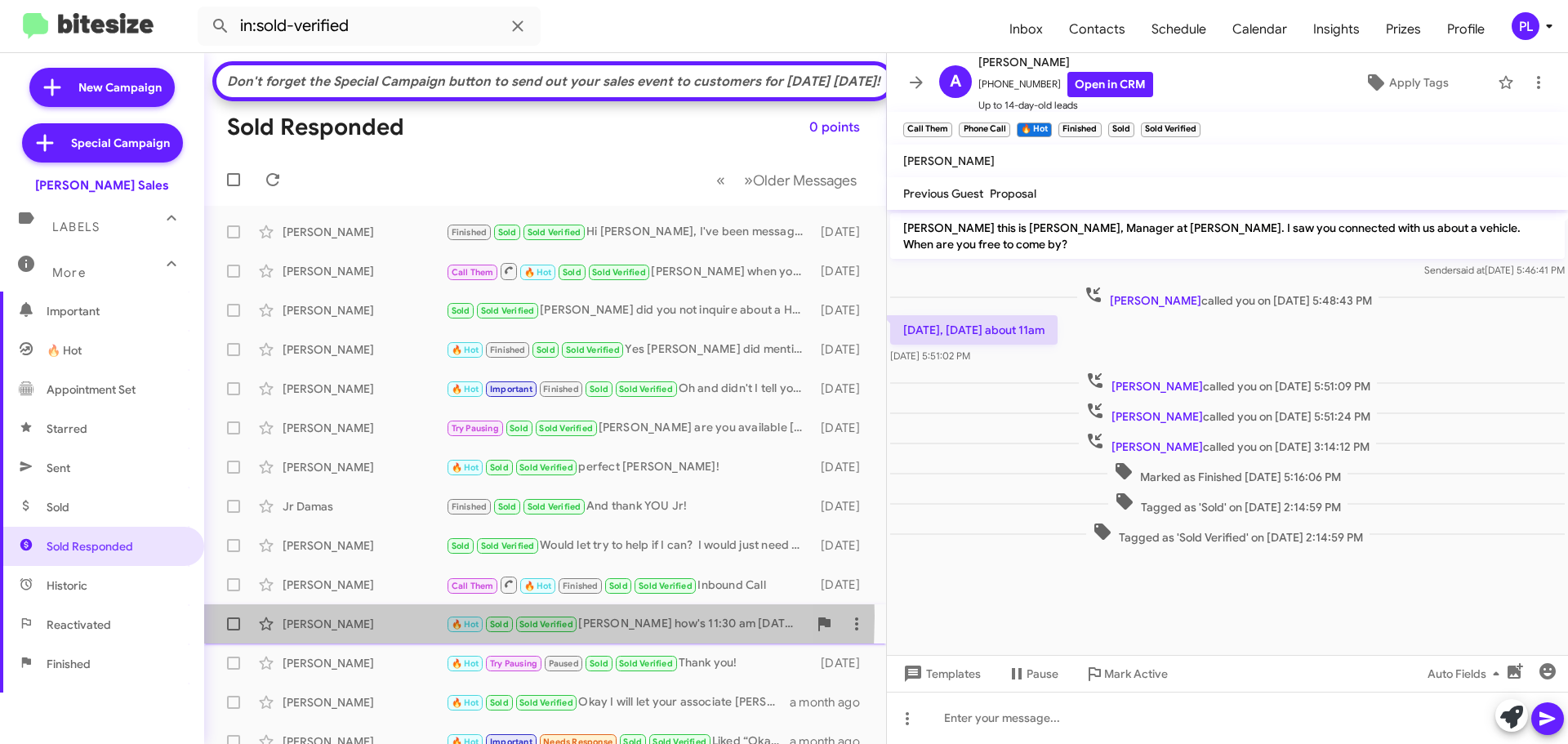
click at [325, 632] on div "Christopher Southard" at bounding box center [364, 624] width 164 height 16
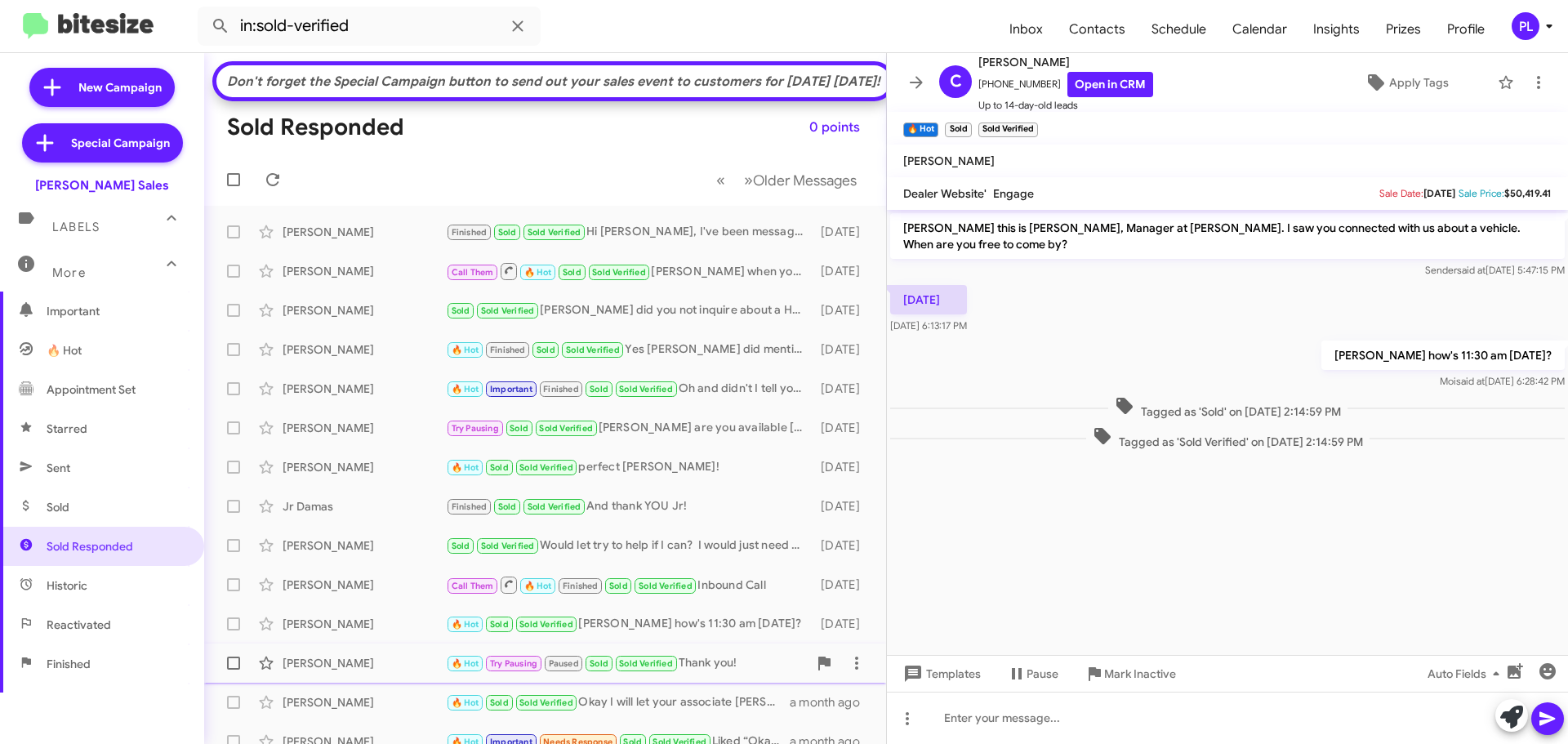
click at [329, 675] on div "Jana Cabrera 🔥 Hot Try Pausing Paused Sold Sold Verified Thank you! 24 days ago" at bounding box center [546, 663] width 656 height 33
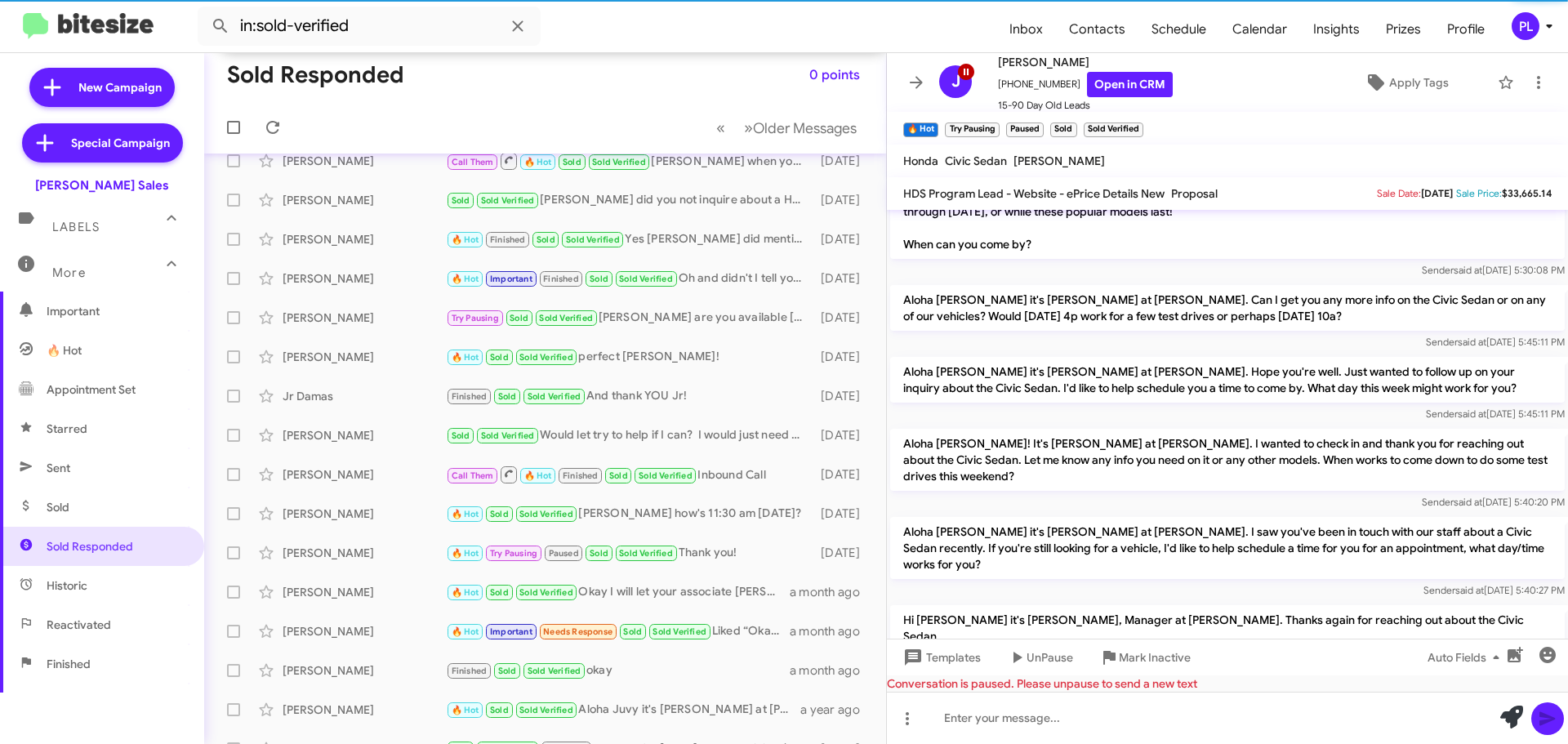
scroll to position [280, 0]
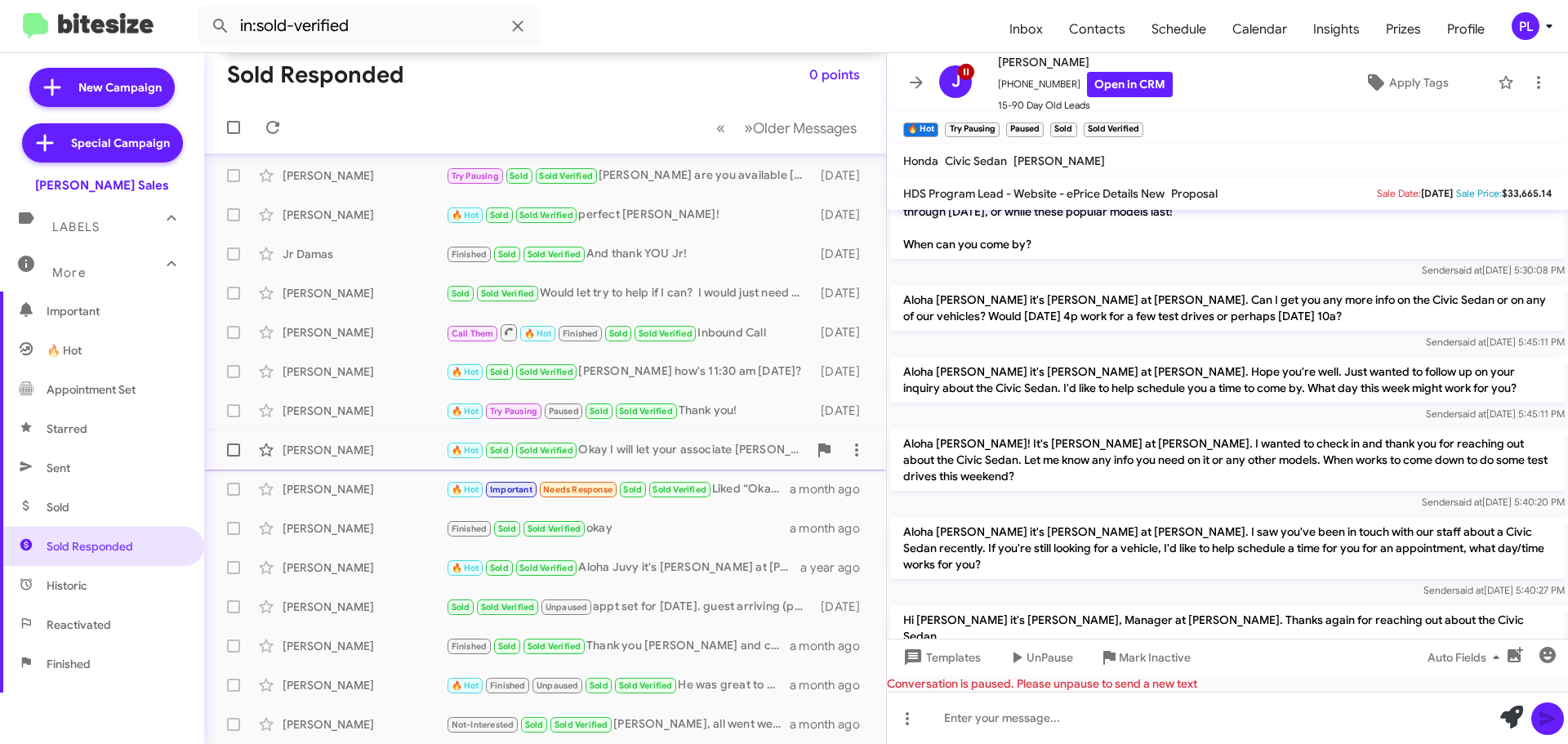
click at [326, 447] on div "Jacob Reyes" at bounding box center [364, 450] width 164 height 16
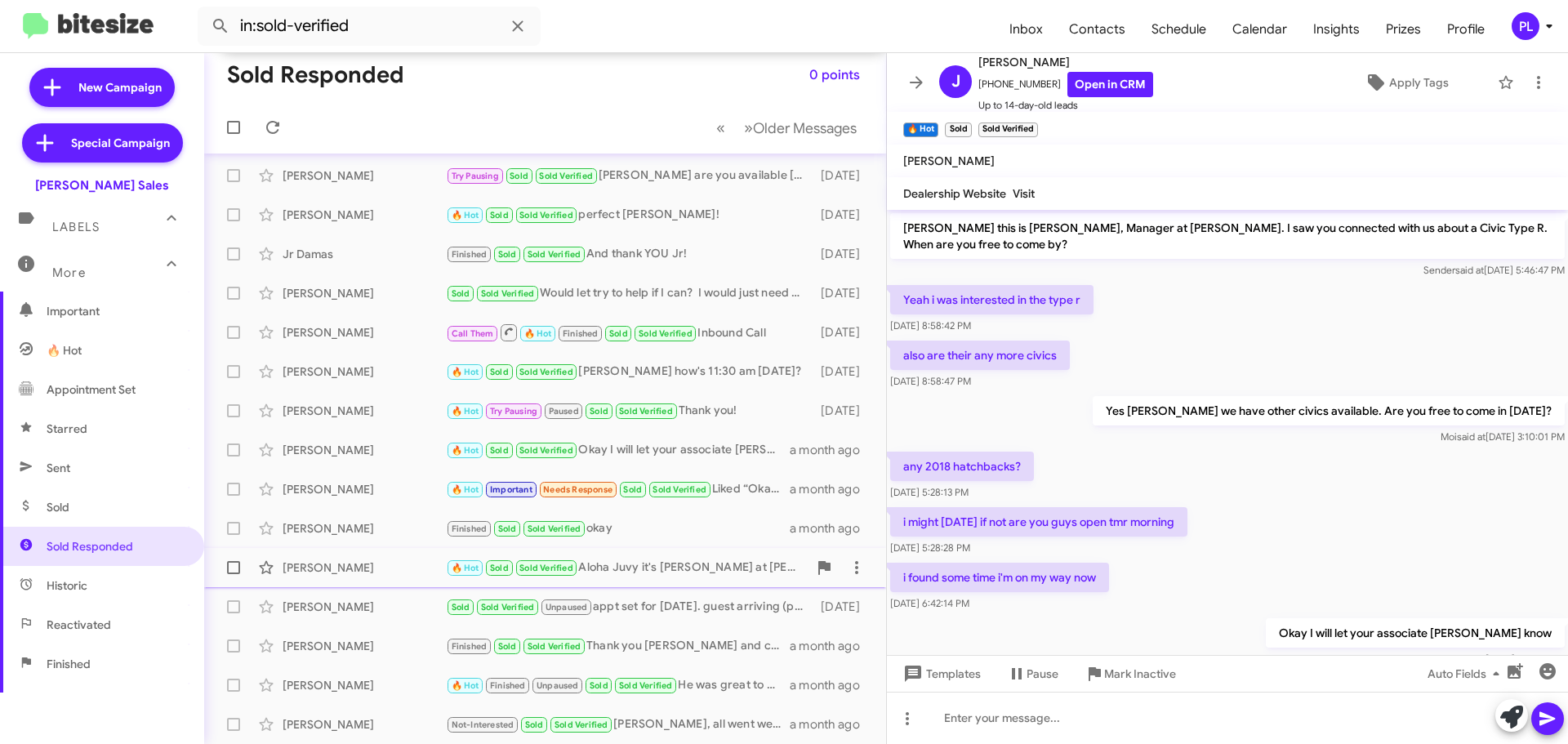
click at [320, 568] on div "Juvy Pascual" at bounding box center [364, 567] width 164 height 16
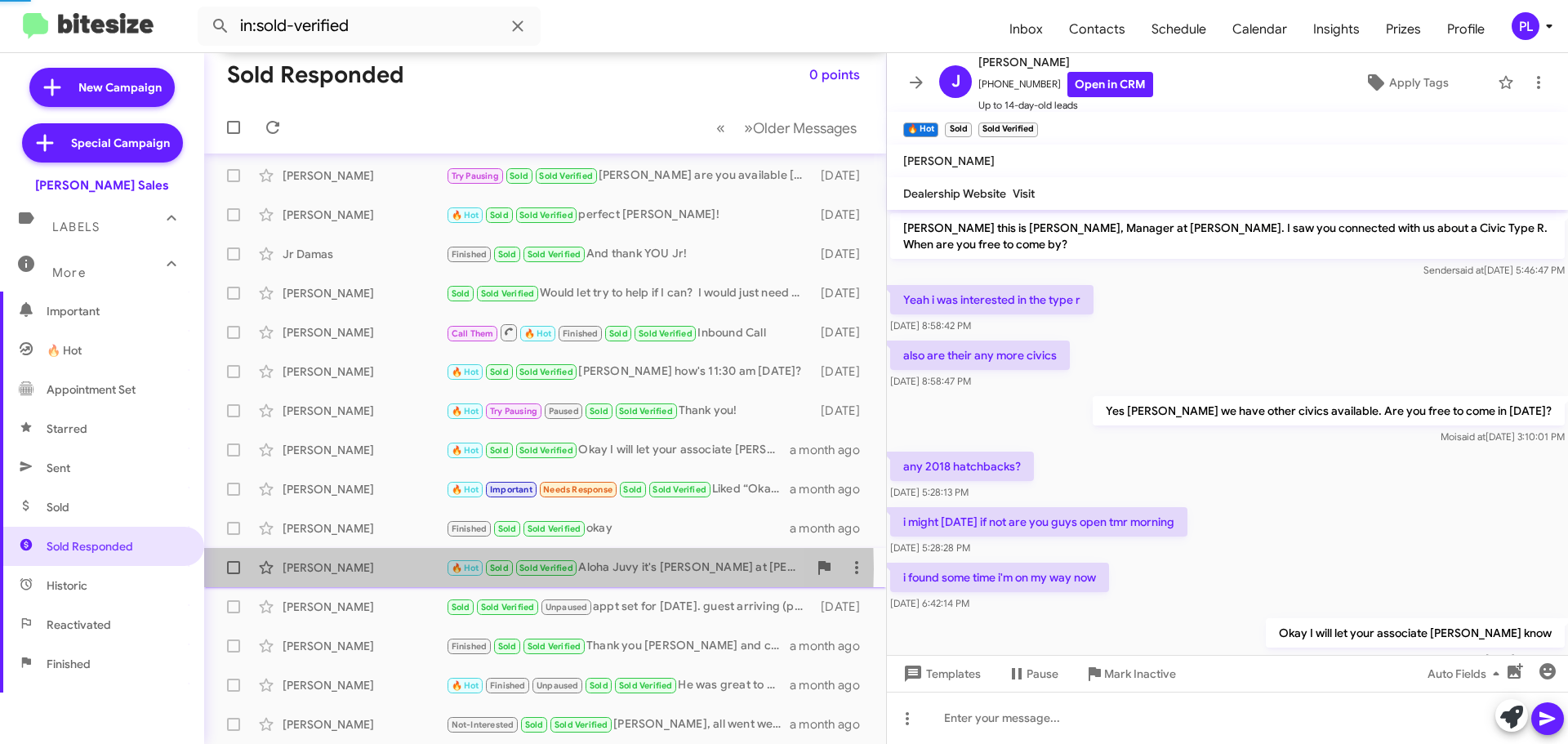
scroll to position [752, 0]
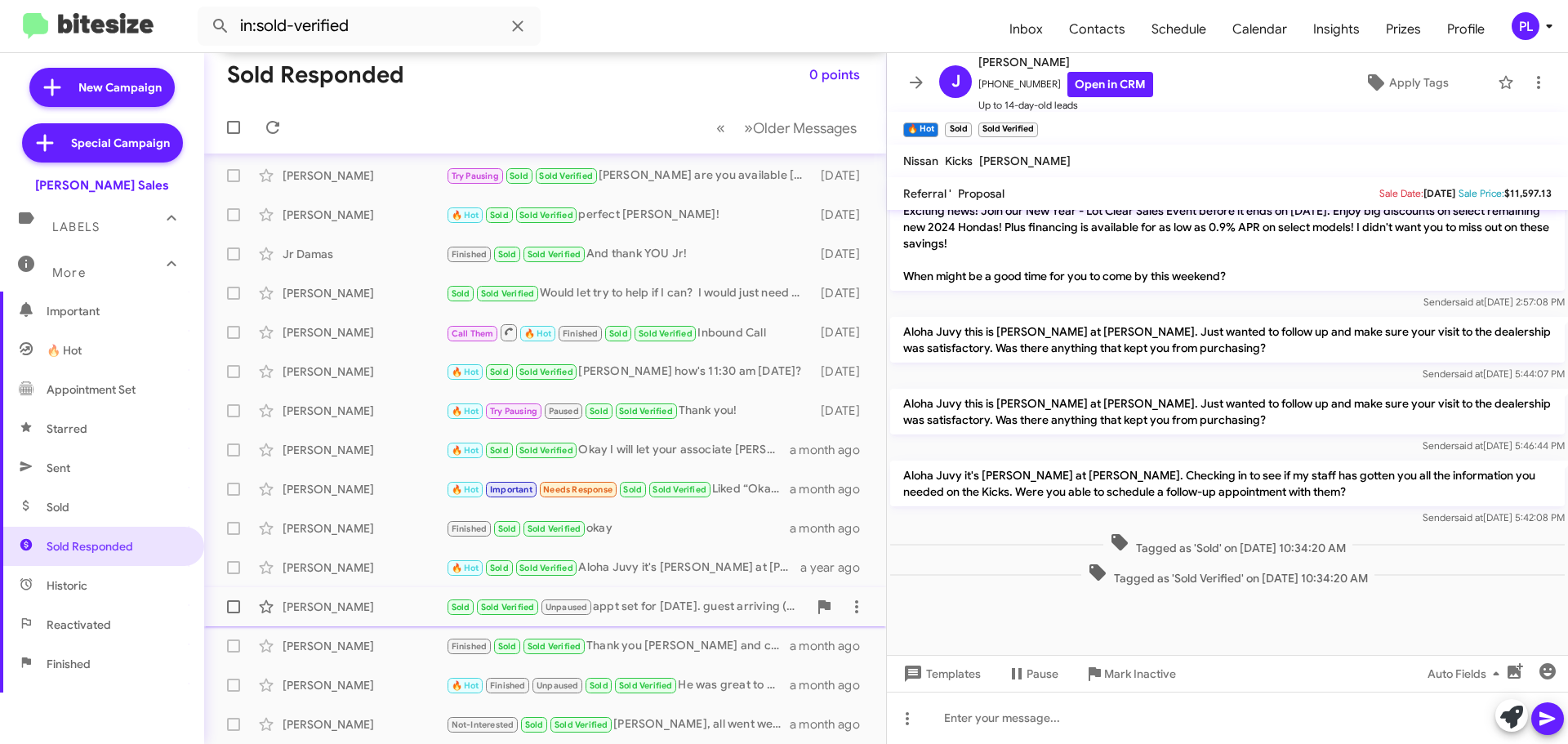
click at [321, 600] on div "Kevin Tavel" at bounding box center [364, 607] width 164 height 16
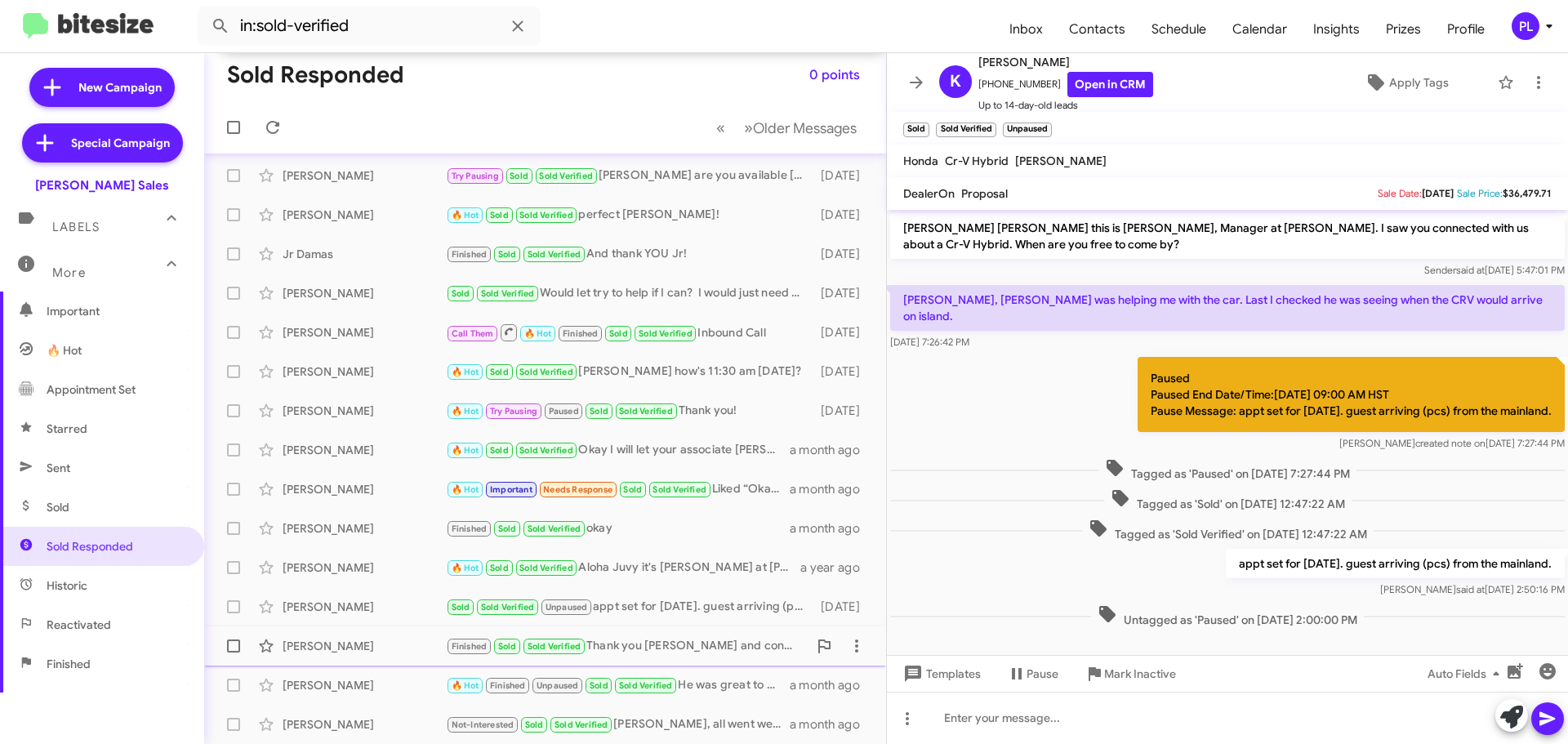
click at [321, 636] on div "Cynthia Jeffers Finished Sold Sold Verified Thank you Cynthia and congratulatio…" at bounding box center [546, 646] width 656 height 33
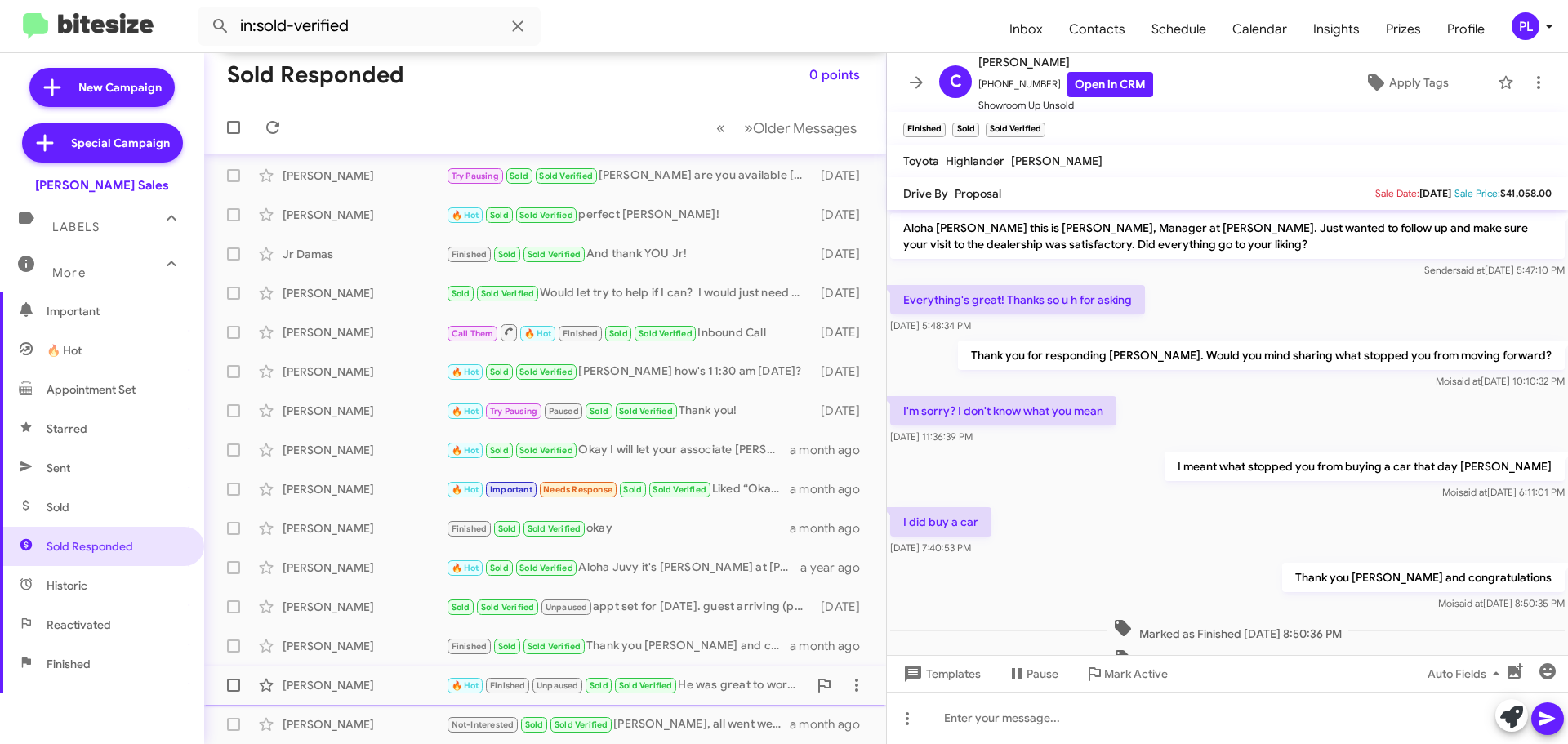
click at [309, 675] on div "Kim Eddinger" at bounding box center [364, 685] width 164 height 16
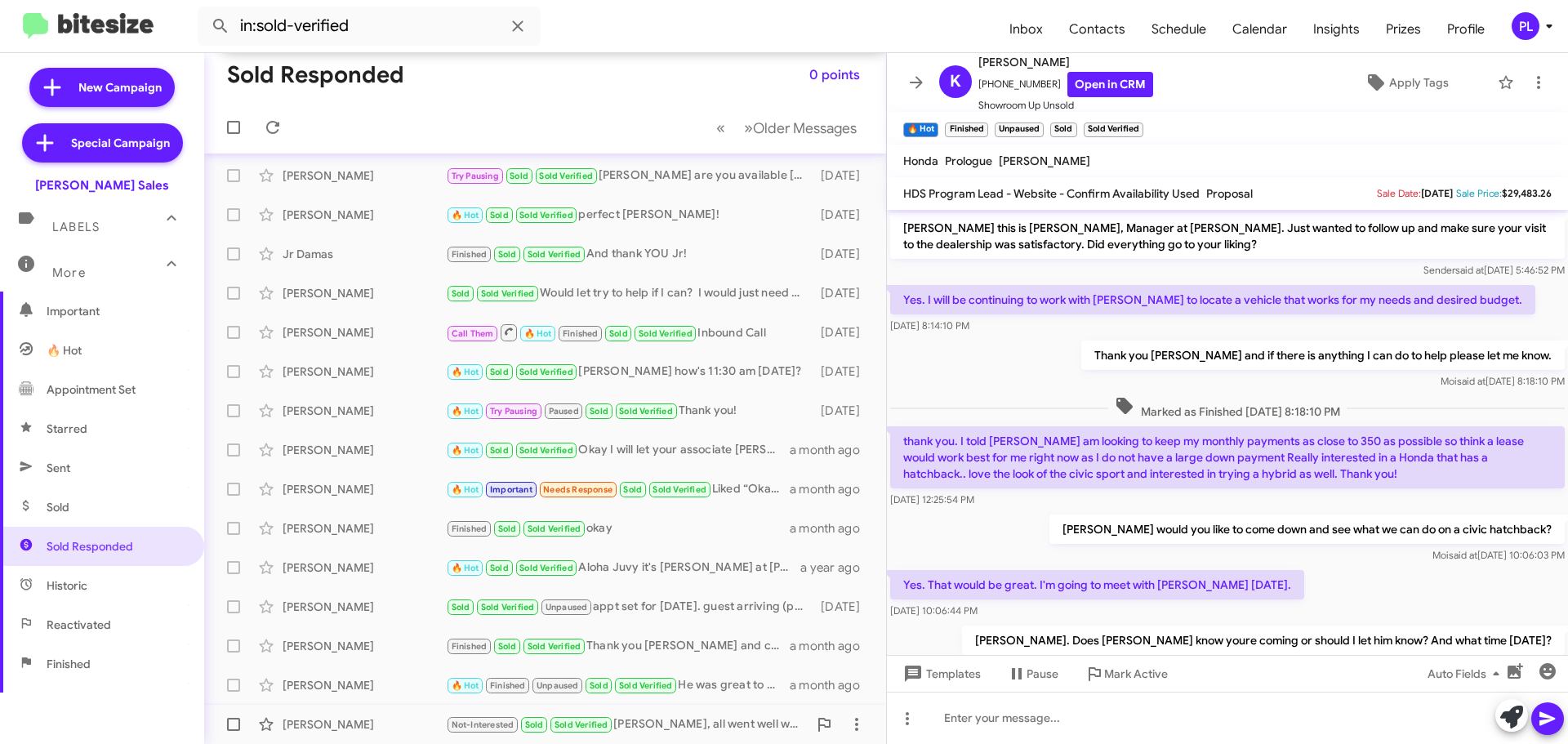
click at [319, 675] on div "Arian Fernandez" at bounding box center [364, 724] width 164 height 16
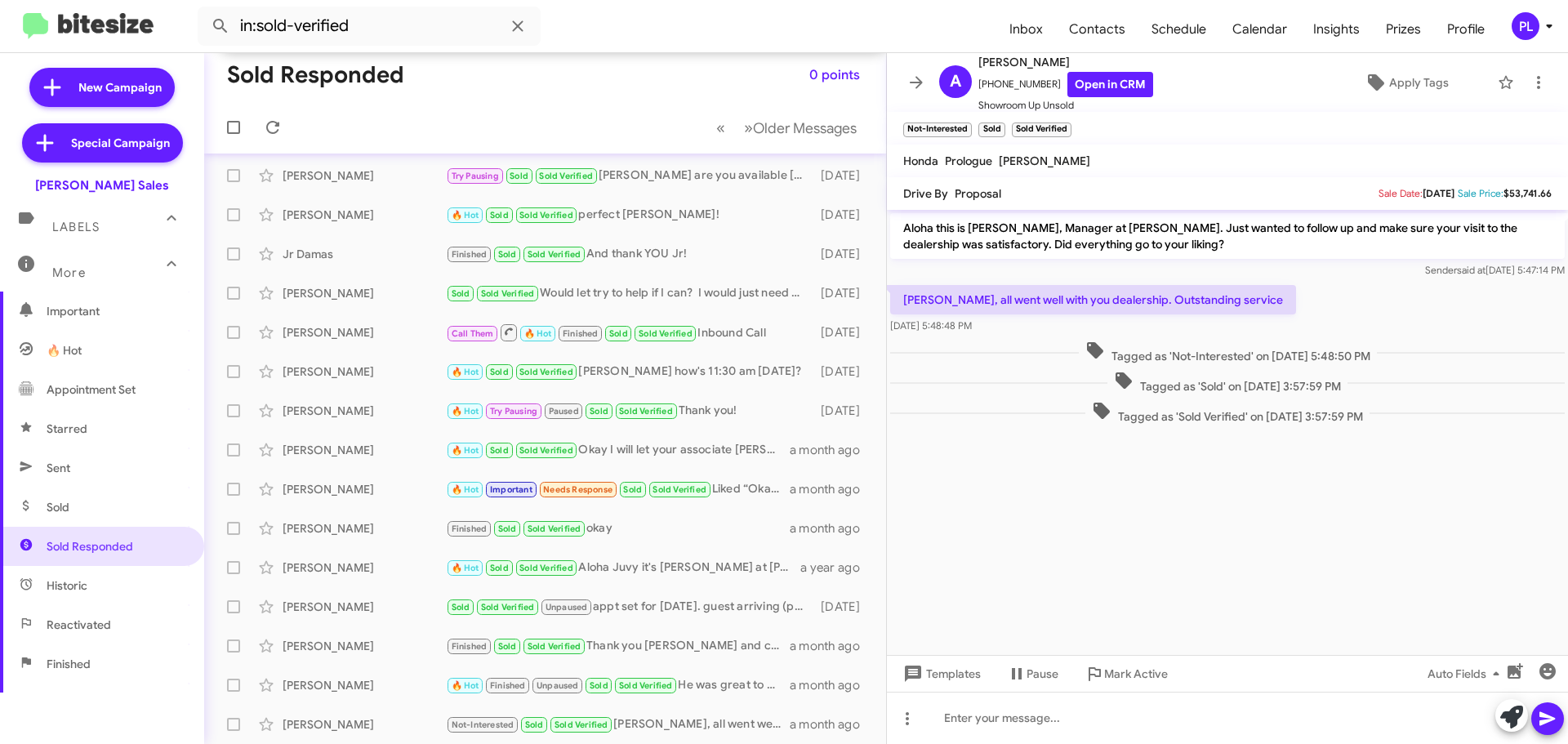
click at [914, 88] on icon at bounding box center [916, 83] width 20 height 20
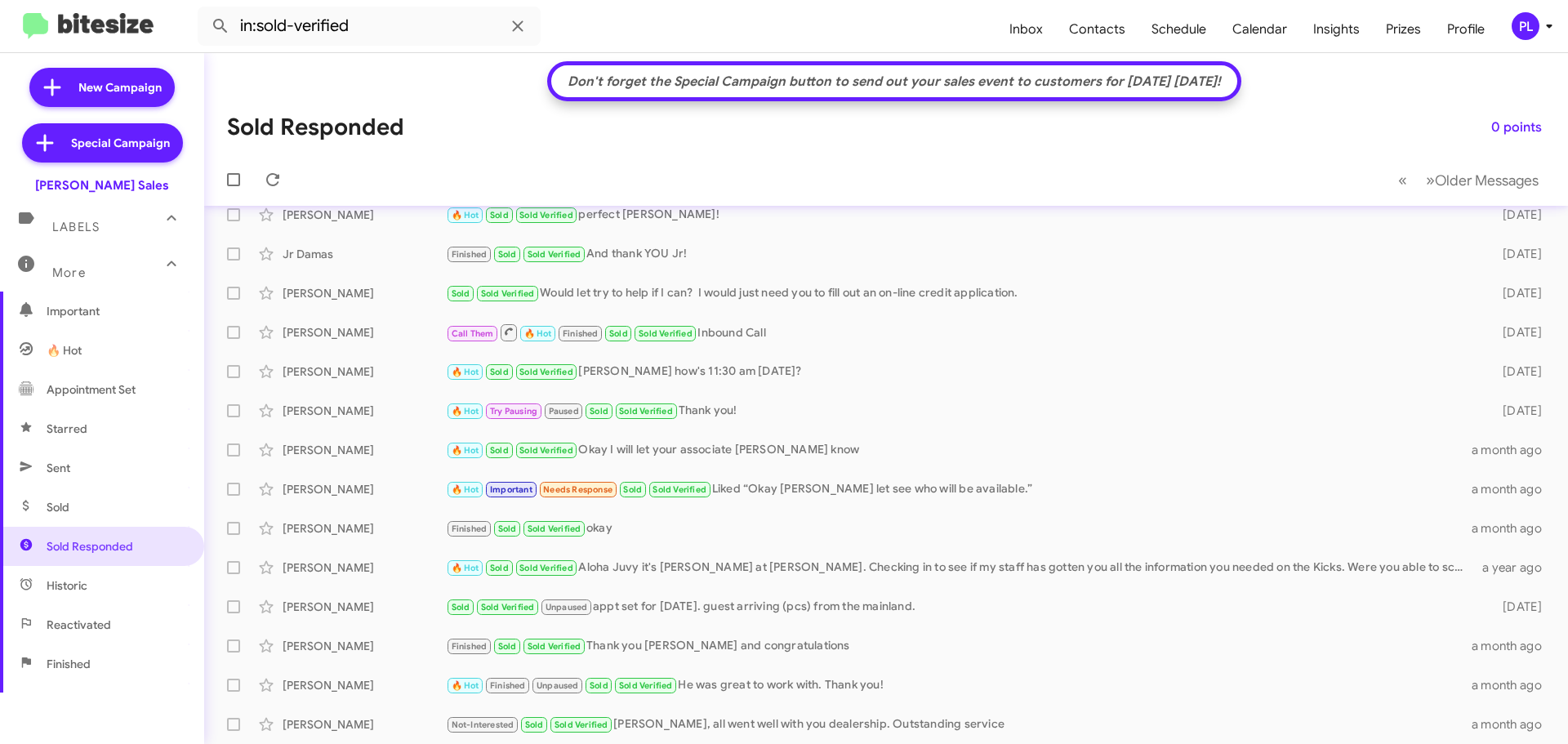
scroll to position [253, 0]
click at [1424, 189] on mat-tooltip-component "Learn more about points!" at bounding box center [1489, 167] width 131 height 49
click at [1424, 180] on span "»" at bounding box center [1430, 180] width 9 height 20
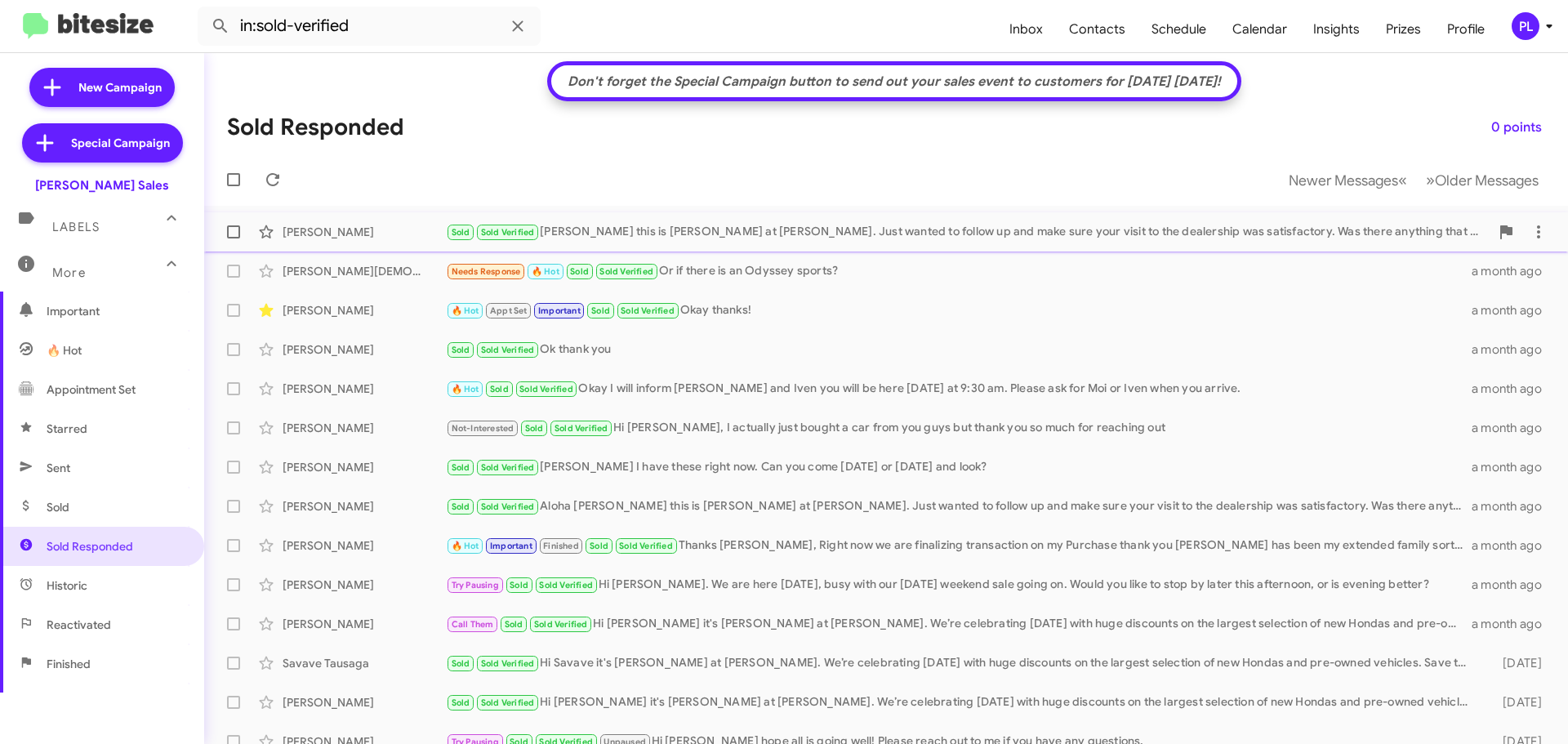
click at [347, 232] on div "Abraham Nuuanu" at bounding box center [364, 232] width 164 height 16
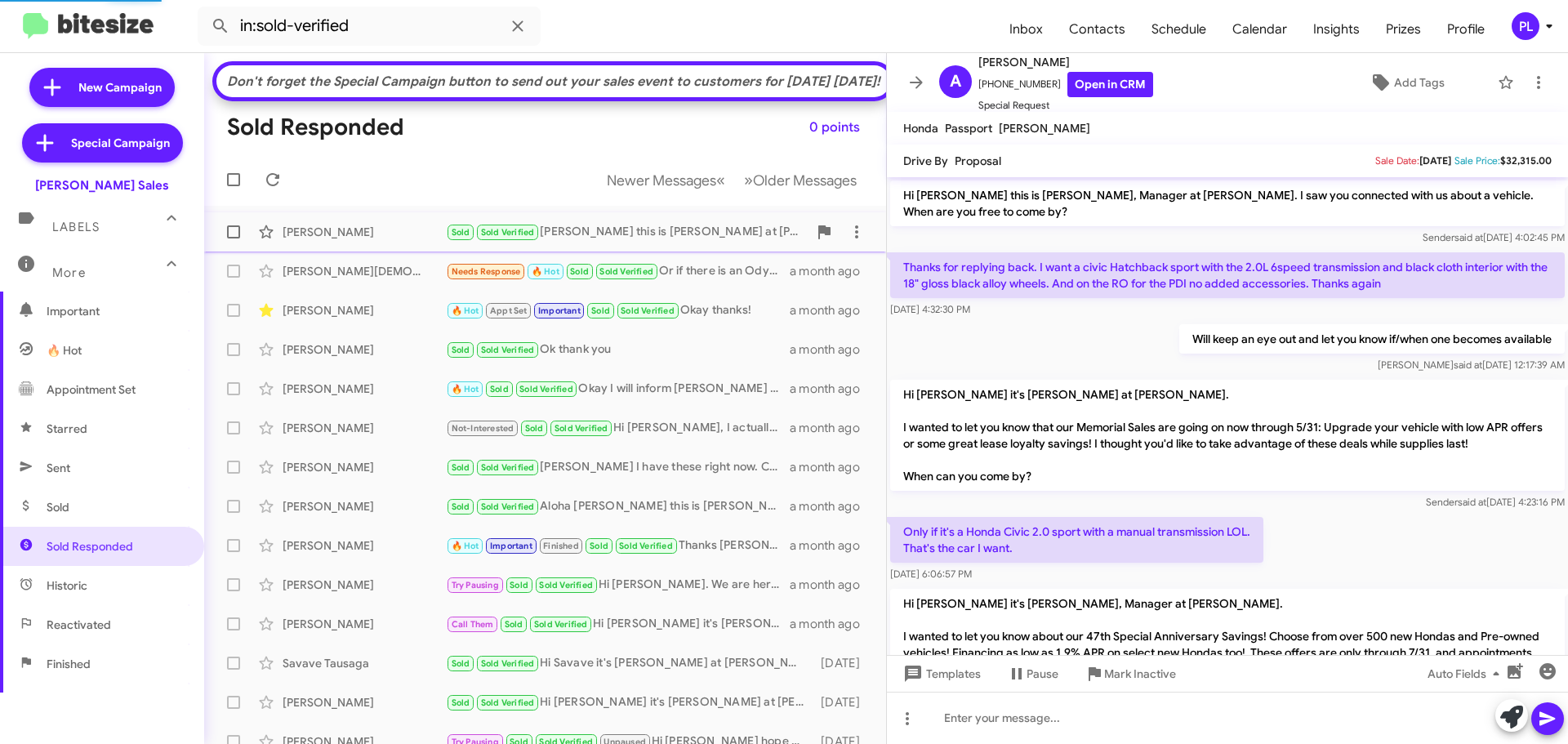
scroll to position [253, 0]
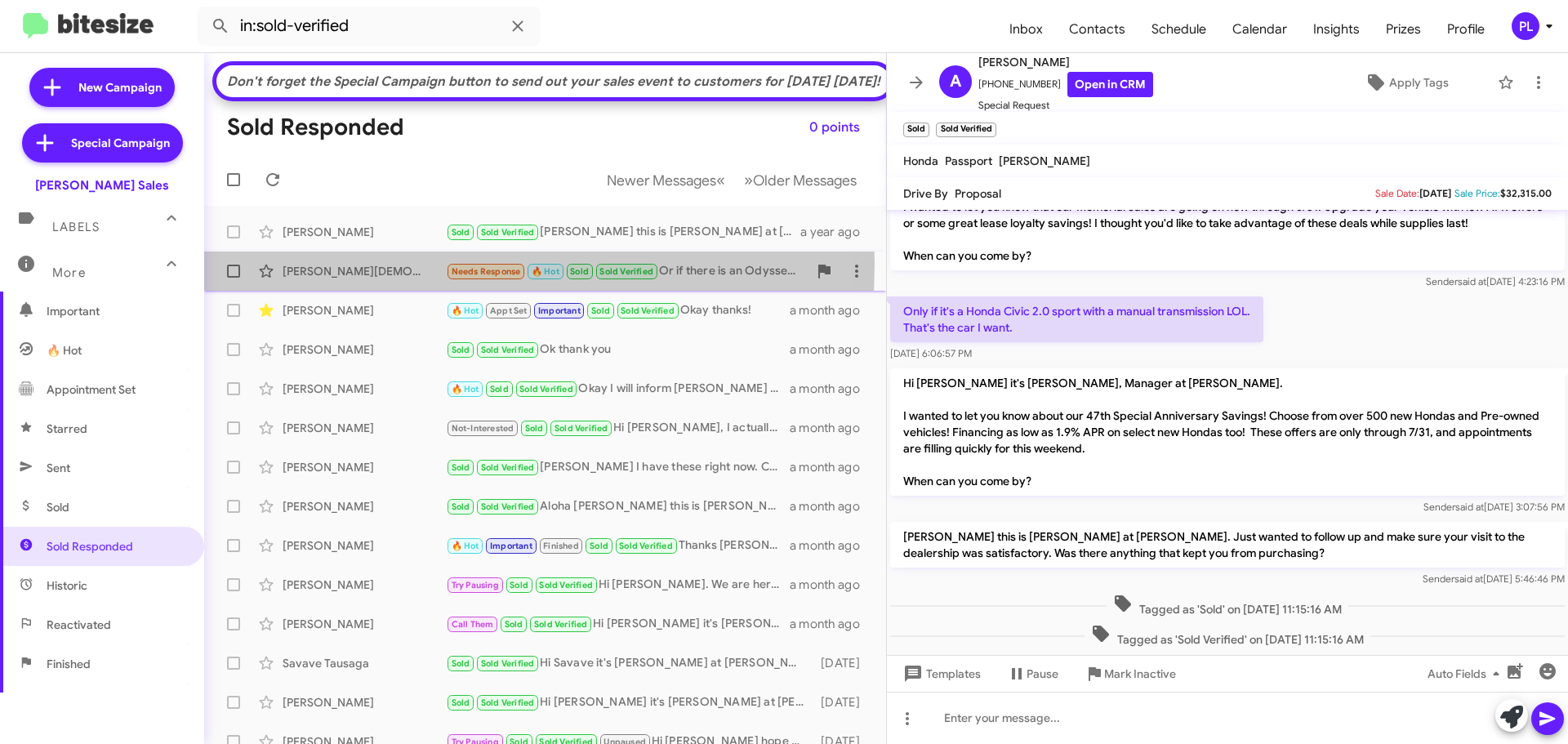
click at [345, 279] on div "Hannah Evangelista" at bounding box center [364, 271] width 164 height 16
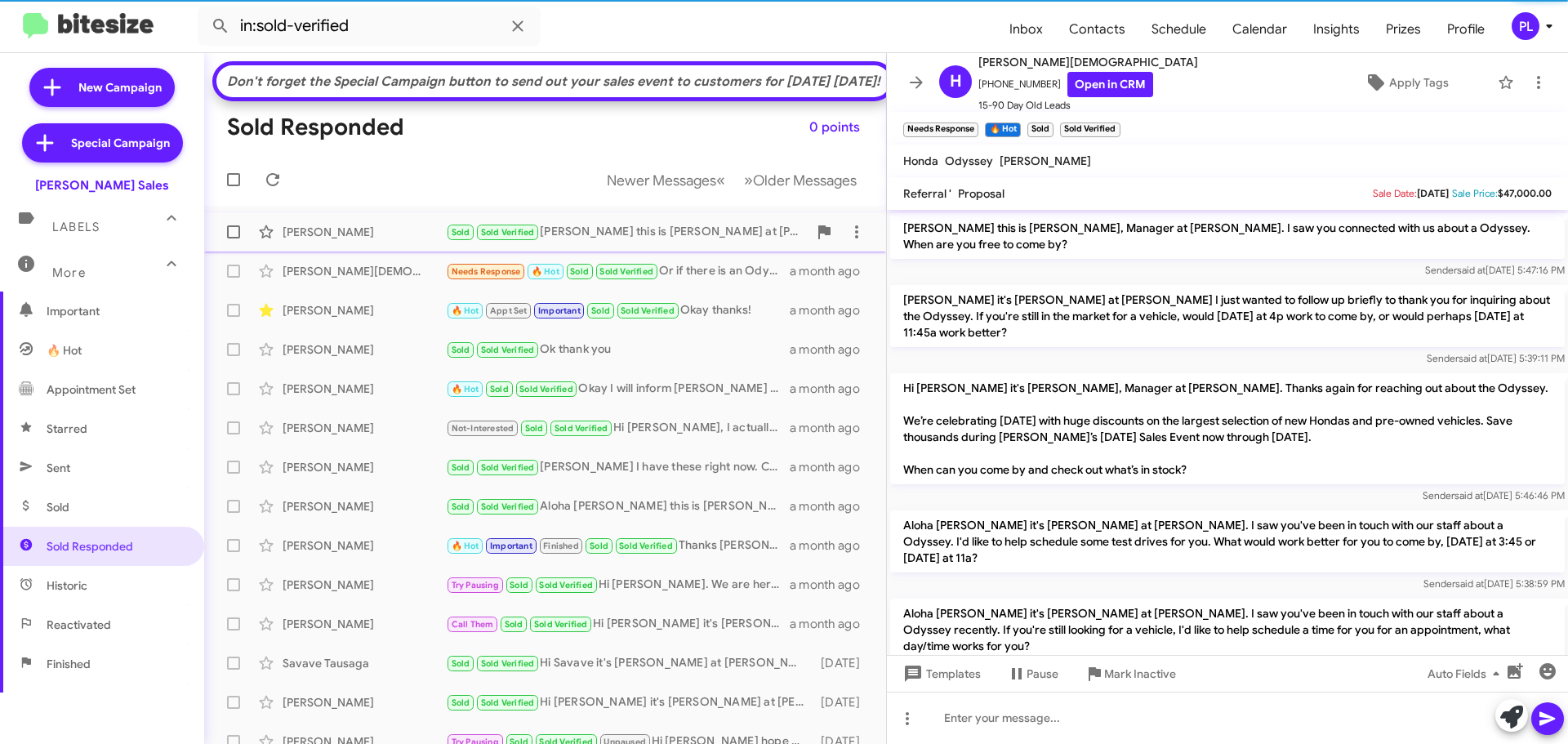
click at [350, 240] on div "Abraham Nuuanu" at bounding box center [364, 232] width 164 height 16
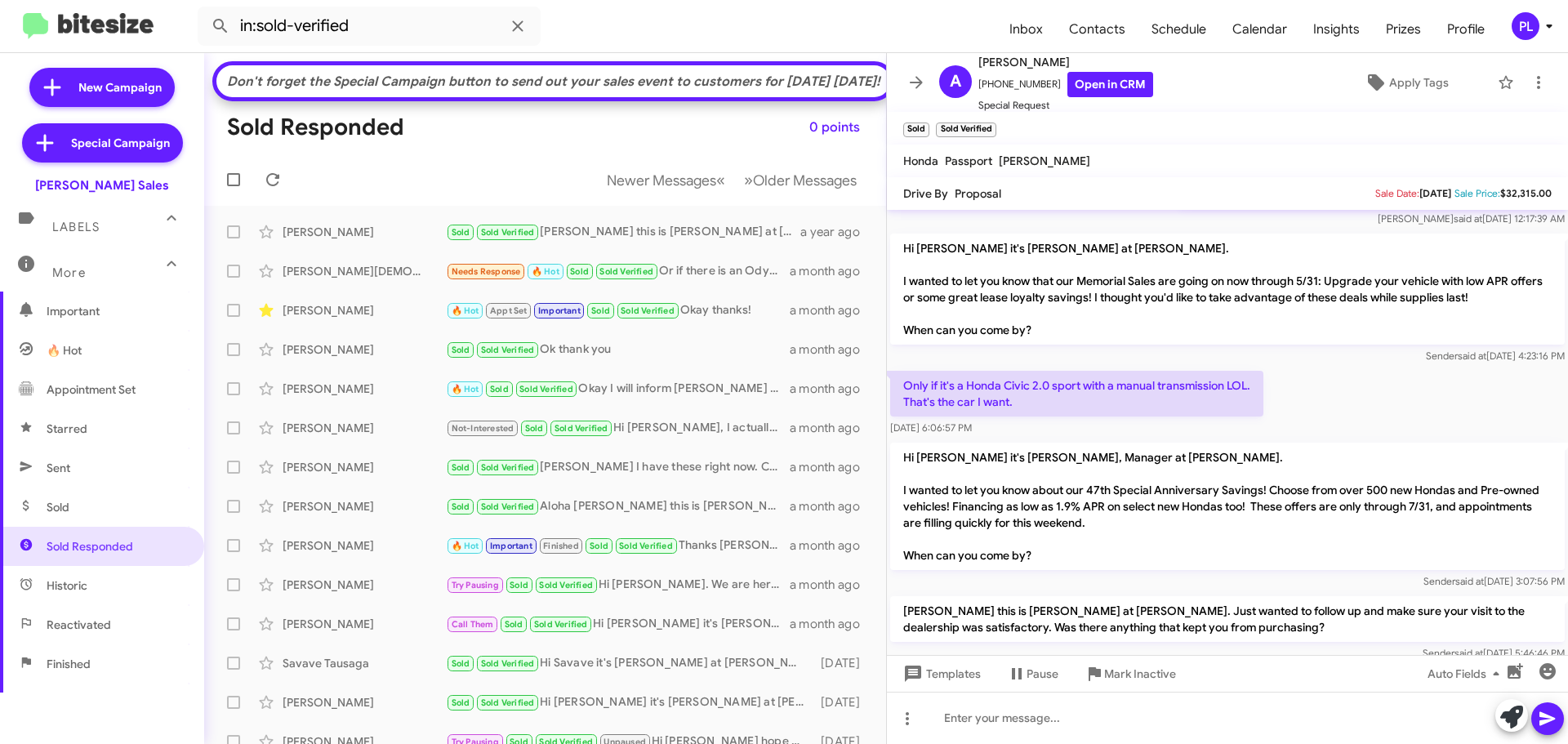
scroll to position [285, 0]
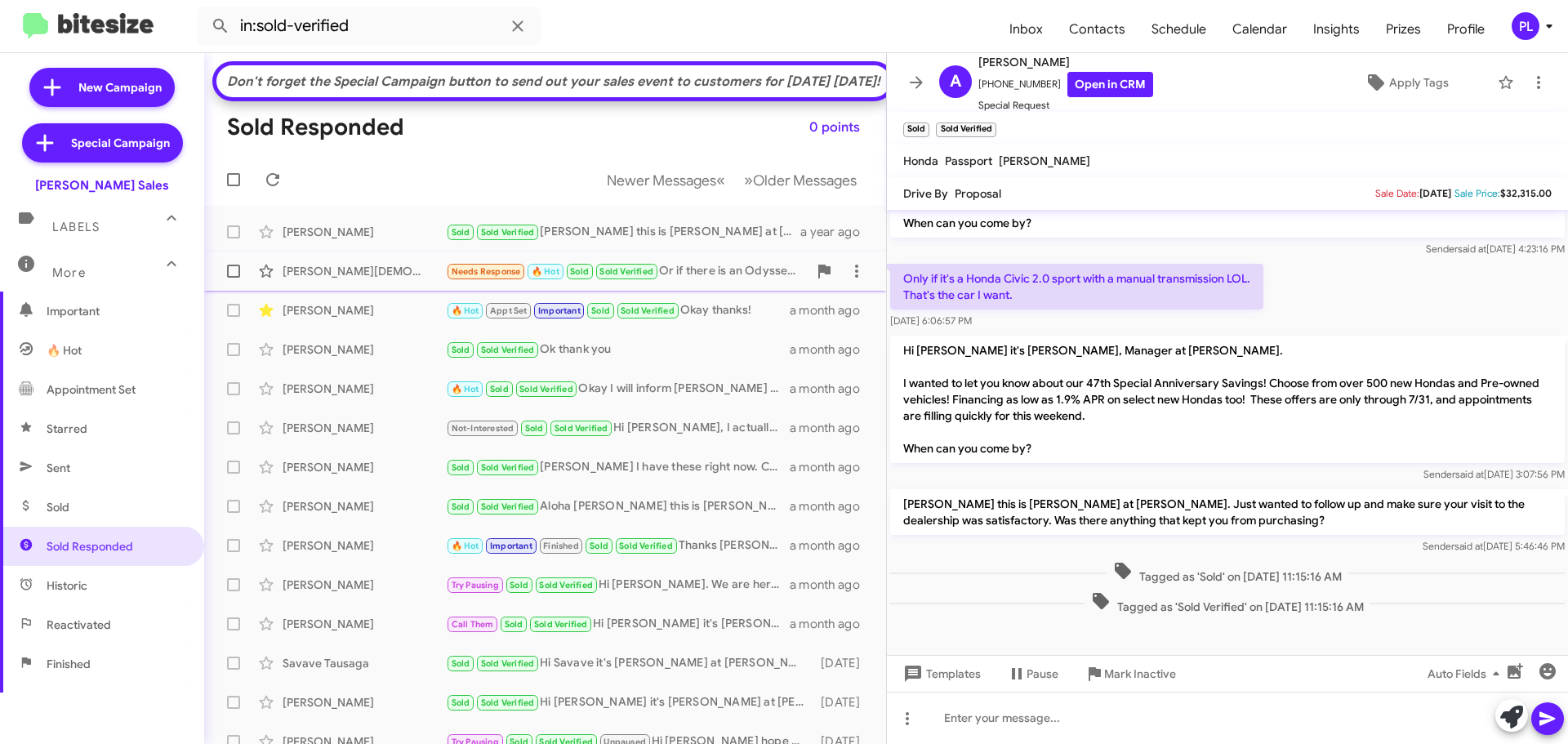
click at [340, 279] on div "Hannah Evangelista" at bounding box center [364, 271] width 164 height 16
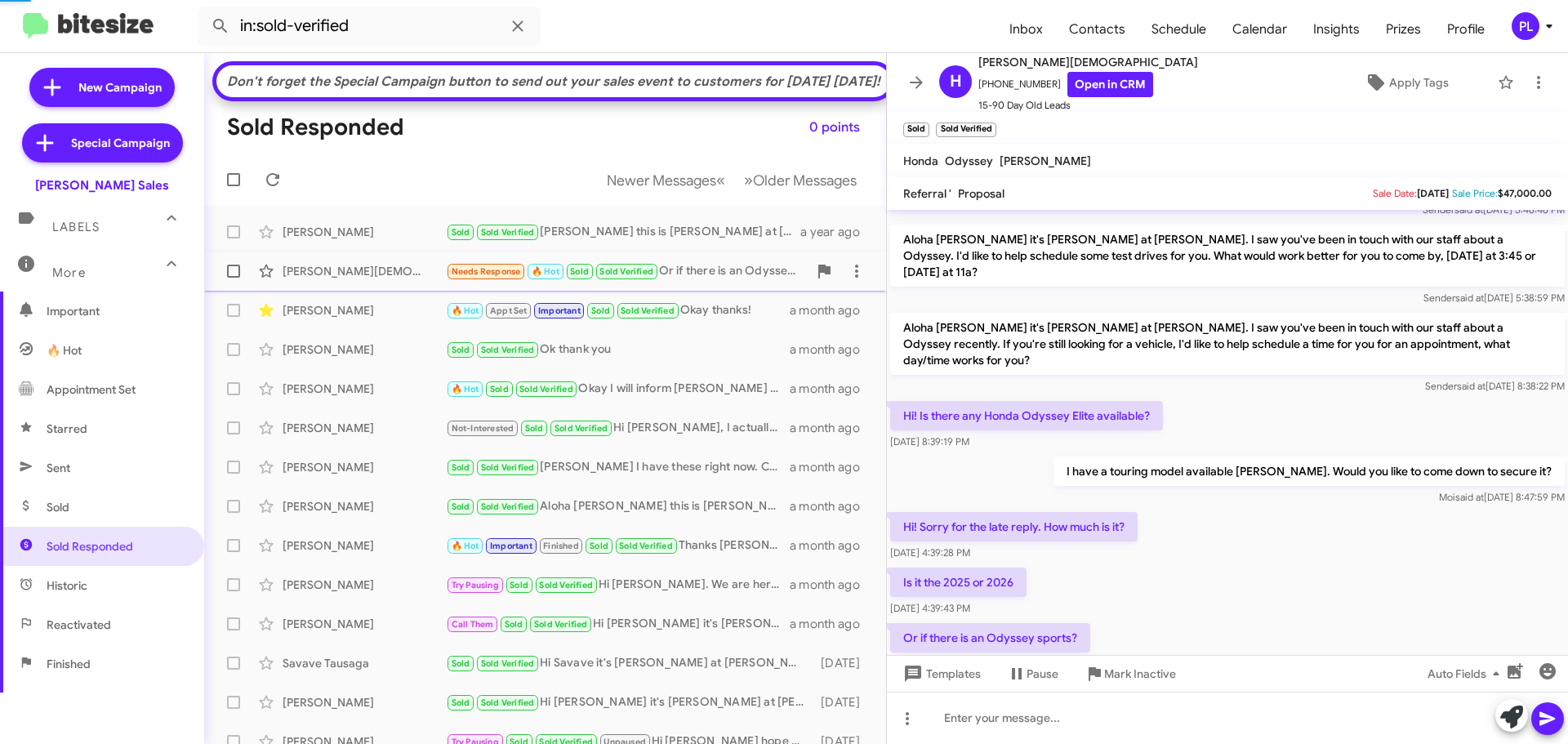
scroll to position [383, 0]
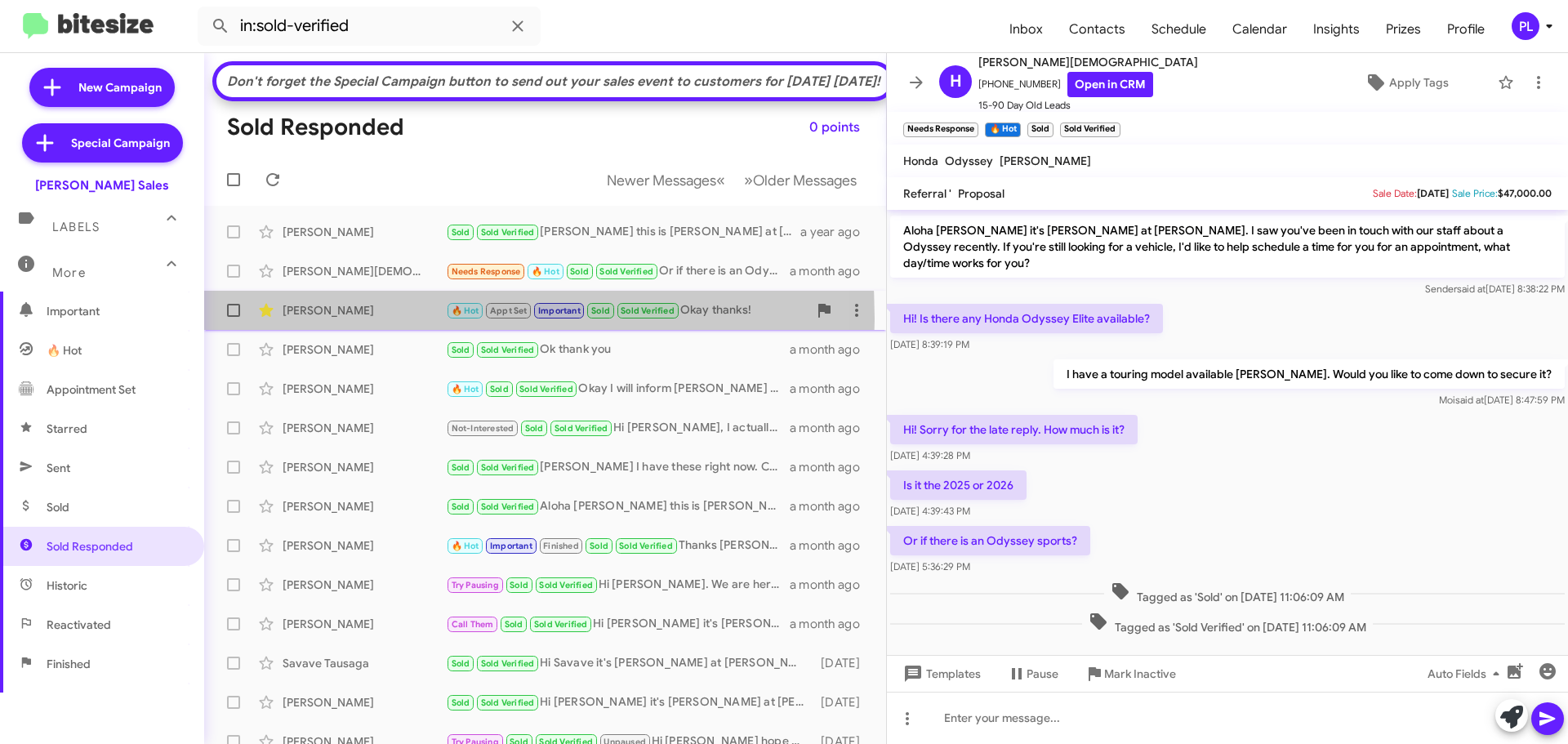
click at [343, 318] on div "Christine Cajimat" at bounding box center [364, 310] width 164 height 16
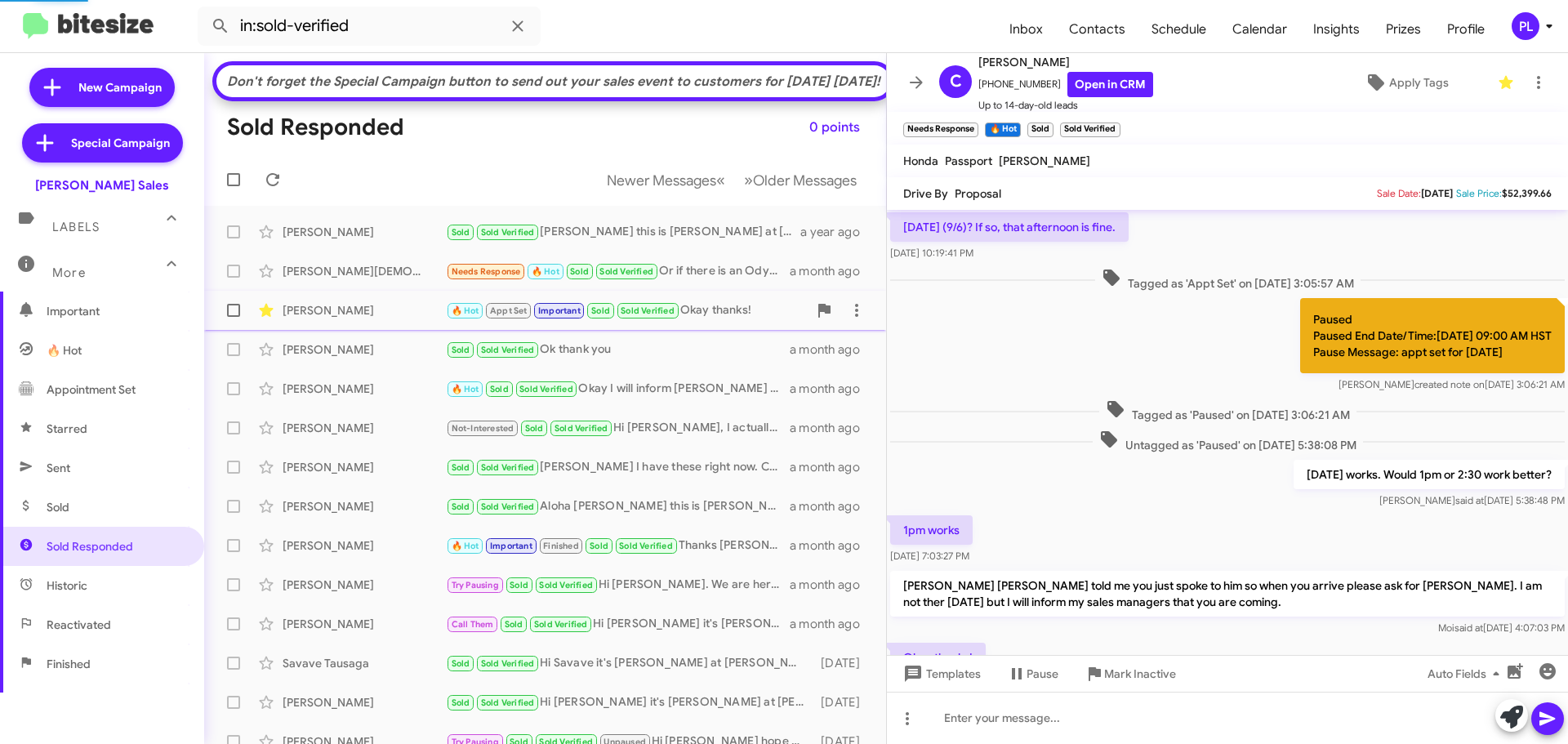
scroll to position [569, 0]
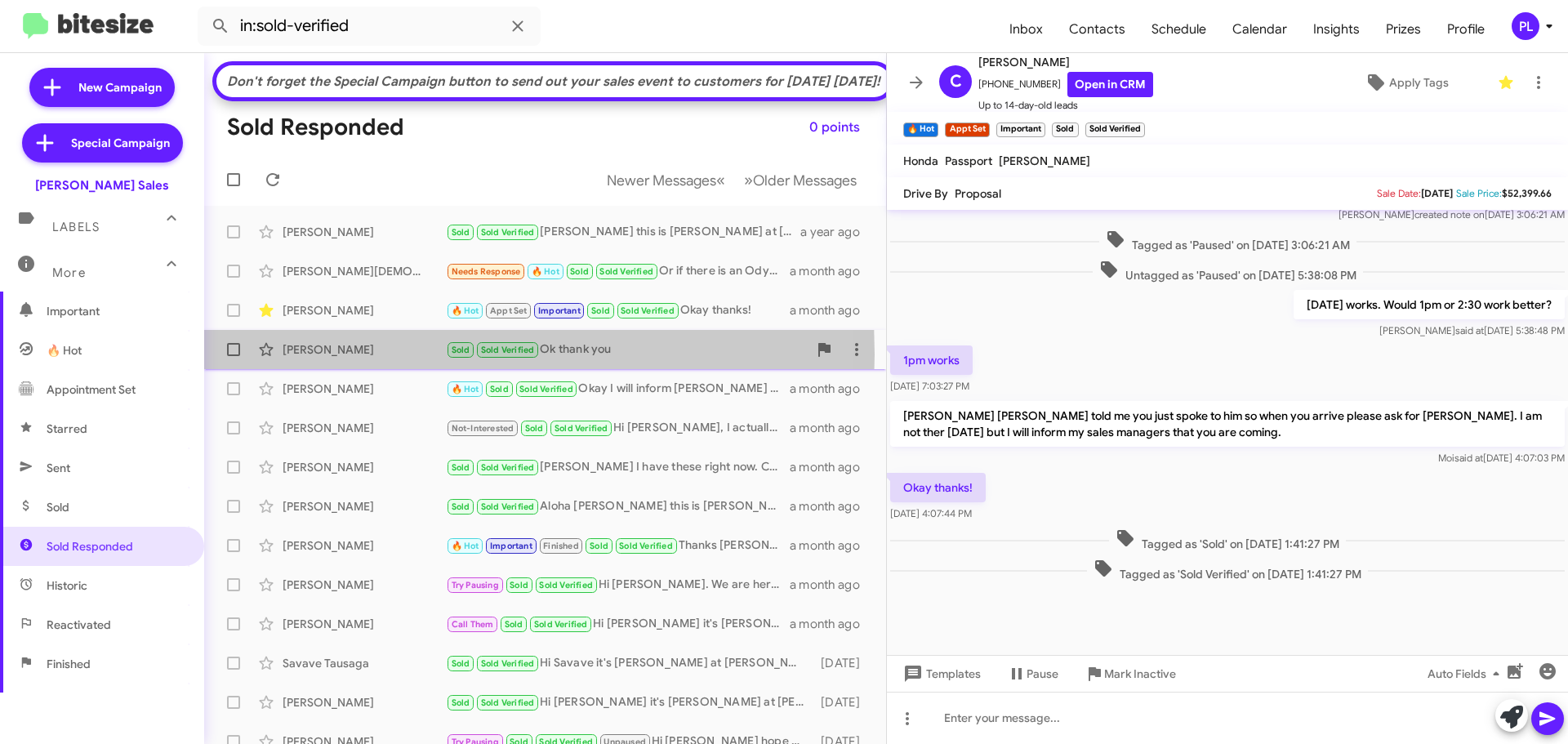
click at [344, 357] on div "Casey Tadios" at bounding box center [364, 349] width 164 height 16
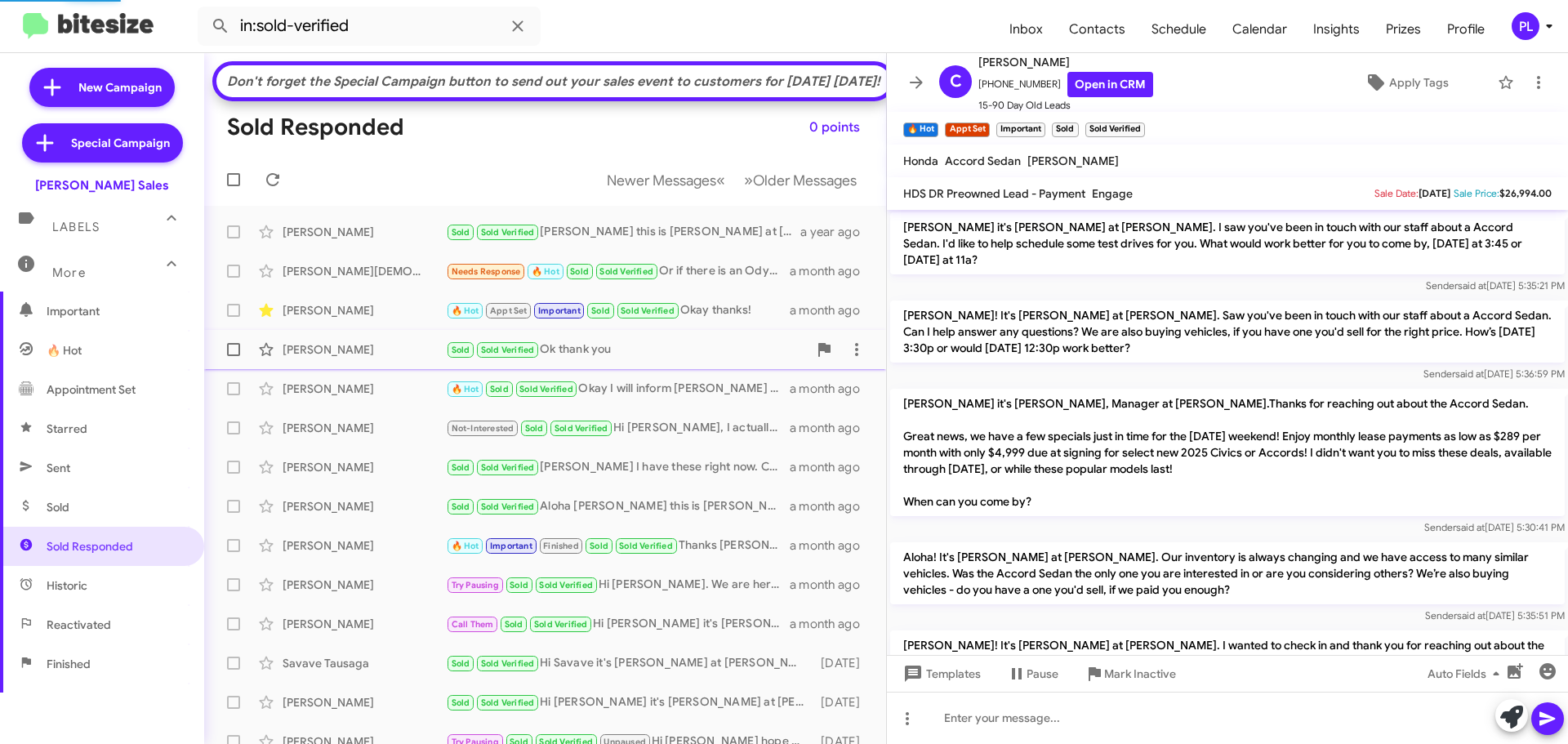
scroll to position [1235, 0]
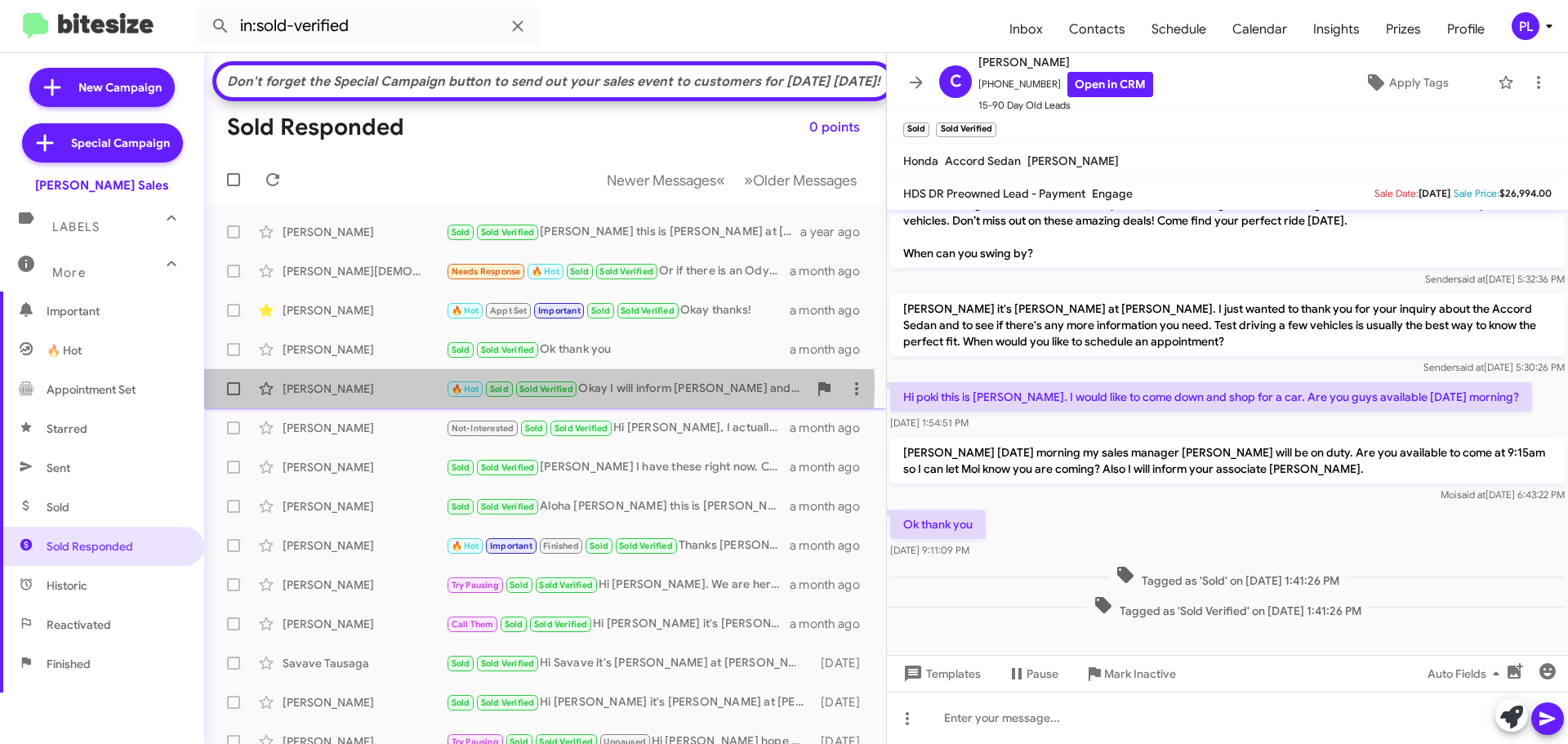
click at [348, 397] on div "Francis Malmonibo" at bounding box center [364, 388] width 164 height 16
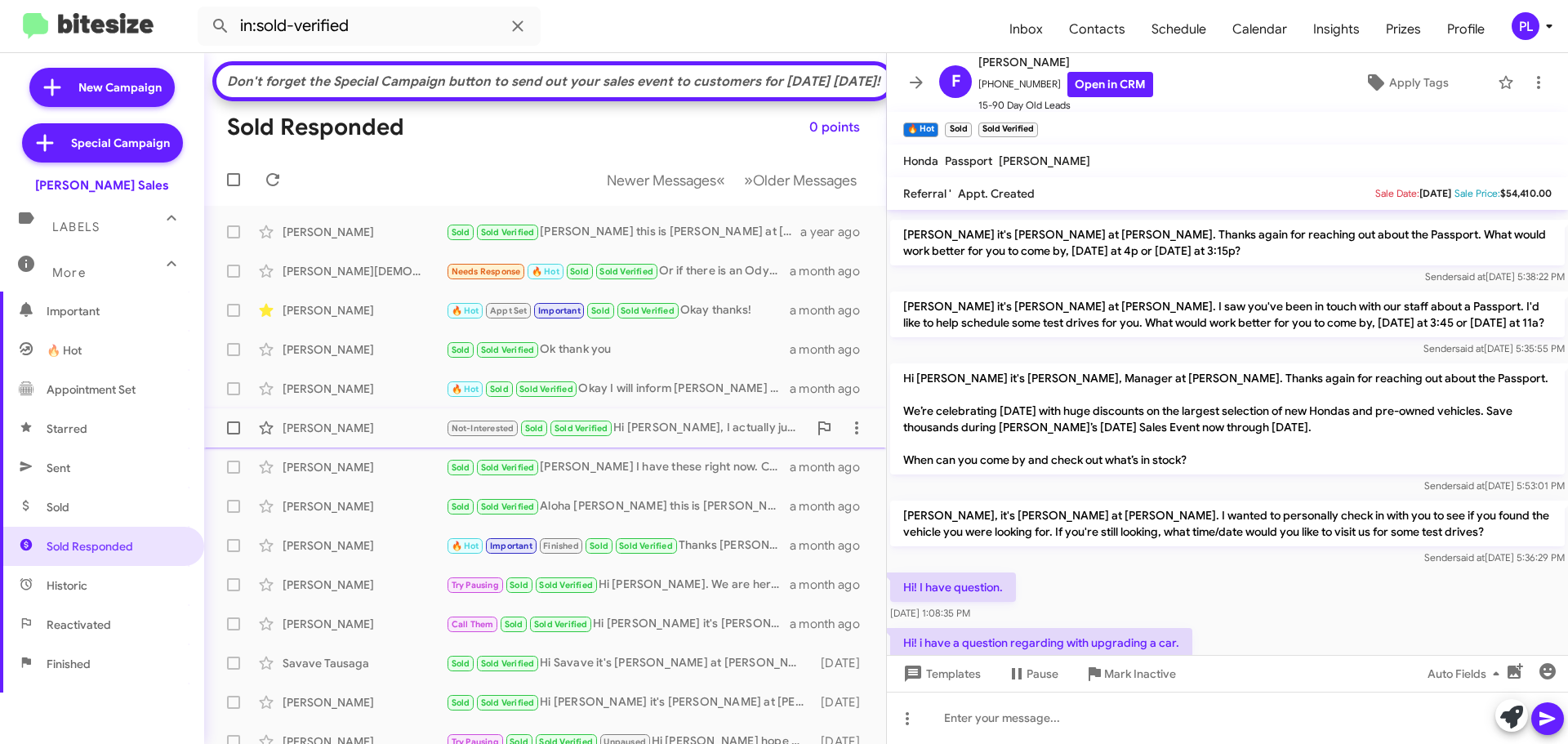
click at [329, 436] on div "Malary Soffran" at bounding box center [364, 428] width 164 height 16
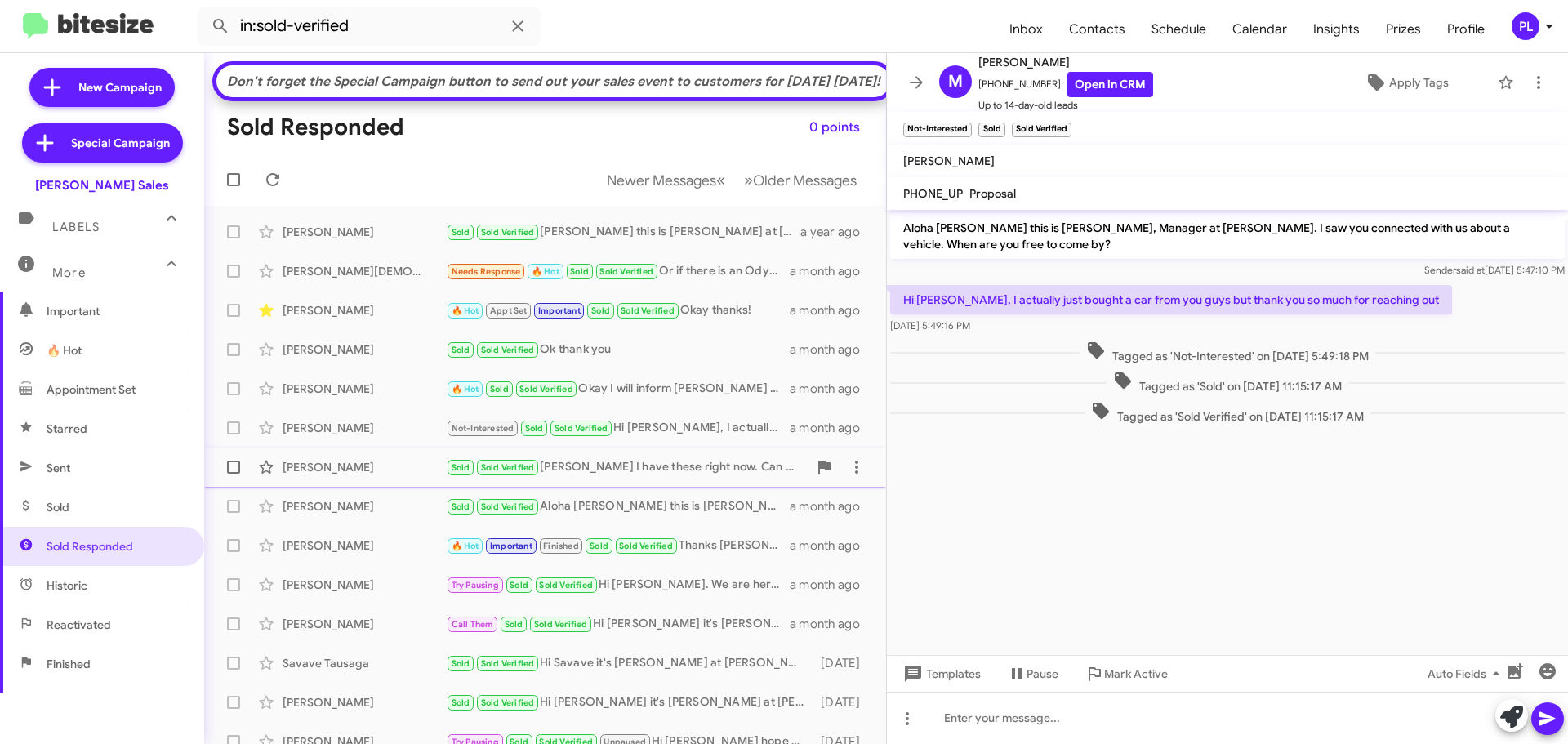
click at [322, 483] on div "Steven Abellanida Sold Sold Verified Steven I have these right now. Can you com…" at bounding box center [546, 467] width 656 height 33
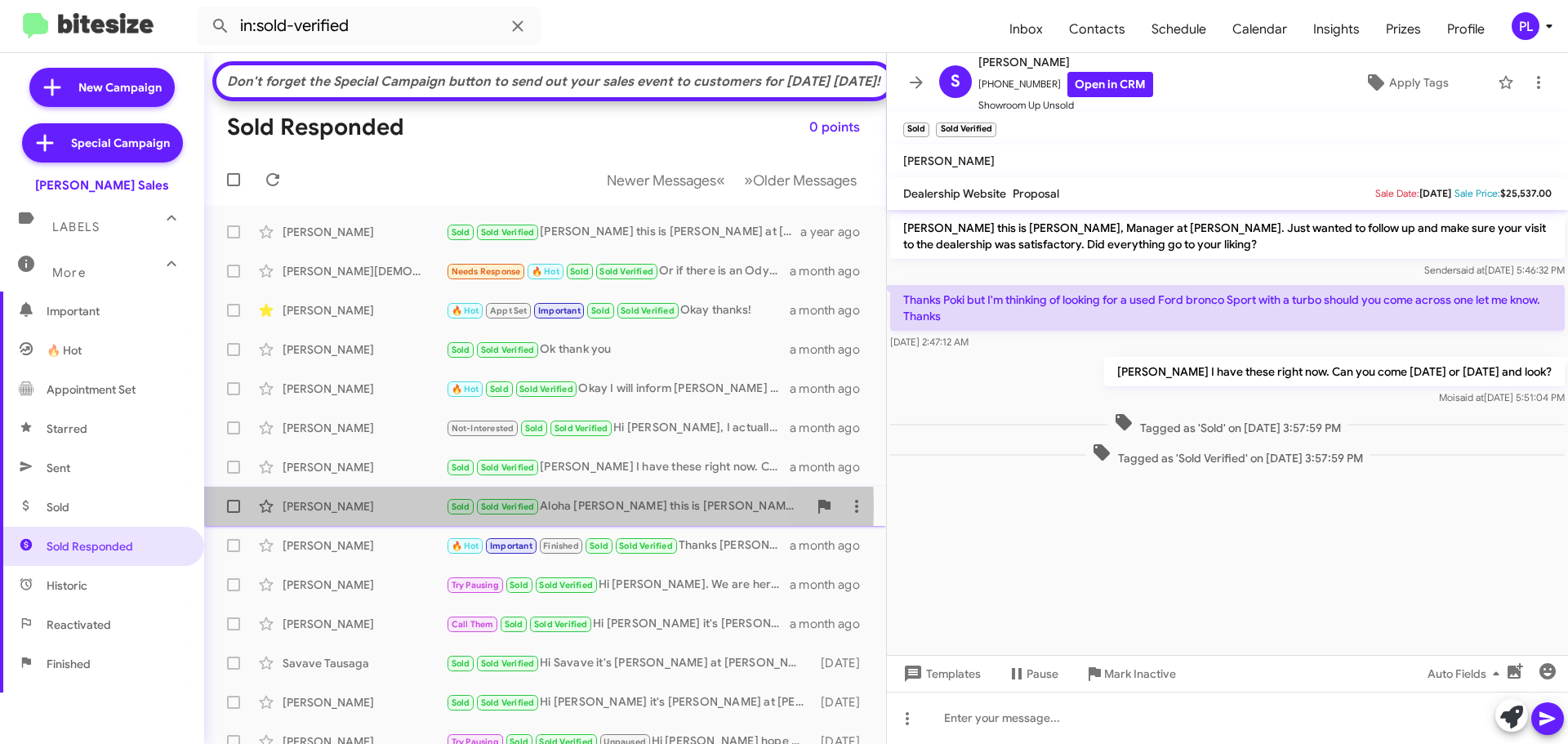
click at [312, 514] on div "Polly Ng" at bounding box center [364, 506] width 164 height 16
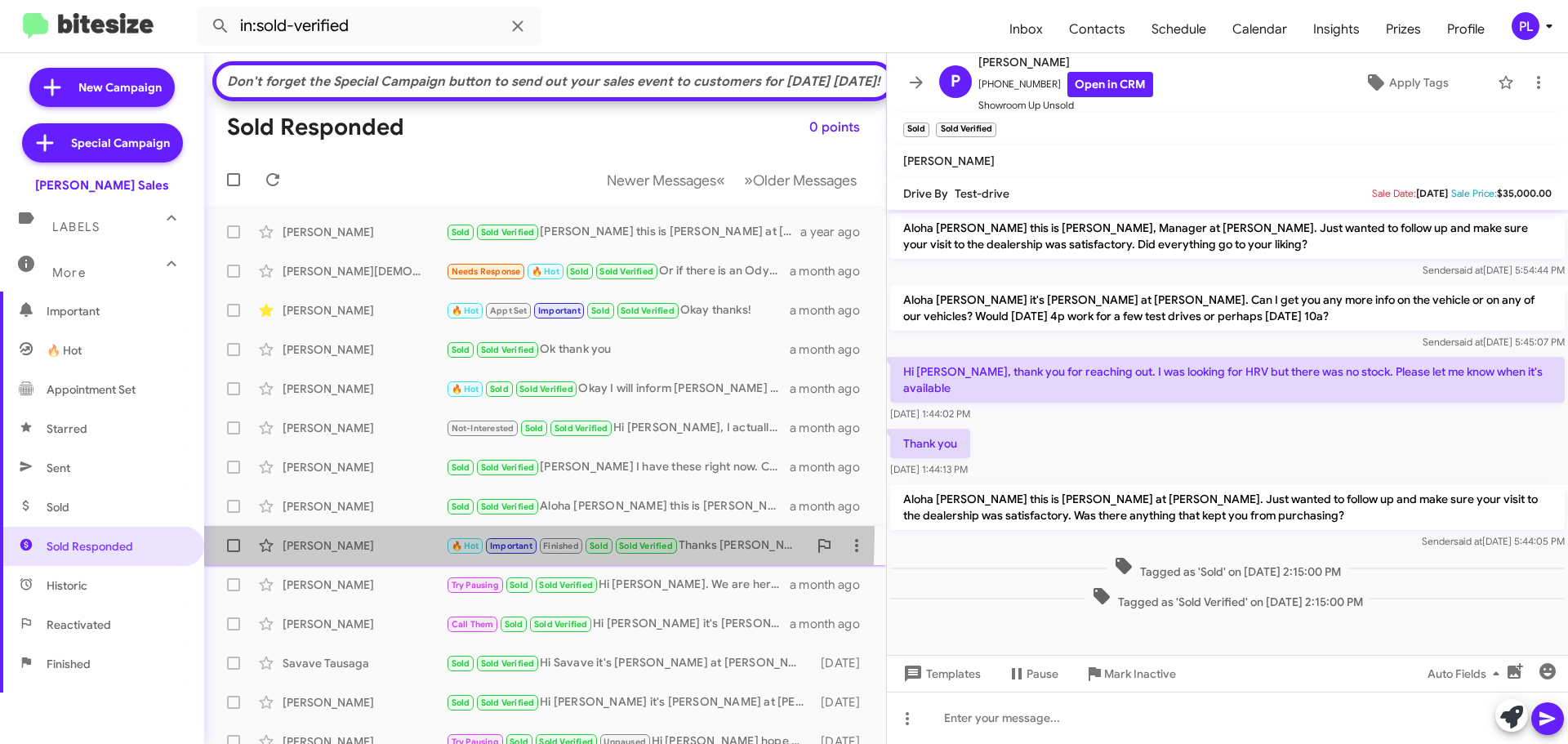
click at [319, 560] on div "Carol Walker 🔥 Hot Important Finished Sold Sold Verified Thanks Sir Poki, Right…" at bounding box center [546, 545] width 656 height 33
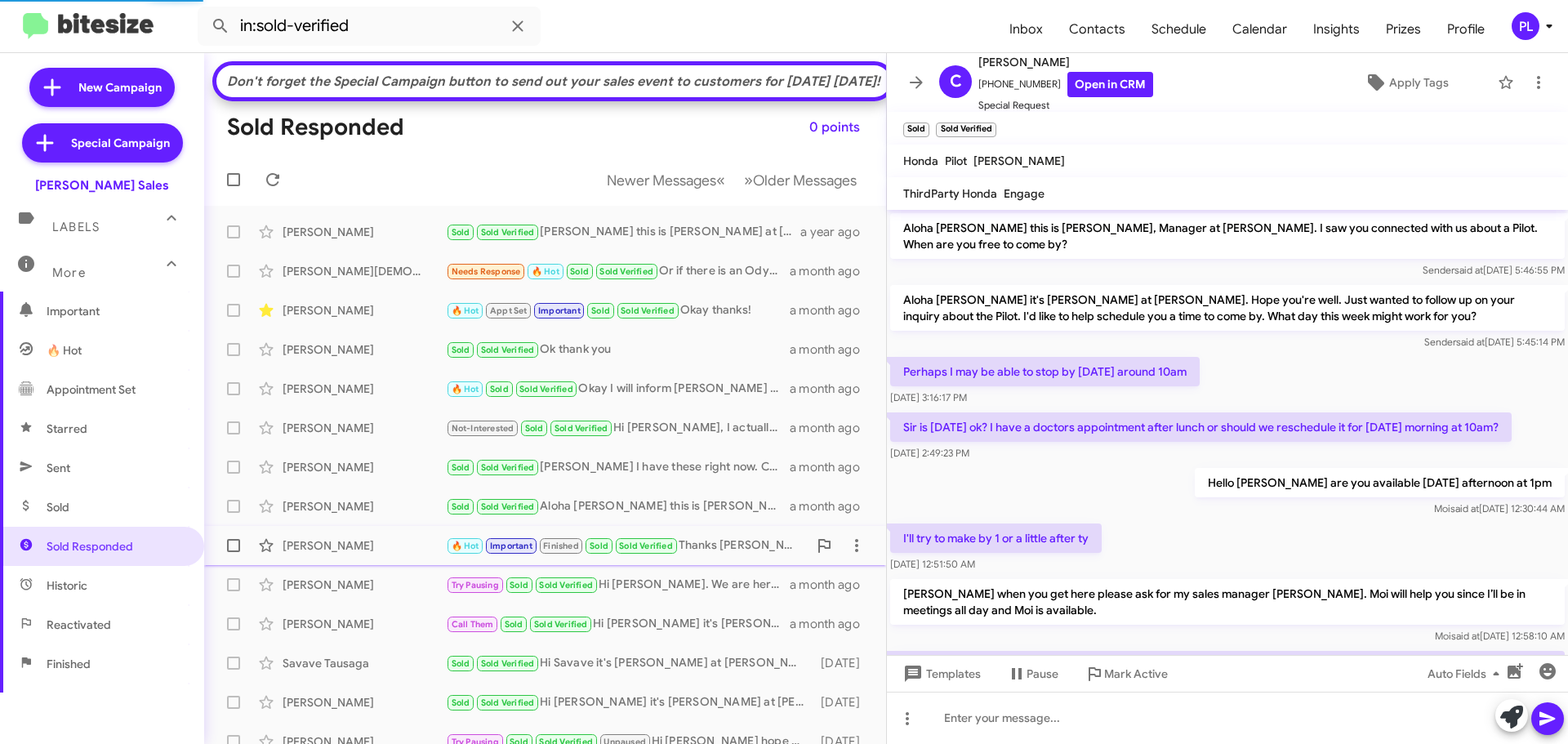
scroll to position [602, 0]
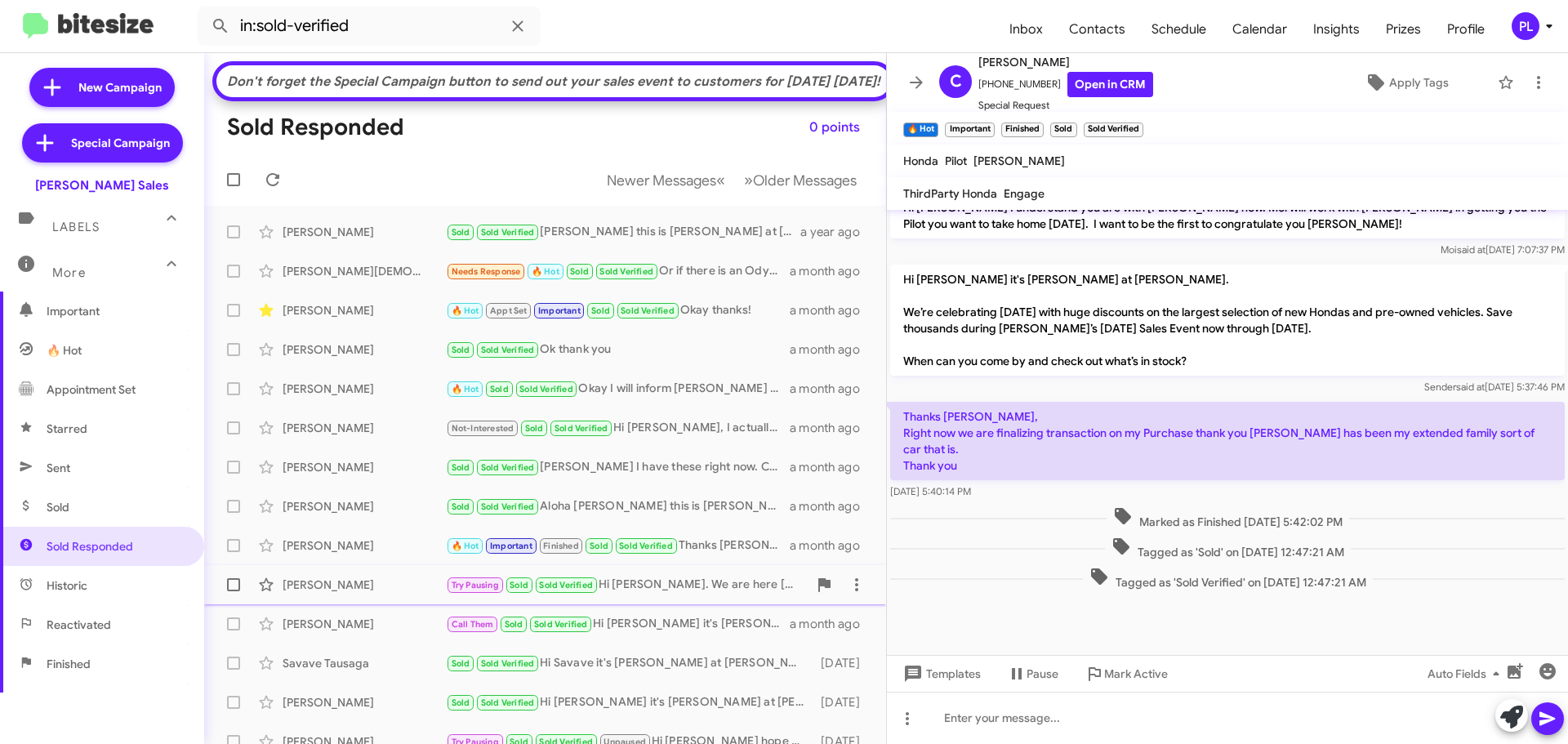
click at [352, 593] on div "Leann Hegerfeldt" at bounding box center [364, 585] width 164 height 16
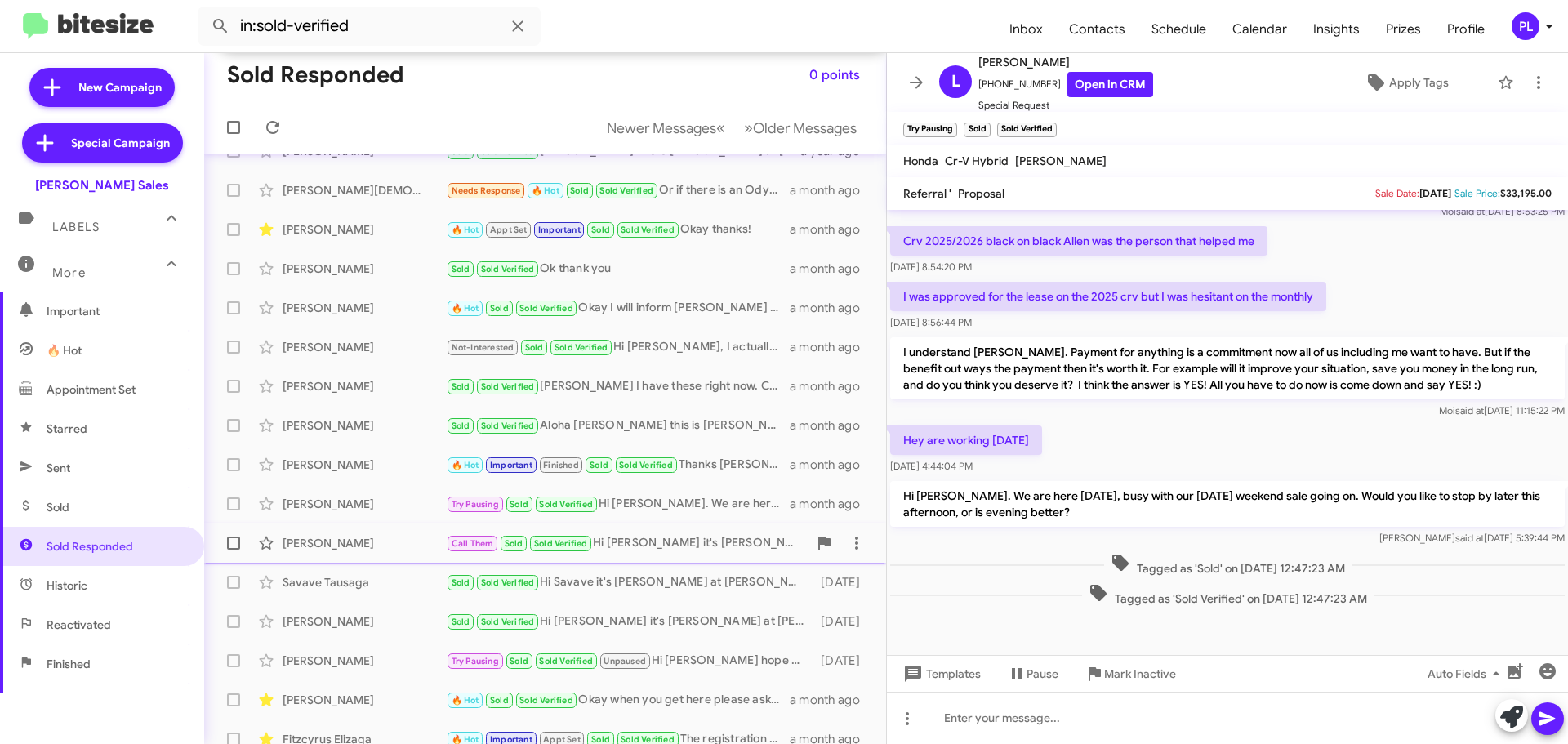
scroll to position [82, 0]
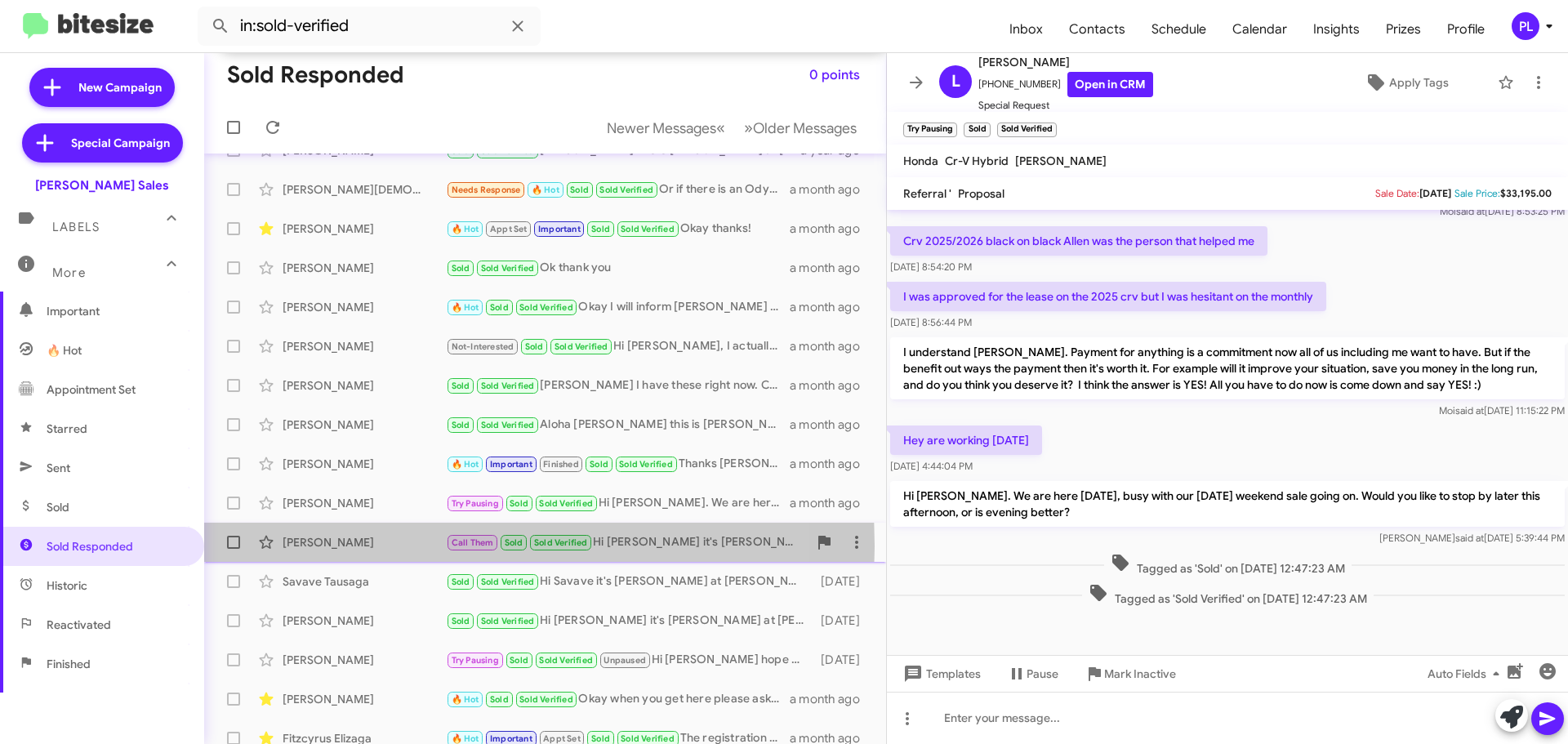
click at [322, 550] on div "Joe Miguel" at bounding box center [364, 542] width 164 height 16
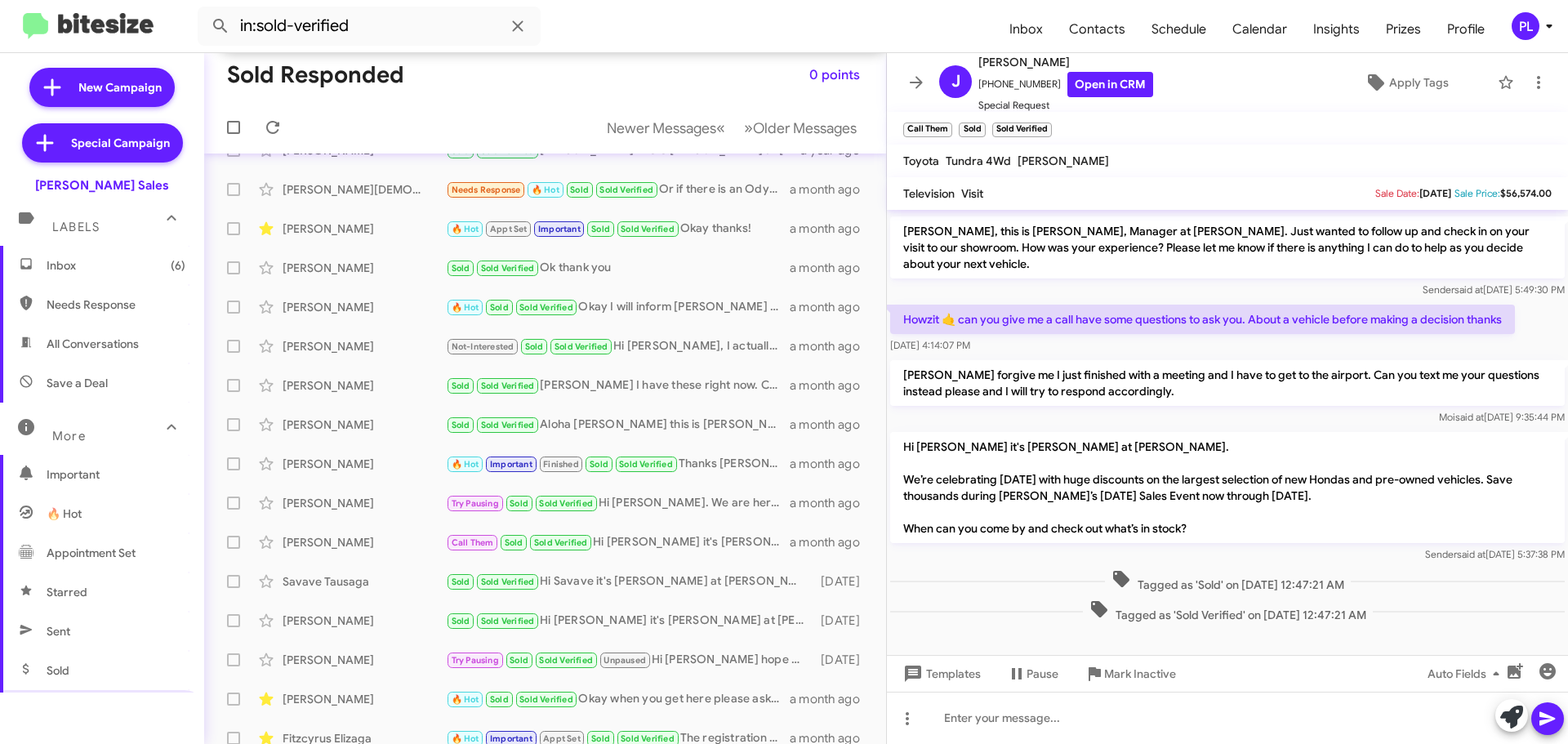
click at [101, 385] on span "Save a Deal" at bounding box center [77, 383] width 61 height 16
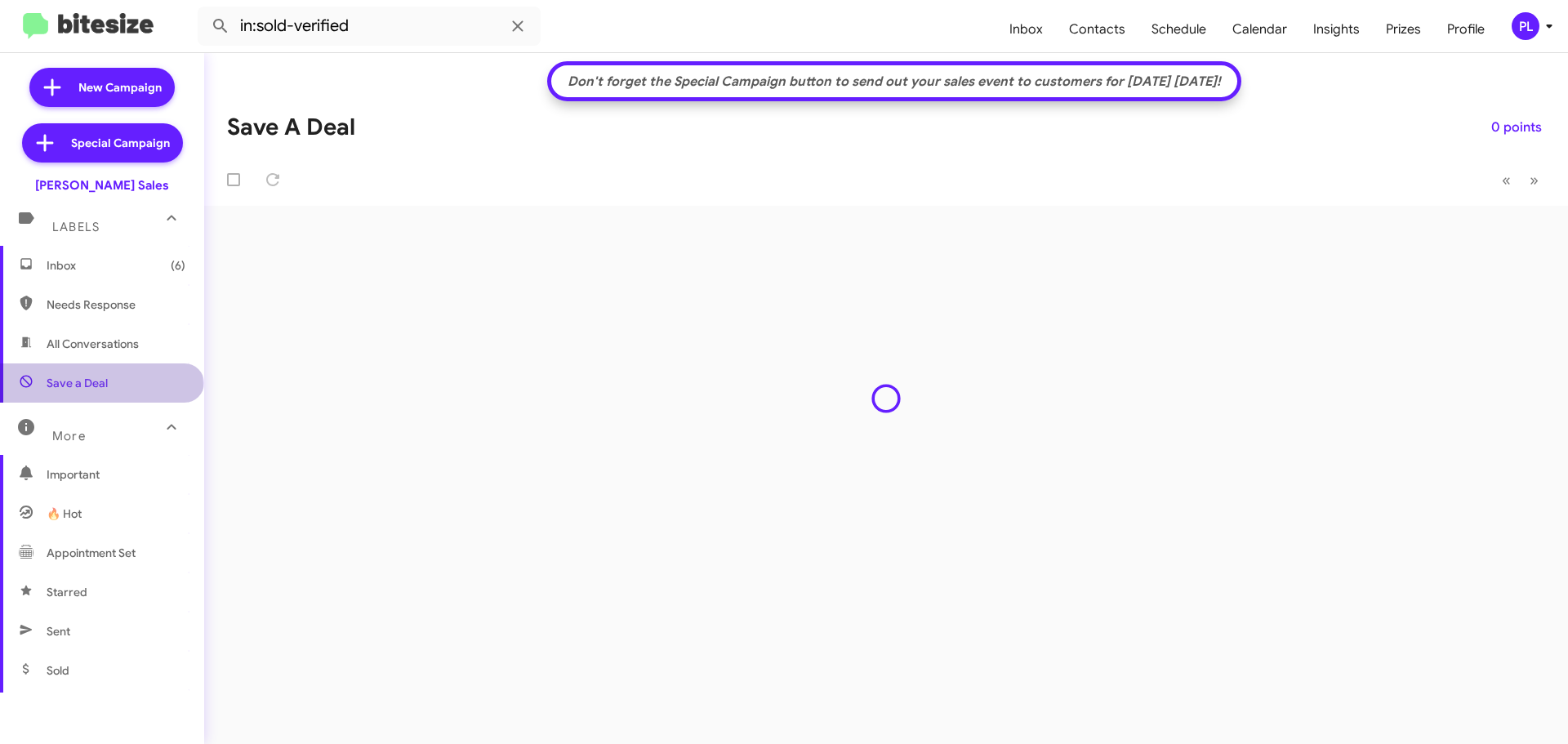
type input "in:not-interested"
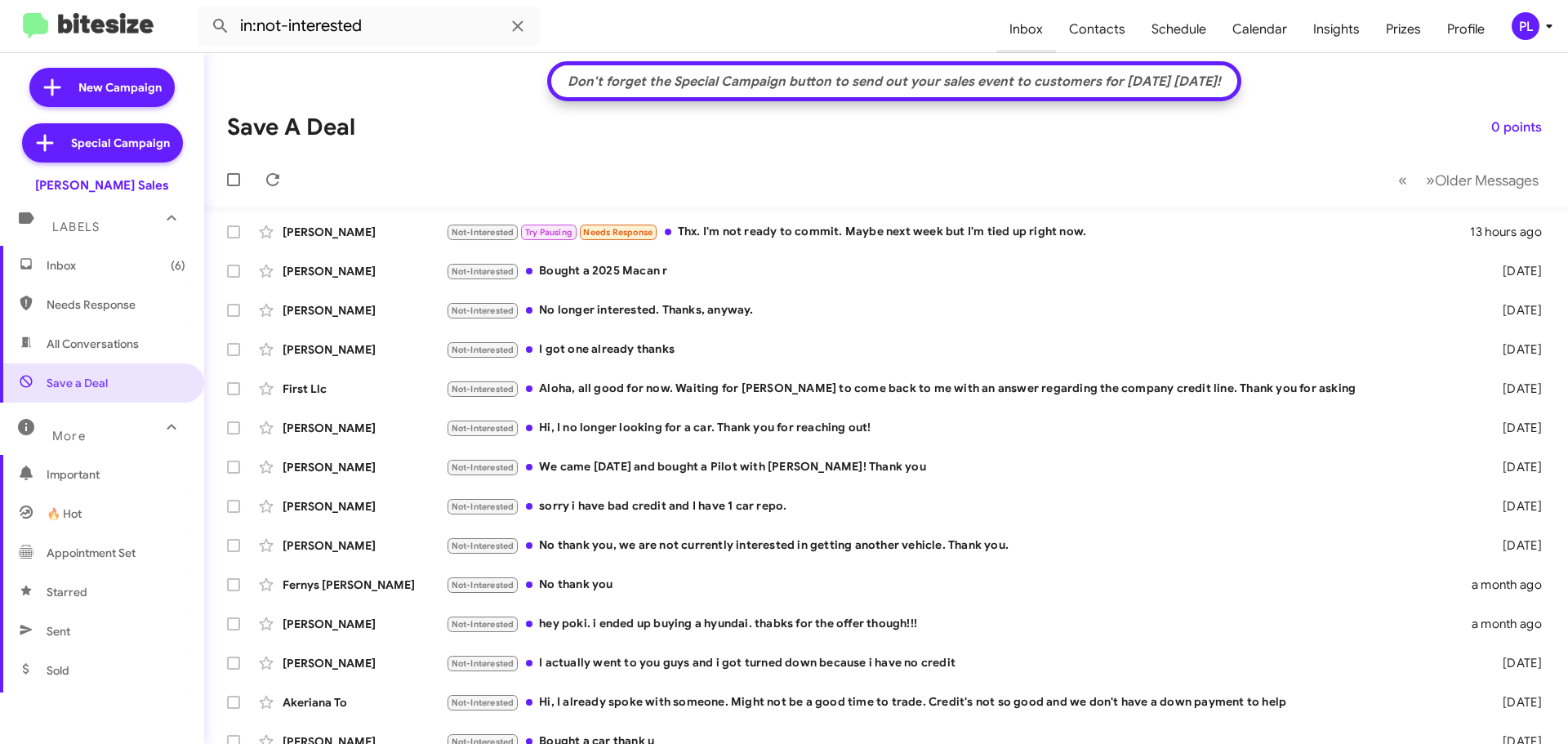
click at [1033, 30] on span "Inbox" at bounding box center [1026, 29] width 60 height 47
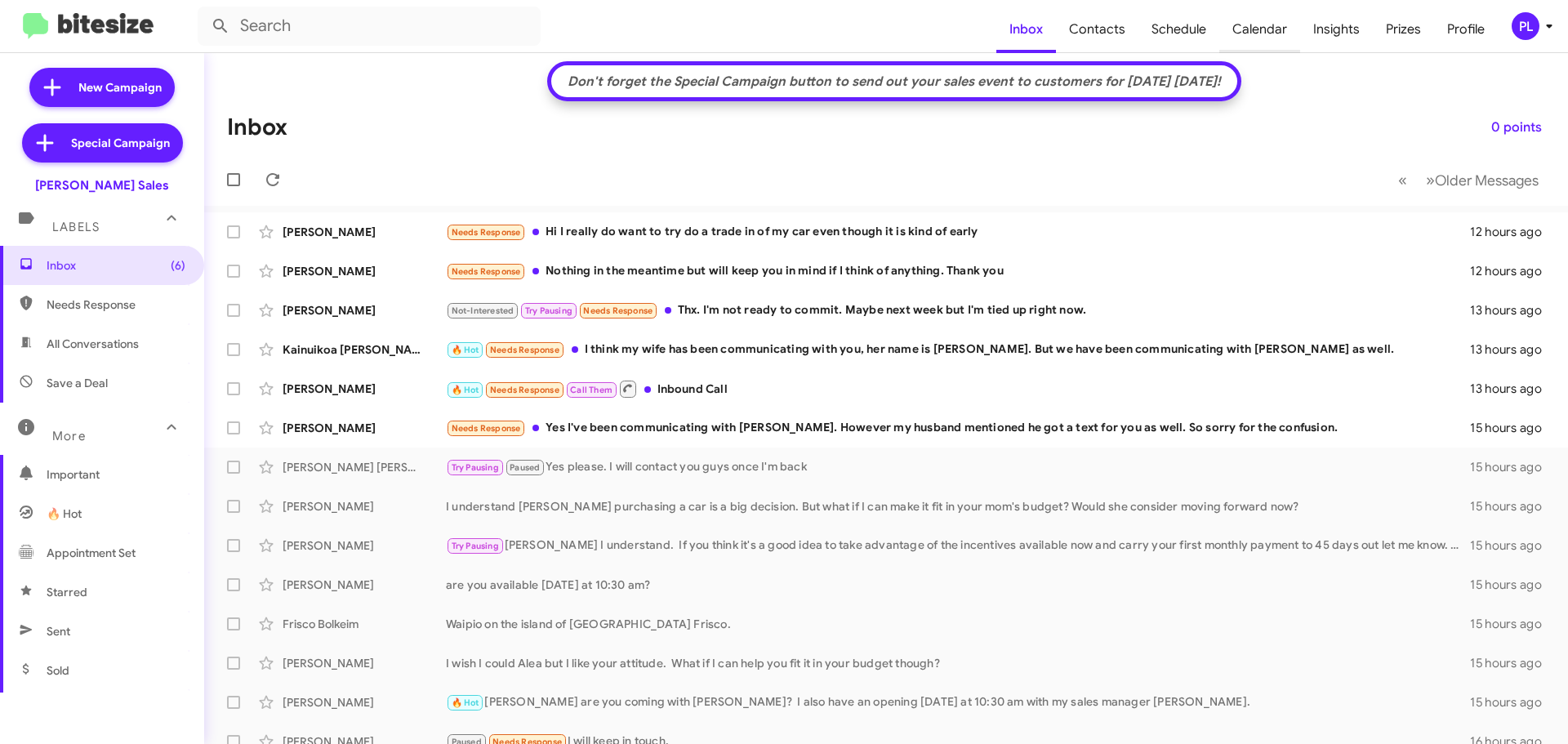
click at [1280, 30] on span "Calendar" at bounding box center [1260, 29] width 81 height 47
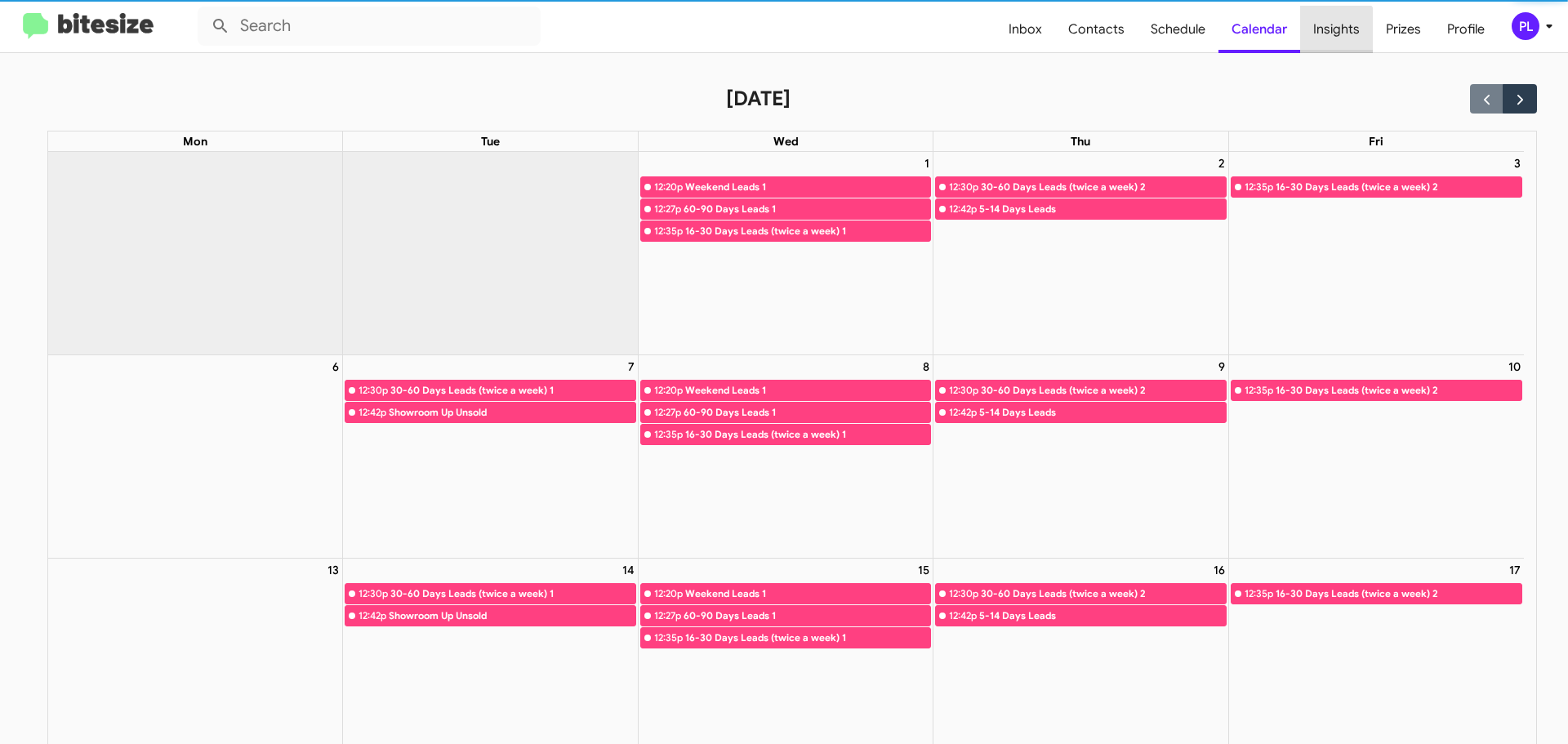
click at [1331, 37] on span "Insights" at bounding box center [1337, 29] width 73 height 47
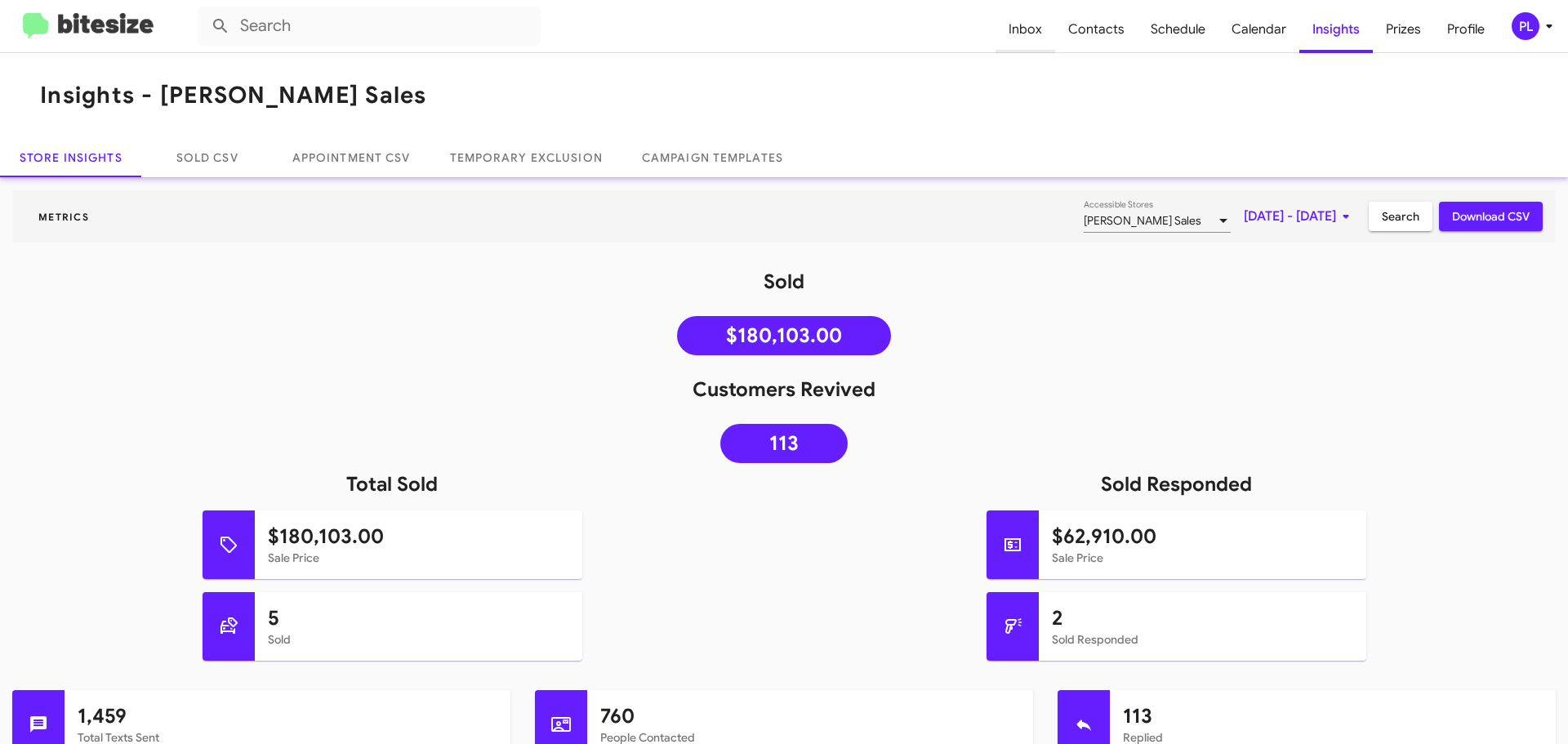
click at [1034, 30] on span "Inbox" at bounding box center [1025, 29] width 60 height 47
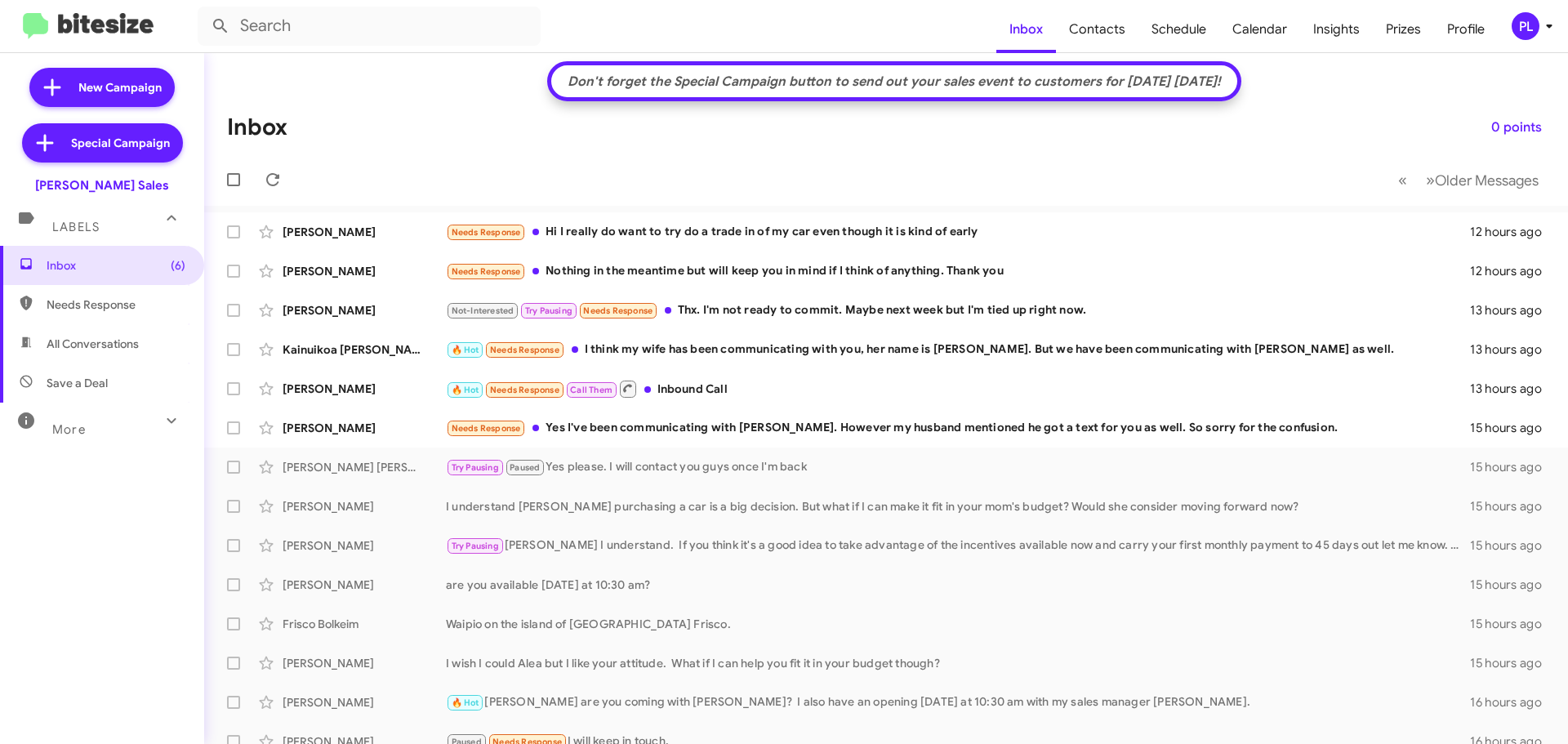
click at [1424, 31] on icon at bounding box center [1549, 26] width 20 height 20
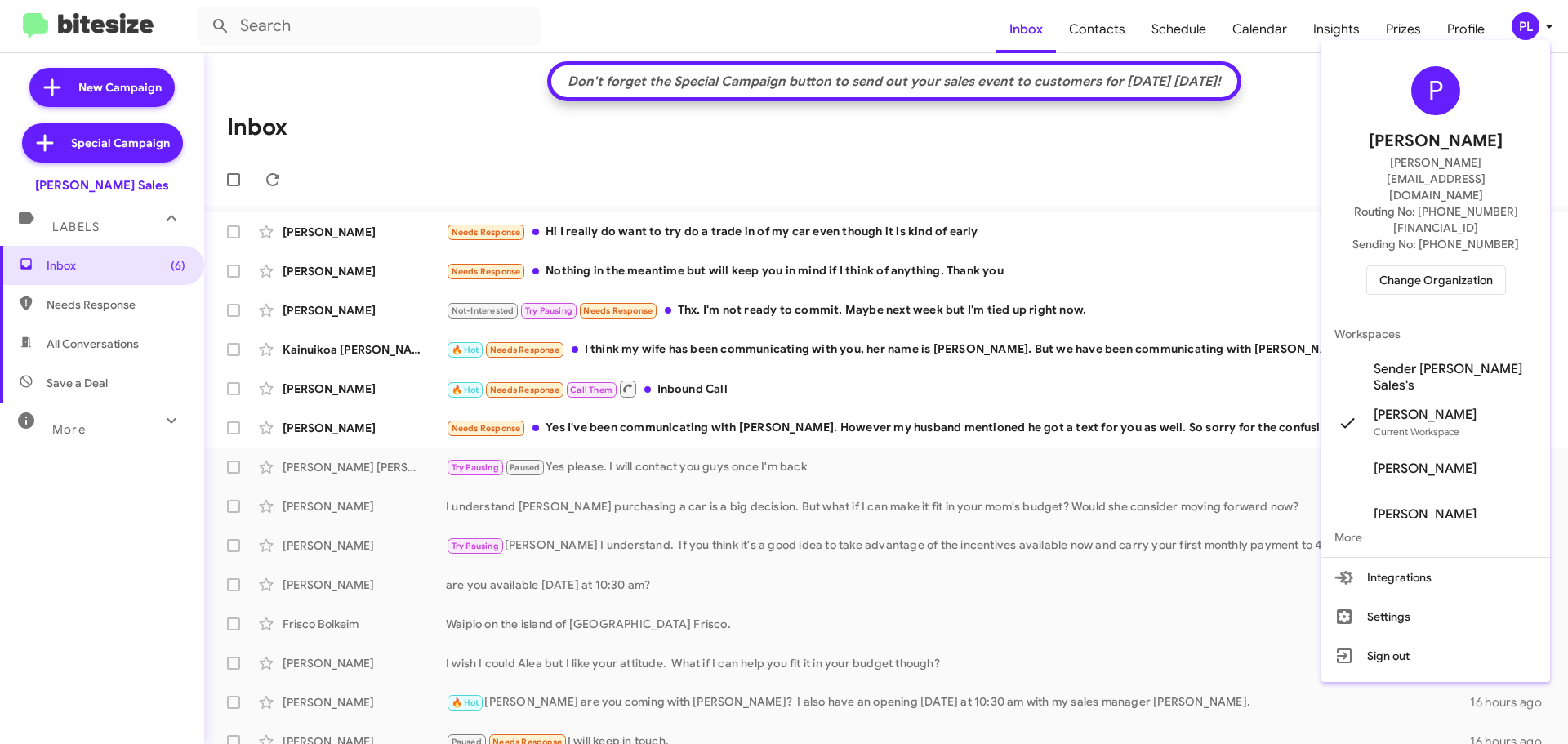
click at [1424, 266] on span "Change Organization" at bounding box center [1435, 280] width 114 height 28
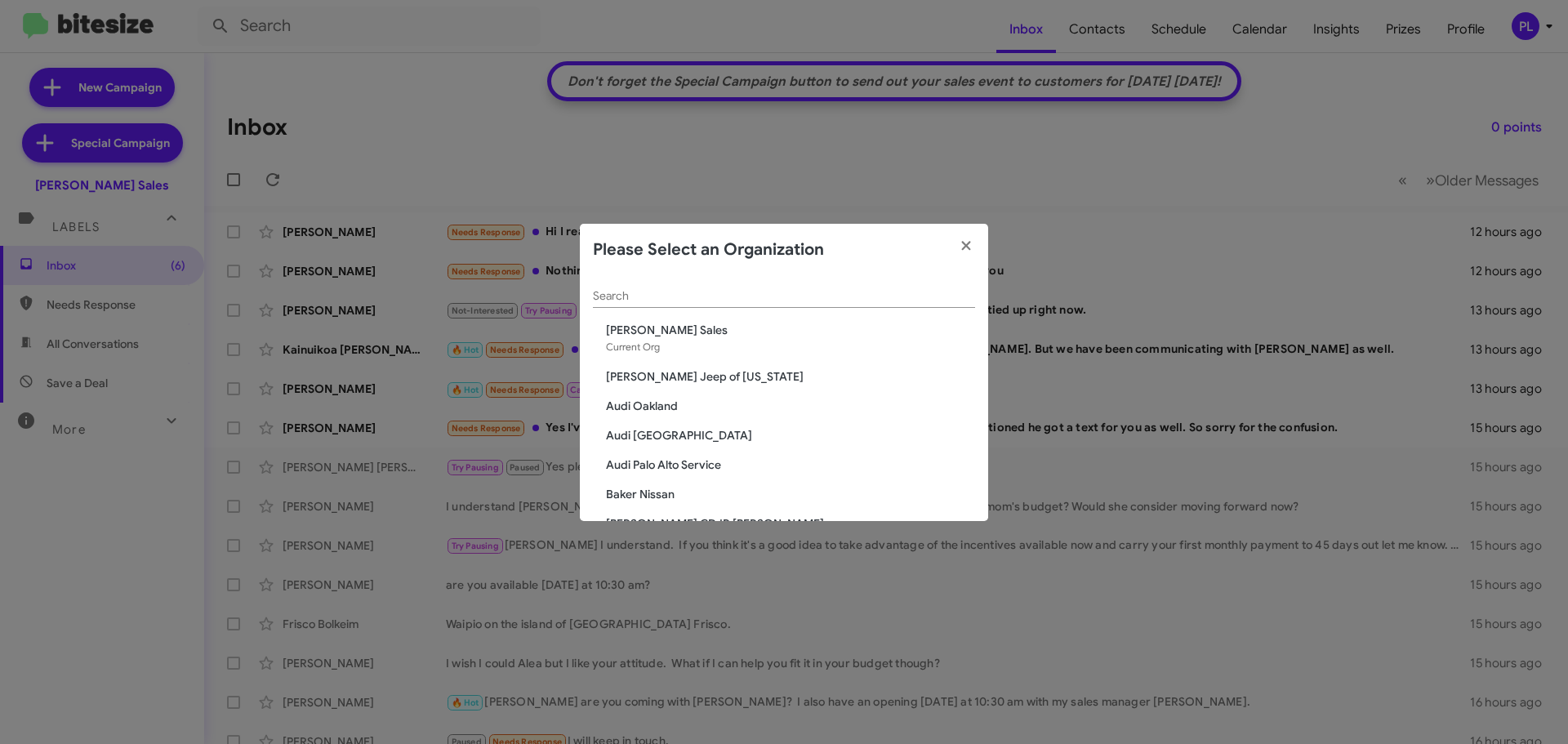
click at [735, 289] on input "Search" at bounding box center [784, 296] width 382 height 13
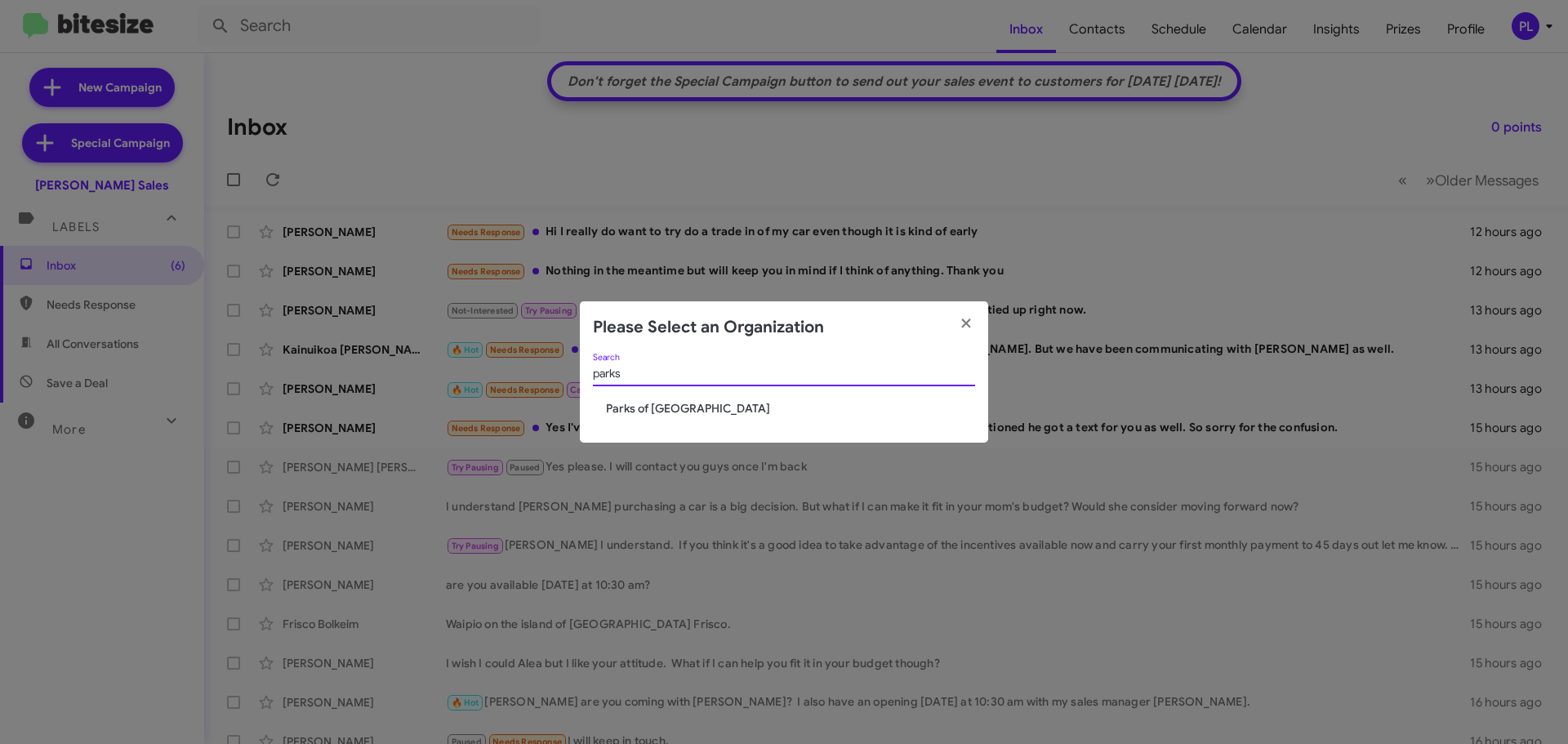
type input "parks"
click at [671, 410] on span "Parks of [GEOGRAPHIC_DATA]" at bounding box center [790, 408] width 369 height 16
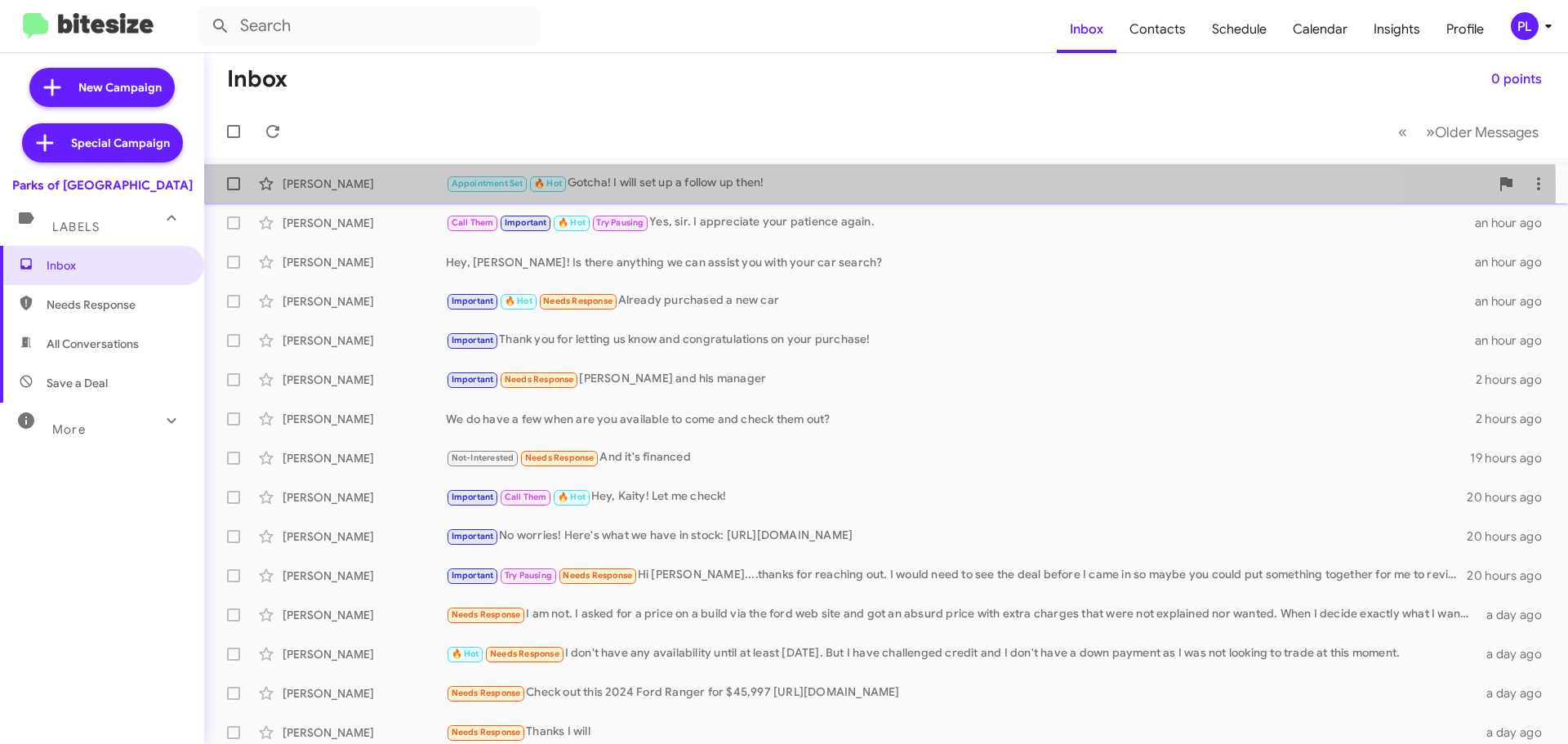
click at [753, 189] on div "Appointment Set 🔥 Hot Gotcha! I will set up a follow up then!" at bounding box center [968, 183] width 1044 height 19
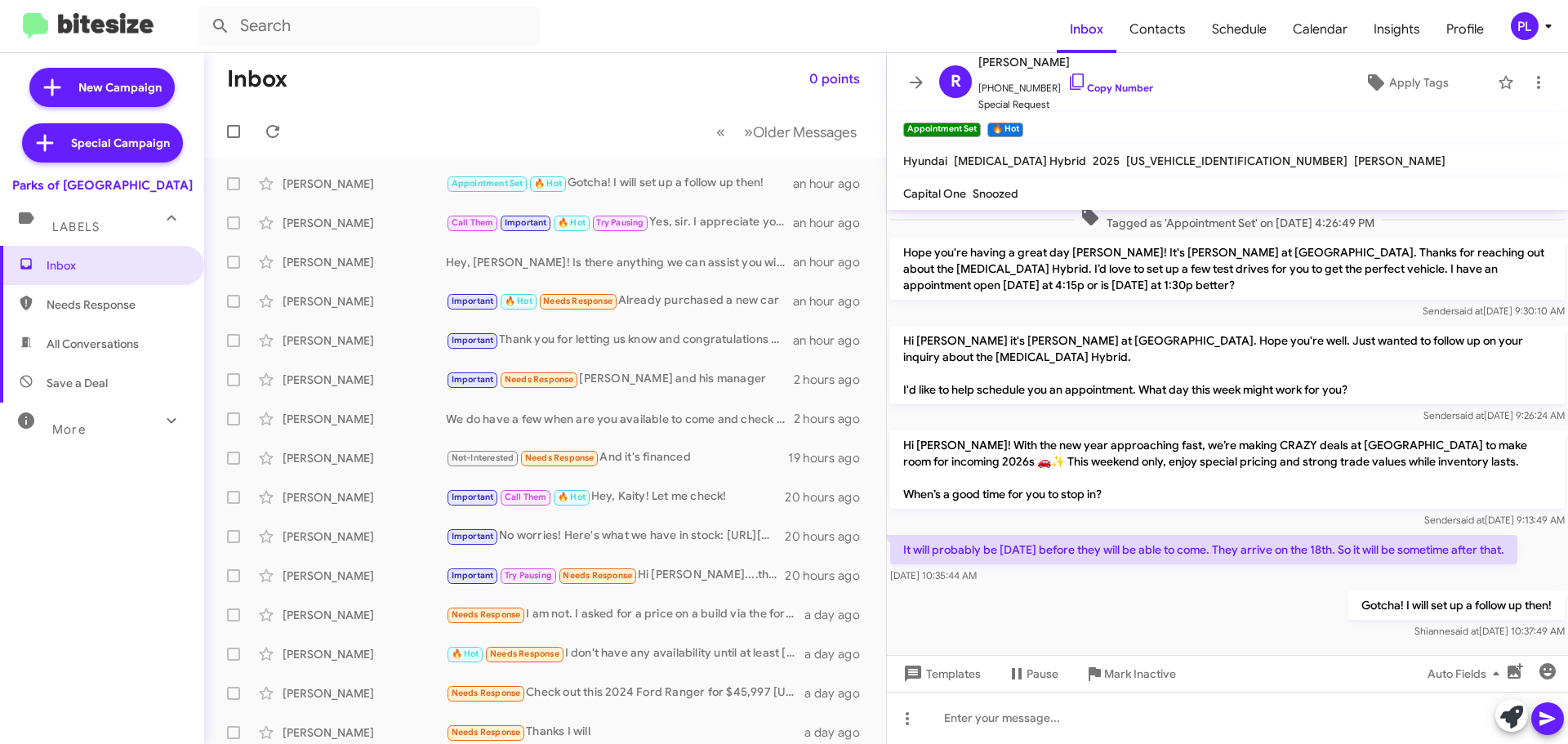
scroll to position [110, 0]
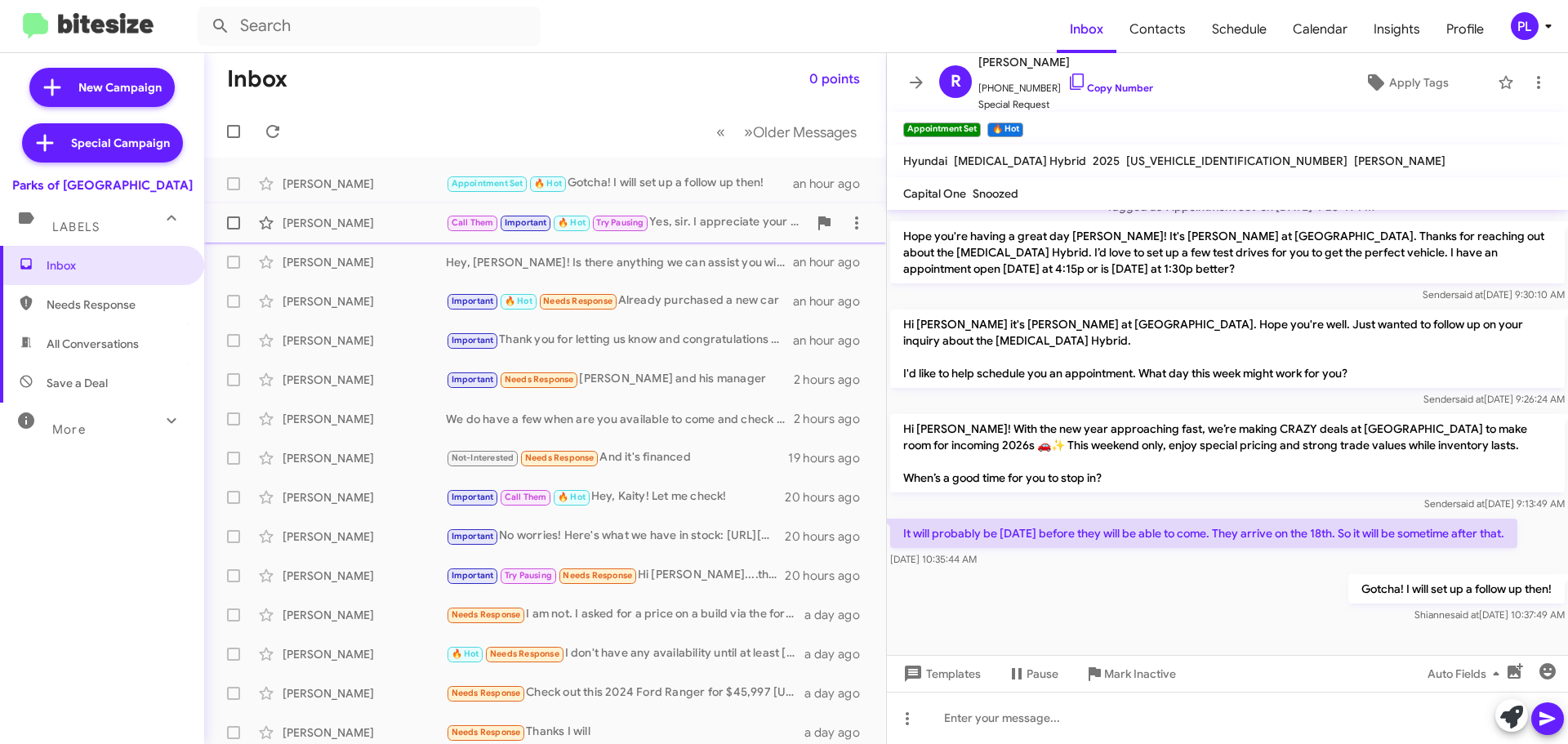
click at [343, 231] on div "[PERSON_NAME]" at bounding box center [364, 223] width 164 height 16
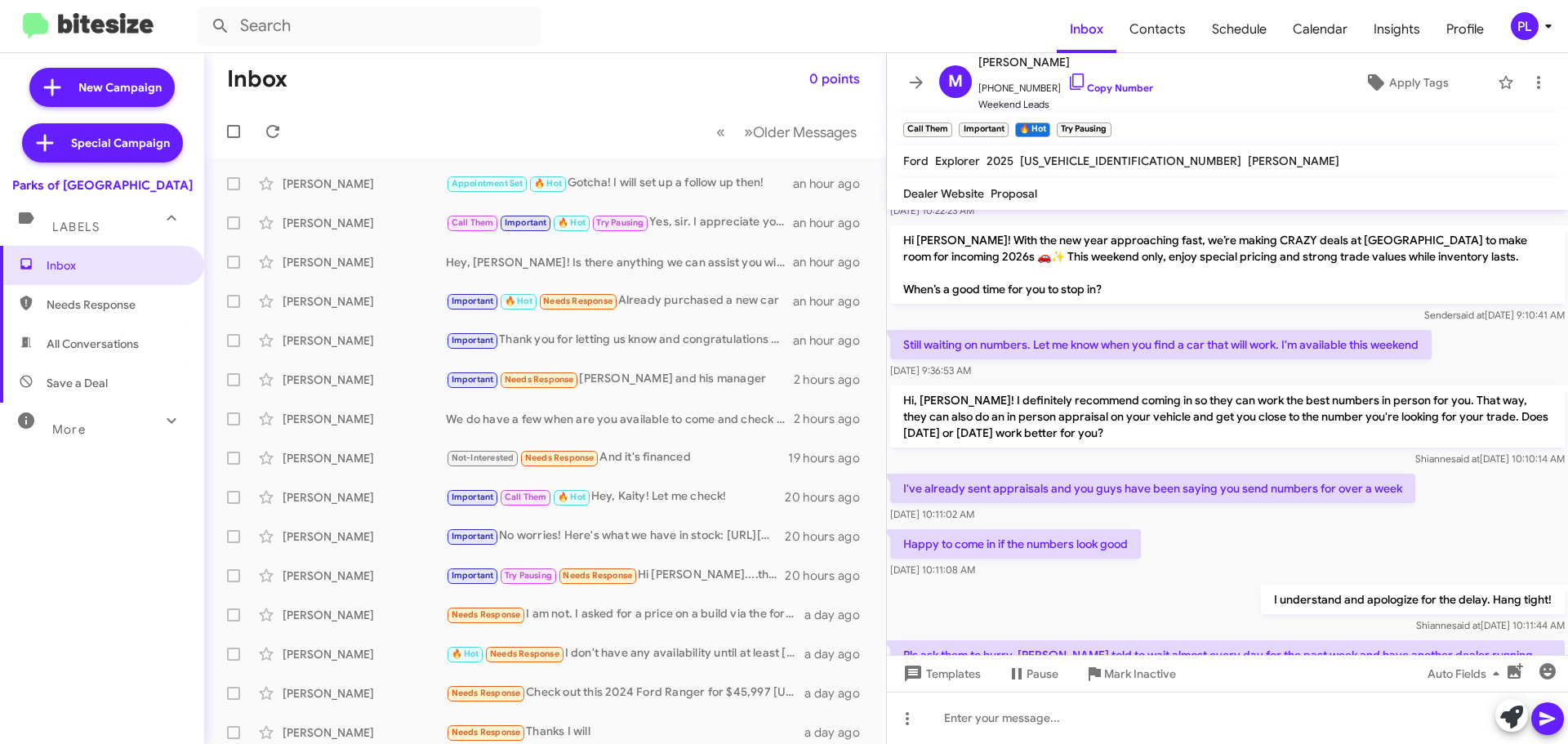
scroll to position [293, 0]
click at [346, 280] on span "[PERSON_NAME] Hey, [PERSON_NAME]! Is there anything we can assist you with your…" at bounding box center [546, 262] width 682 height 39
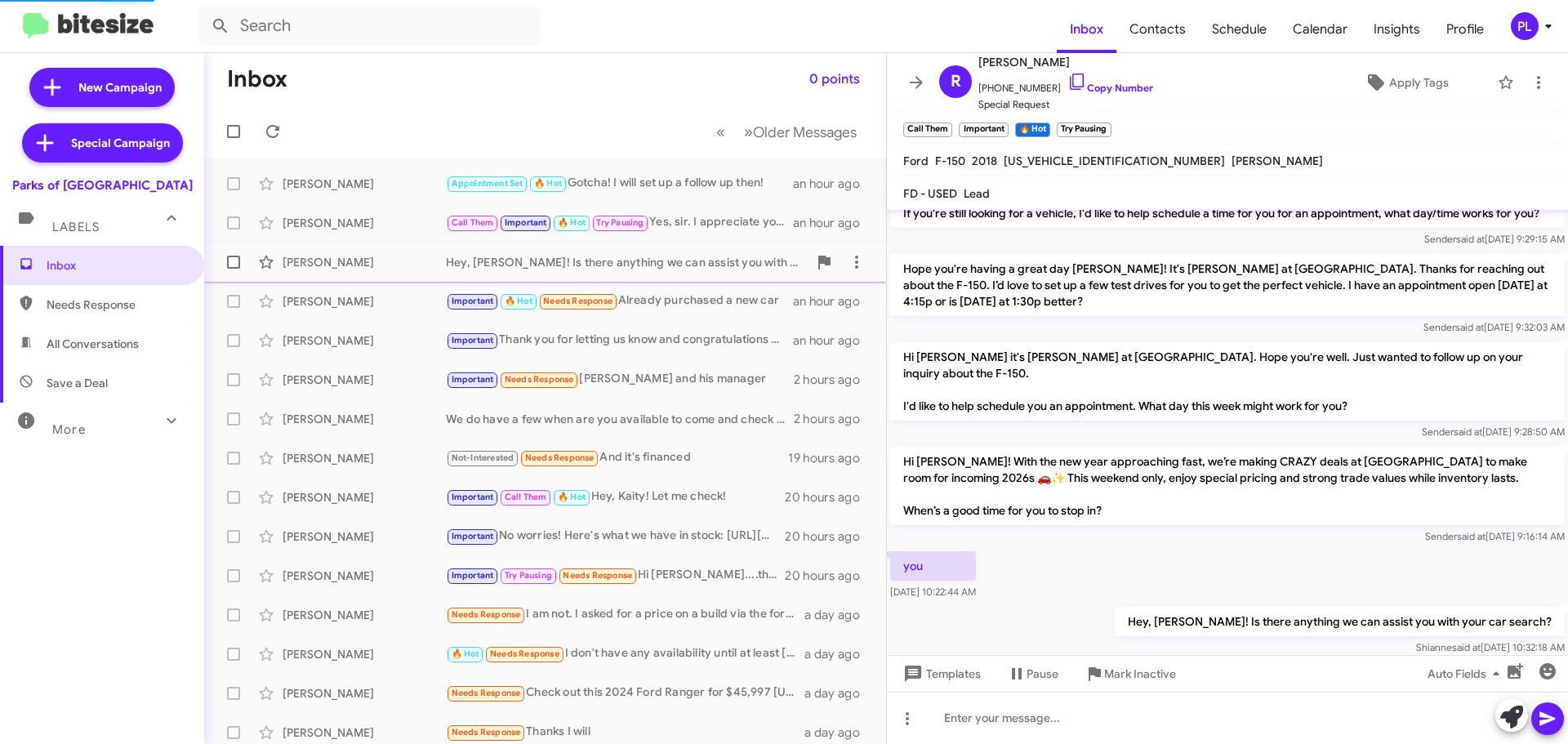
scroll to position [1053, 0]
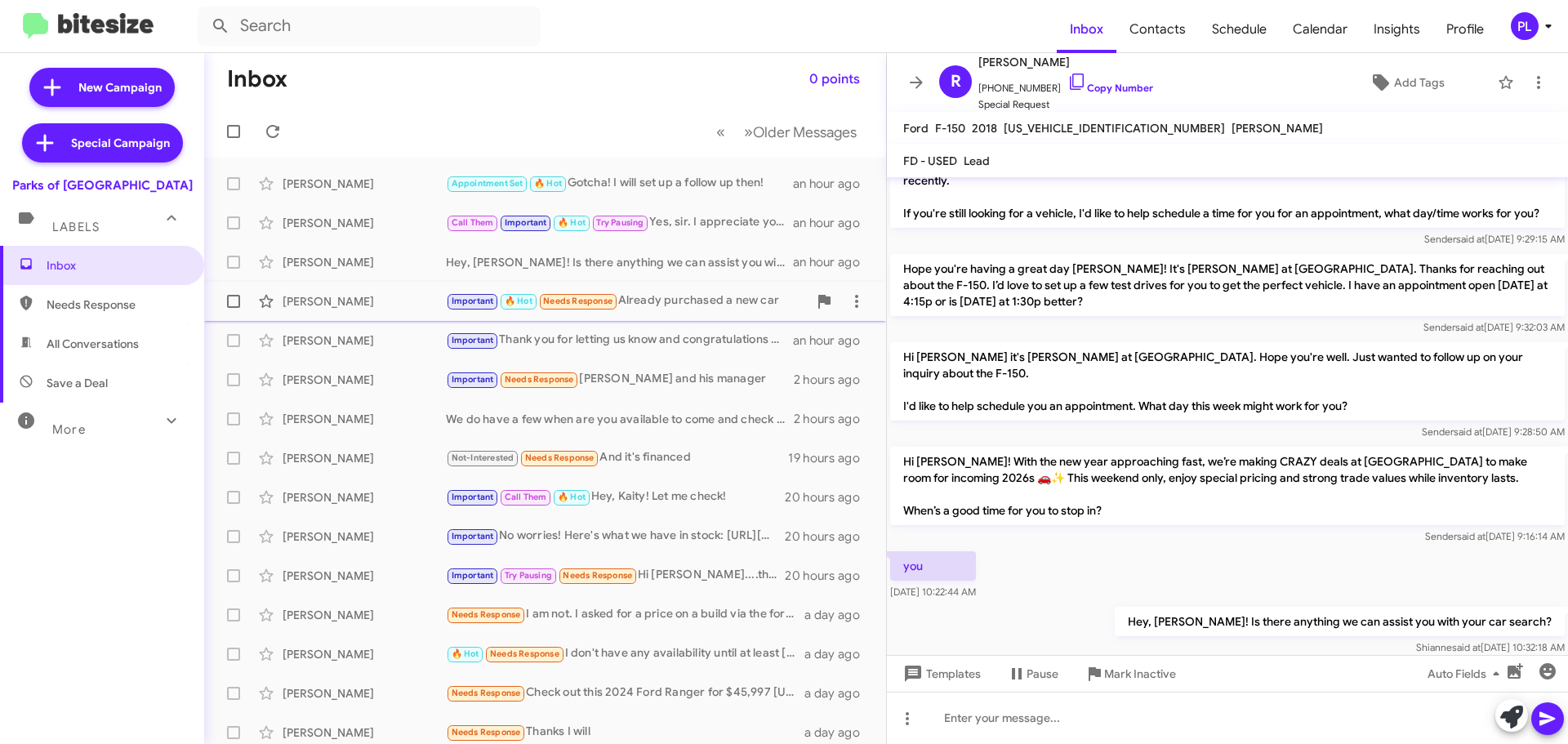
click at [344, 301] on div "[PERSON_NAME]" at bounding box center [364, 301] width 164 height 16
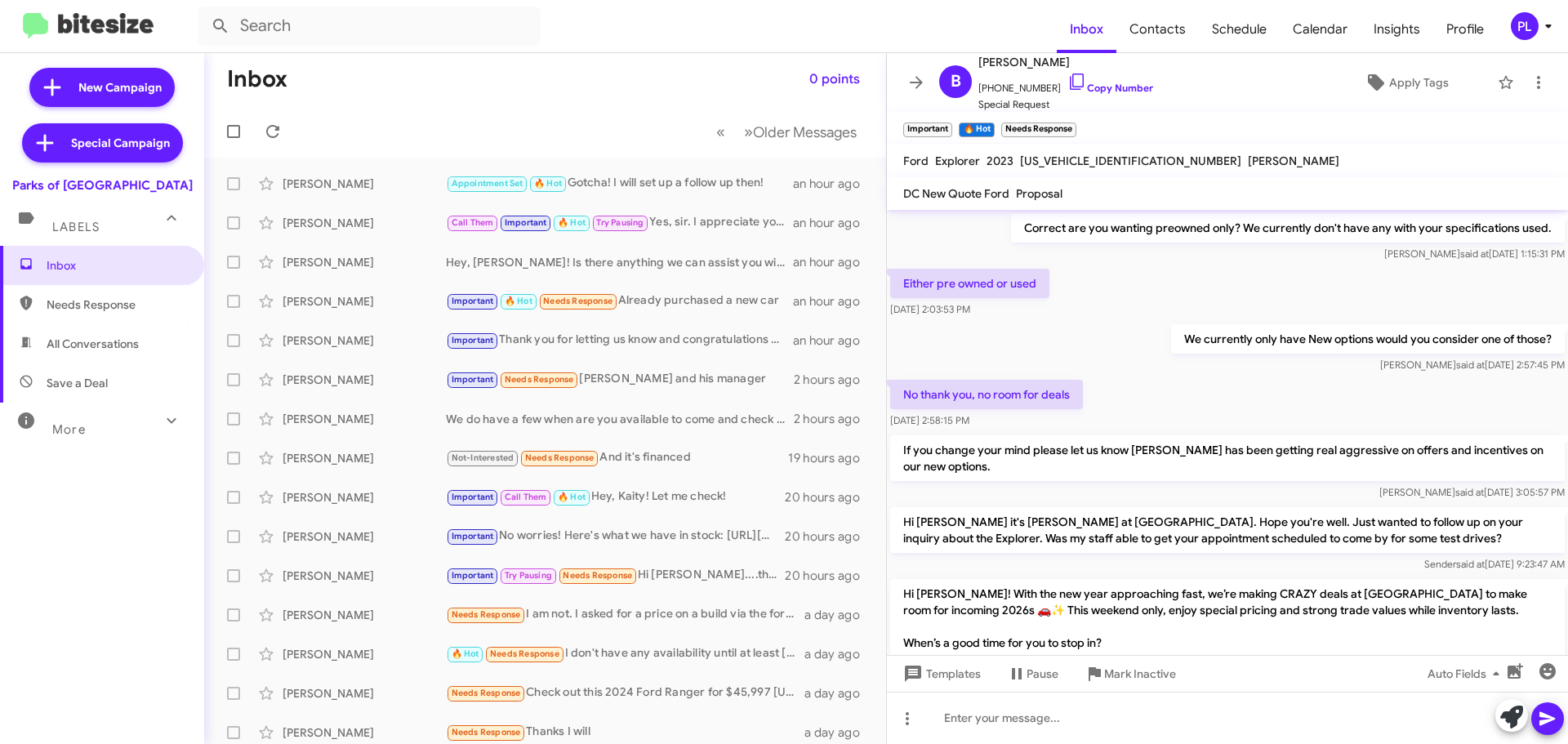
scroll to position [1795, 0]
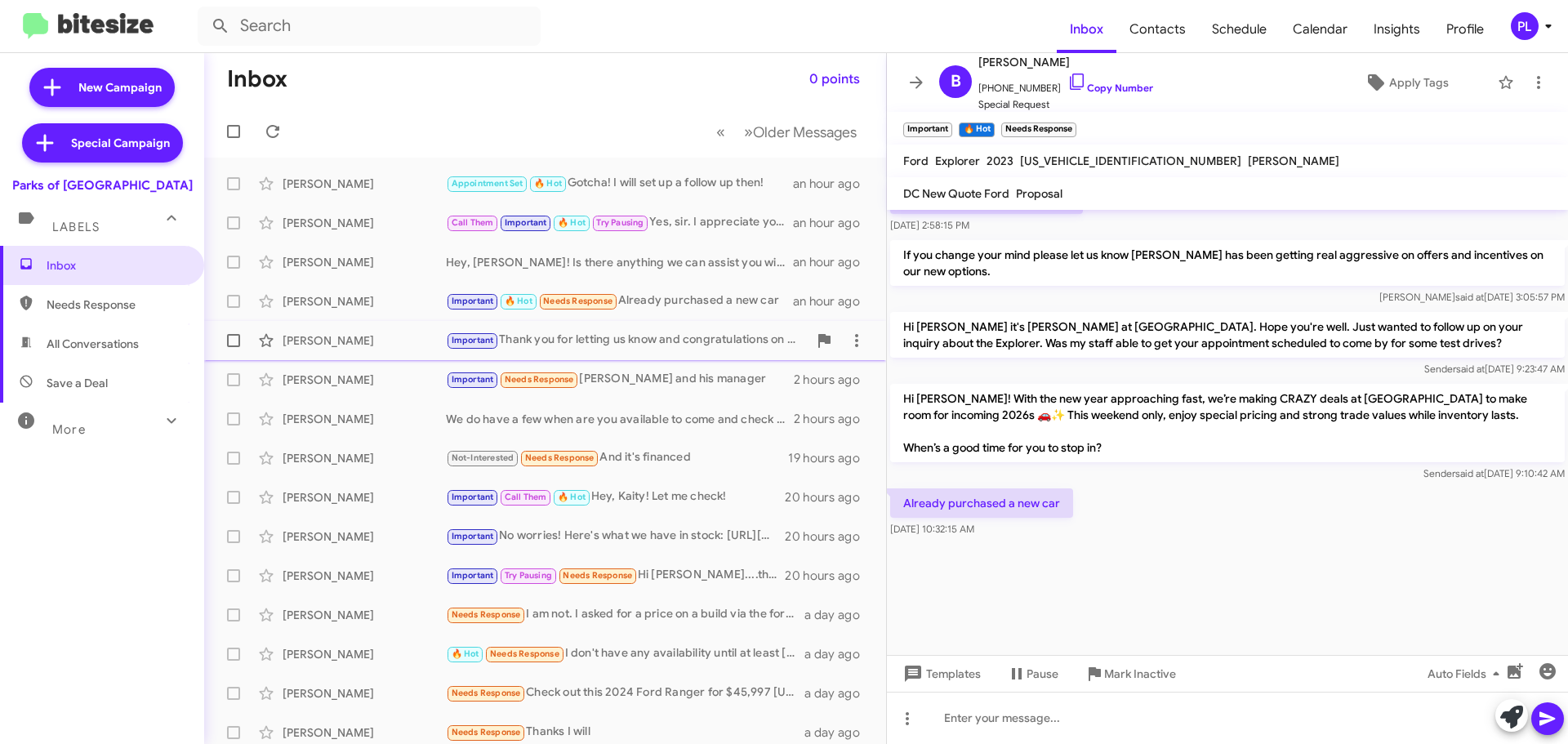
click at [325, 345] on div "[PERSON_NAME]" at bounding box center [364, 340] width 164 height 16
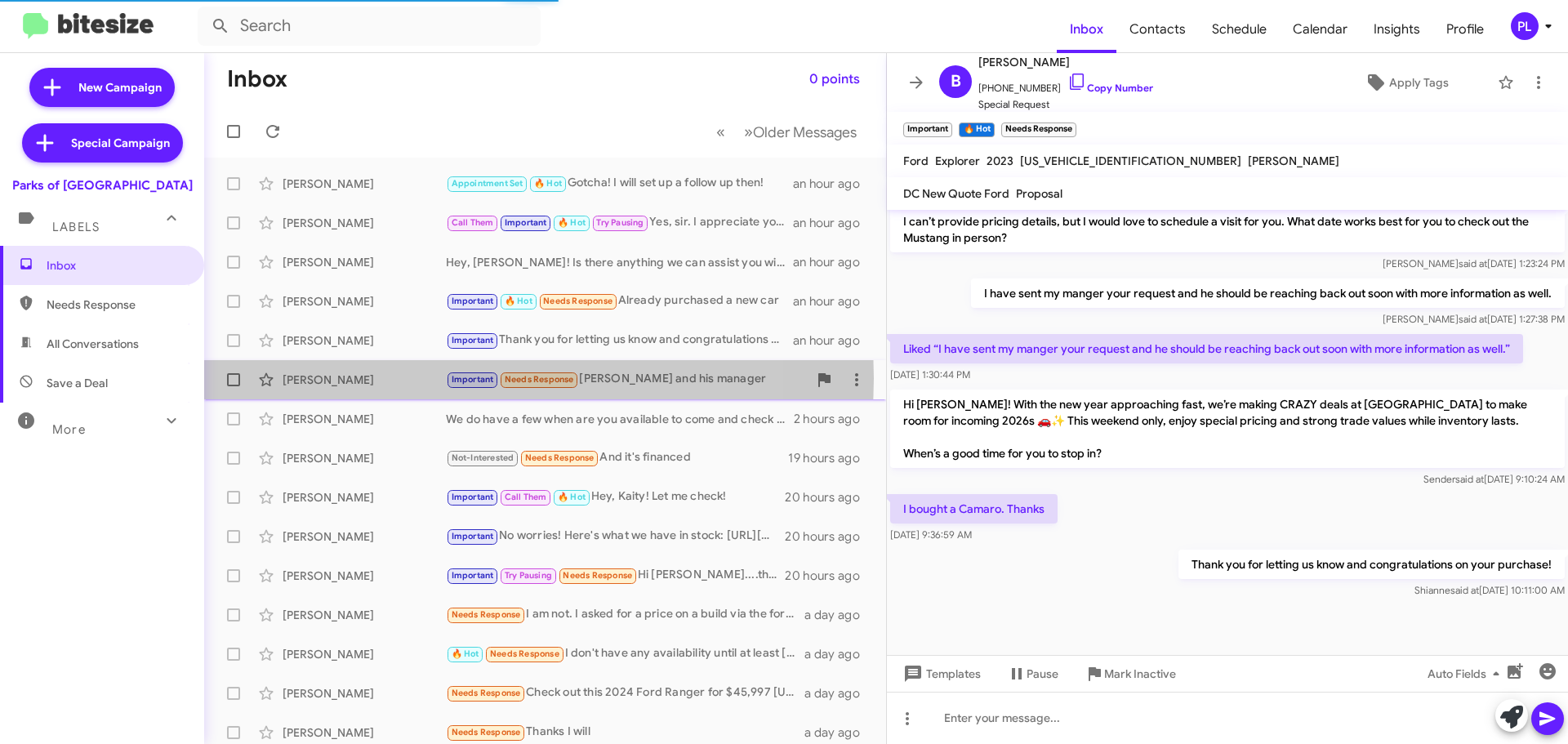
click at [309, 378] on div "[PERSON_NAME]" at bounding box center [364, 379] width 164 height 16
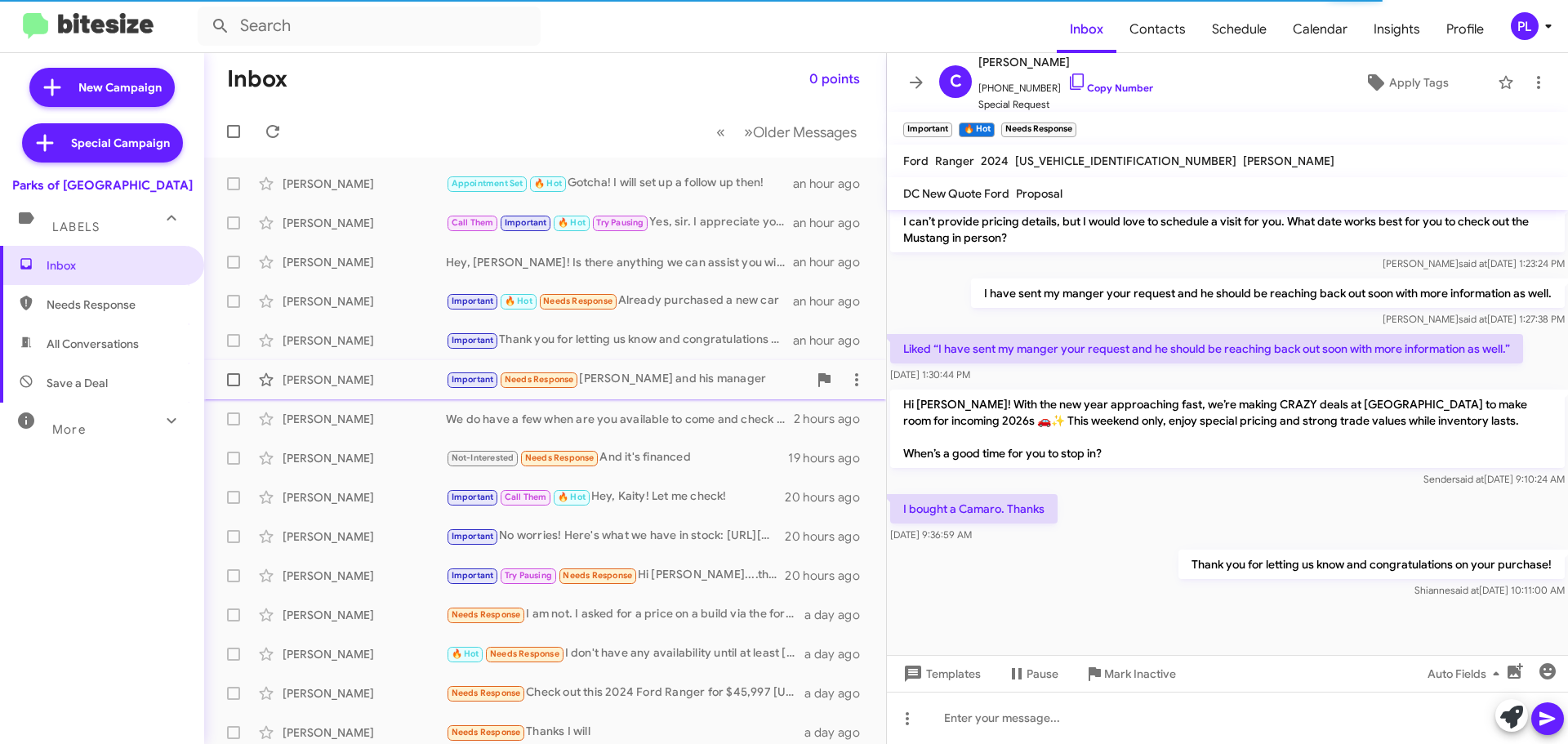
scroll to position [233, 0]
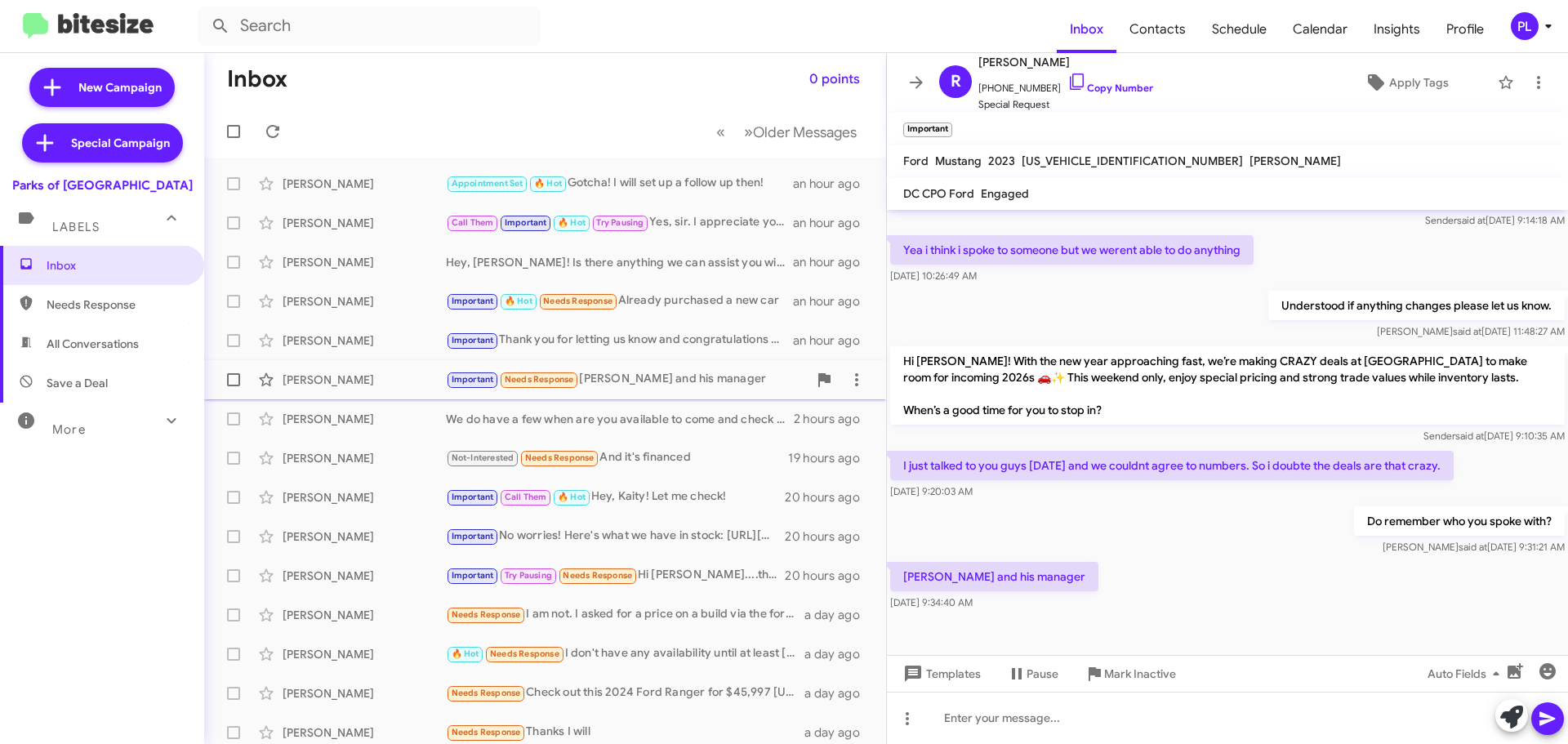
click at [331, 388] on div "[PERSON_NAME] Important Needs Response [PERSON_NAME] and his manager 2 hours ago" at bounding box center [546, 379] width 656 height 33
click at [330, 375] on div "[PERSON_NAME] Important Needs Response [PERSON_NAME] and his manager 2 hours ago" at bounding box center [546, 379] width 656 height 33
click at [319, 415] on div "[PERSON_NAME]" at bounding box center [364, 419] width 164 height 16
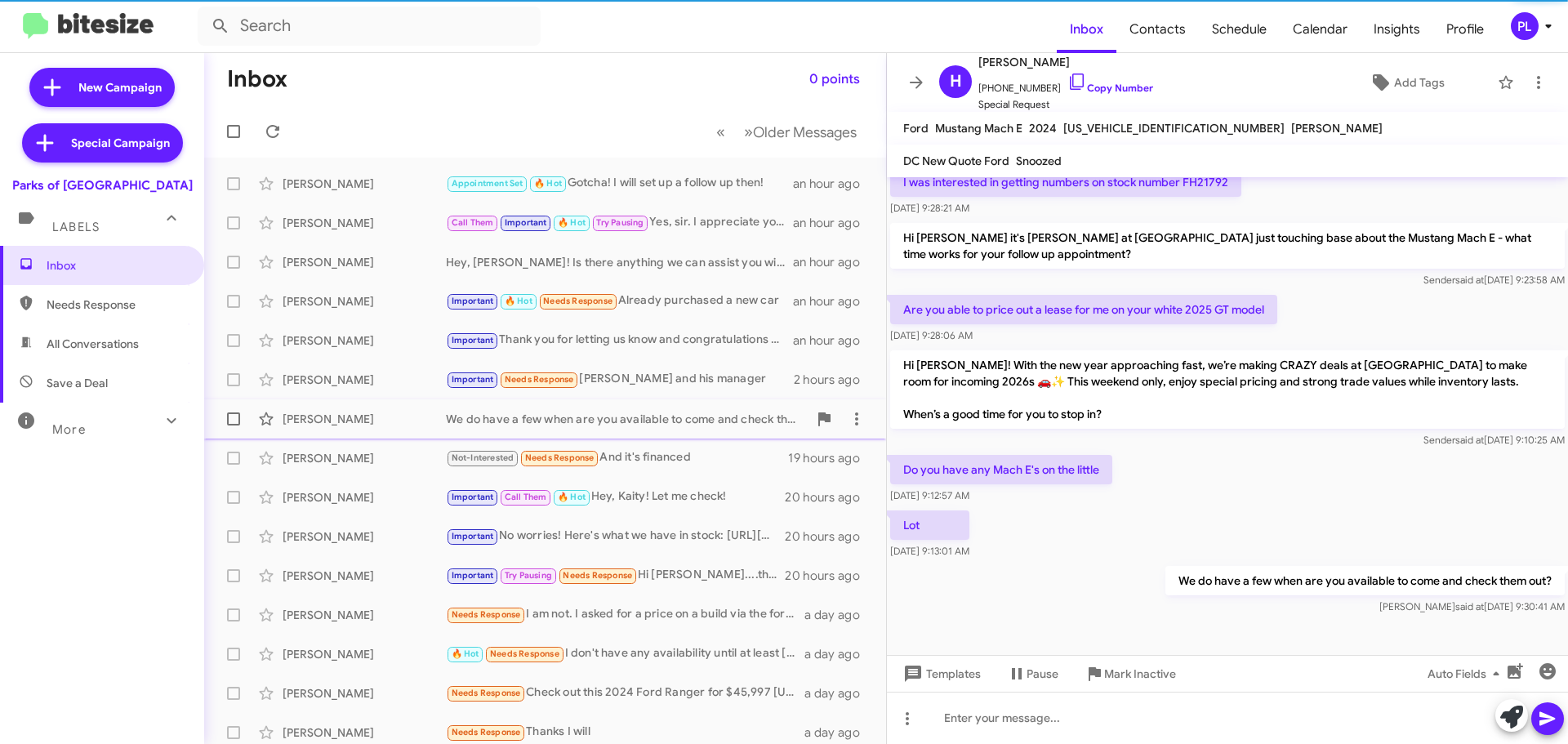
scroll to position [206, 0]
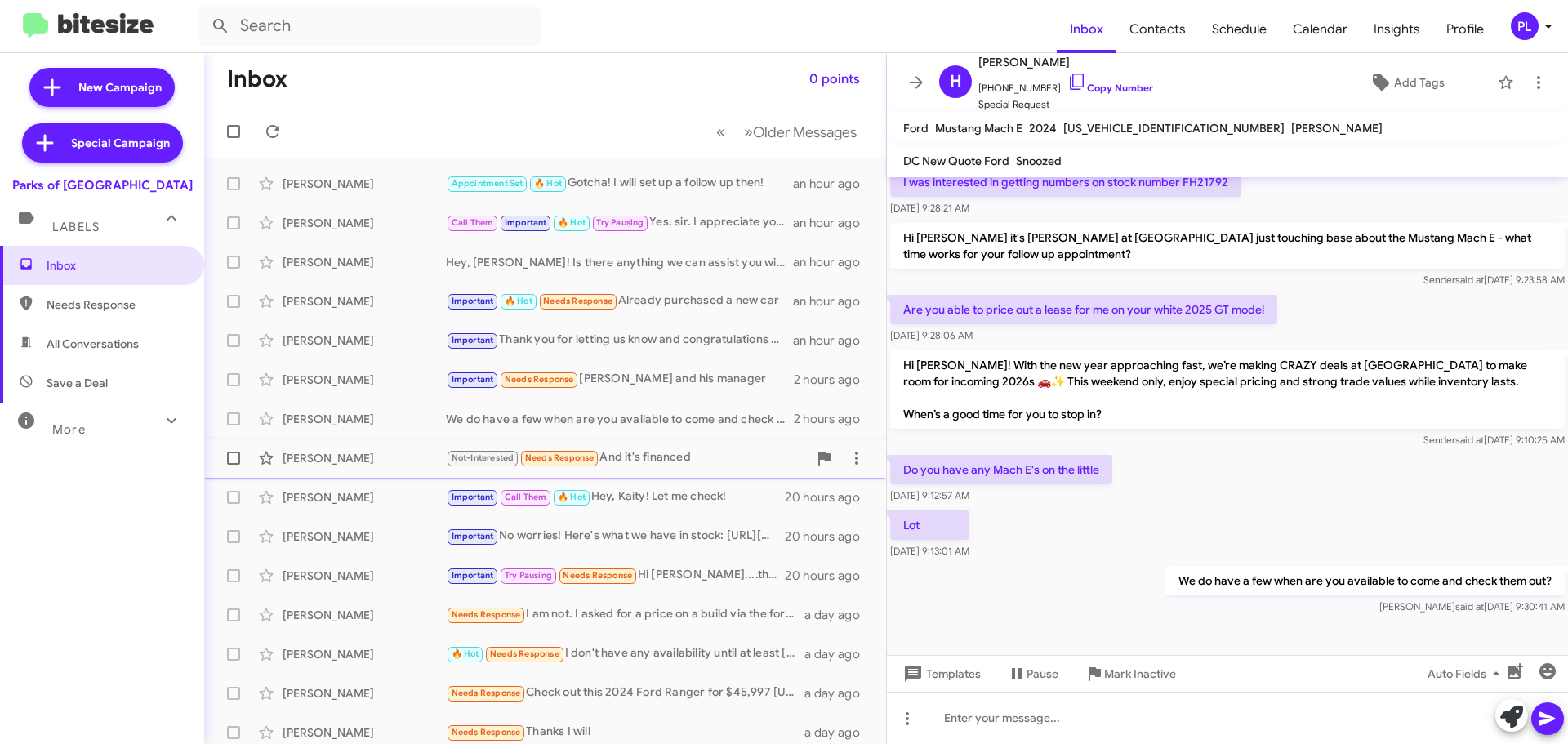
click at [319, 449] on div "[PERSON_NAME] Not-Interested Needs Response And it's financed 19 hours ago" at bounding box center [546, 458] width 656 height 33
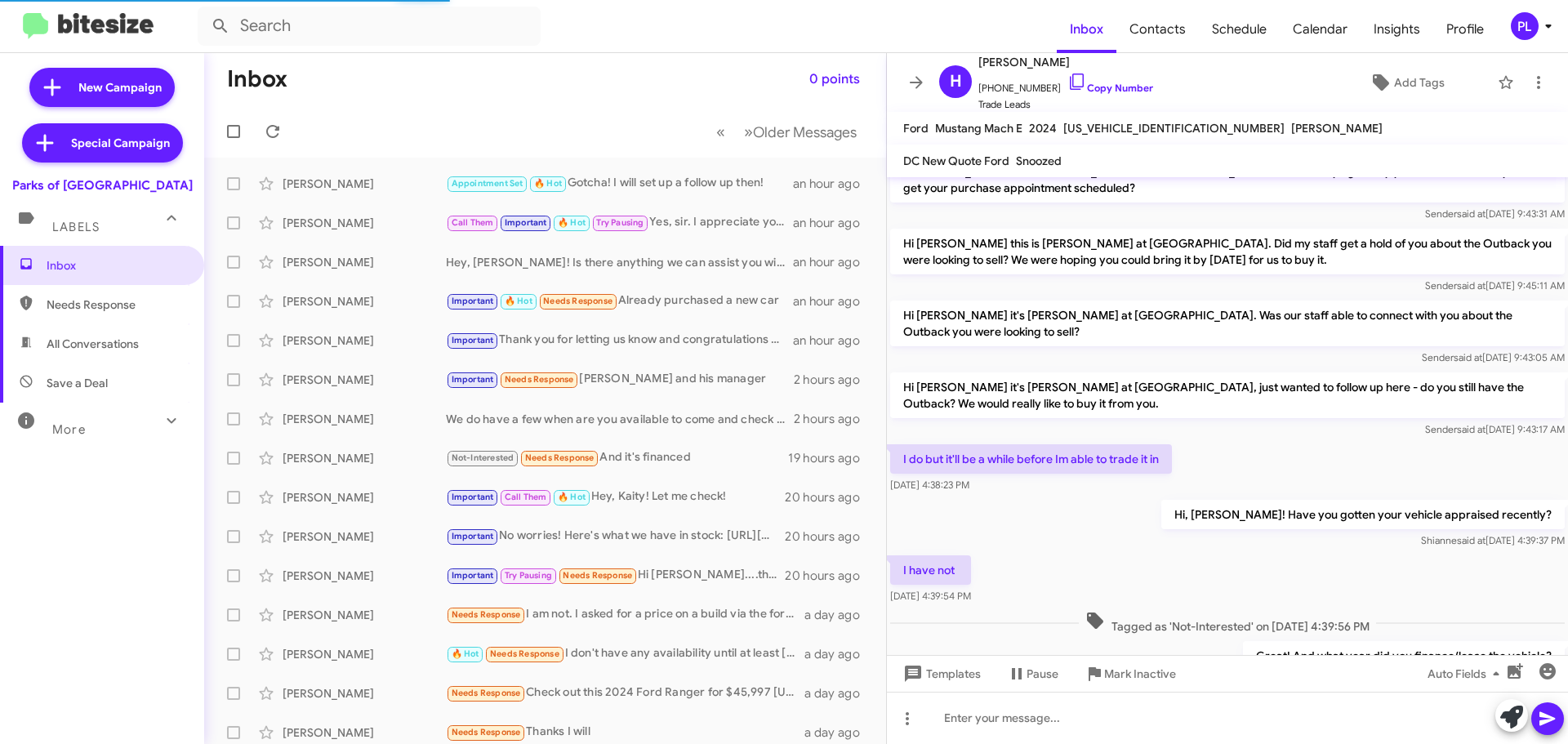
scroll to position [429, 0]
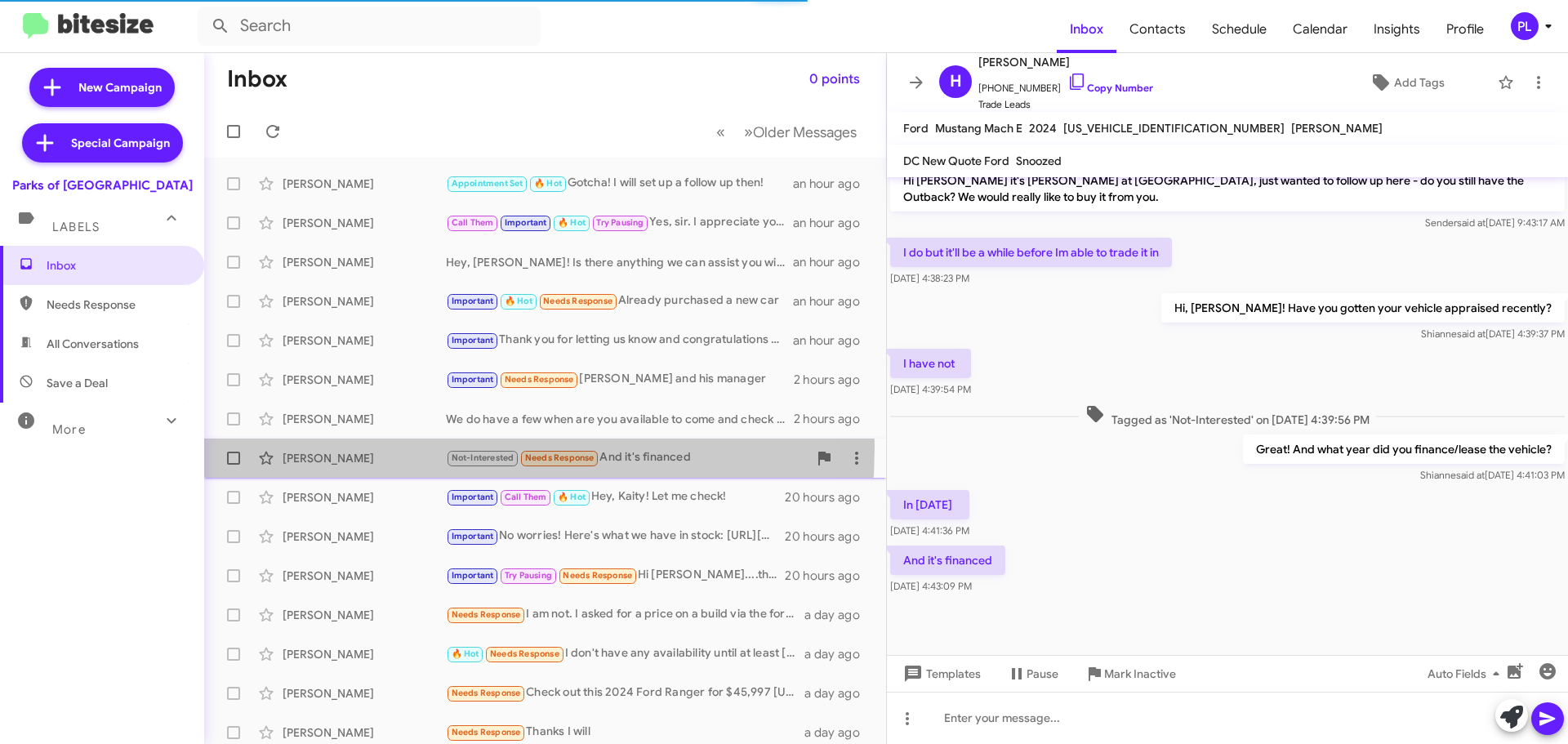
click at [337, 446] on div "[PERSON_NAME] Not-Interested Needs Response And it's financed 19 hours ago" at bounding box center [546, 458] width 656 height 33
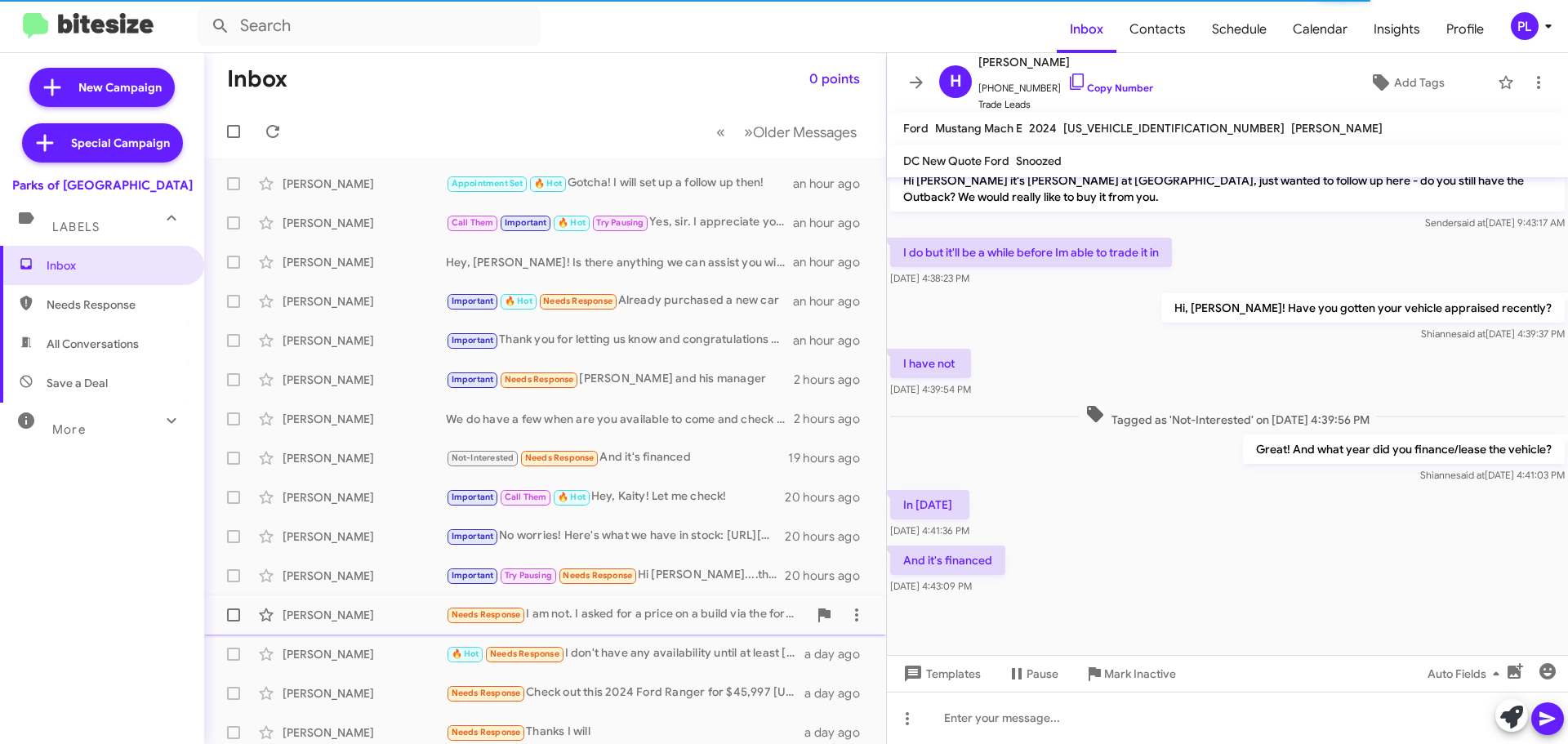
click at [322, 607] on div "[PERSON_NAME]" at bounding box center [364, 615] width 164 height 16
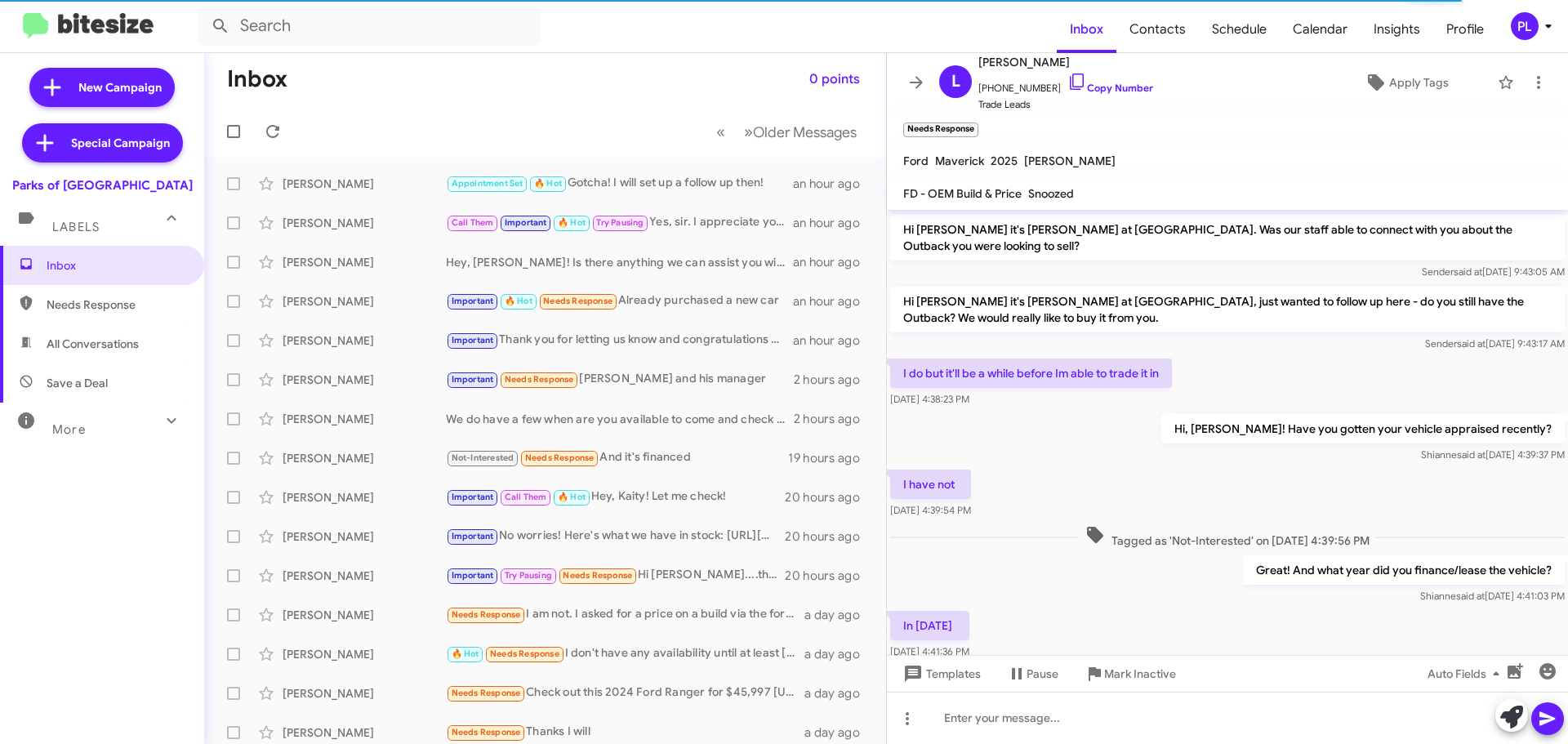
scroll to position [103, 0]
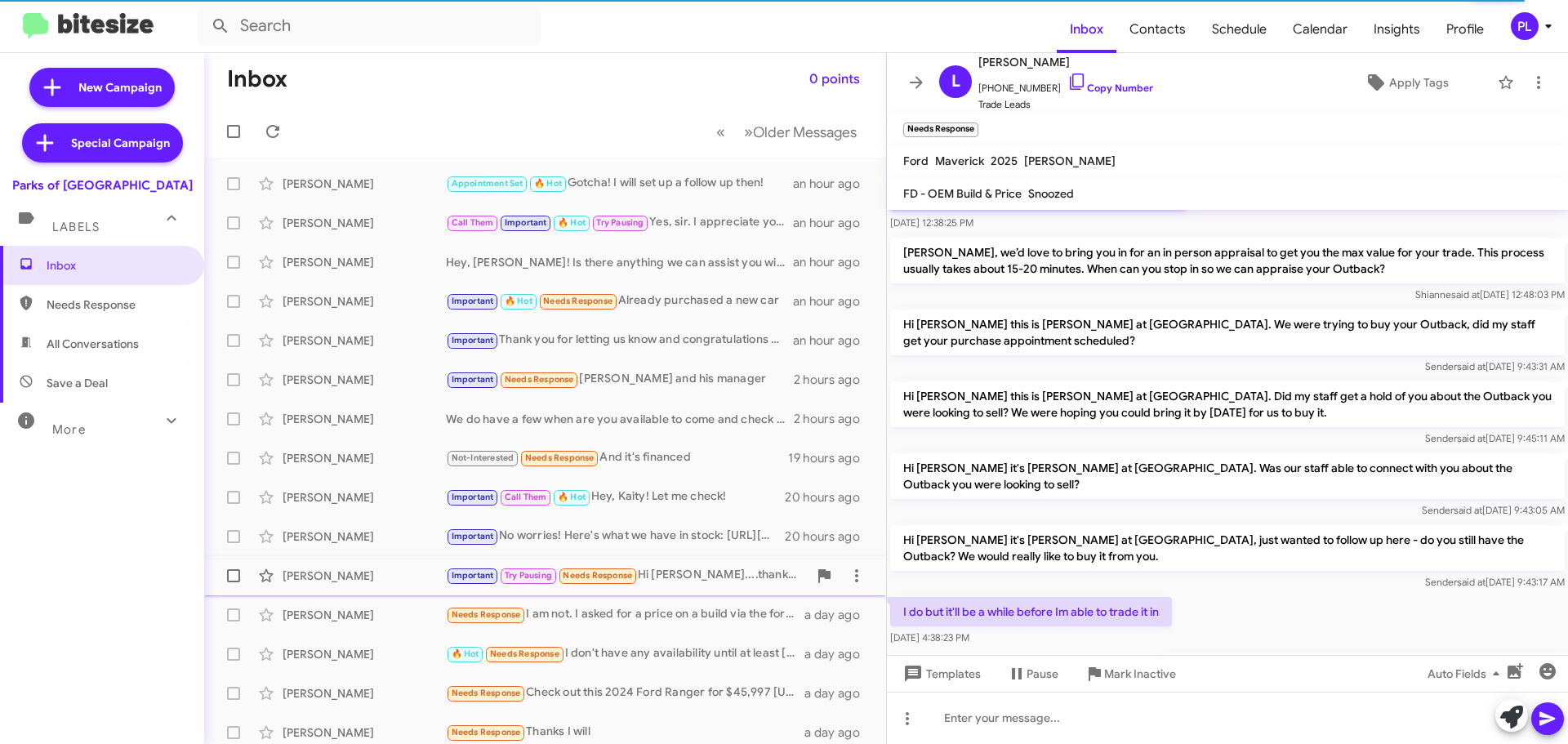
click at [362, 571] on div "[PERSON_NAME]" at bounding box center [364, 576] width 164 height 16
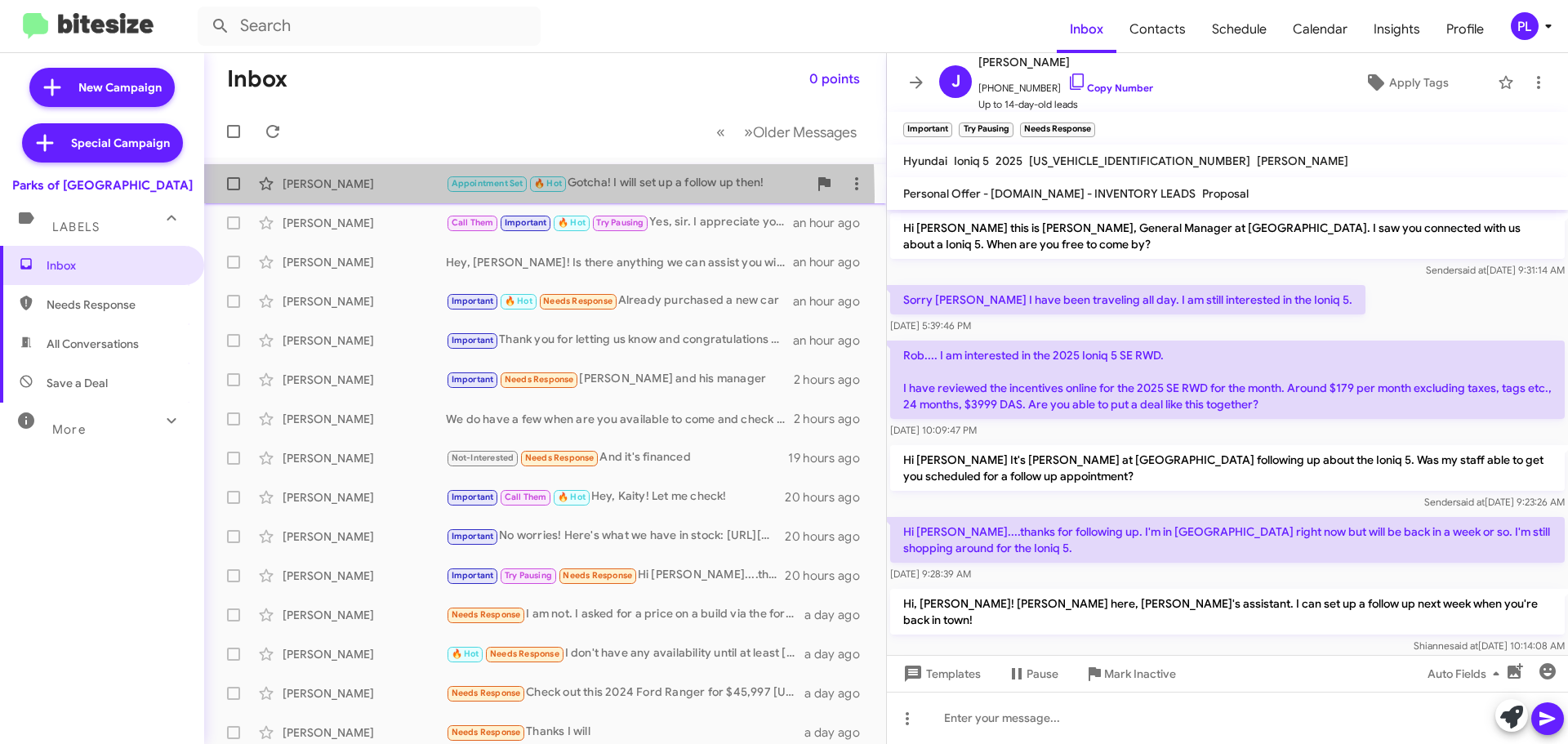
click at [288, 196] on div "[PERSON_NAME] Appointment Set 🔥 Hot Gotcha! I will set up a follow up then! an …" at bounding box center [546, 184] width 656 height 33
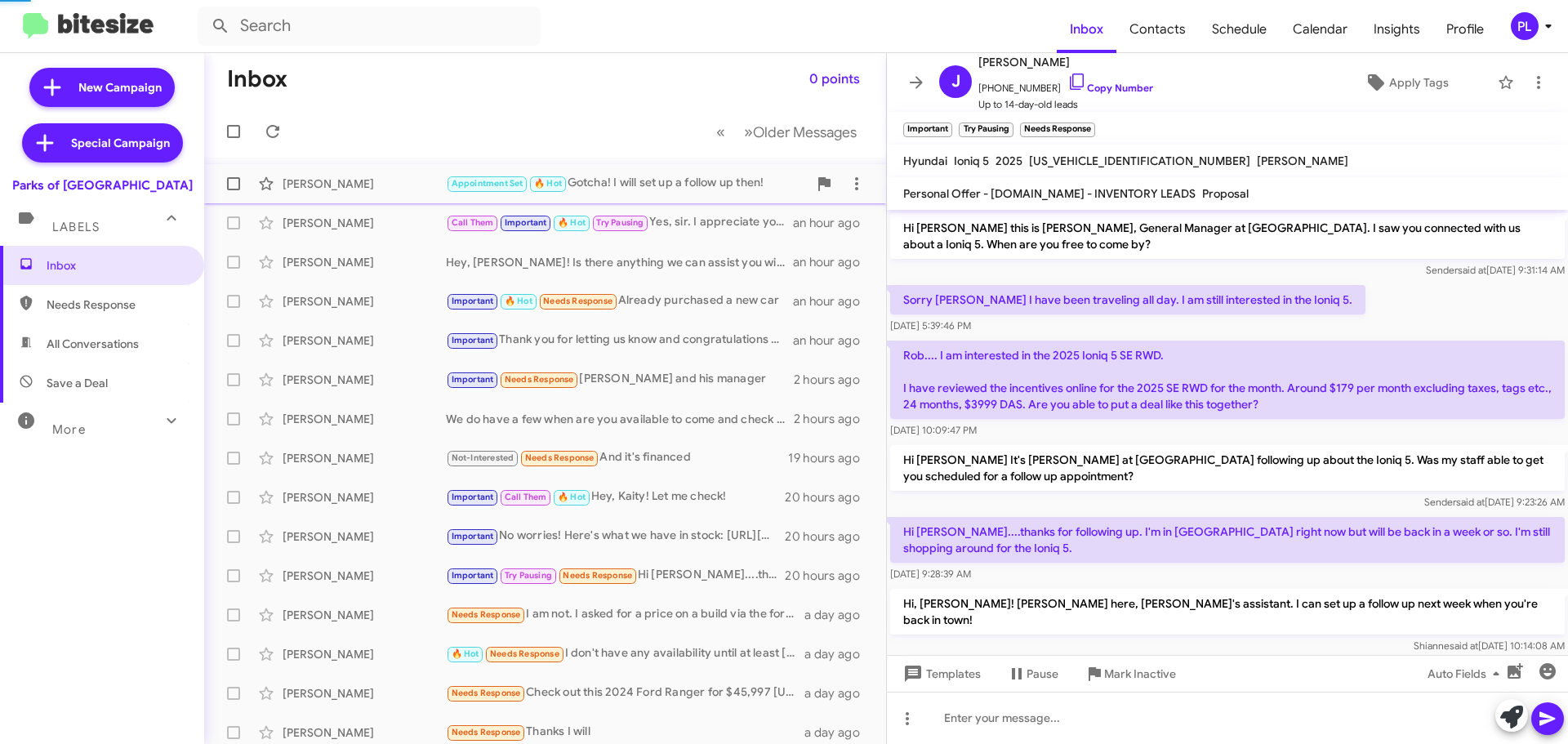
scroll to position [110, 0]
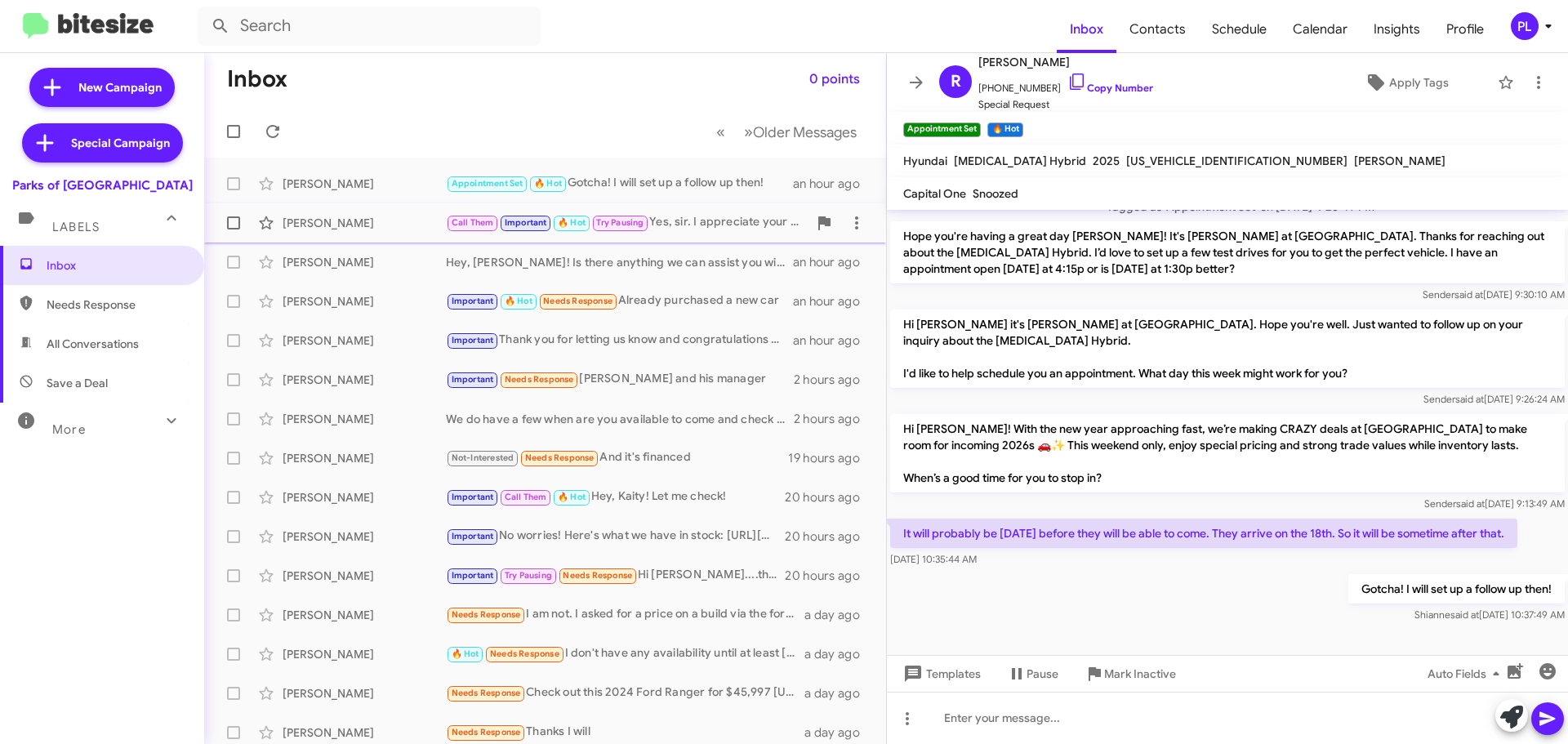
click at [350, 229] on div "[PERSON_NAME]" at bounding box center [364, 223] width 164 height 16
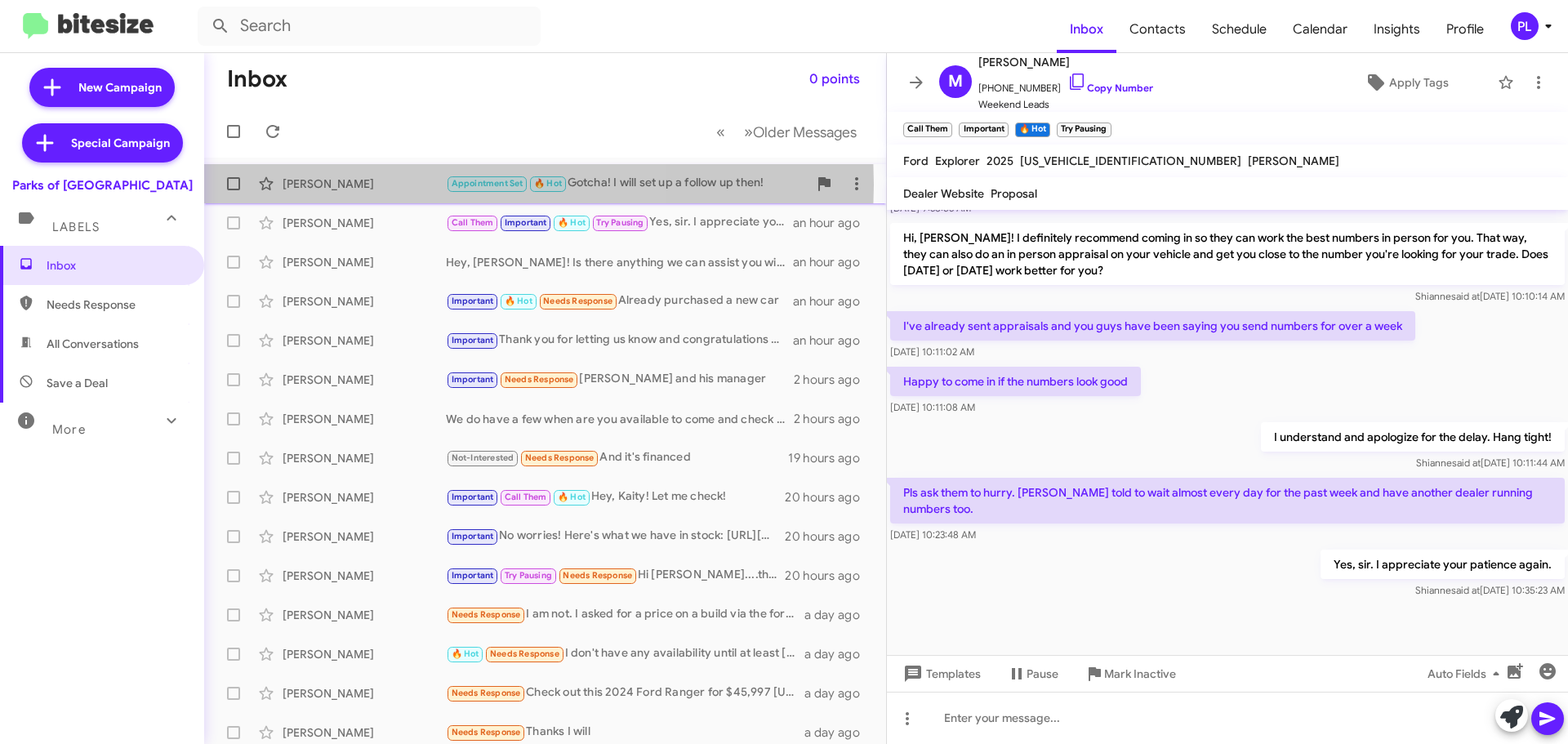
click at [354, 185] on div "[PERSON_NAME]" at bounding box center [364, 184] width 164 height 16
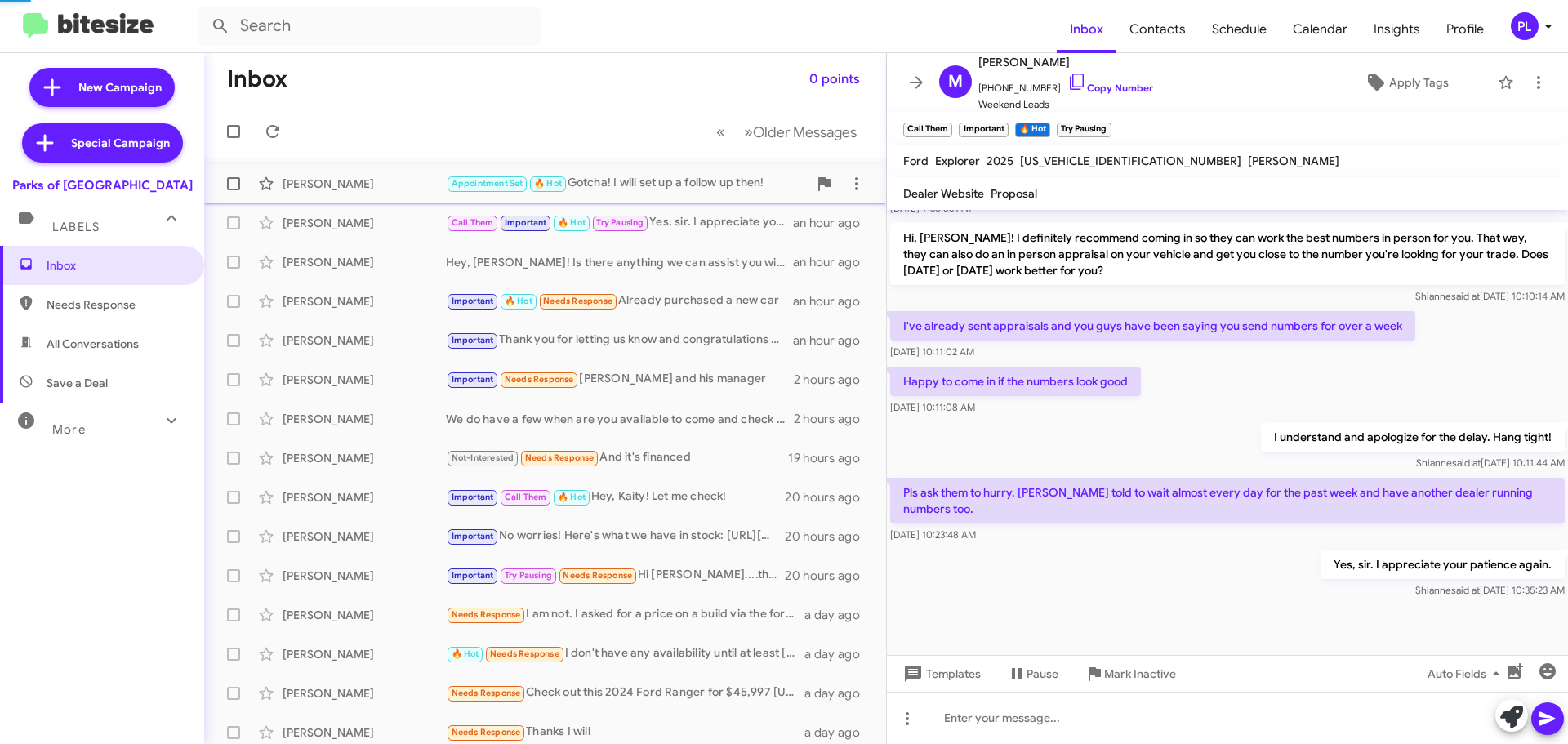
scroll to position [110, 0]
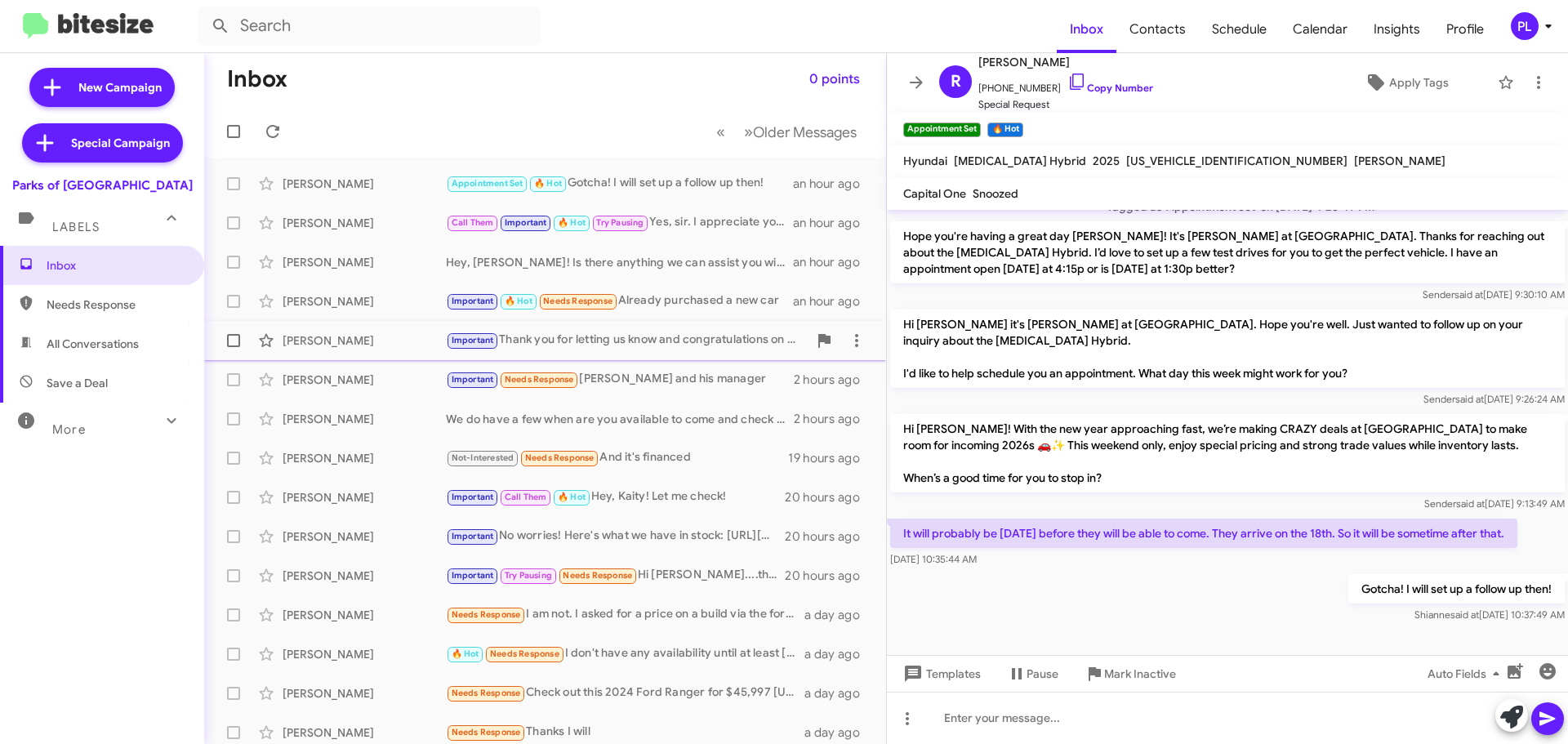
click at [344, 330] on div "[PERSON_NAME] Important Thank you for letting us know and congratulations on yo…" at bounding box center [546, 340] width 656 height 33
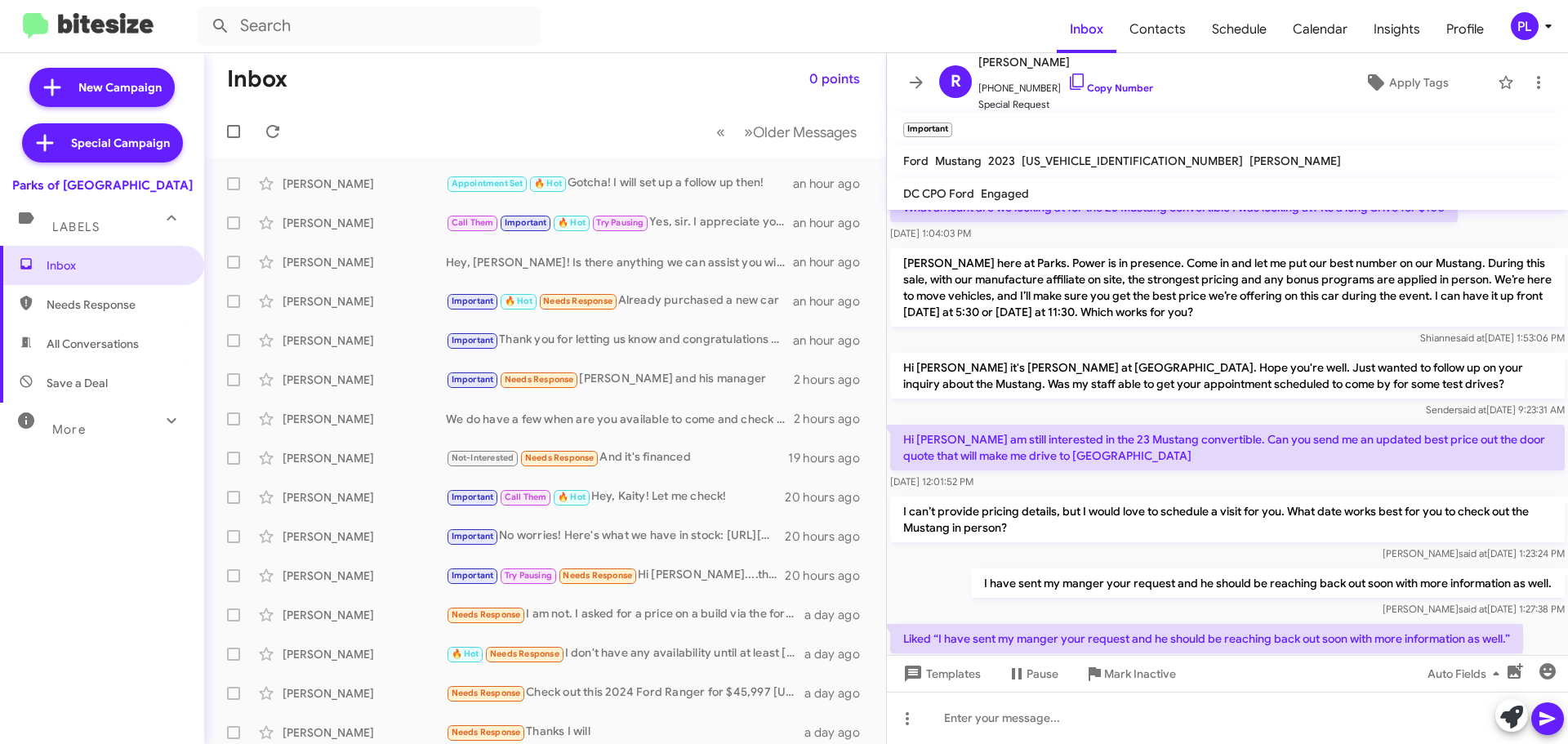
scroll to position [558, 0]
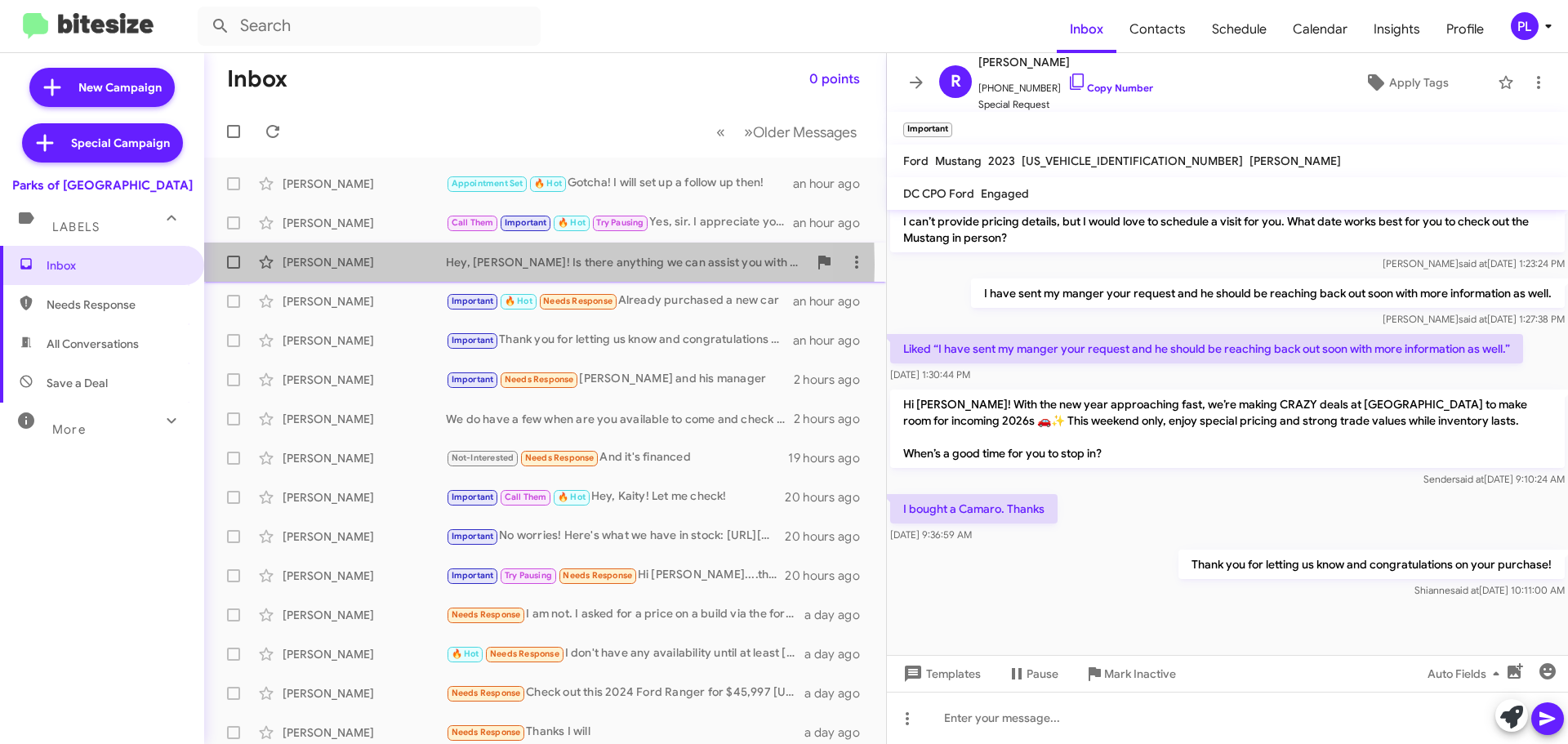
click at [335, 264] on div "[PERSON_NAME]" at bounding box center [364, 262] width 164 height 16
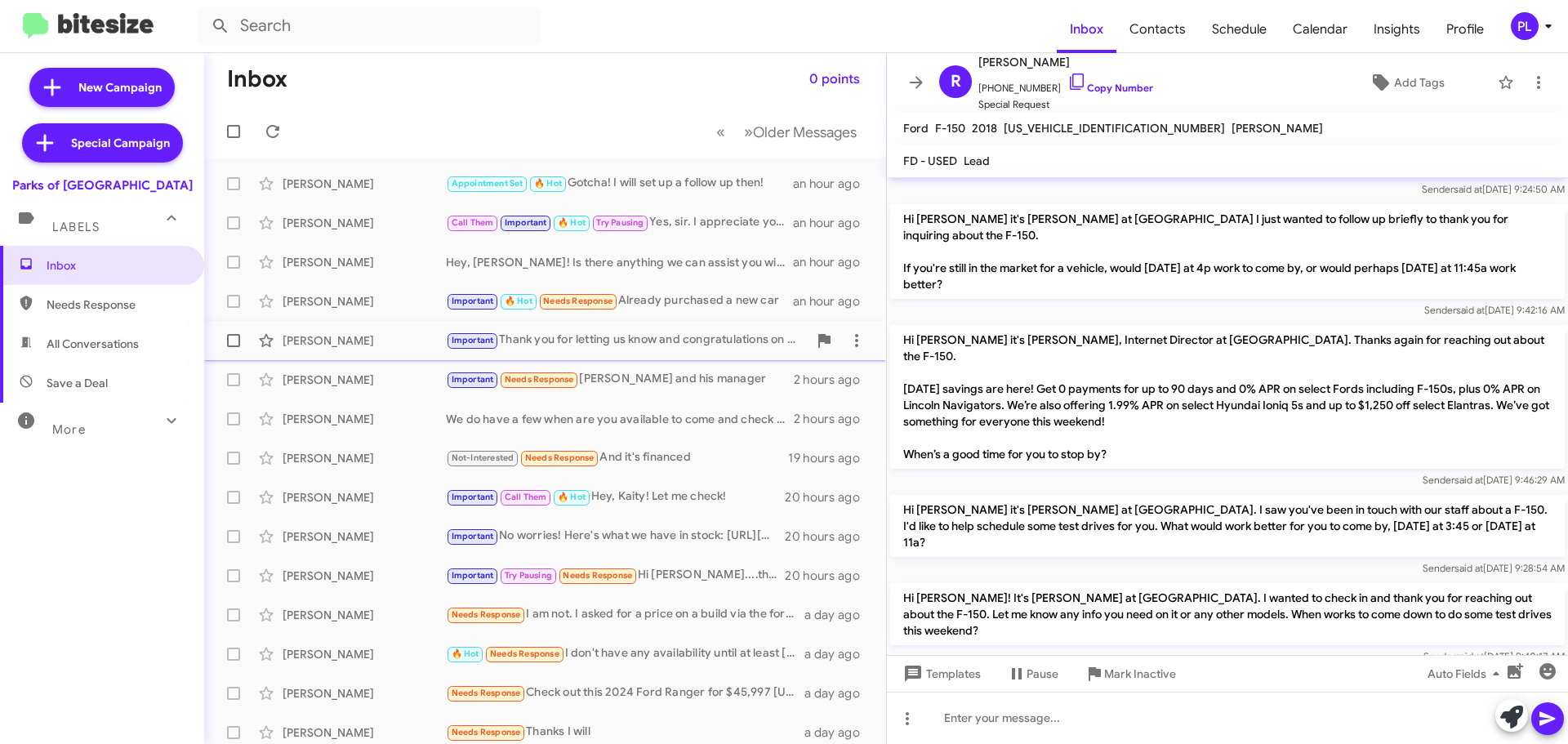
scroll to position [490, 0]
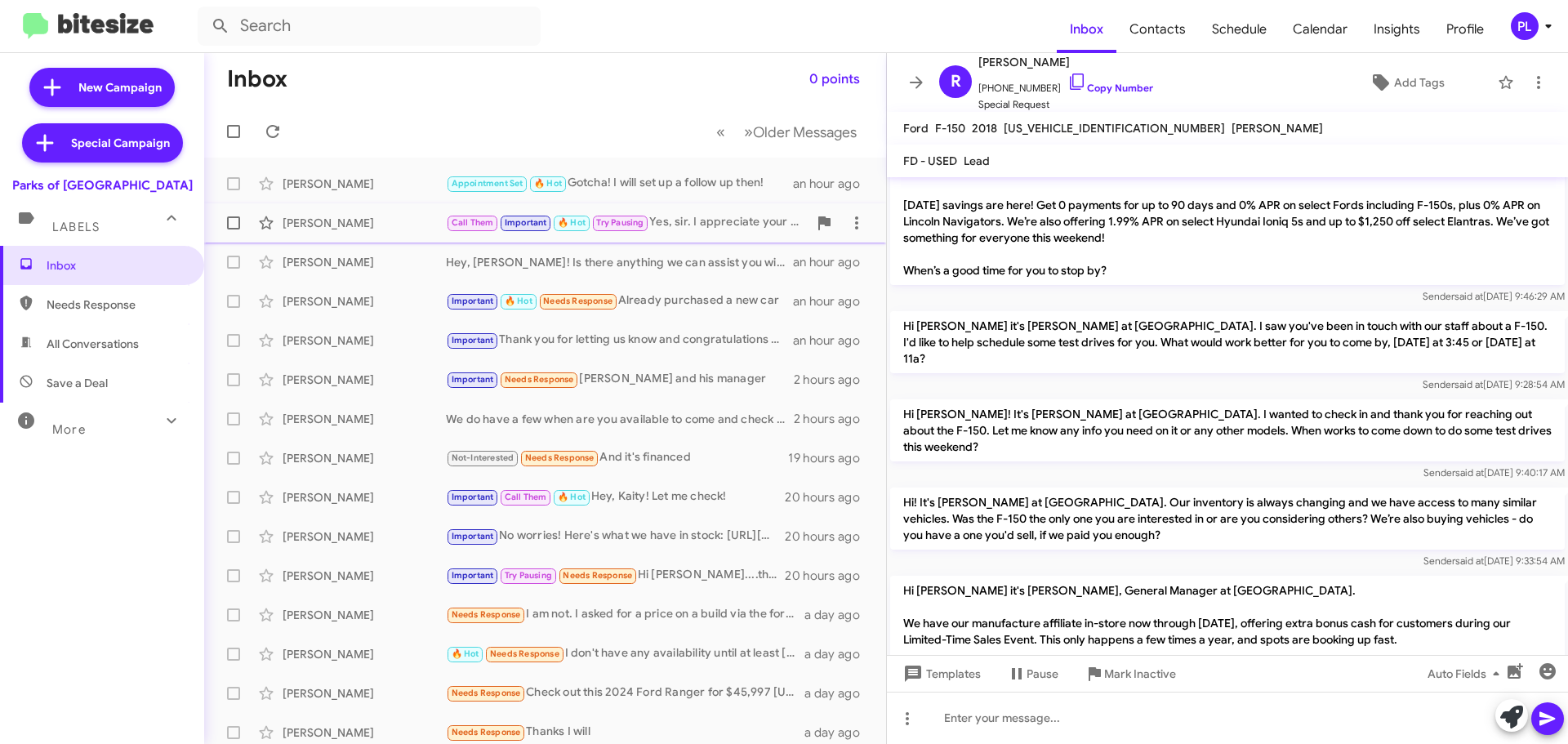
click at [364, 217] on div "[PERSON_NAME]" at bounding box center [364, 223] width 164 height 16
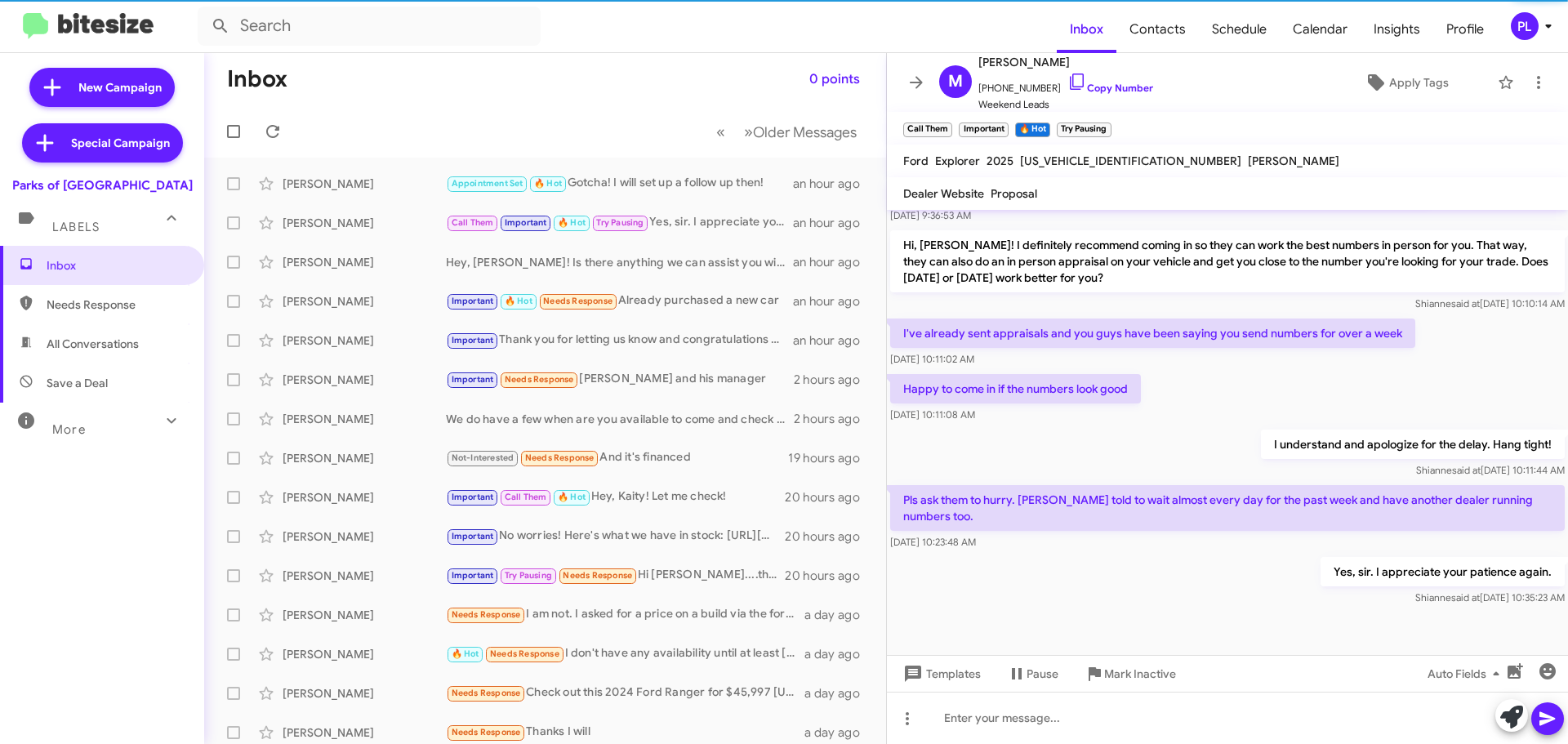
scroll to position [1912, 0]
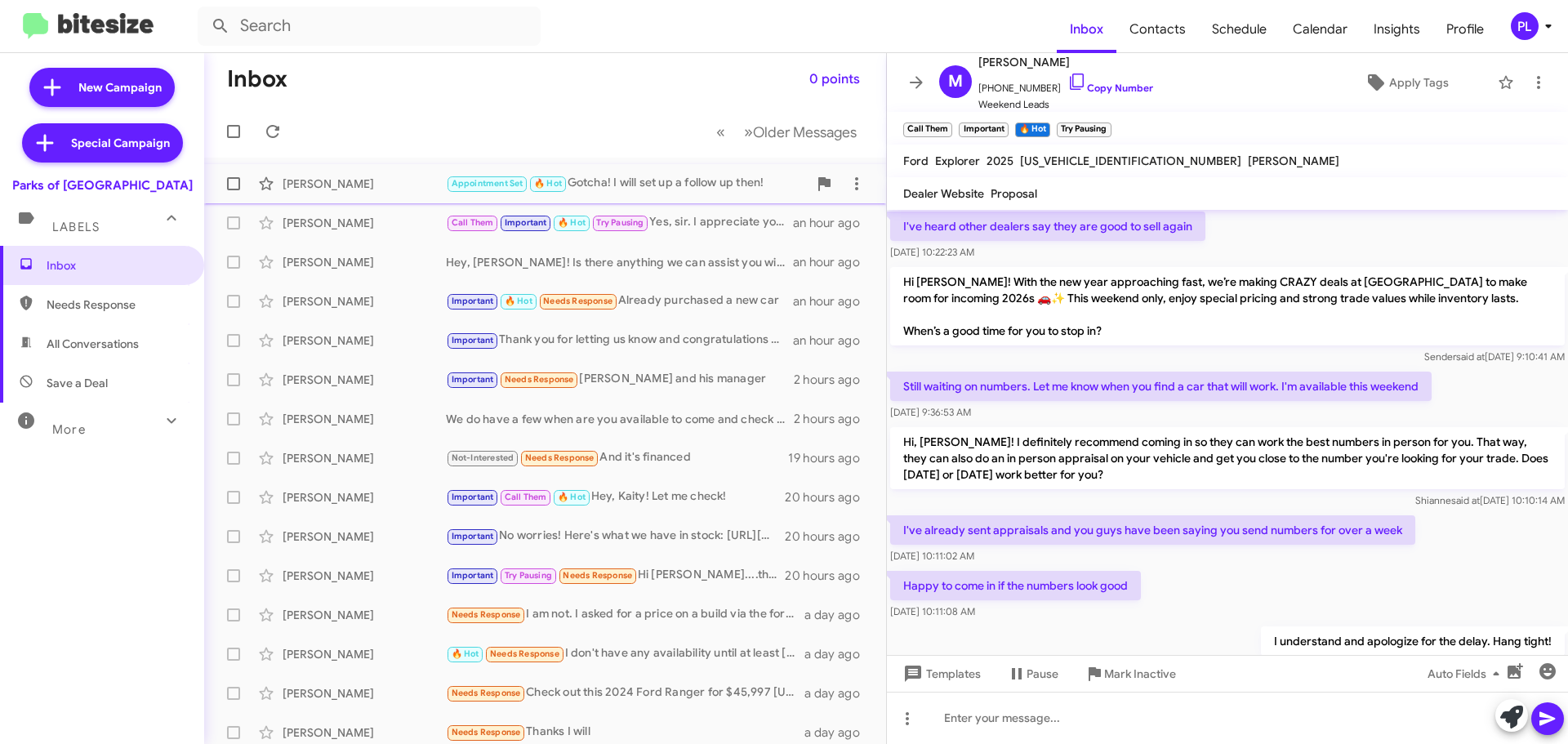
click at [345, 186] on div "[PERSON_NAME]" at bounding box center [364, 184] width 164 height 16
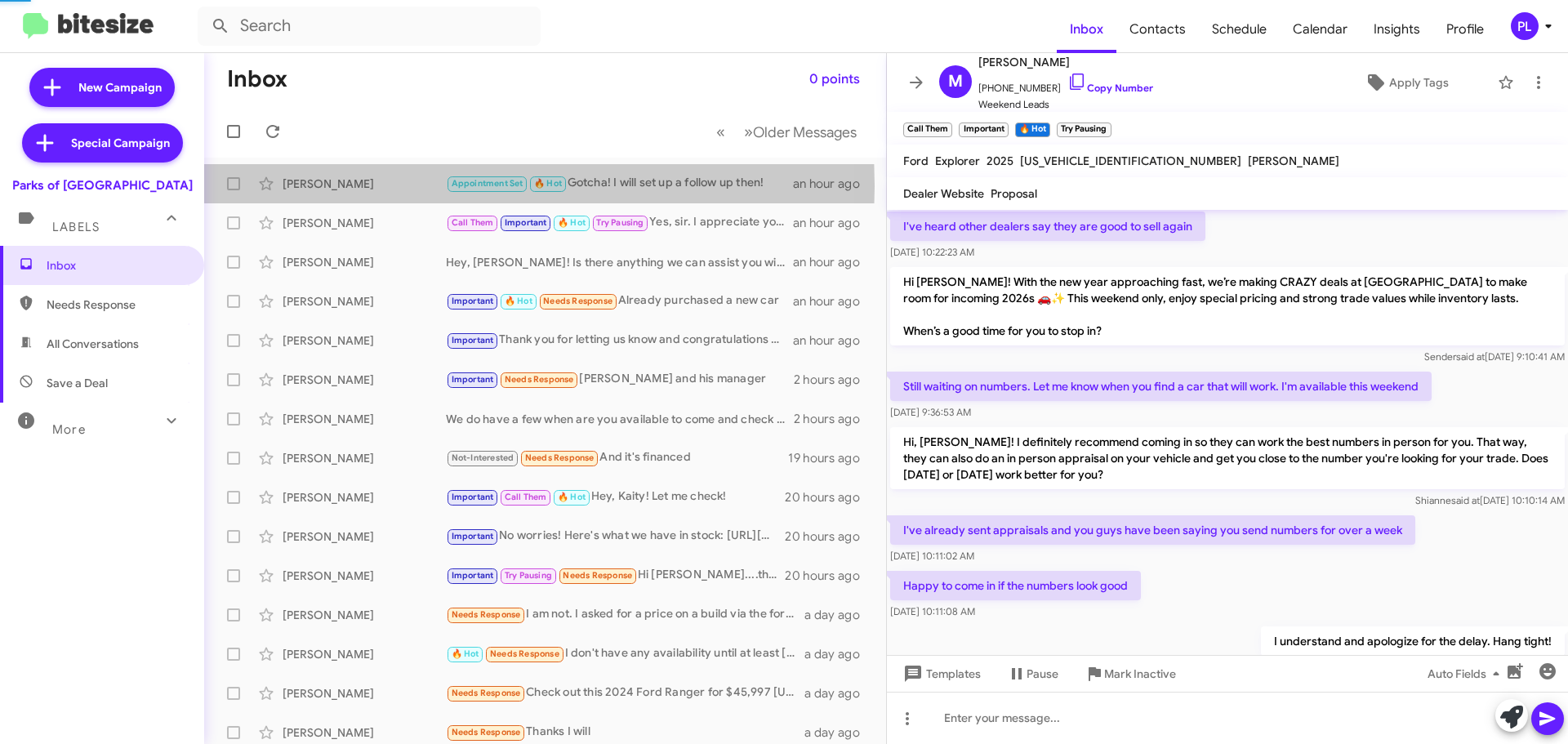
scroll to position [110, 0]
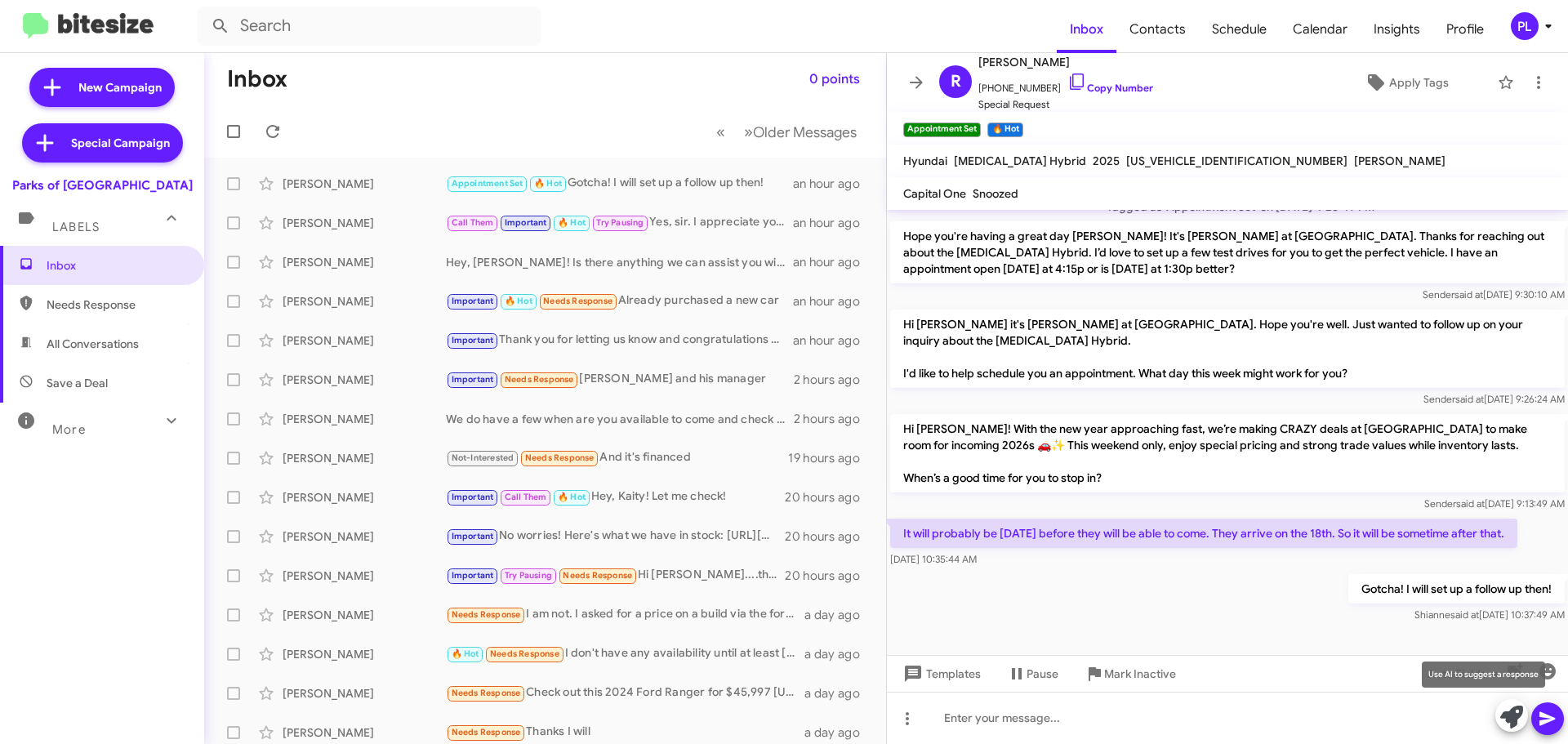
click at [1509, 723] on icon at bounding box center [1512, 717] width 23 height 23
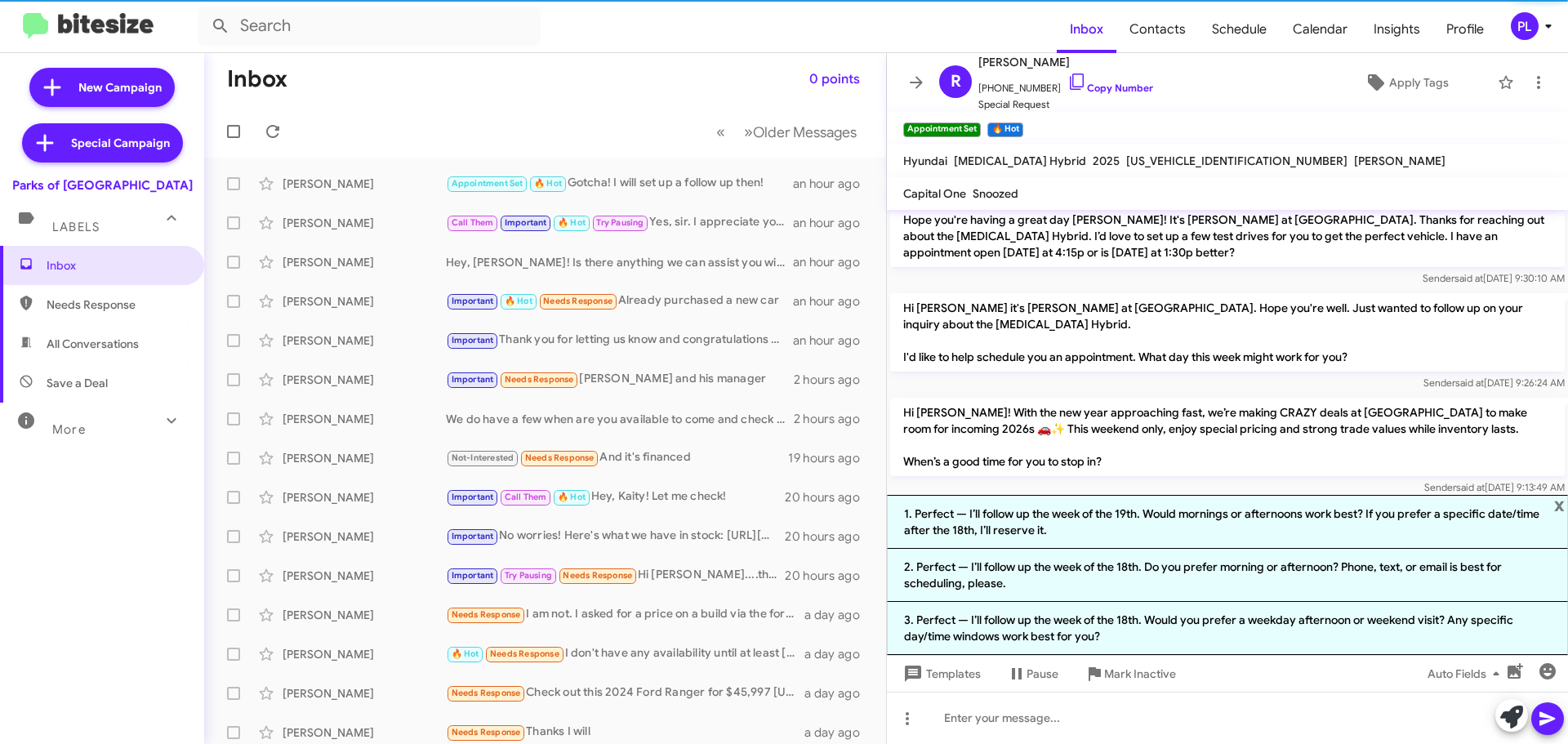
scroll to position [270, 0]
